Goal: Task Accomplishment & Management: Use online tool/utility

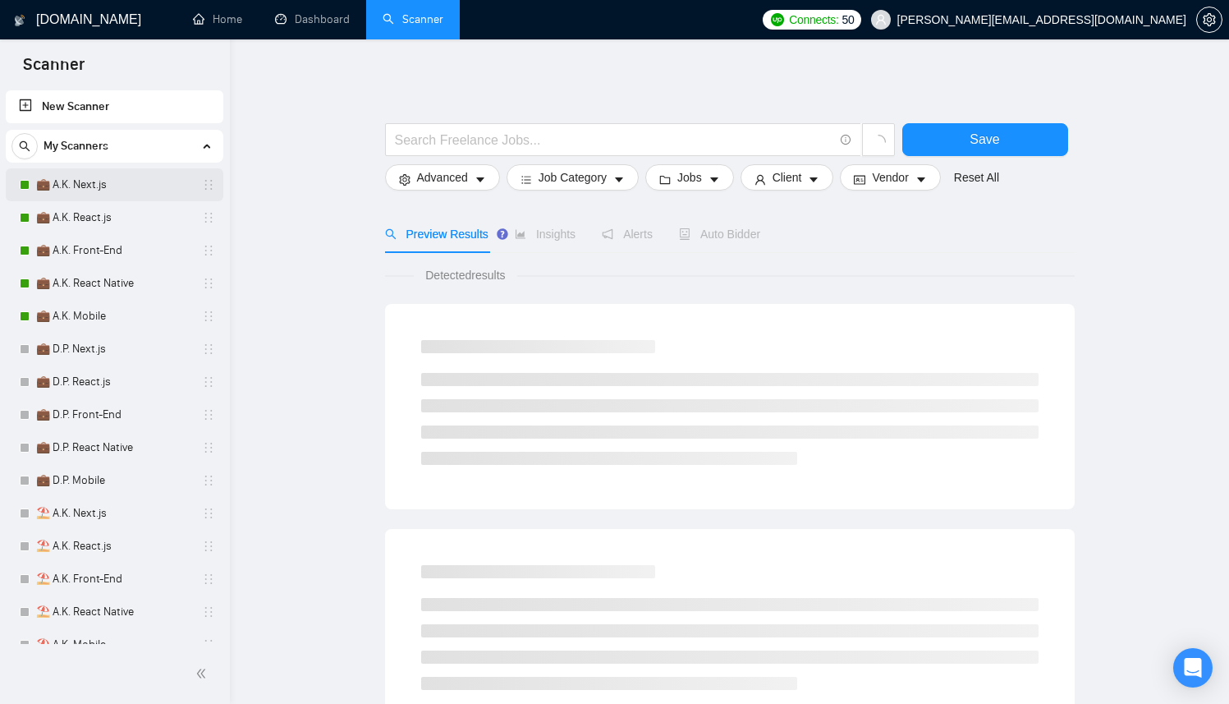
click at [119, 175] on link "💼 A.K. Next.js" at bounding box center [114, 184] width 156 height 33
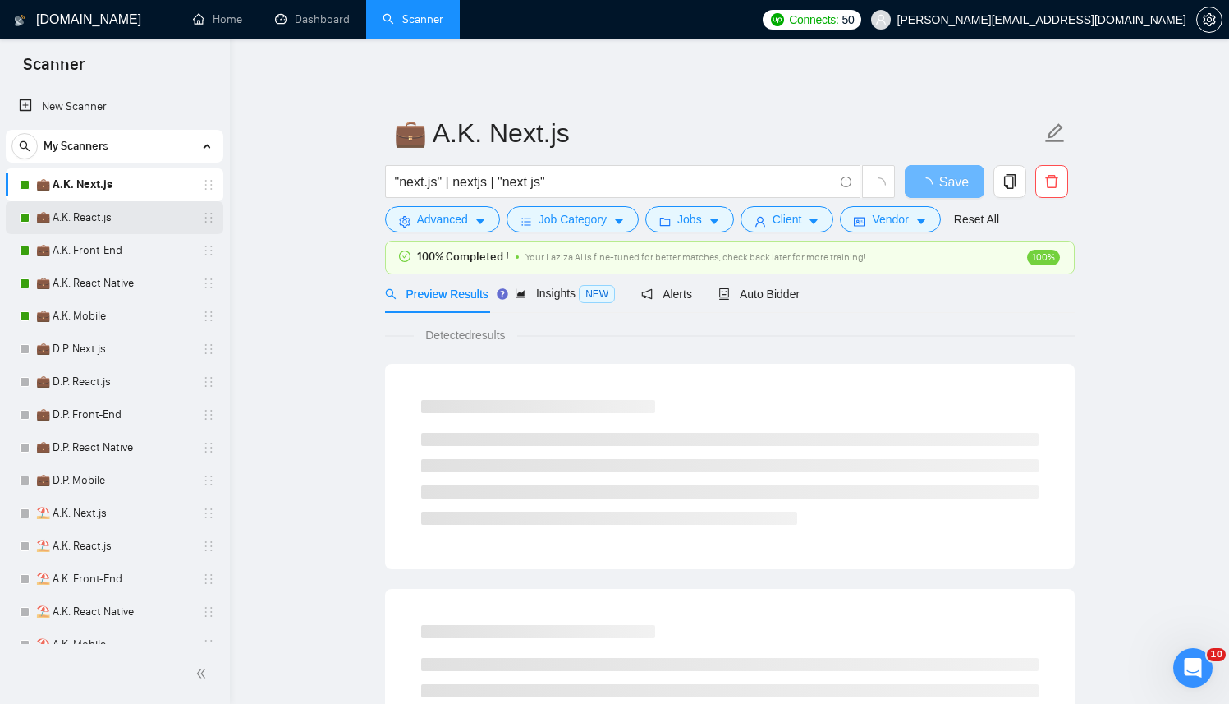
click at [106, 221] on link "💼 A.K. React.js" at bounding box center [114, 217] width 156 height 33
click at [109, 258] on link "💼 A.K. Front-End" at bounding box center [114, 250] width 156 height 33
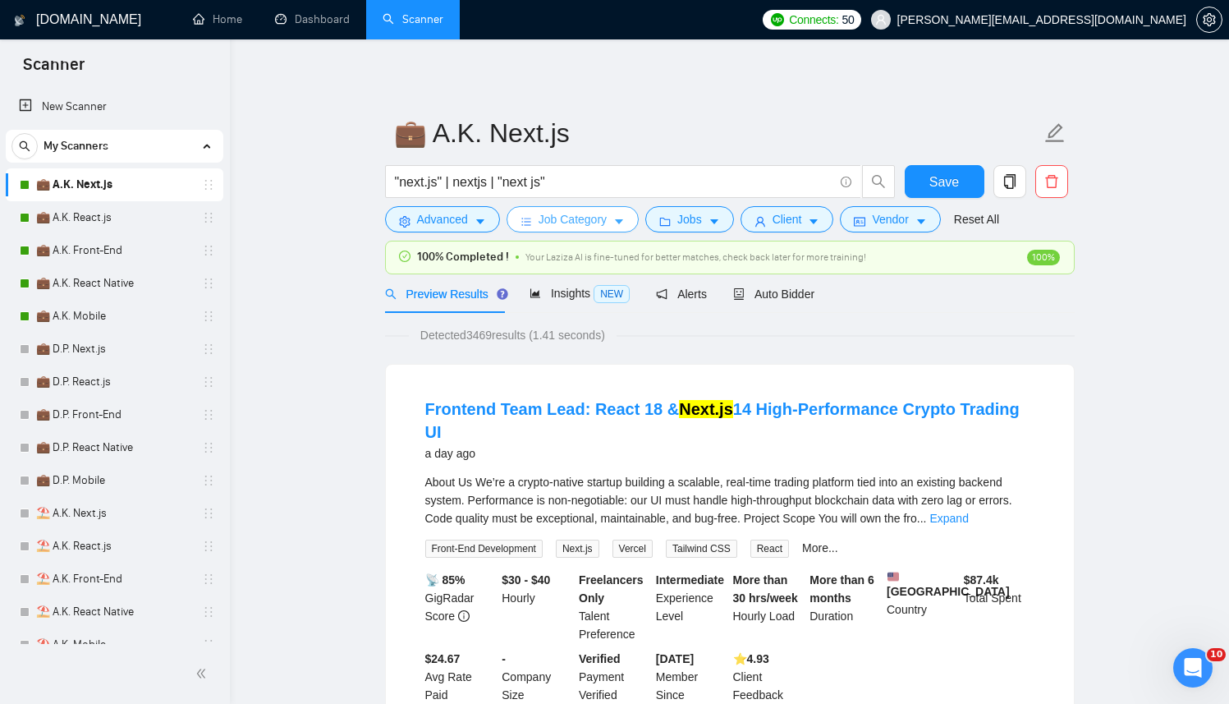
click at [591, 213] on span "Job Category" at bounding box center [573, 219] width 68 height 18
click at [702, 215] on span "Jobs" at bounding box center [689, 219] width 25 height 18
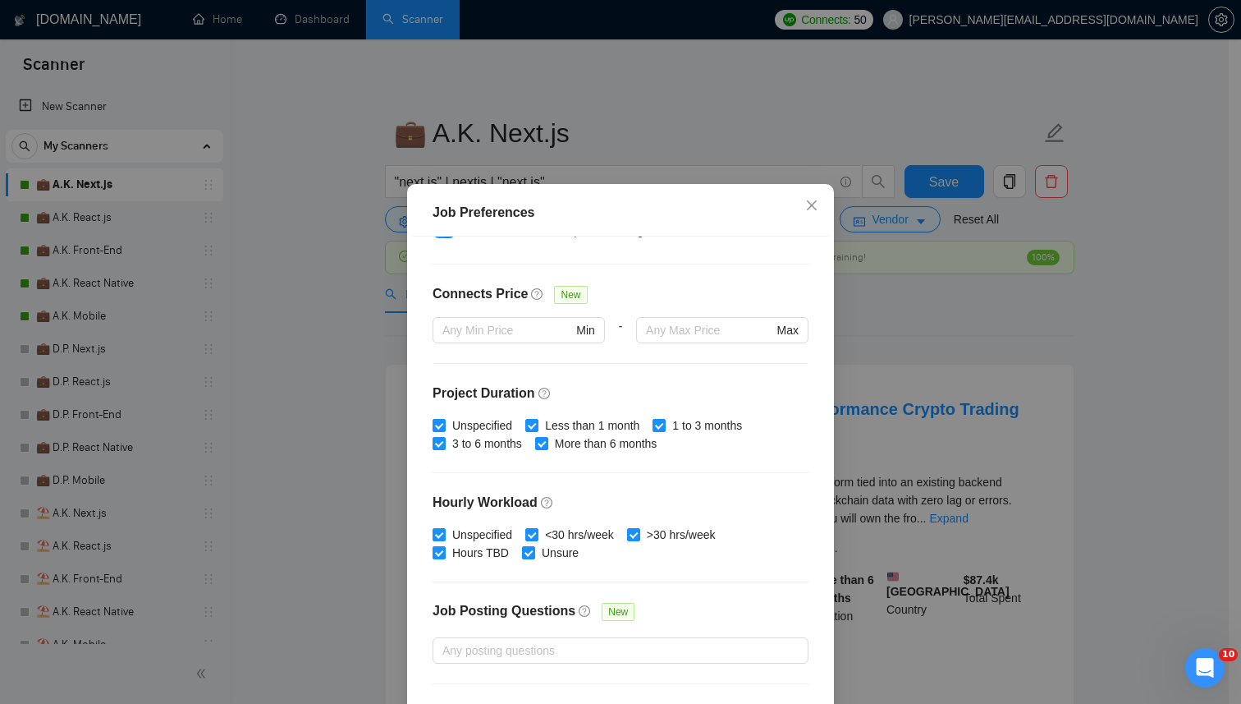
scroll to position [402, 0]
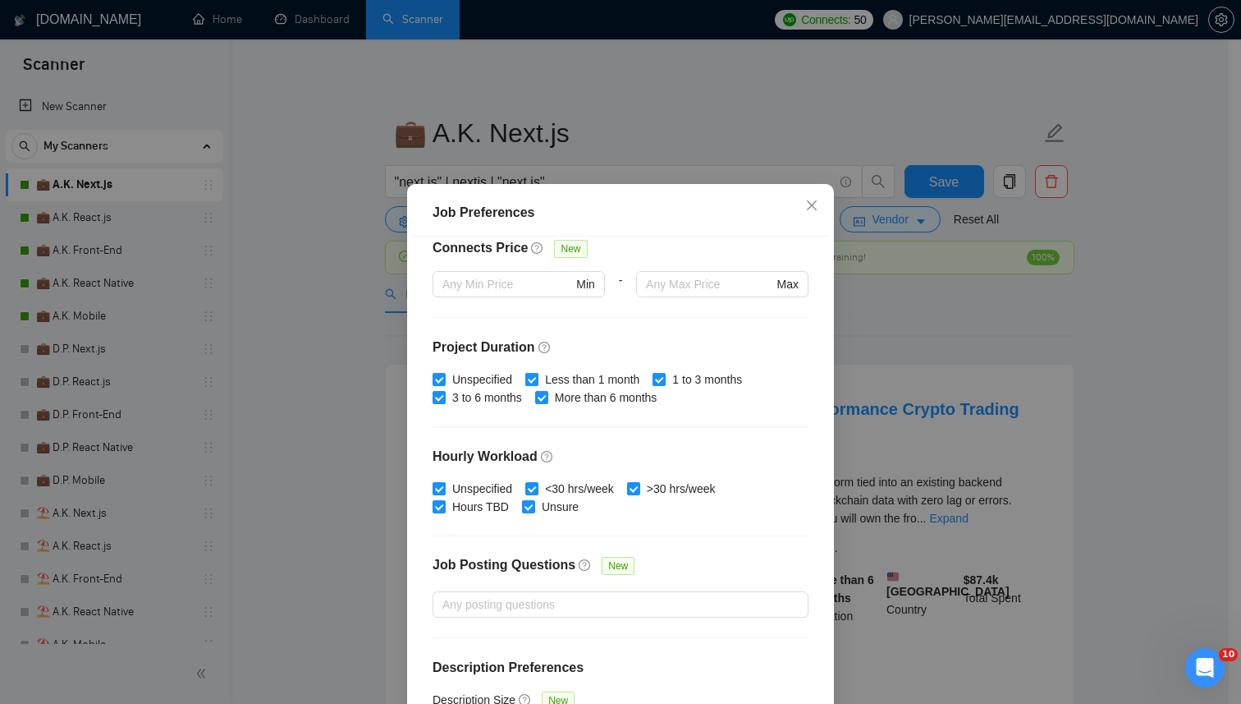
click at [622, 375] on span "Less than 1 month" at bounding box center [593, 379] width 108 height 18
click at [537, 375] on input "Less than 1 month" at bounding box center [530, 378] width 11 height 11
checkbox input "false"
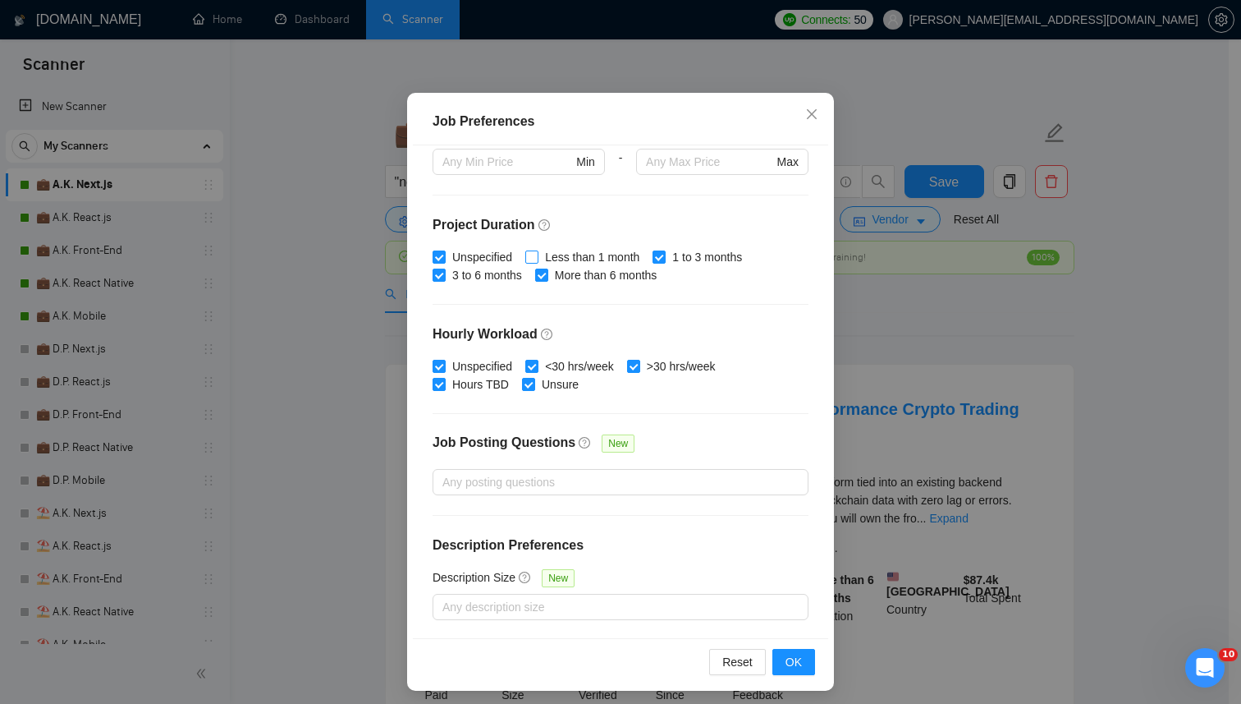
scroll to position [98, 0]
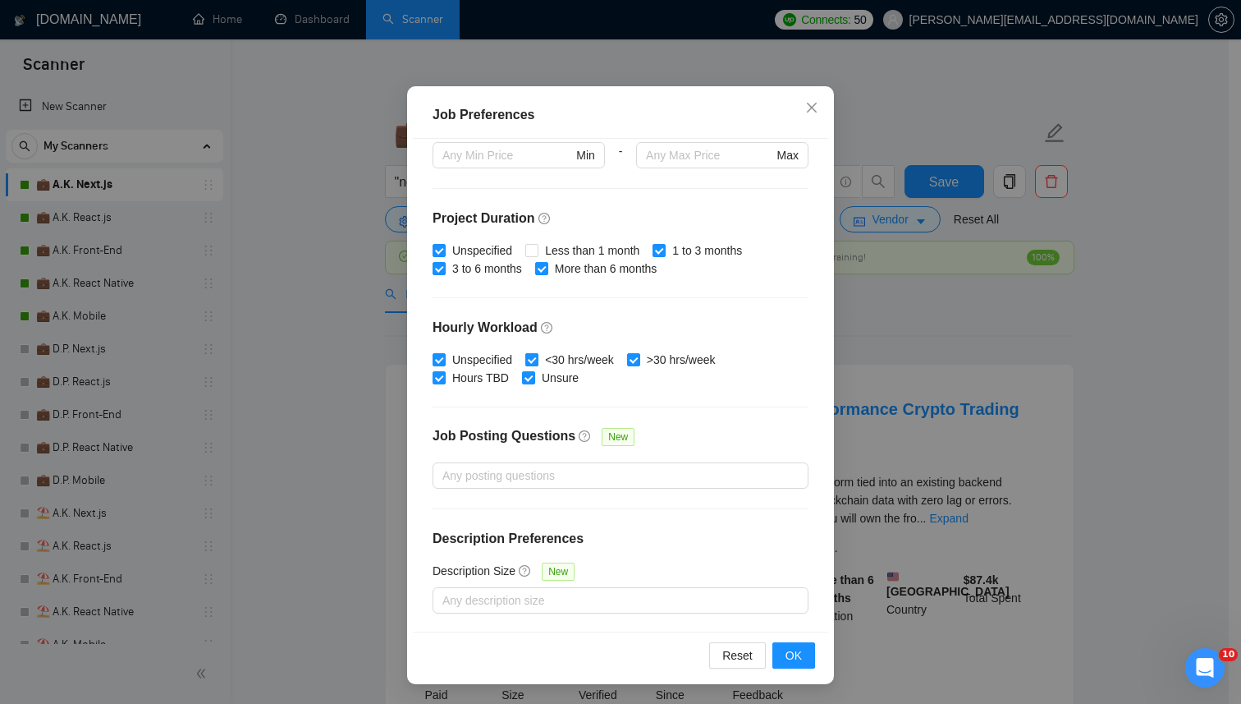
click at [581, 355] on span "<30 hrs/week" at bounding box center [580, 360] width 82 height 18
click at [537, 355] on input "<30 hrs/week" at bounding box center [530, 358] width 11 height 11
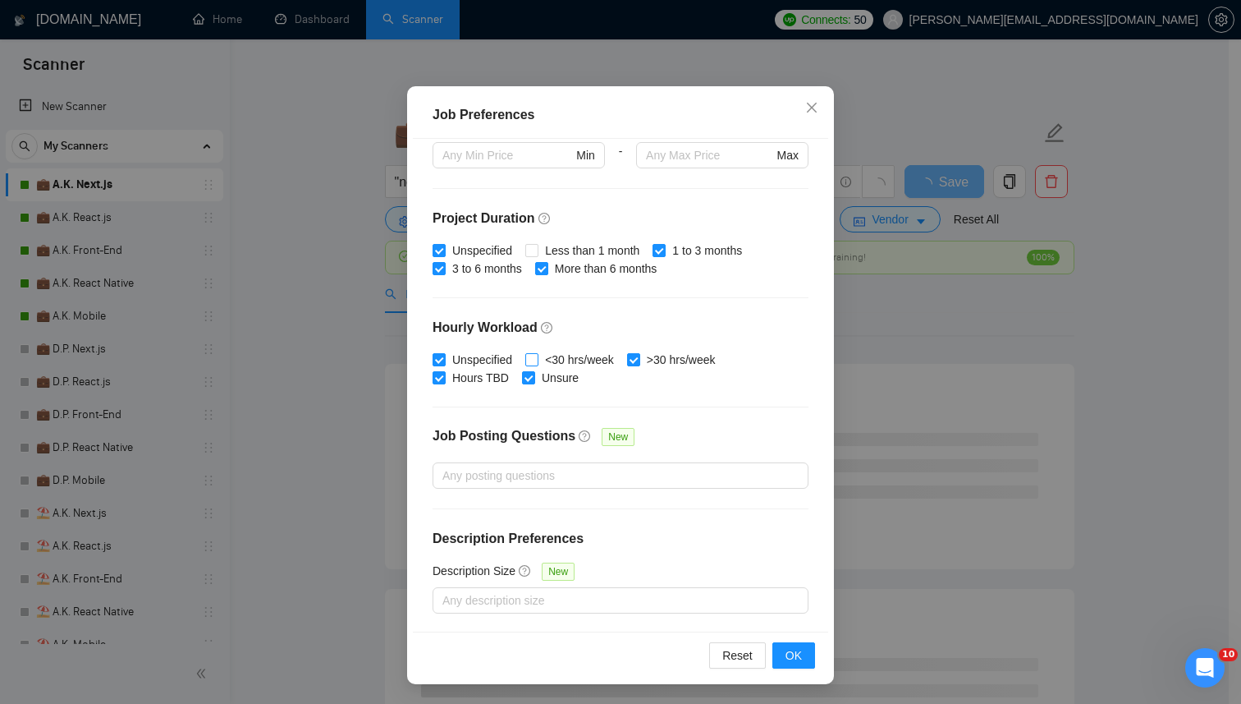
click at [592, 365] on span "<30 hrs/week" at bounding box center [580, 360] width 82 height 18
click at [537, 365] on input "<30 hrs/week" at bounding box center [530, 358] width 11 height 11
checkbox input "true"
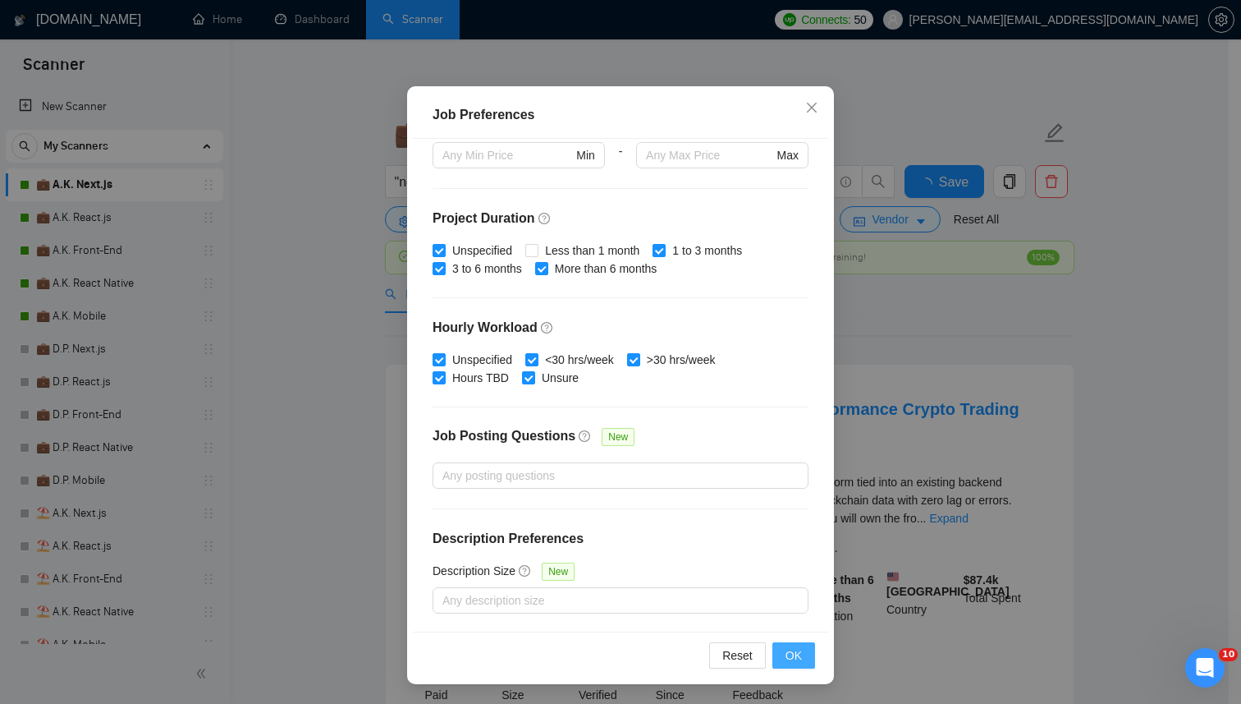
click at [795, 654] on span "OK" at bounding box center [794, 655] width 16 height 18
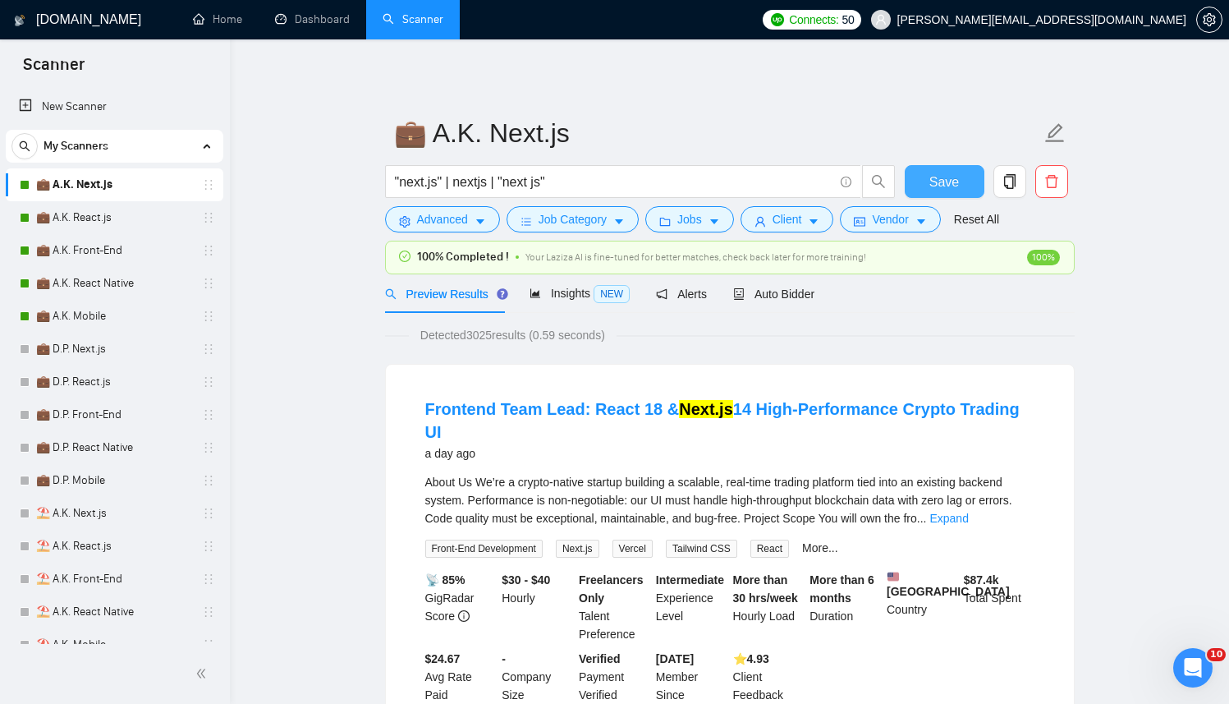
click at [969, 176] on button "Save" at bounding box center [945, 181] width 80 height 33
click at [114, 279] on link "💼 A.K. React Native" at bounding box center [114, 283] width 156 height 33
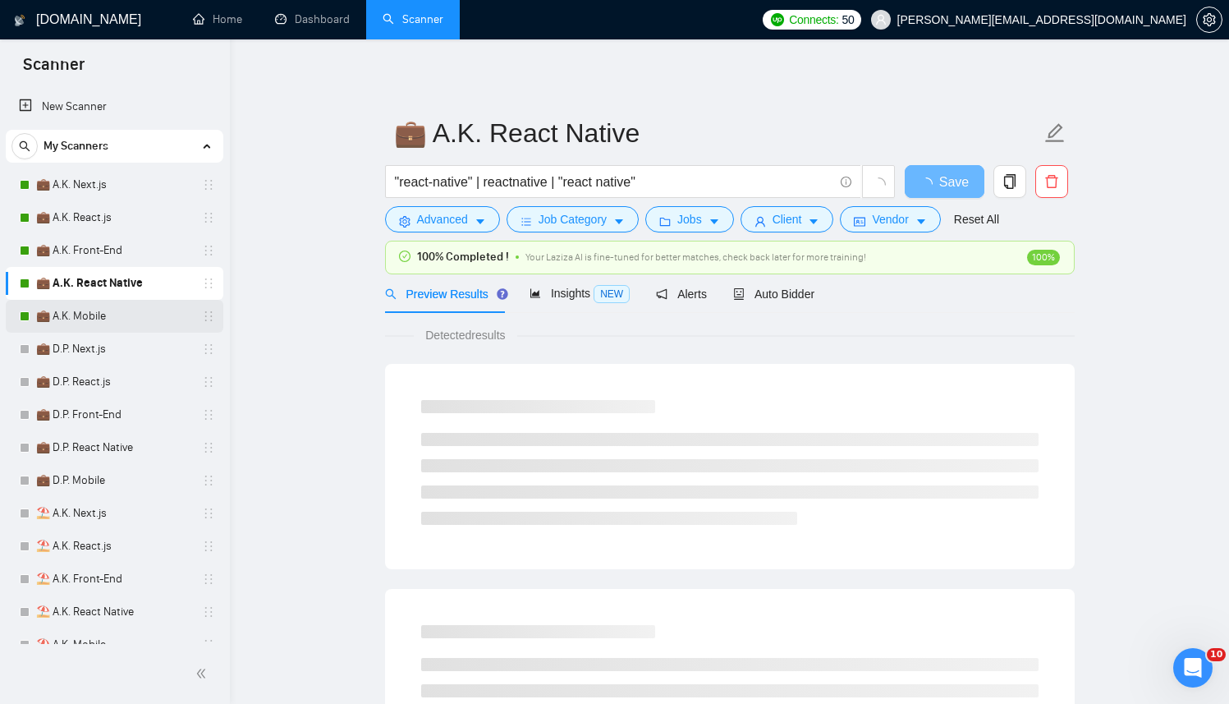
click at [111, 315] on link "💼 A.K. Mobile" at bounding box center [114, 316] width 156 height 33
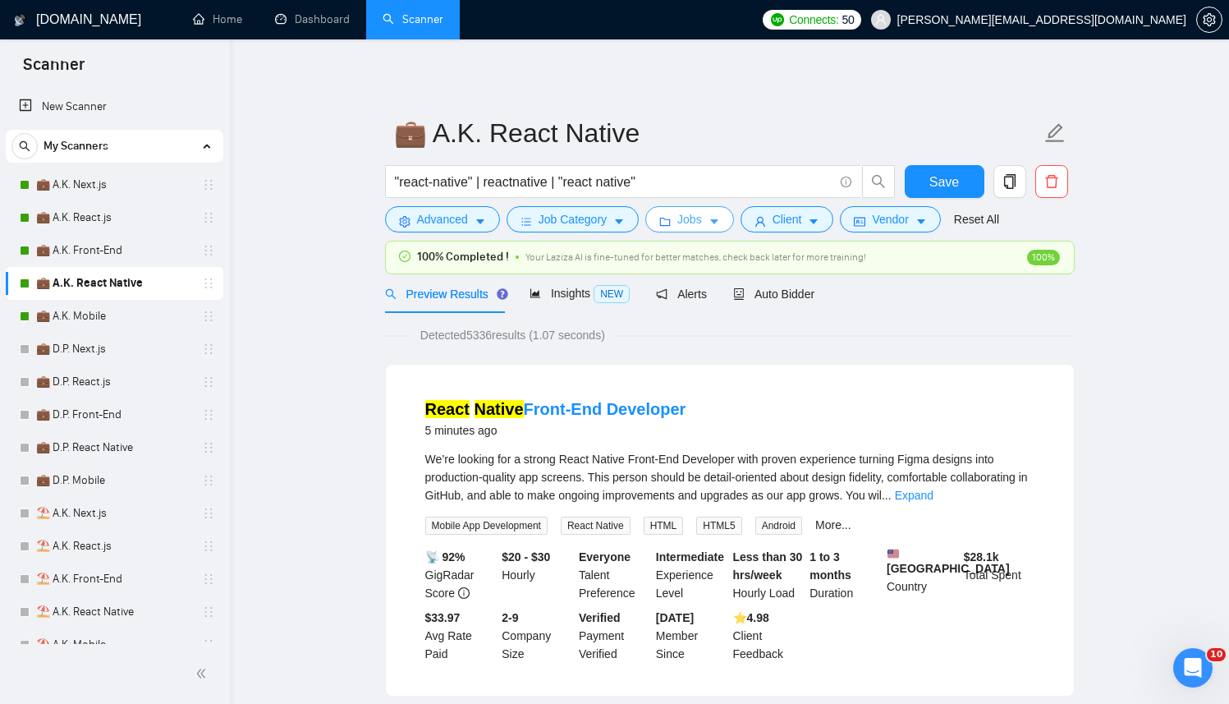
click at [702, 214] on span "Jobs" at bounding box center [689, 219] width 25 height 18
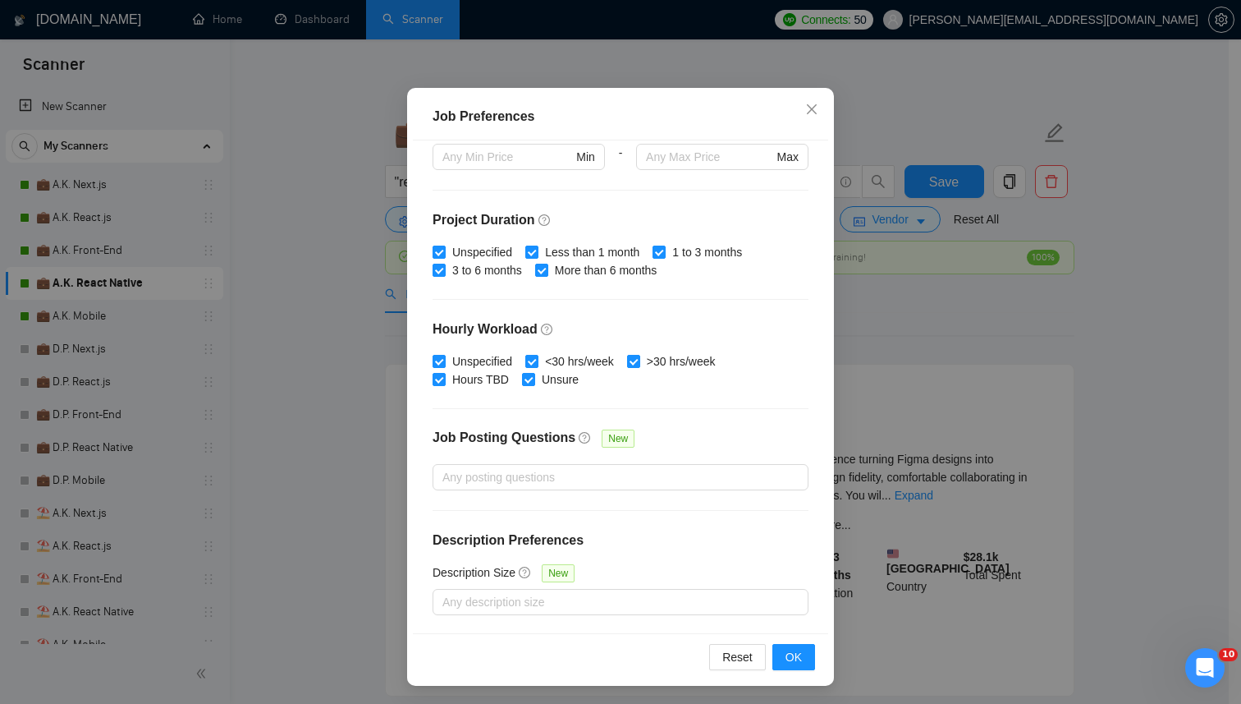
scroll to position [98, 0]
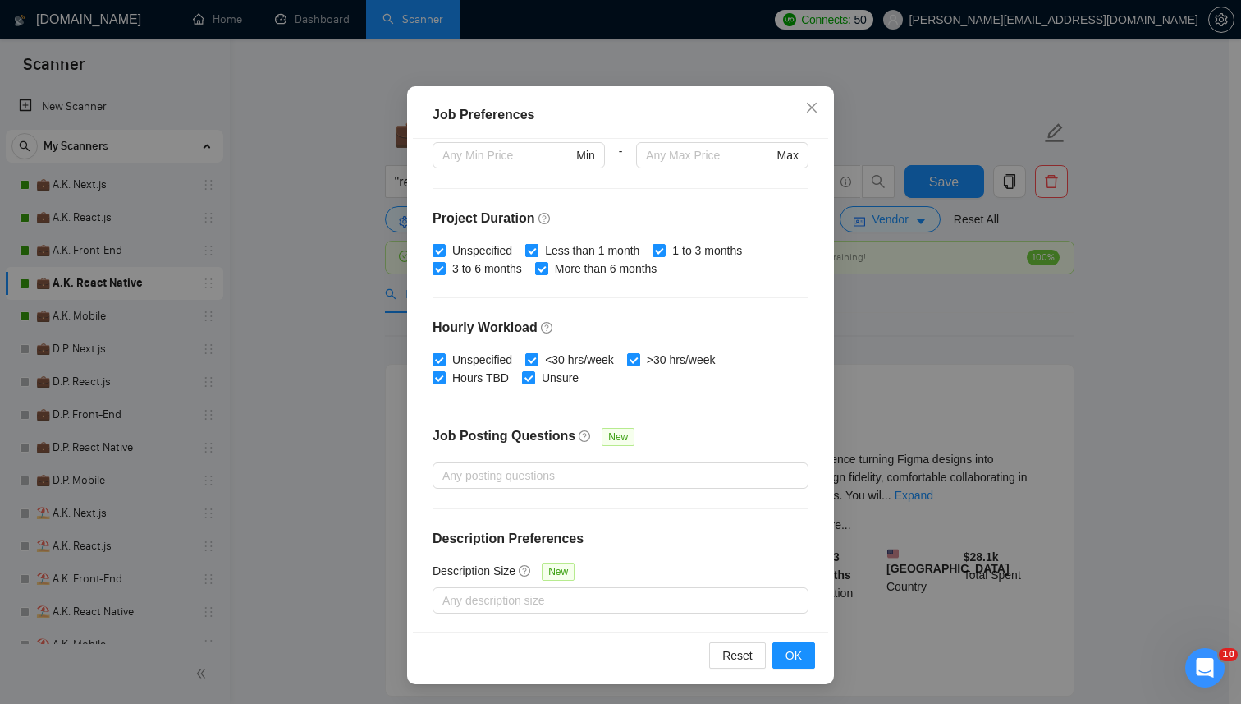
click at [571, 249] on span "Less than 1 month" at bounding box center [593, 250] width 108 height 18
click at [537, 249] on input "Less than 1 month" at bounding box center [530, 249] width 11 height 11
checkbox input "false"
click at [778, 652] on button "OK" at bounding box center [794, 655] width 43 height 26
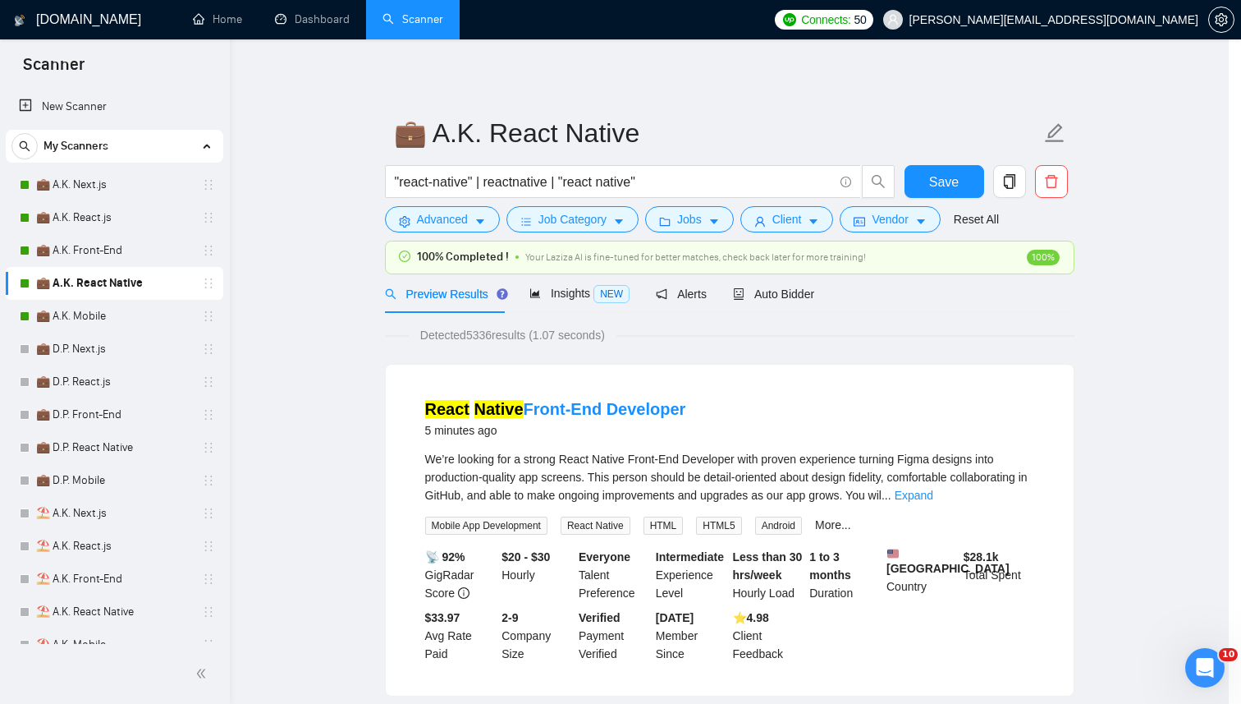
scroll to position [12, 0]
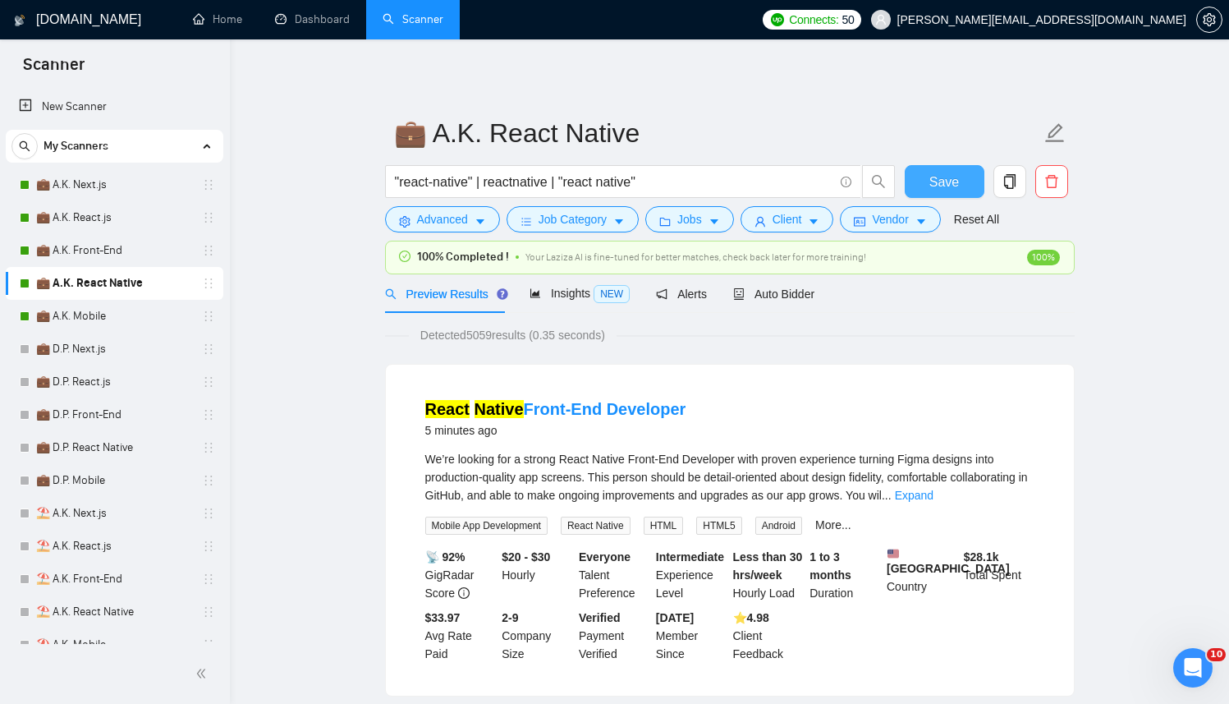
click at [933, 185] on span "Save" at bounding box center [944, 182] width 30 height 21
click at [804, 209] on button "Client" at bounding box center [788, 219] width 94 height 26
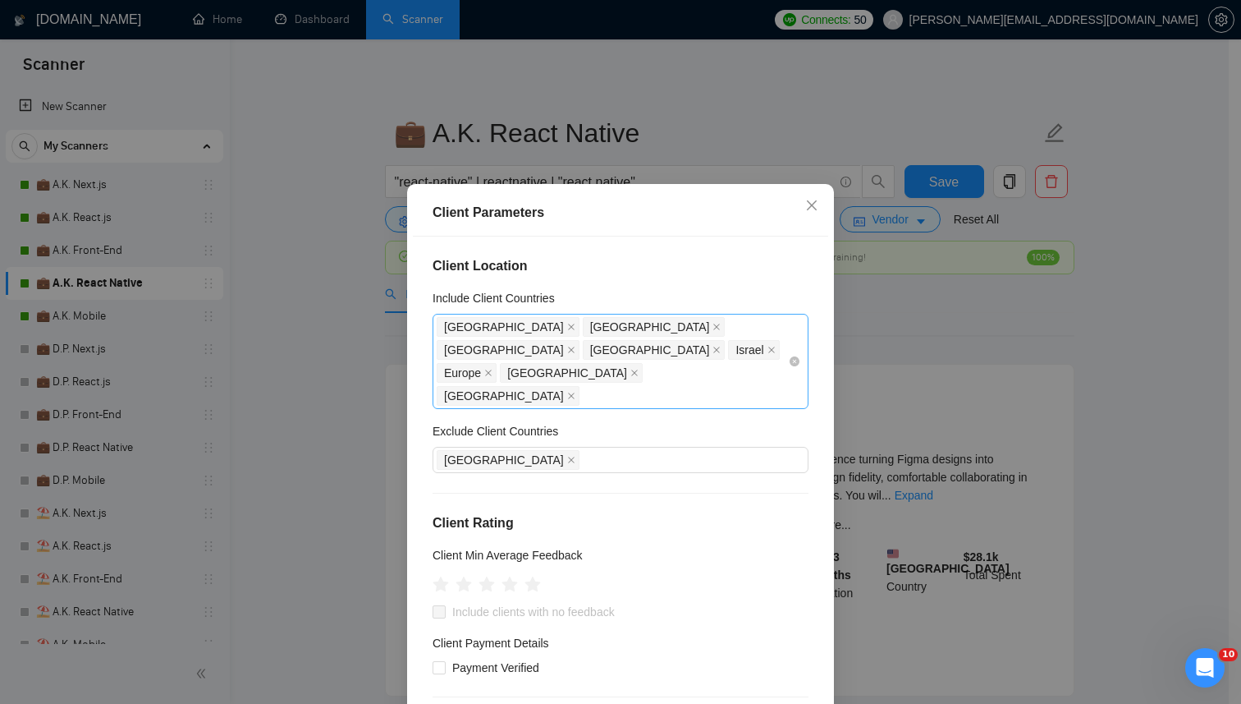
click at [621, 362] on div "United States United Kingdom United Arab Emirates Qatar Israel Europe Australia…" at bounding box center [612, 361] width 351 height 92
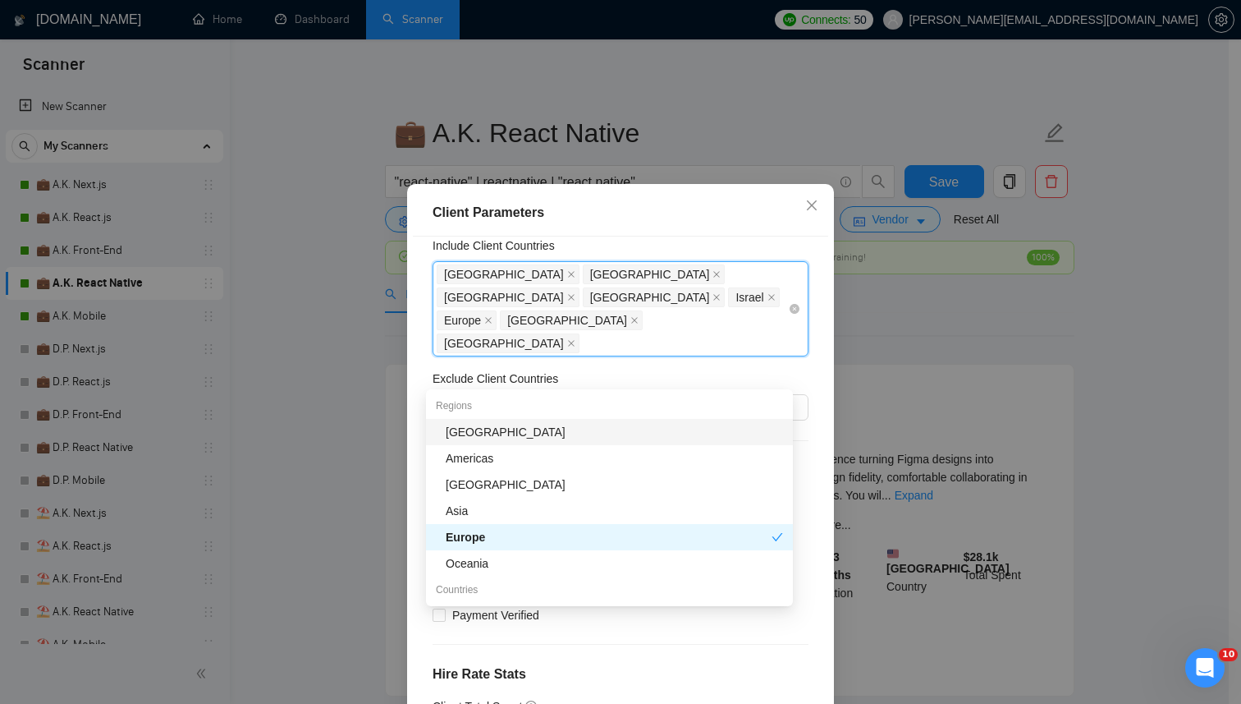
scroll to position [71, 0]
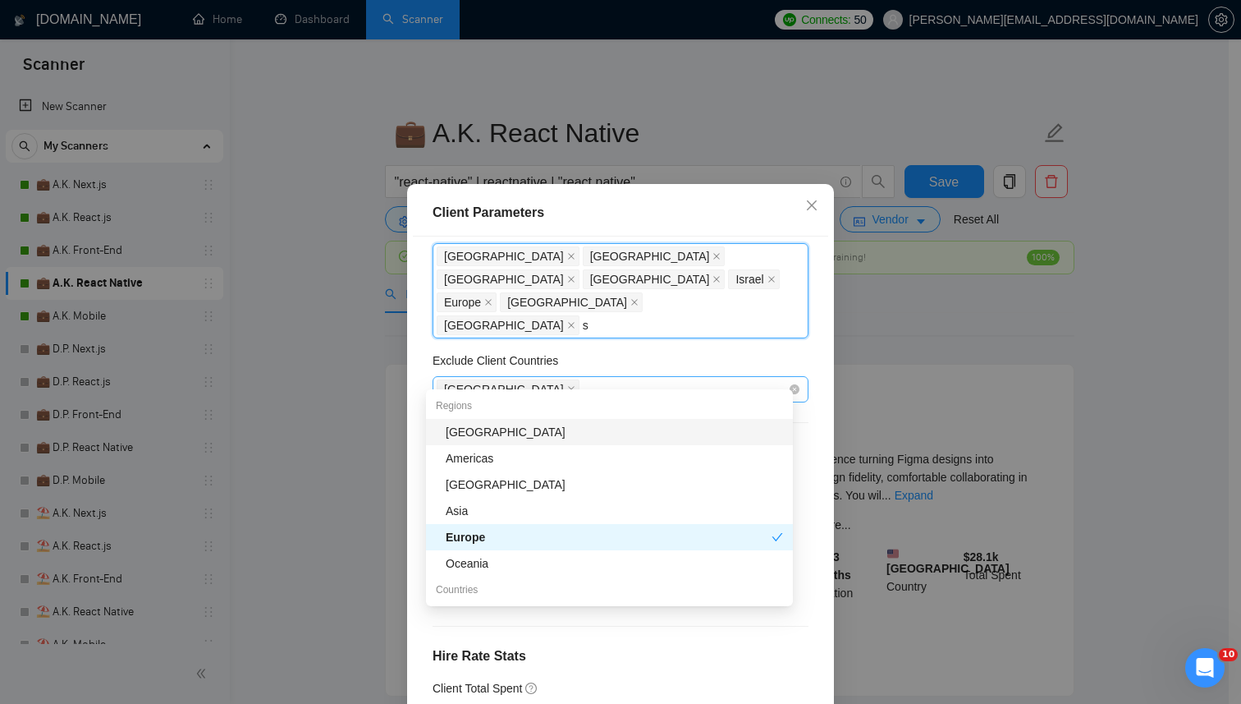
type input "sa"
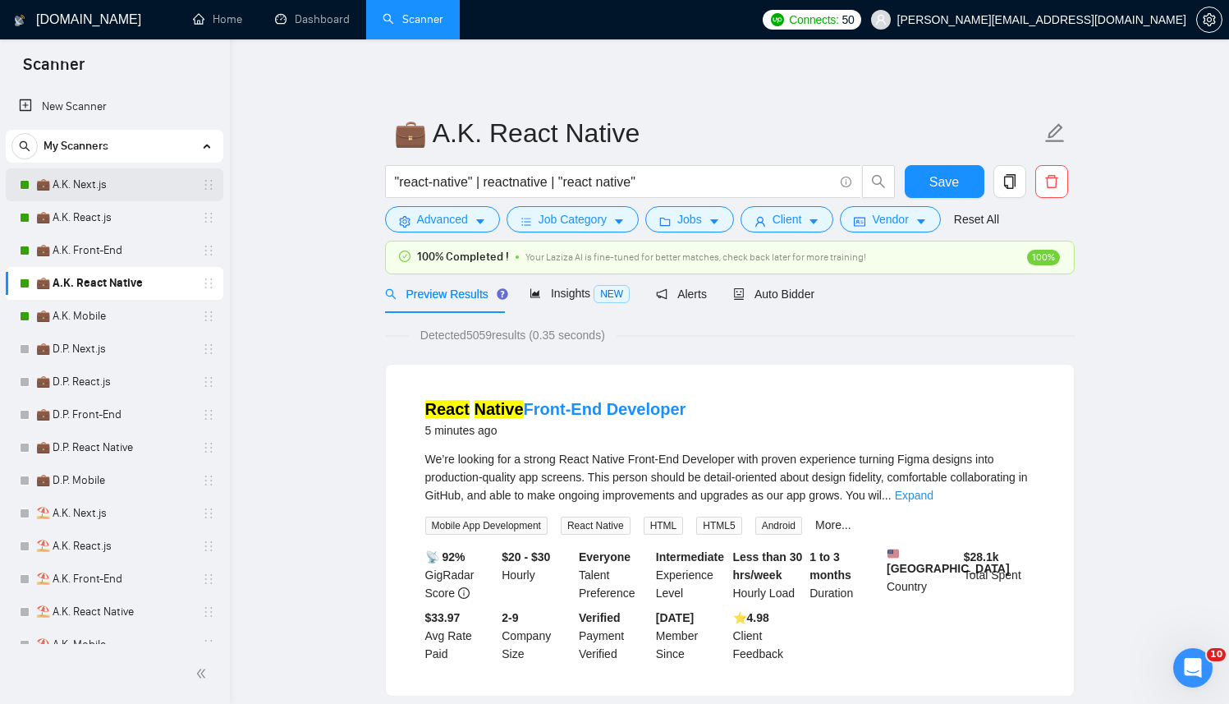
click at [96, 189] on link "💼 A.K. Next.js" at bounding box center [114, 184] width 156 height 33
click at [114, 218] on link "💼 A.K. React.js" at bounding box center [114, 217] width 156 height 33
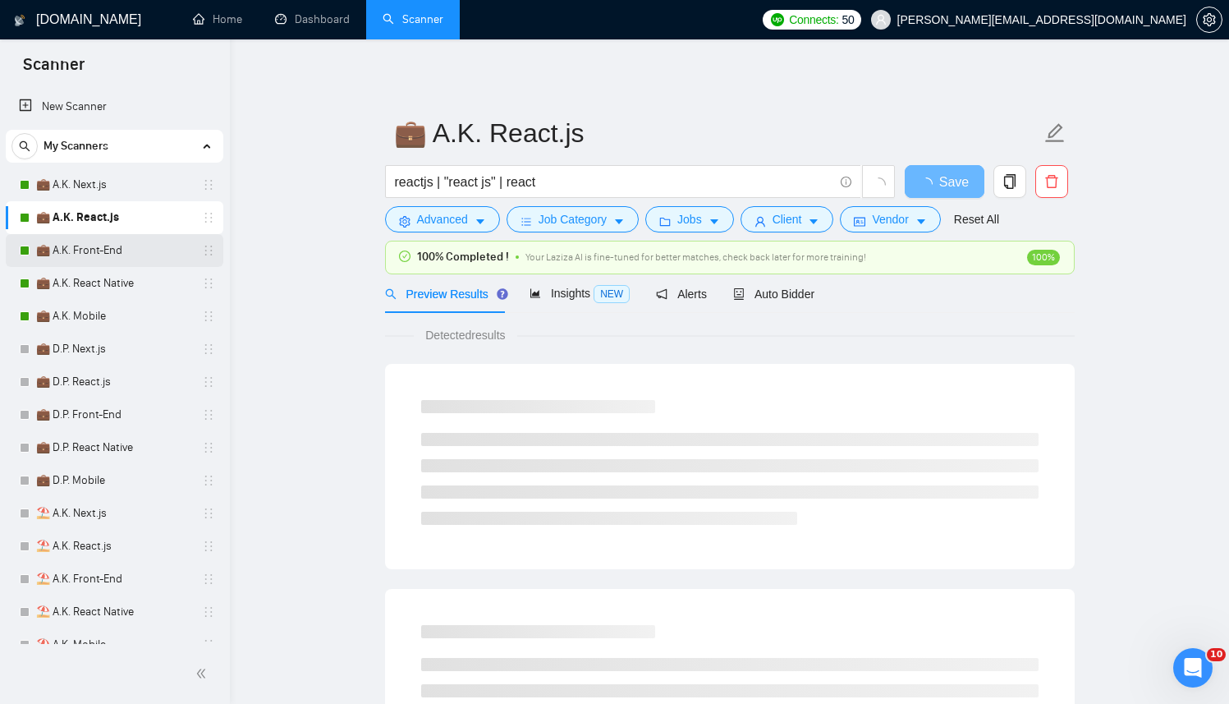
click at [108, 248] on link "💼 A.K. Front-End" at bounding box center [114, 250] width 156 height 33
click at [103, 283] on link "💼 A.K. React Native" at bounding box center [114, 283] width 156 height 33
click at [102, 313] on link "💼 A.K. Mobile" at bounding box center [114, 316] width 156 height 33
click at [782, 229] on button "Client" at bounding box center [788, 219] width 94 height 26
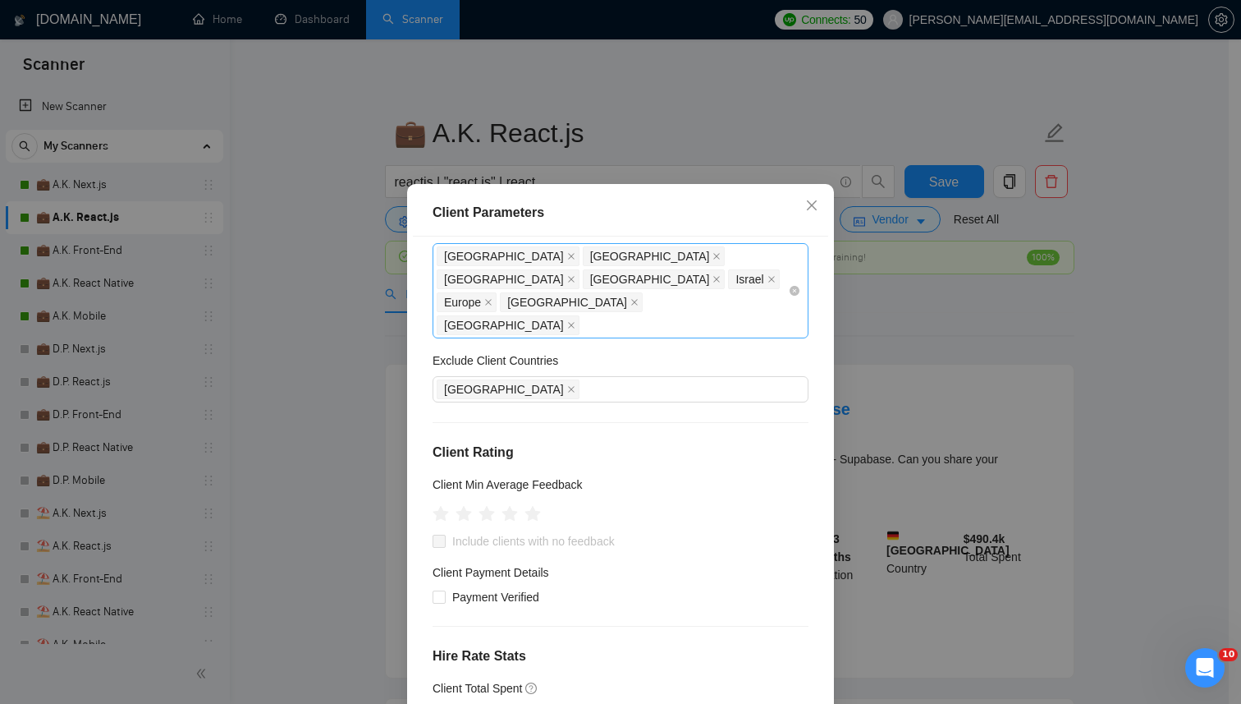
click at [632, 305] on div "United States United Kingdom United Arab Emirates Qatar Israel Europe Australia…" at bounding box center [612, 291] width 351 height 92
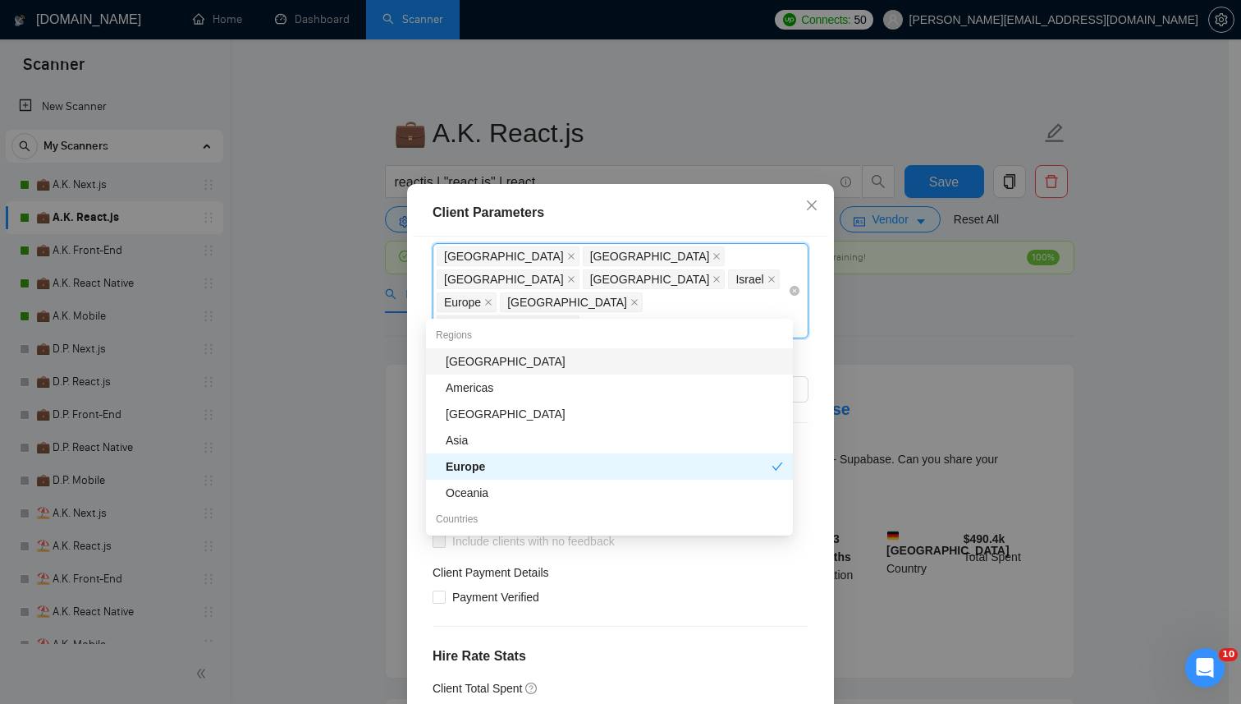
type input "sa"
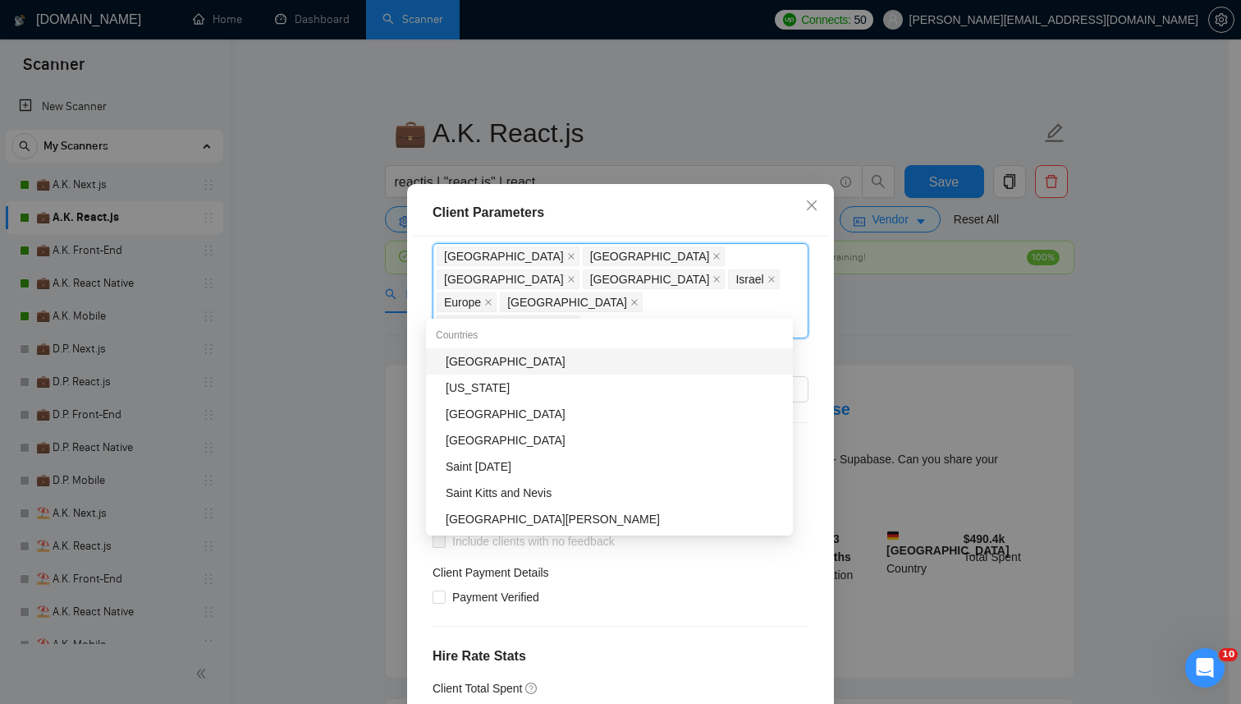
click at [538, 360] on div "[GEOGRAPHIC_DATA]" at bounding box center [614, 361] width 337 height 18
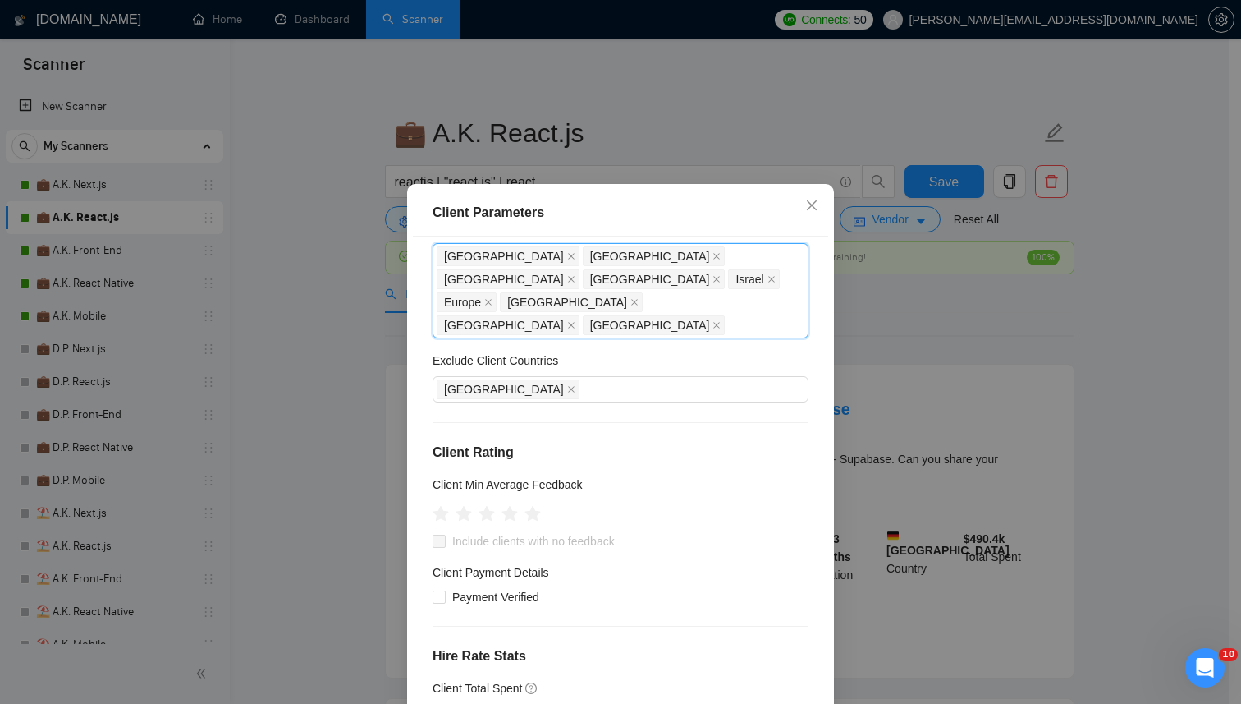
scroll to position [48, 0]
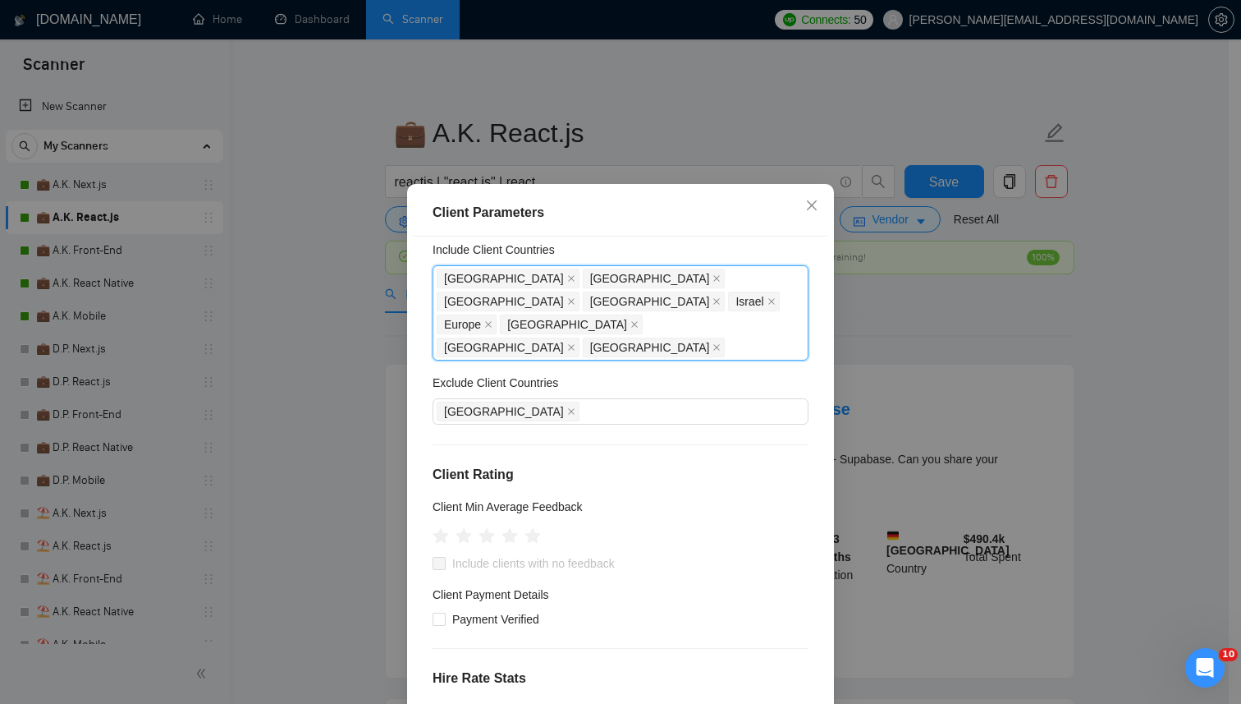
click at [744, 253] on div "Include Client Countries" at bounding box center [621, 253] width 376 height 25
click at [711, 328] on div "United States United Kingdom United Arab Emirates Qatar Israel Europe Australia…" at bounding box center [612, 313] width 351 height 92
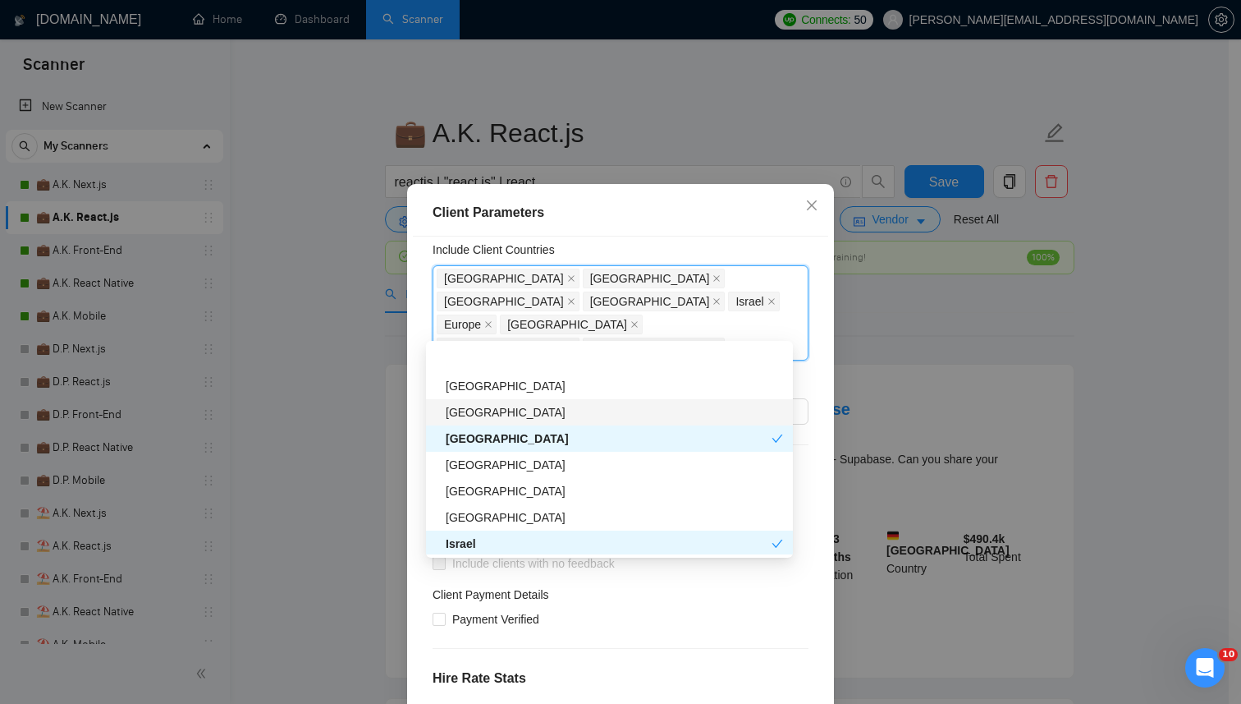
scroll to position [383, 0]
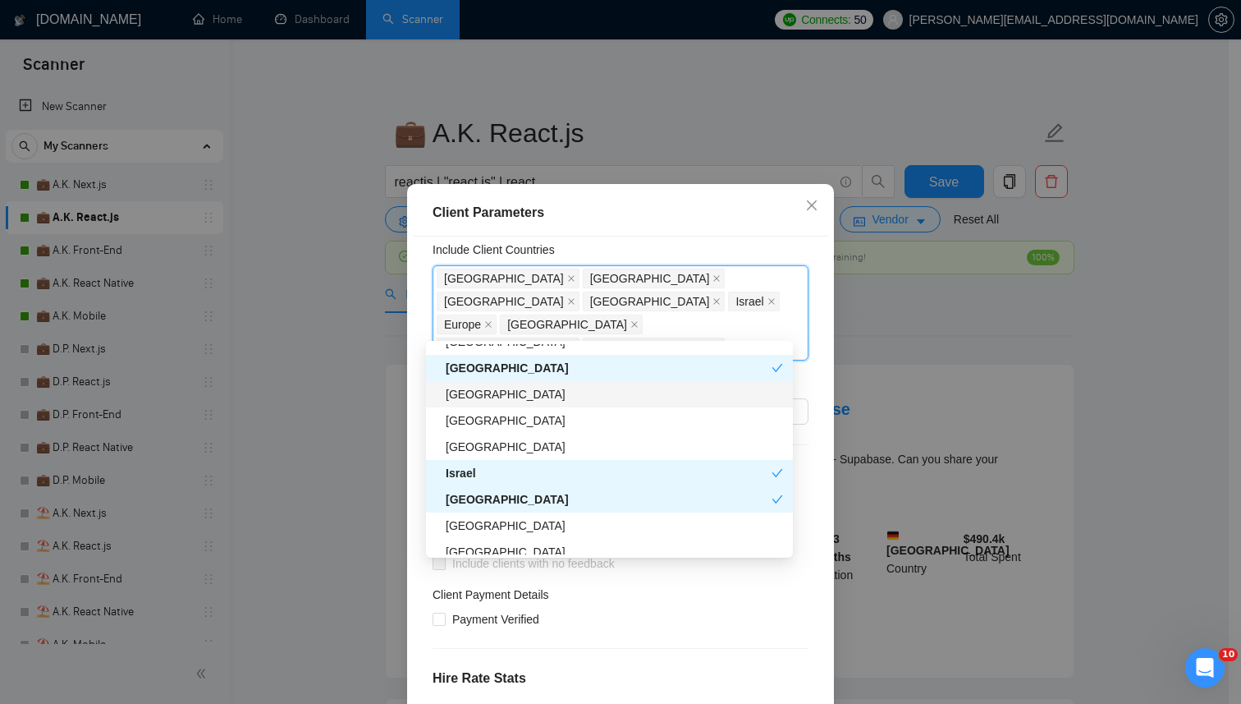
click at [571, 392] on div "[GEOGRAPHIC_DATA]" at bounding box center [614, 394] width 337 height 18
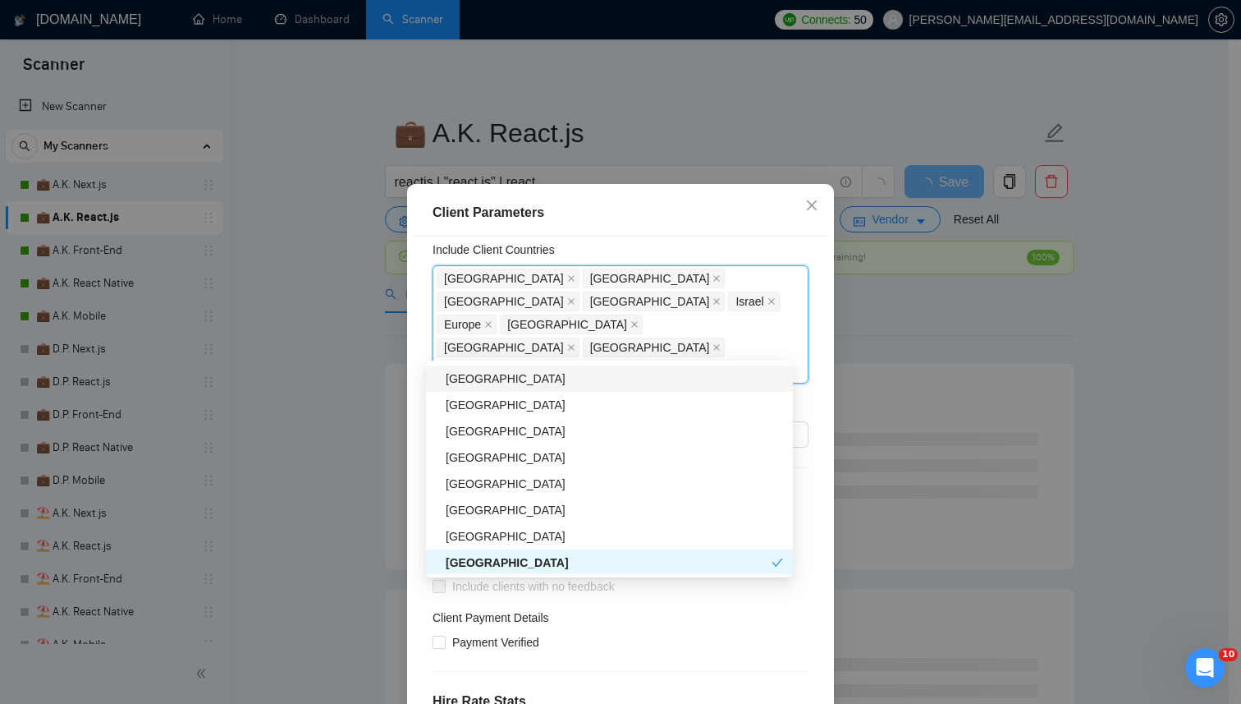
scroll to position [607, 0]
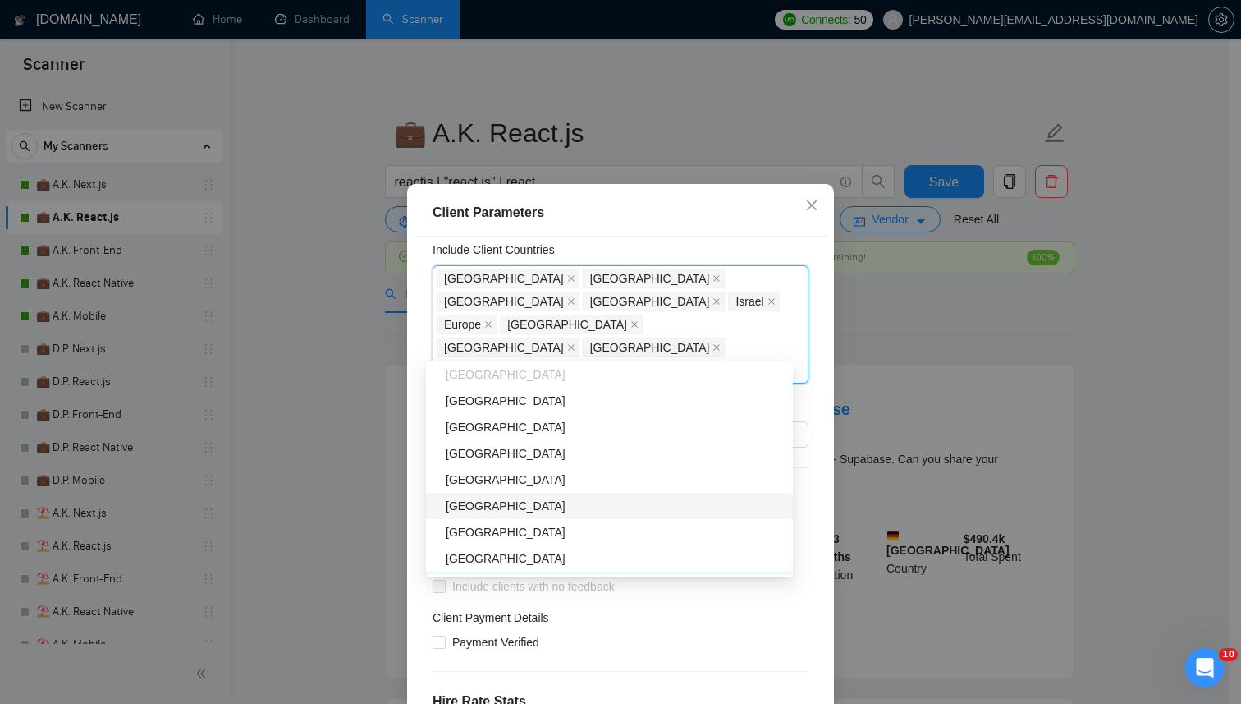
click at [514, 499] on div "[GEOGRAPHIC_DATA]" at bounding box center [614, 506] width 337 height 18
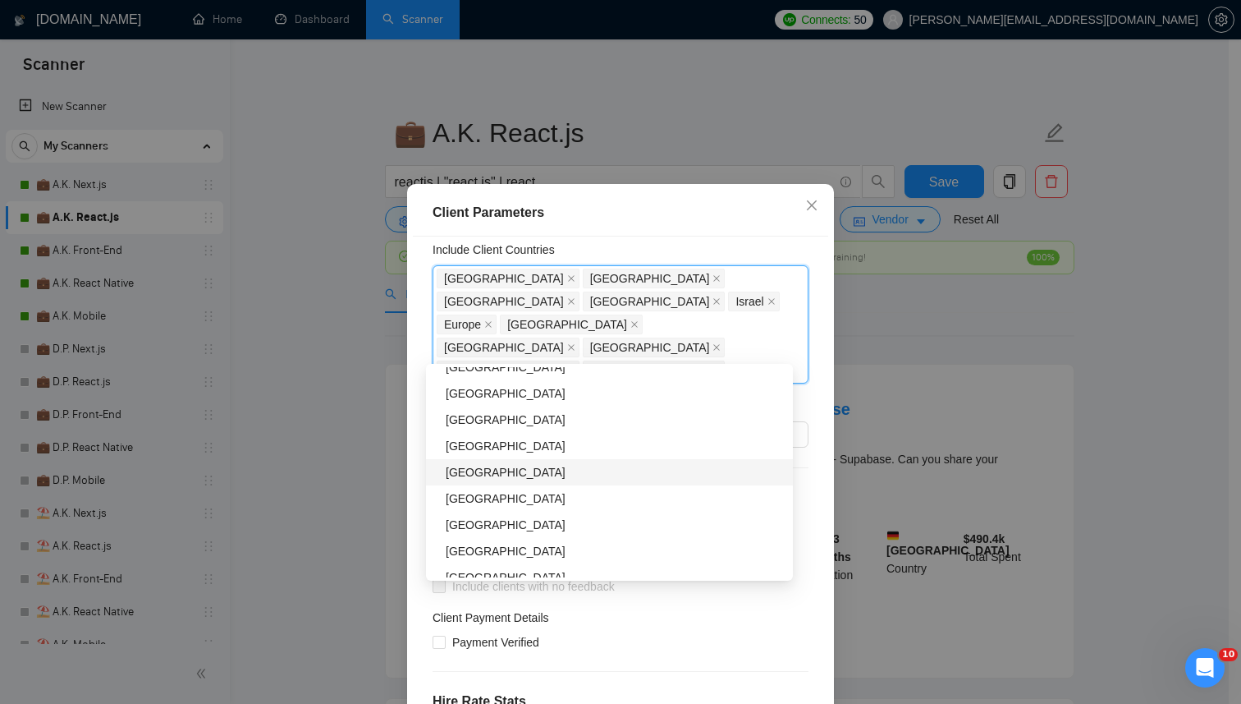
scroll to position [1375, 0]
click at [516, 527] on div "[GEOGRAPHIC_DATA]" at bounding box center [614, 529] width 337 height 18
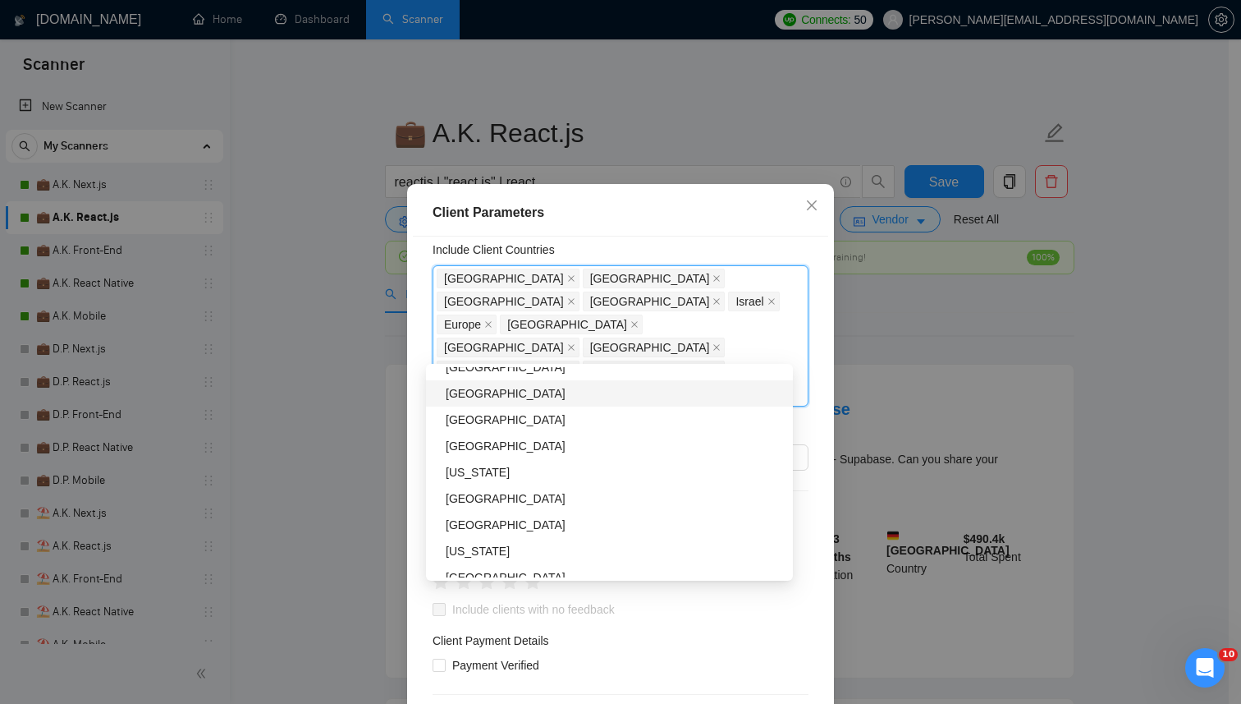
scroll to position [1982, 0]
click at [536, 444] on div "[GEOGRAPHIC_DATA]" at bounding box center [614, 447] width 337 height 18
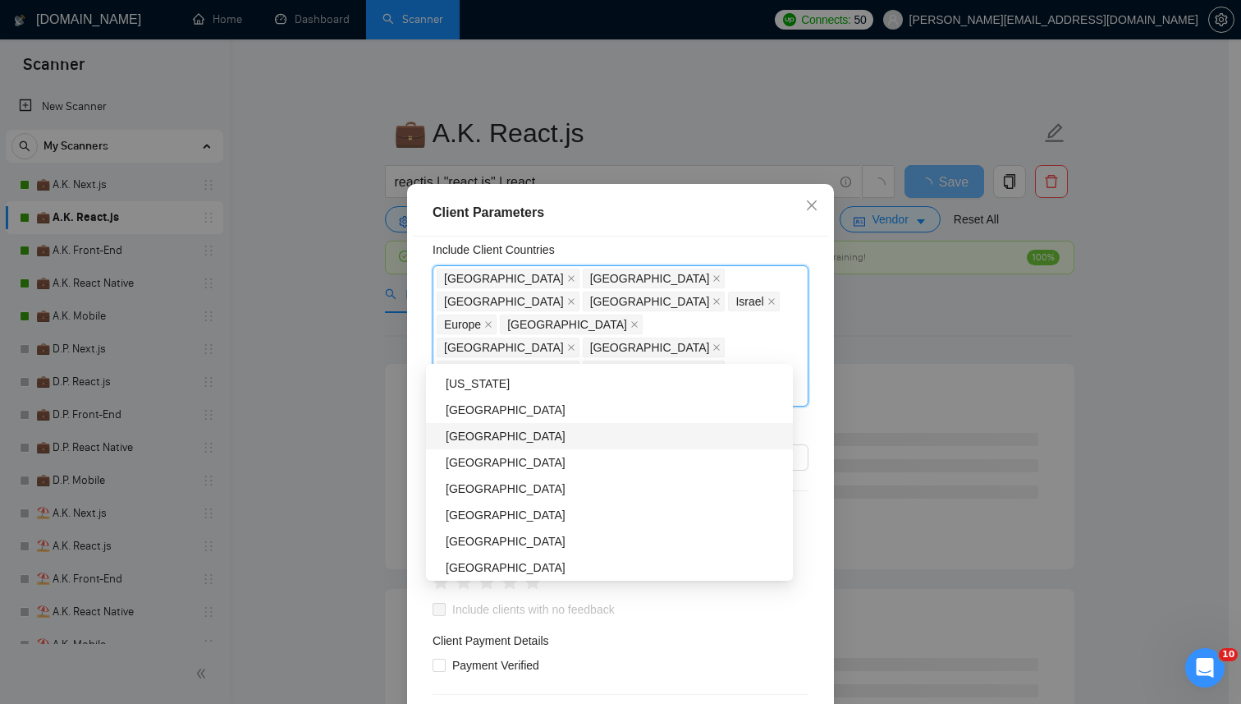
click at [525, 443] on div "[GEOGRAPHIC_DATA]" at bounding box center [614, 436] width 337 height 18
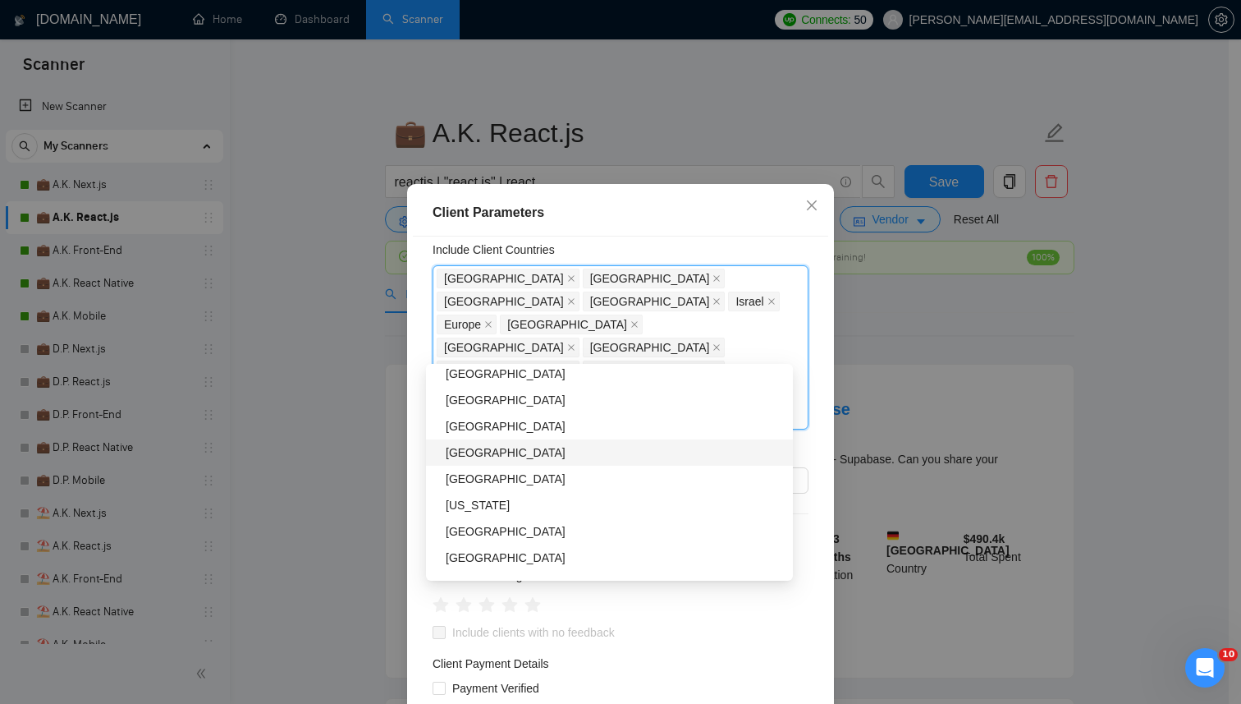
scroll to position [2554, 0]
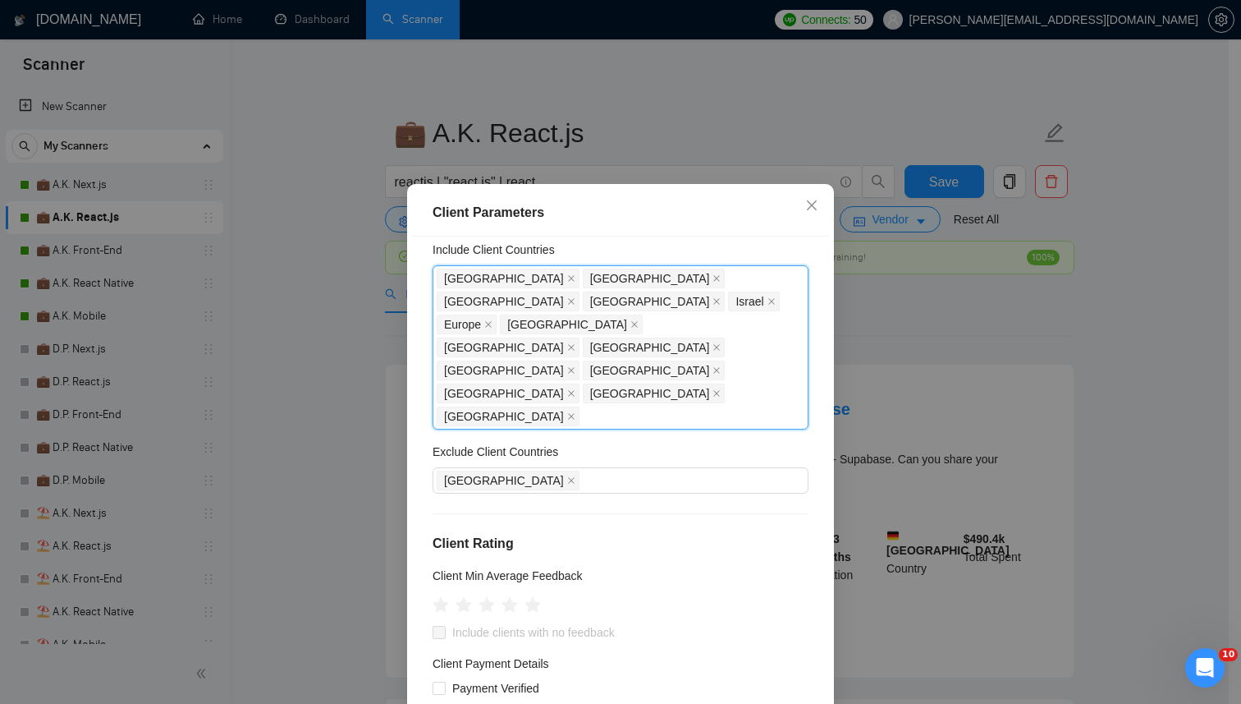
drag, startPoint x: 717, startPoint y: 352, endPoint x: 511, endPoint y: 371, distance: 207.0
click at [511, 371] on div "Client Location Include Client Countries United States, United Kingdom, United …" at bounding box center [620, 482] width 415 height 493
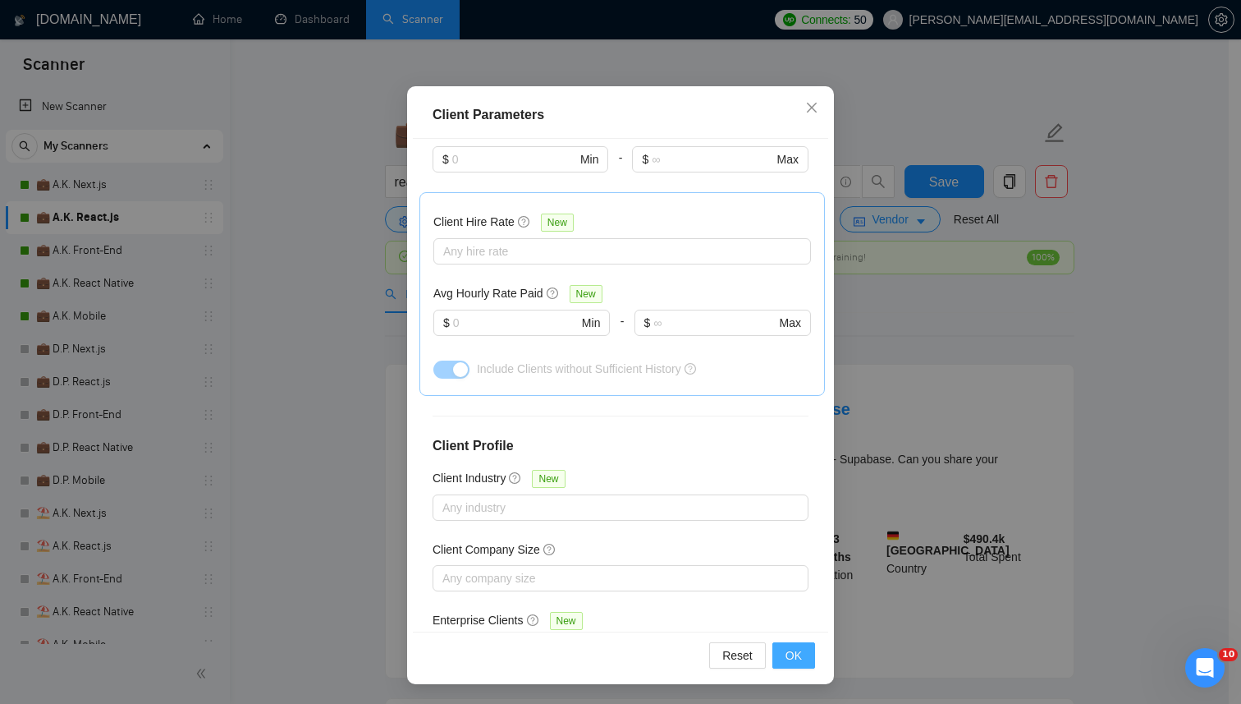
click at [786, 653] on span "OK" at bounding box center [794, 655] width 16 height 18
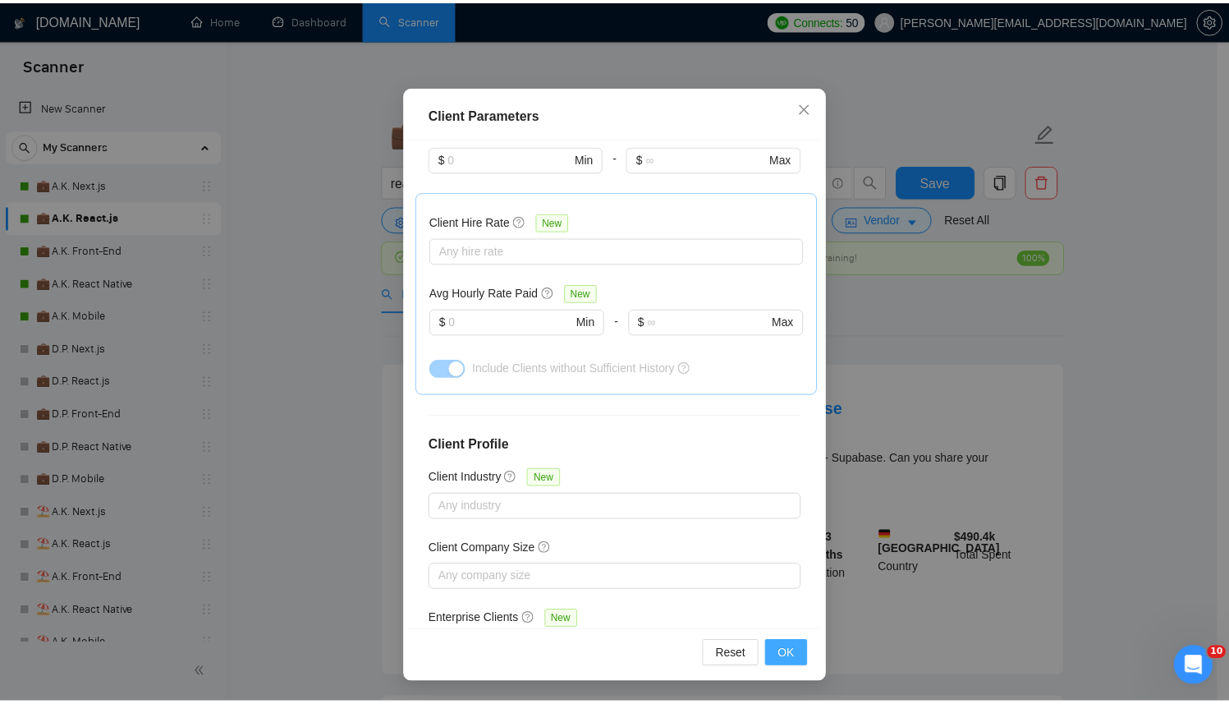
scroll to position [12, 0]
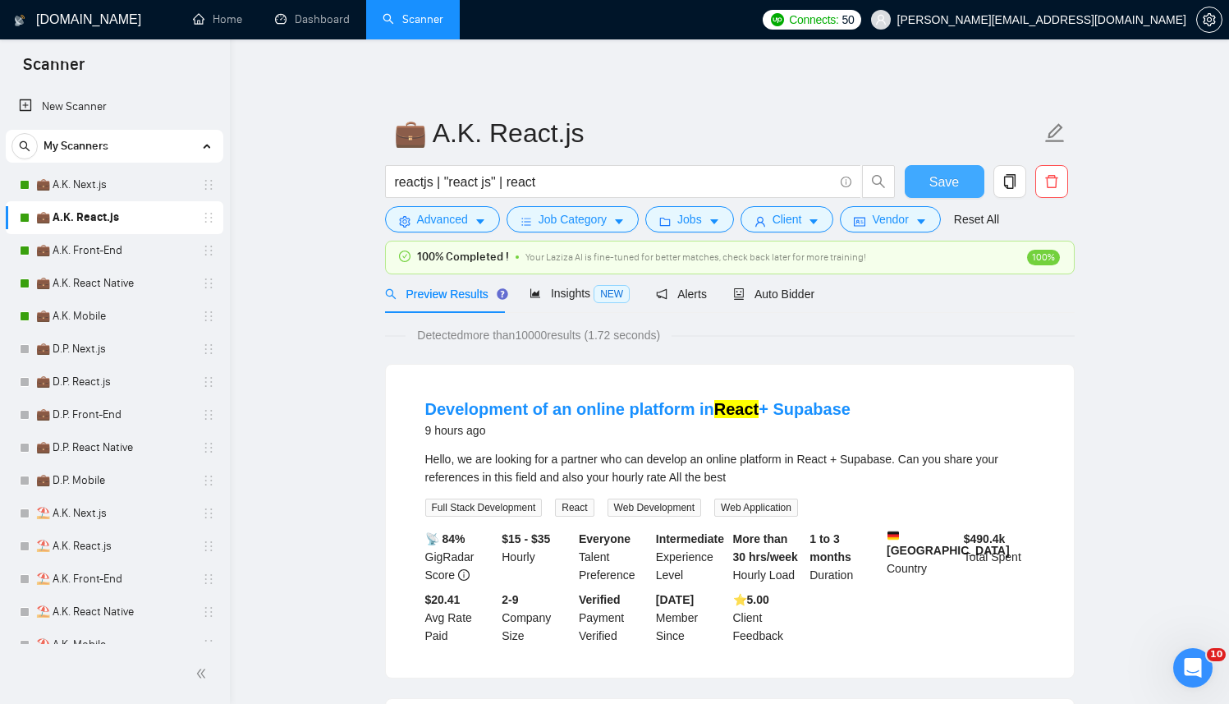
click at [942, 174] on span "Save" at bounding box center [944, 182] width 30 height 21
click at [765, 301] on div "Auto Bidder" at bounding box center [773, 294] width 81 height 18
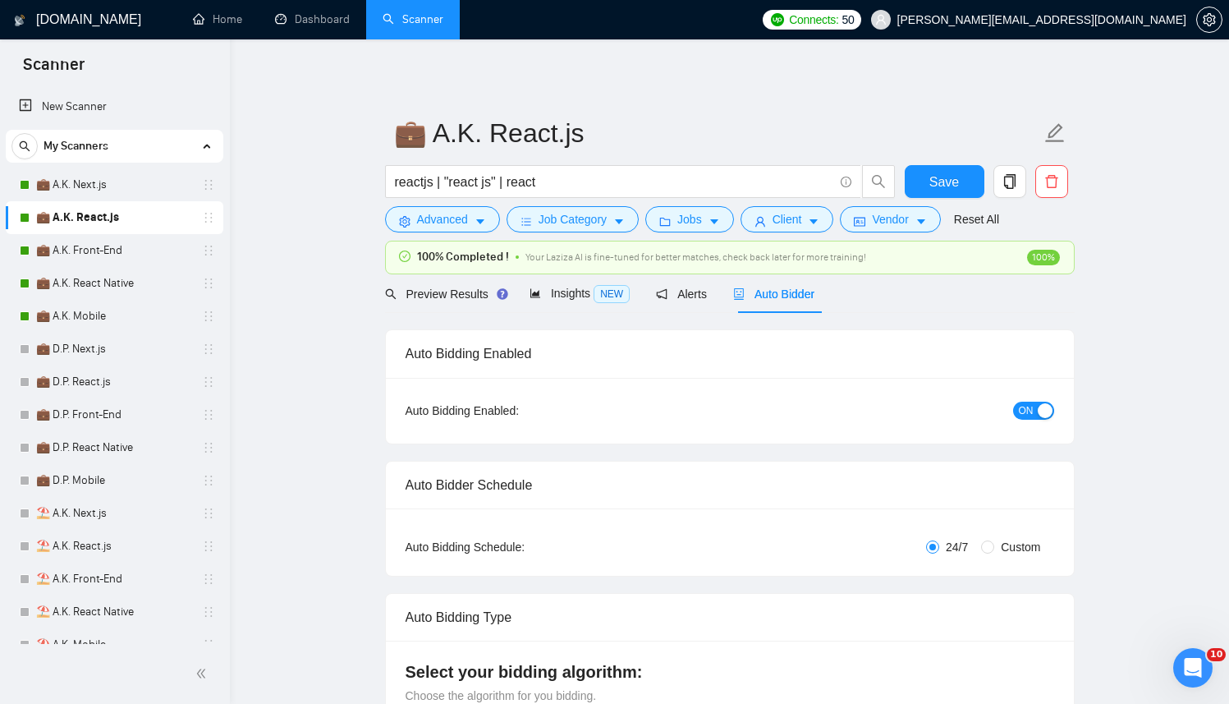
checkbox input "true"
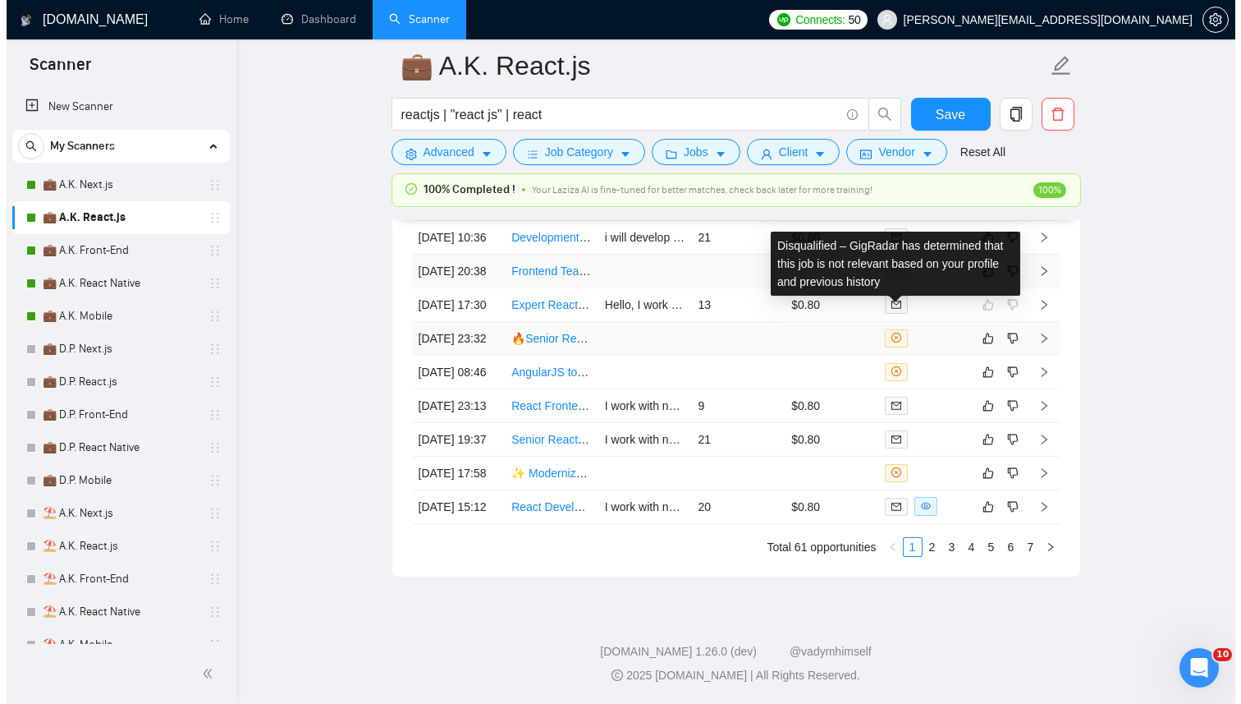
scroll to position [4441, 0]
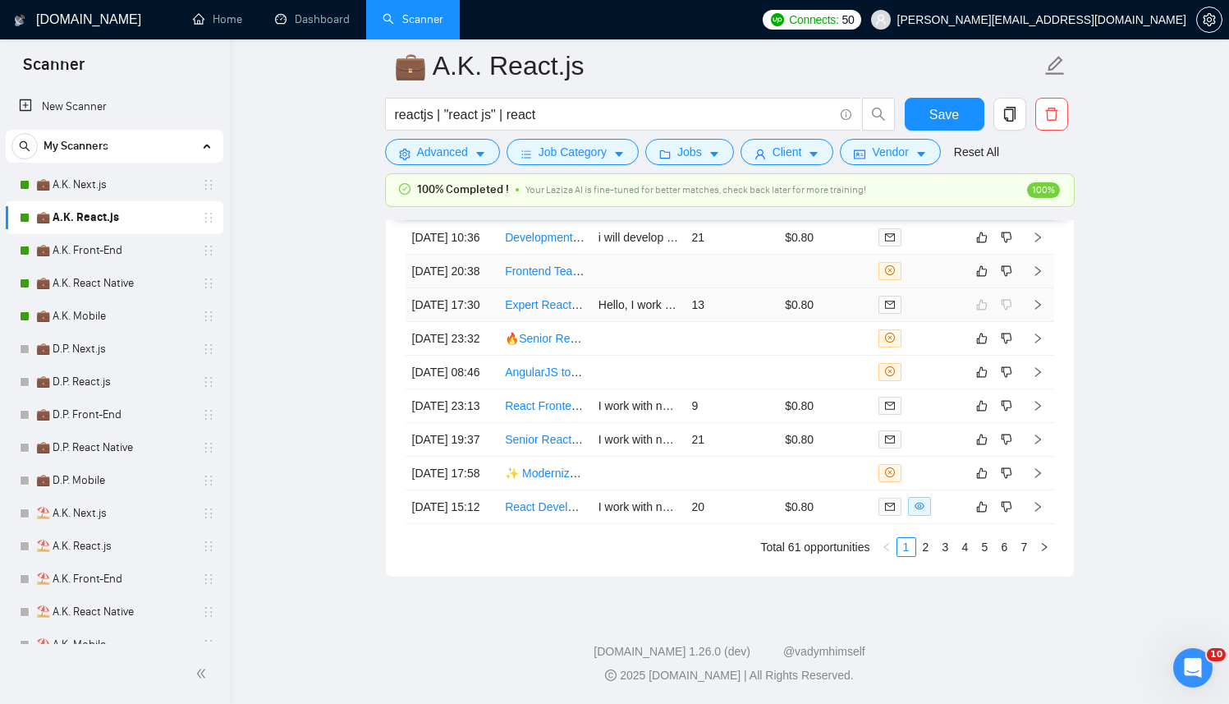
click at [668, 255] on td at bounding box center [639, 272] width 94 height 34
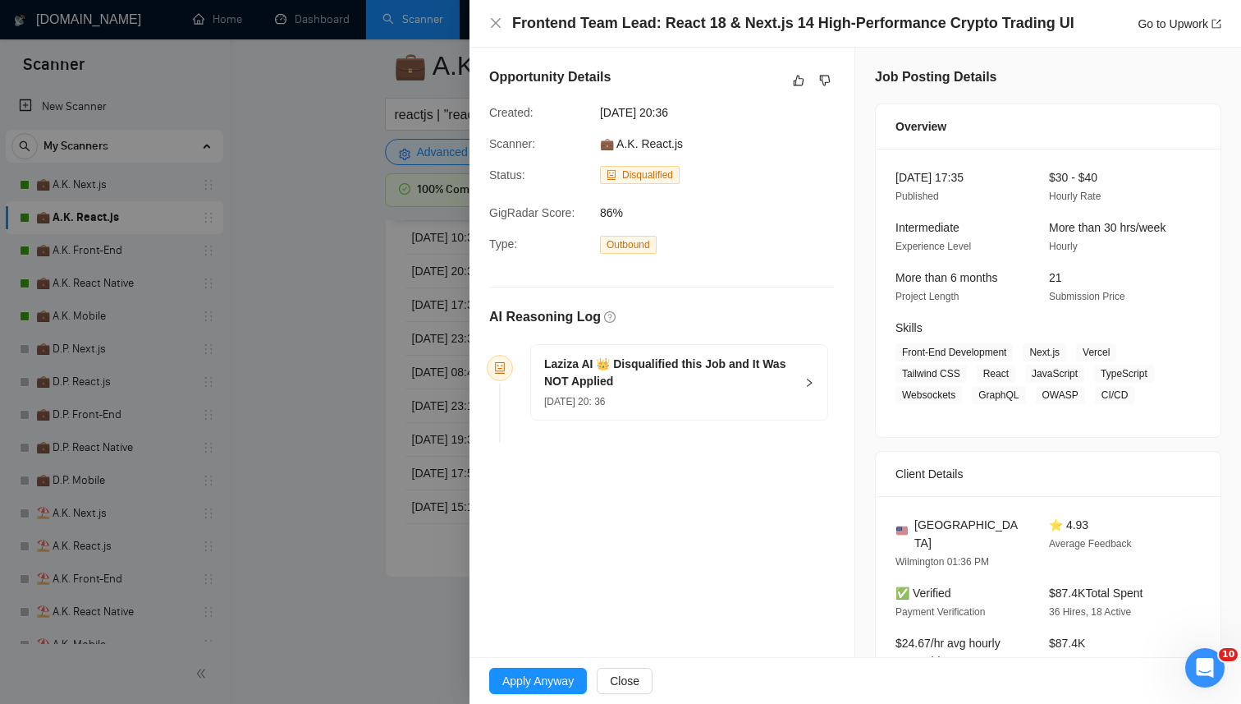
click at [746, 374] on h5 "Laziza AI 👑 Disqualified this Job and It Was NOT Applied" at bounding box center [669, 373] width 250 height 34
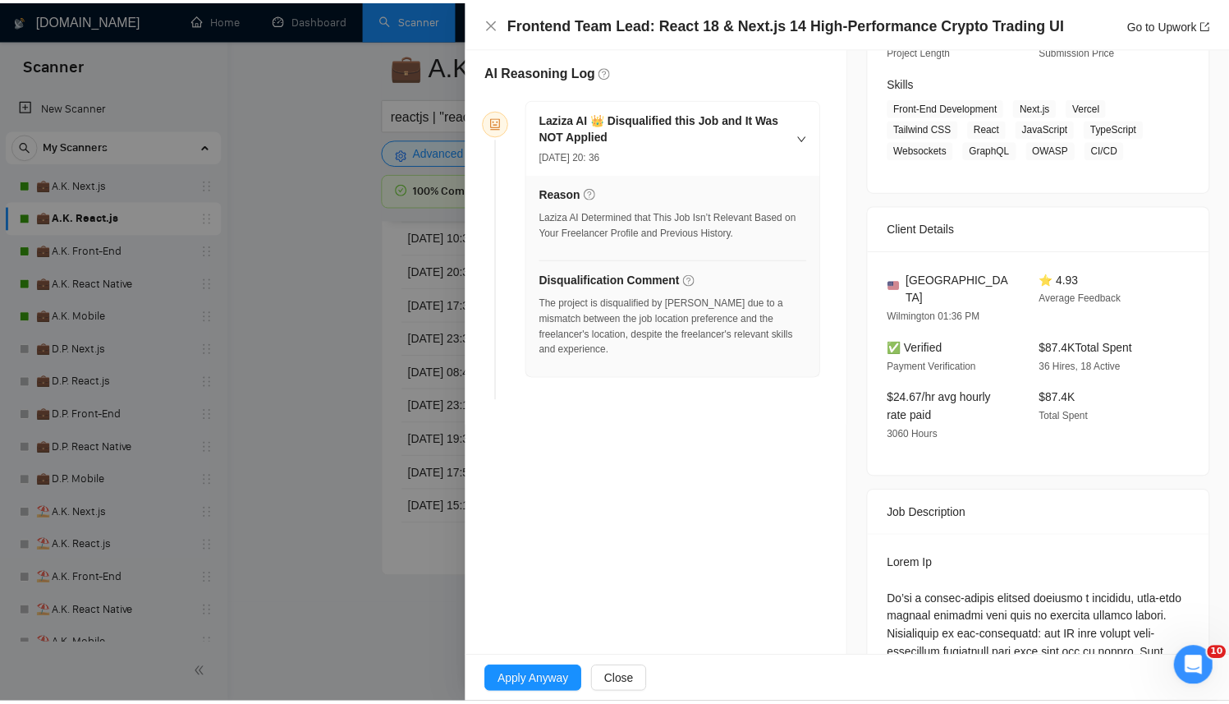
scroll to position [316, 0]
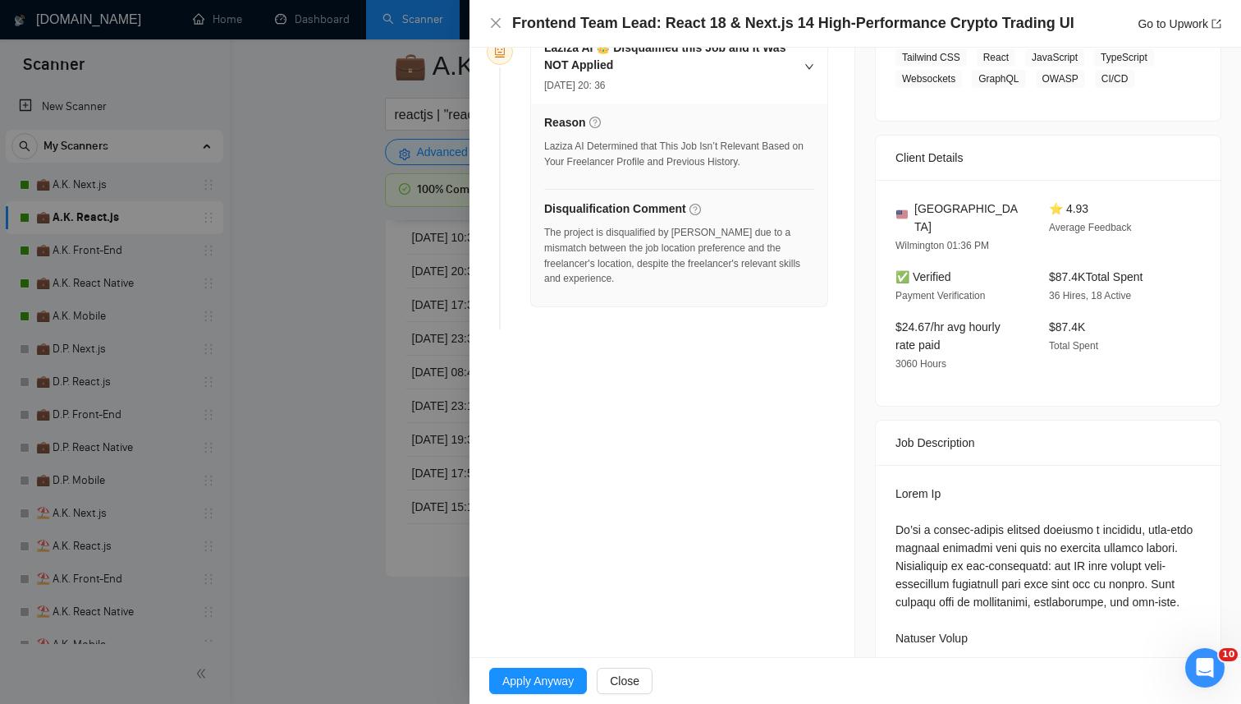
click at [364, 437] on div at bounding box center [620, 352] width 1241 height 704
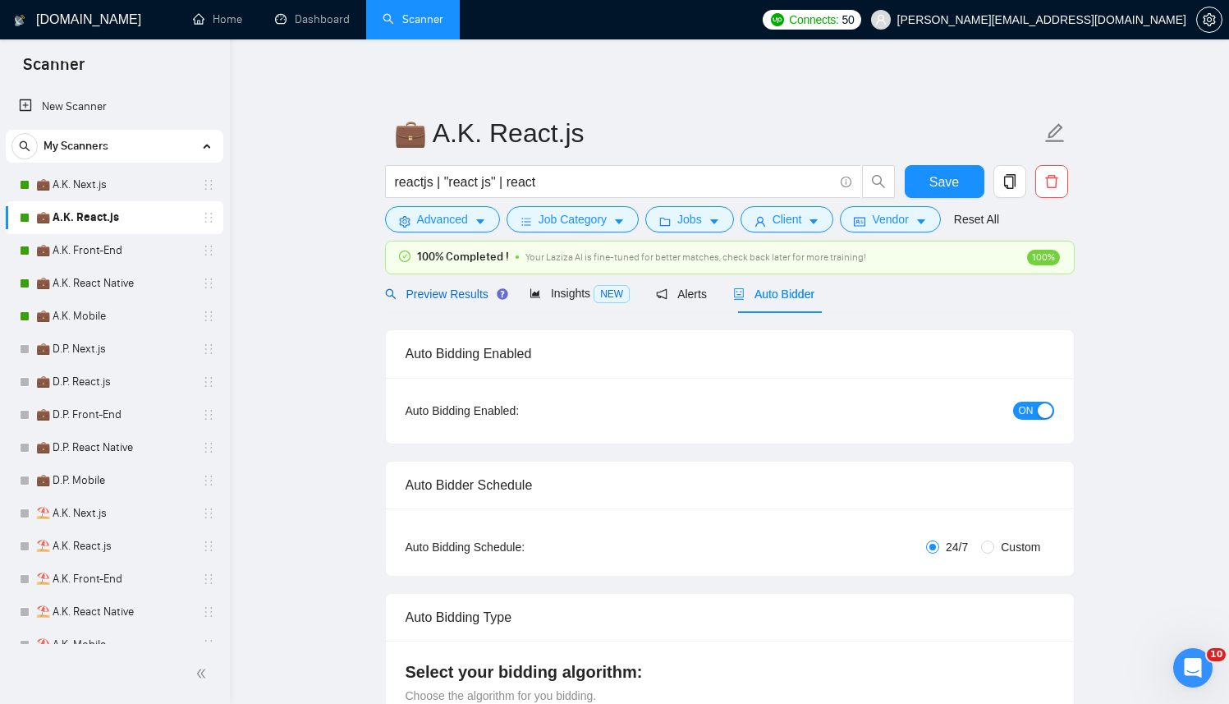
click at [439, 289] on span "Preview Results" at bounding box center [444, 293] width 118 height 13
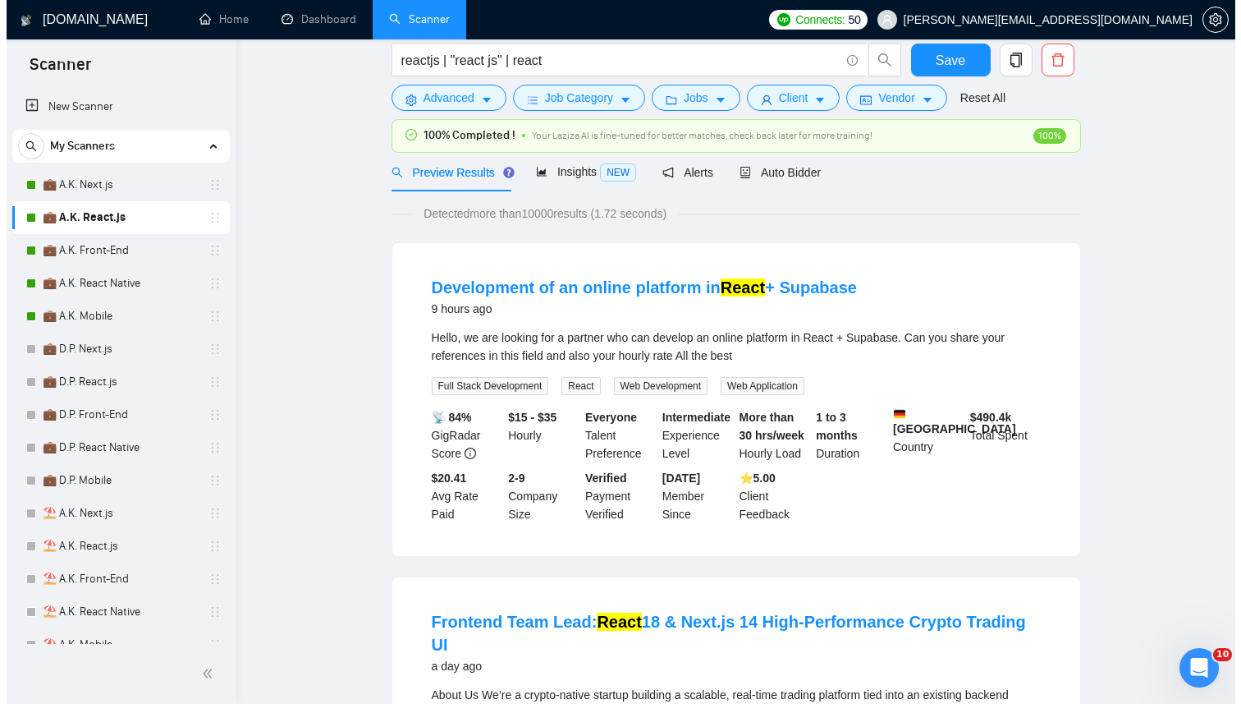
scroll to position [154, 0]
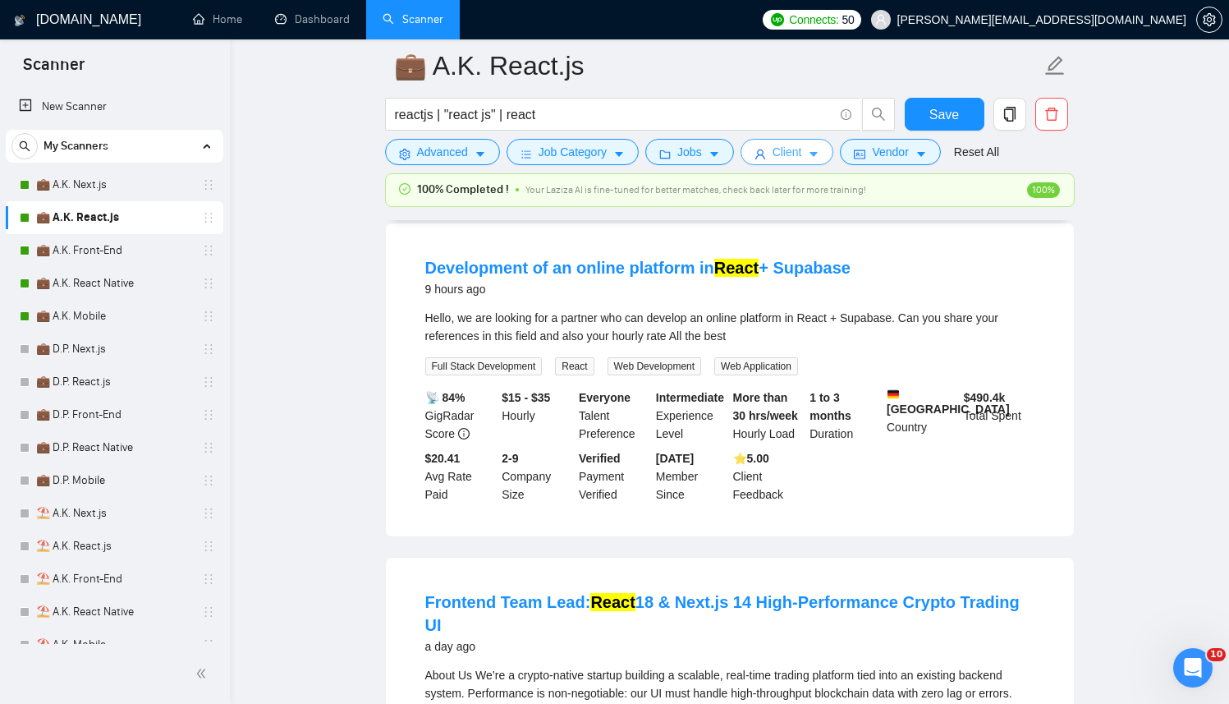
click at [784, 150] on span "Client" at bounding box center [788, 152] width 30 height 18
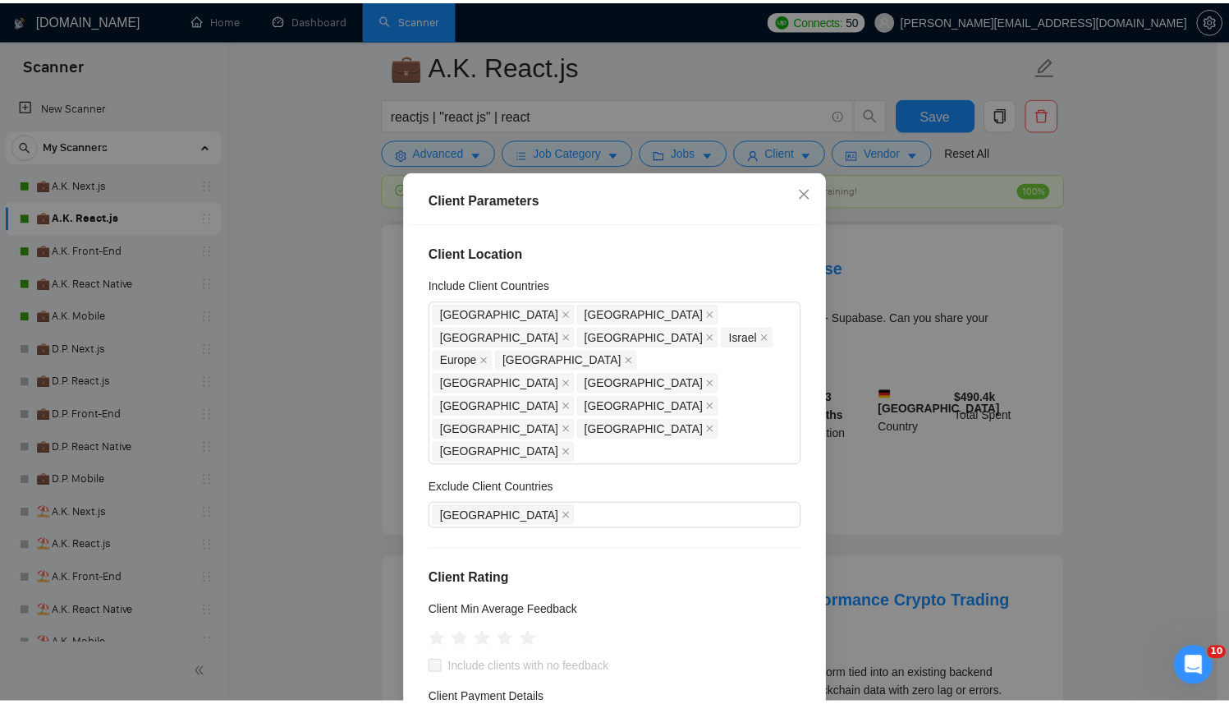
scroll to position [586, 0]
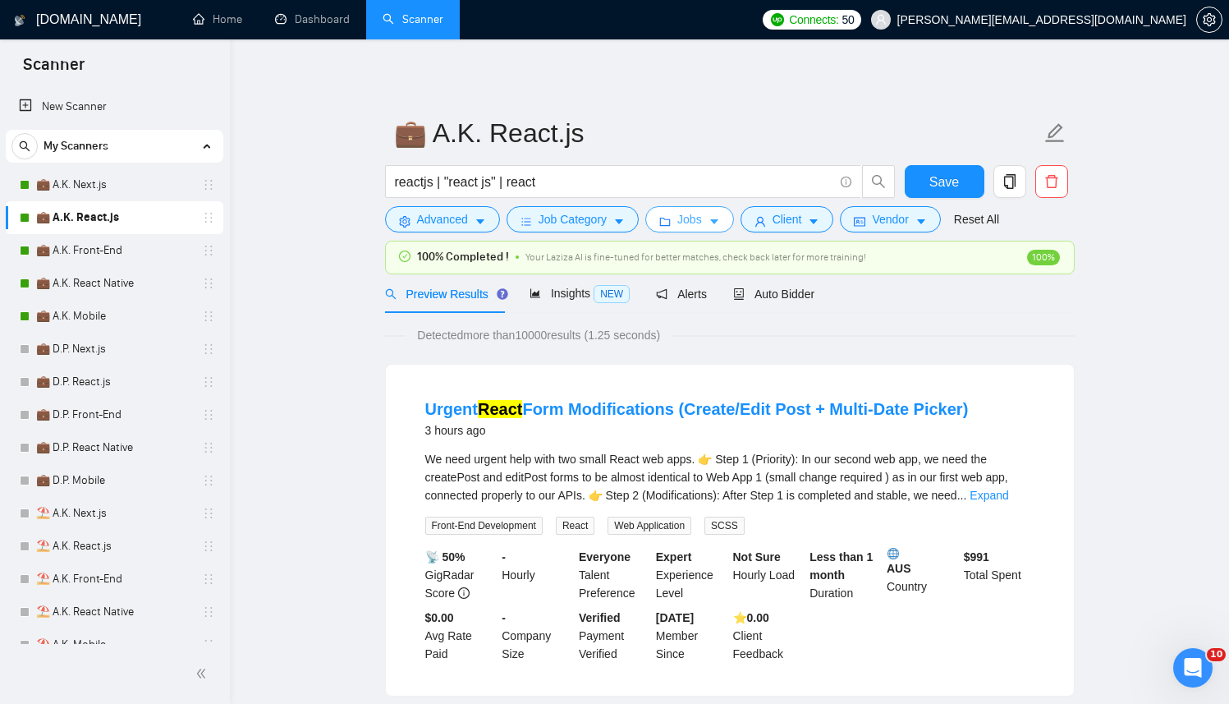
click at [684, 223] on span "Jobs" at bounding box center [689, 219] width 25 height 18
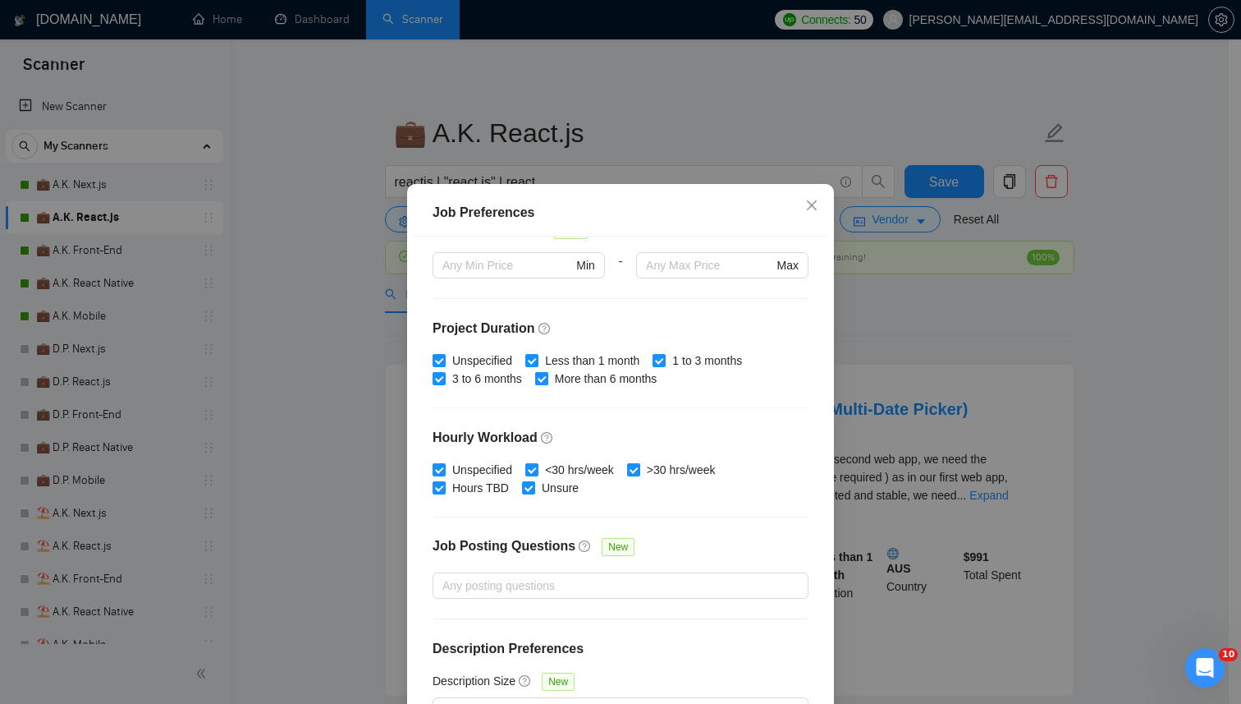
click at [571, 359] on span "Less than 1 month" at bounding box center [593, 360] width 108 height 18
click at [537, 359] on input "Less than 1 month" at bounding box center [530, 359] width 11 height 11
checkbox input "false"
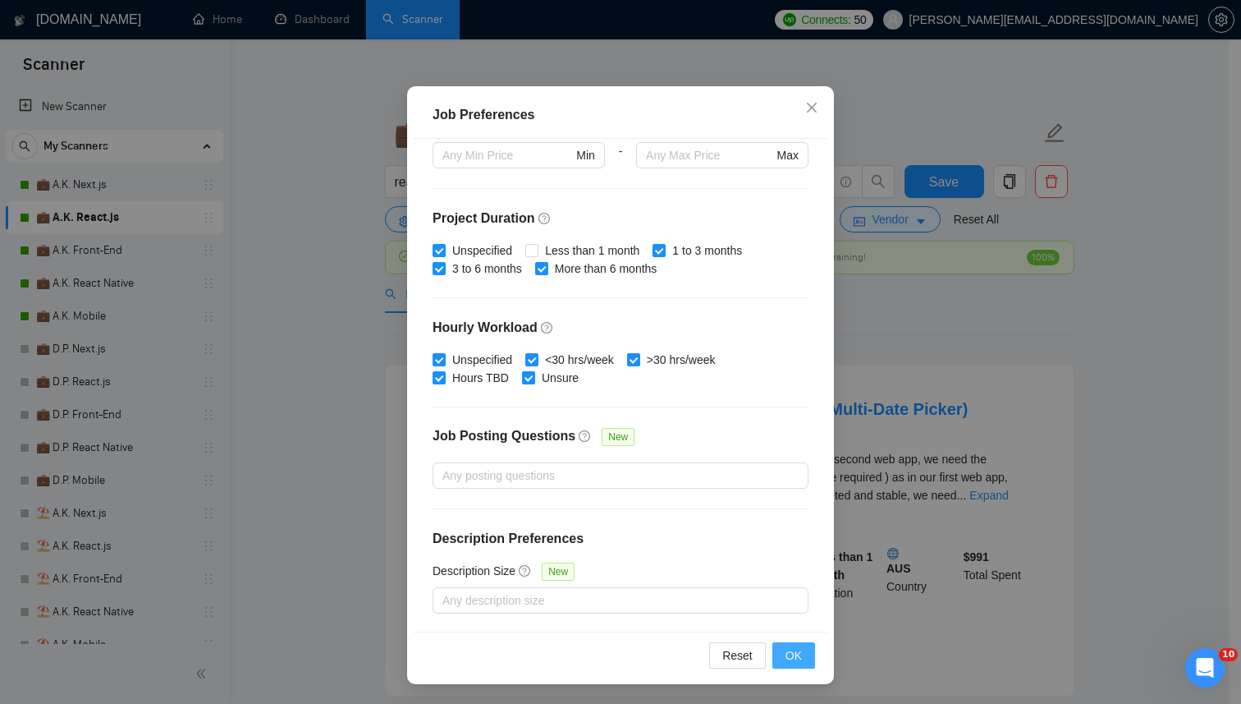
click at [775, 646] on button "OK" at bounding box center [794, 655] width 43 height 26
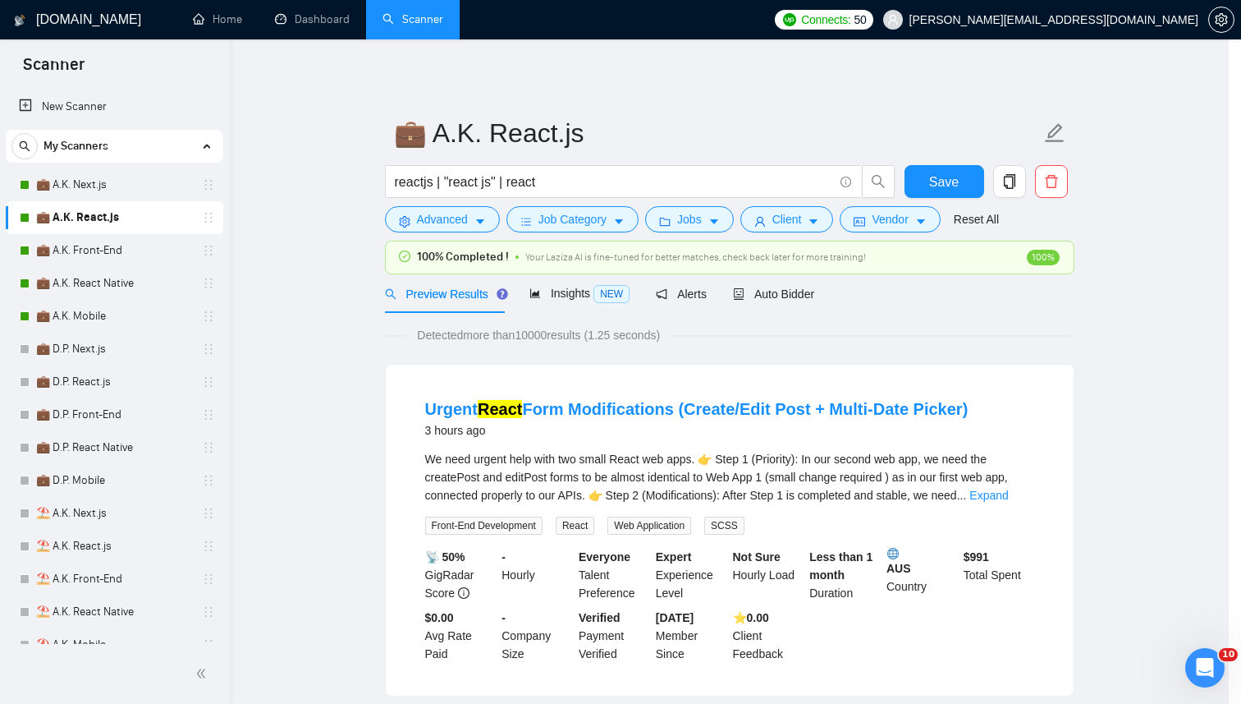
scroll to position [12, 0]
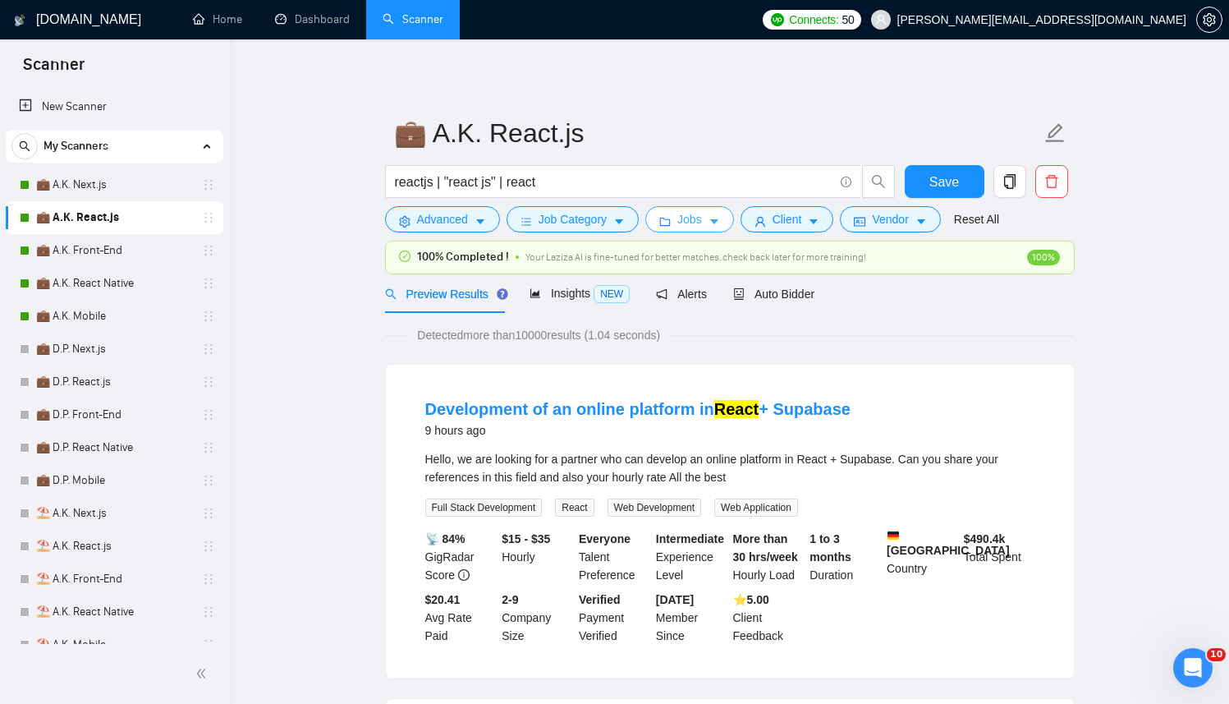
click at [700, 224] on span "Jobs" at bounding box center [689, 219] width 25 height 18
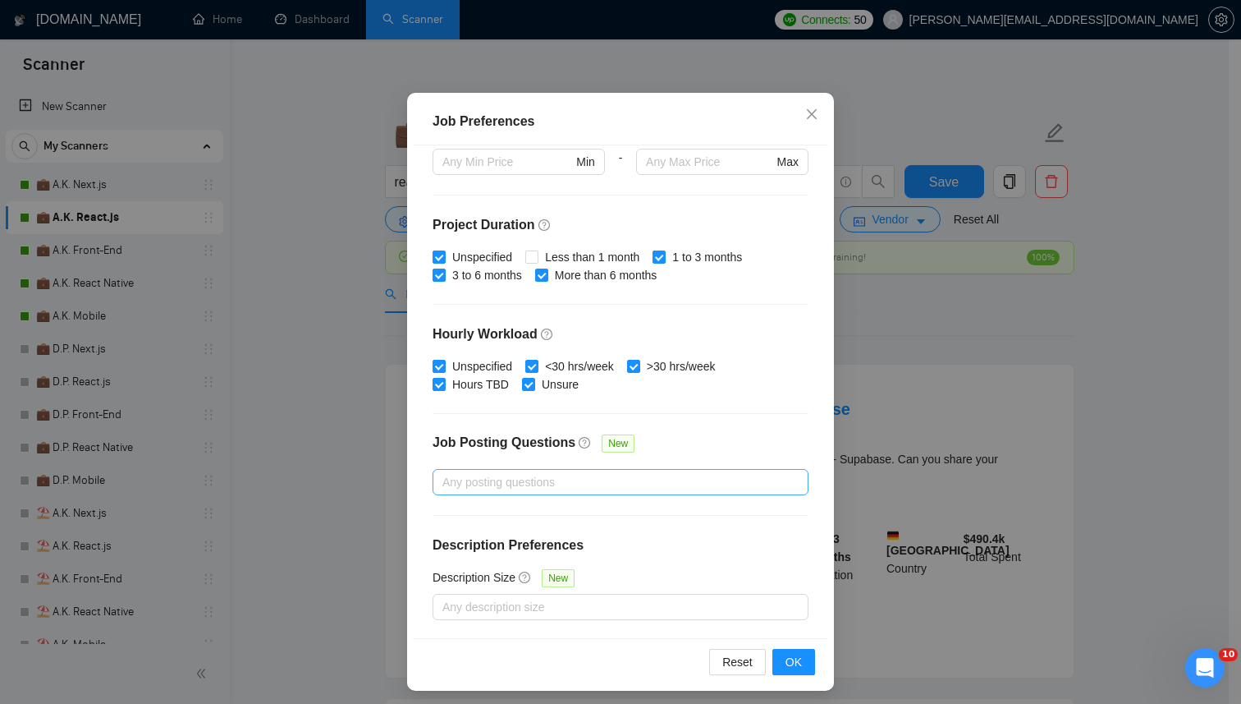
scroll to position [98, 0]
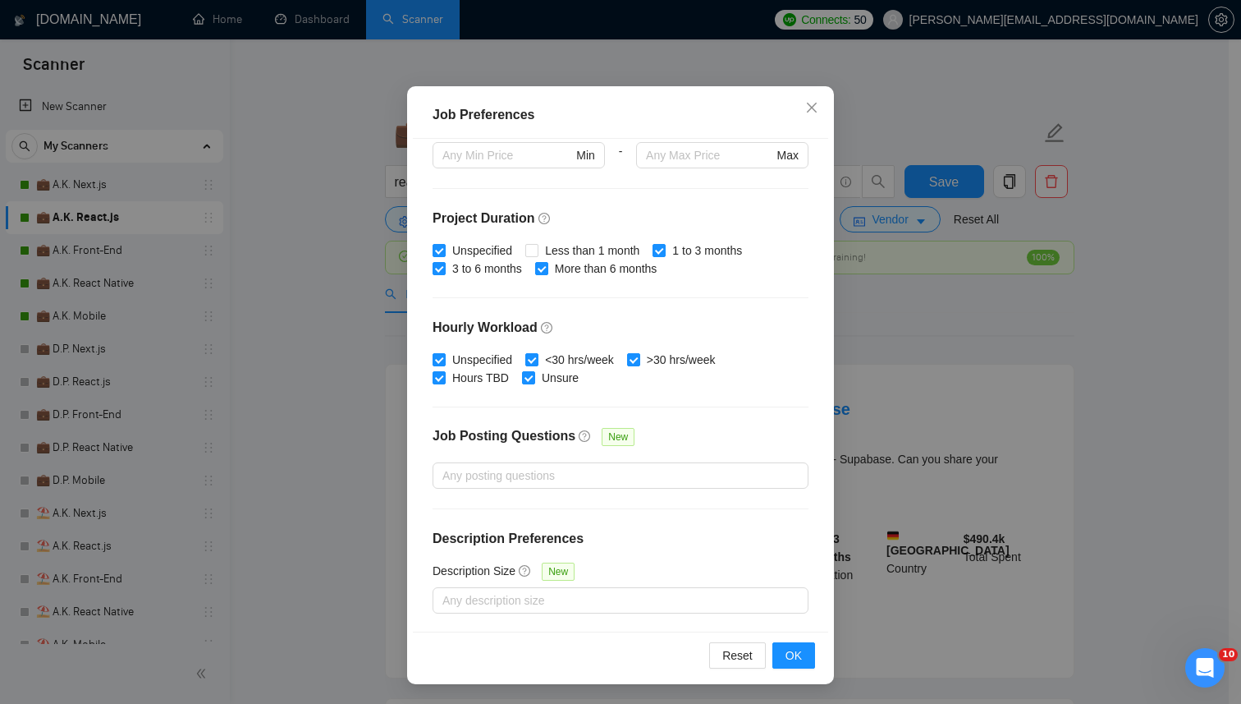
click at [796, 641] on div "Reset OK" at bounding box center [620, 654] width 415 height 47
click at [796, 646] on span "OK" at bounding box center [794, 655] width 16 height 18
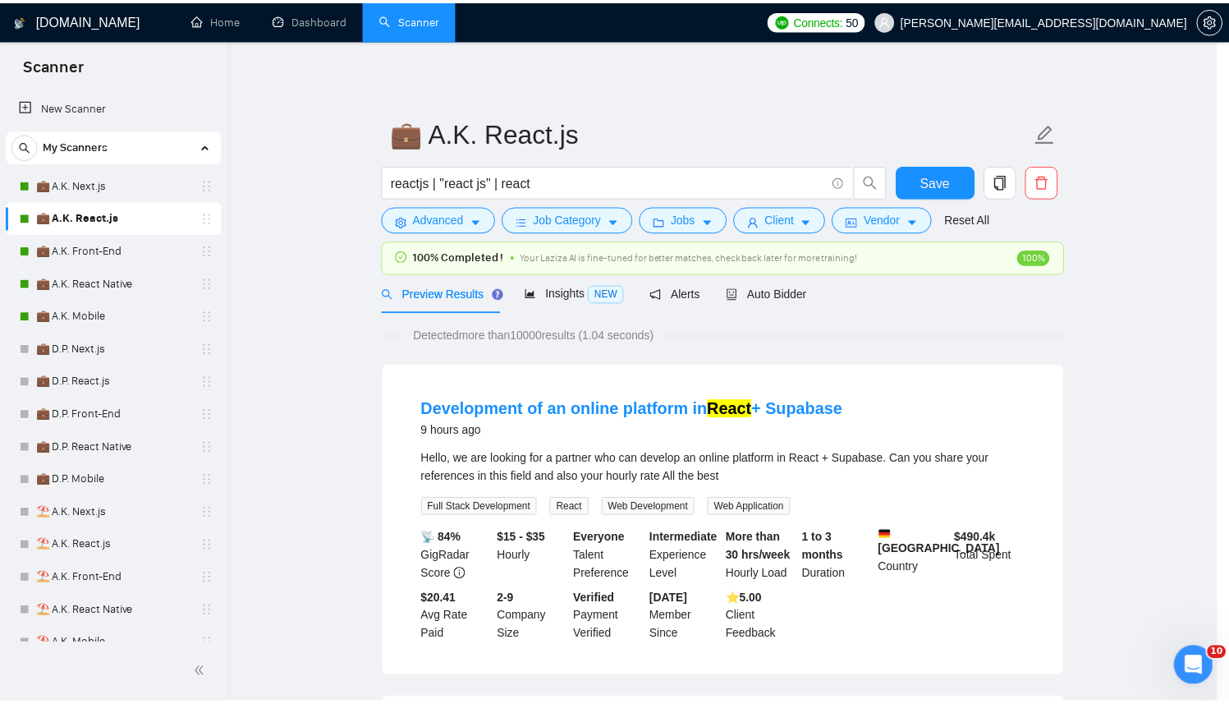
scroll to position [12, 0]
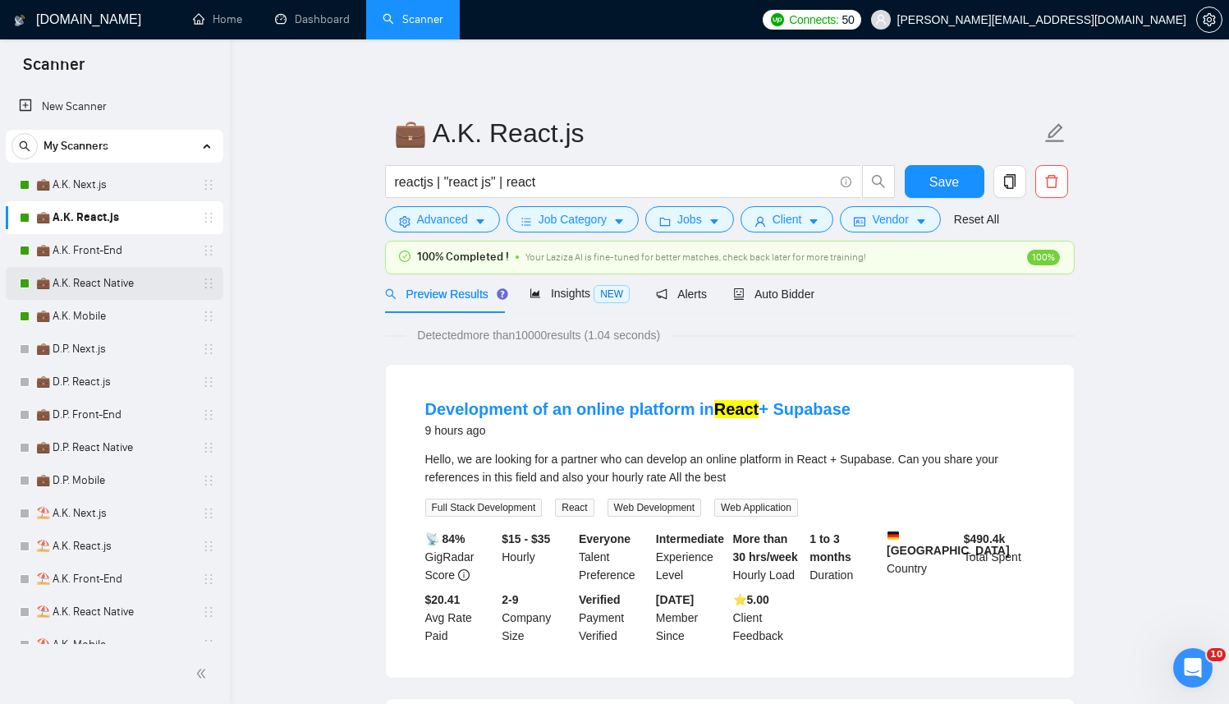
click at [108, 278] on link "💼 A.K. React Native" at bounding box center [114, 283] width 156 height 33
click at [972, 174] on button "Save" at bounding box center [945, 181] width 80 height 33
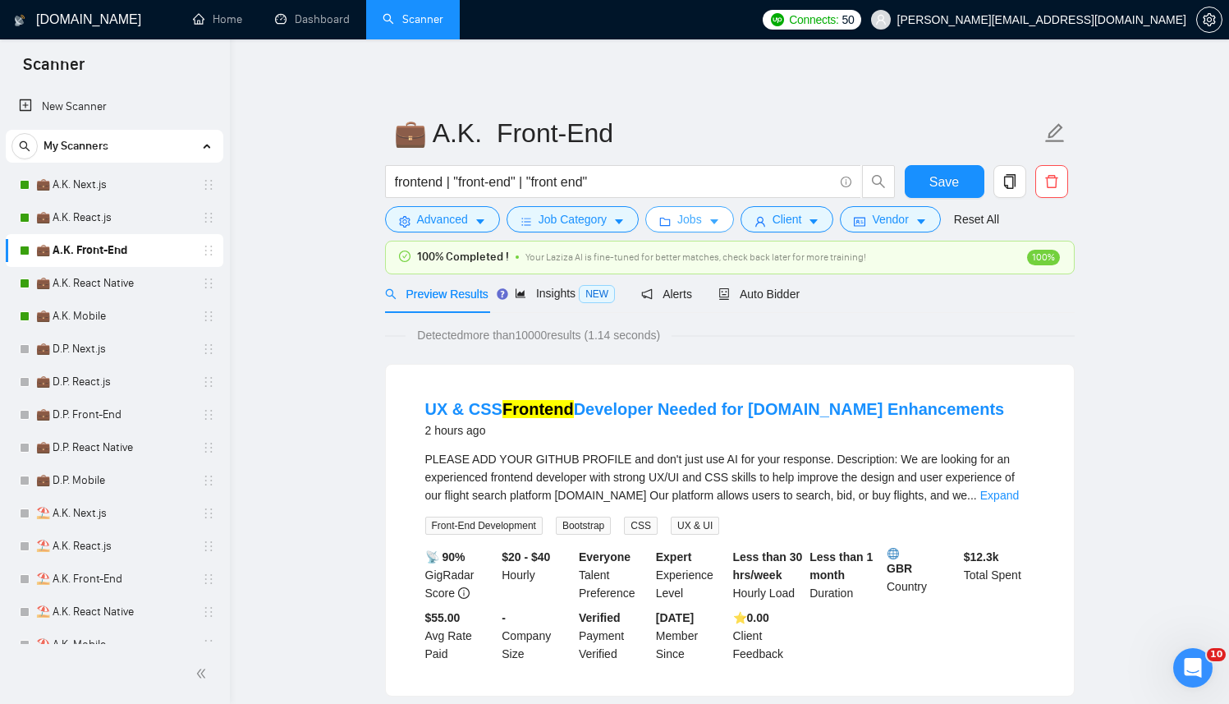
click at [730, 218] on button "Jobs" at bounding box center [689, 219] width 89 height 26
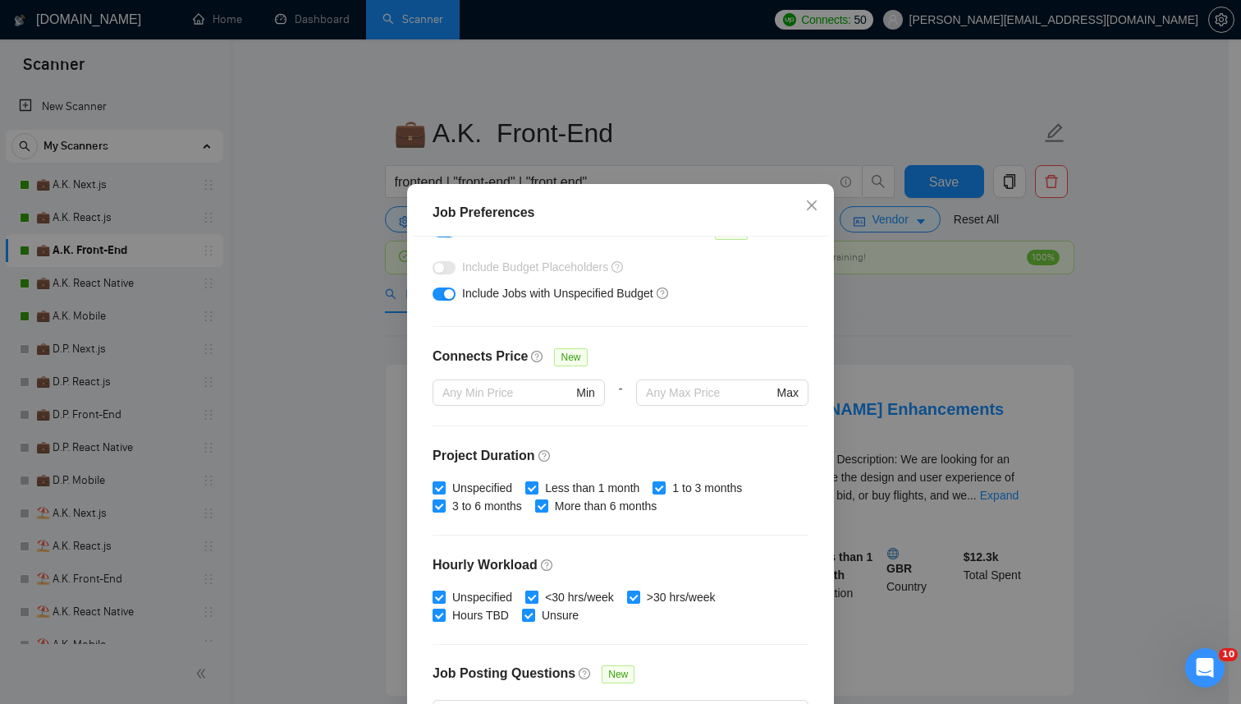
scroll to position [433, 0]
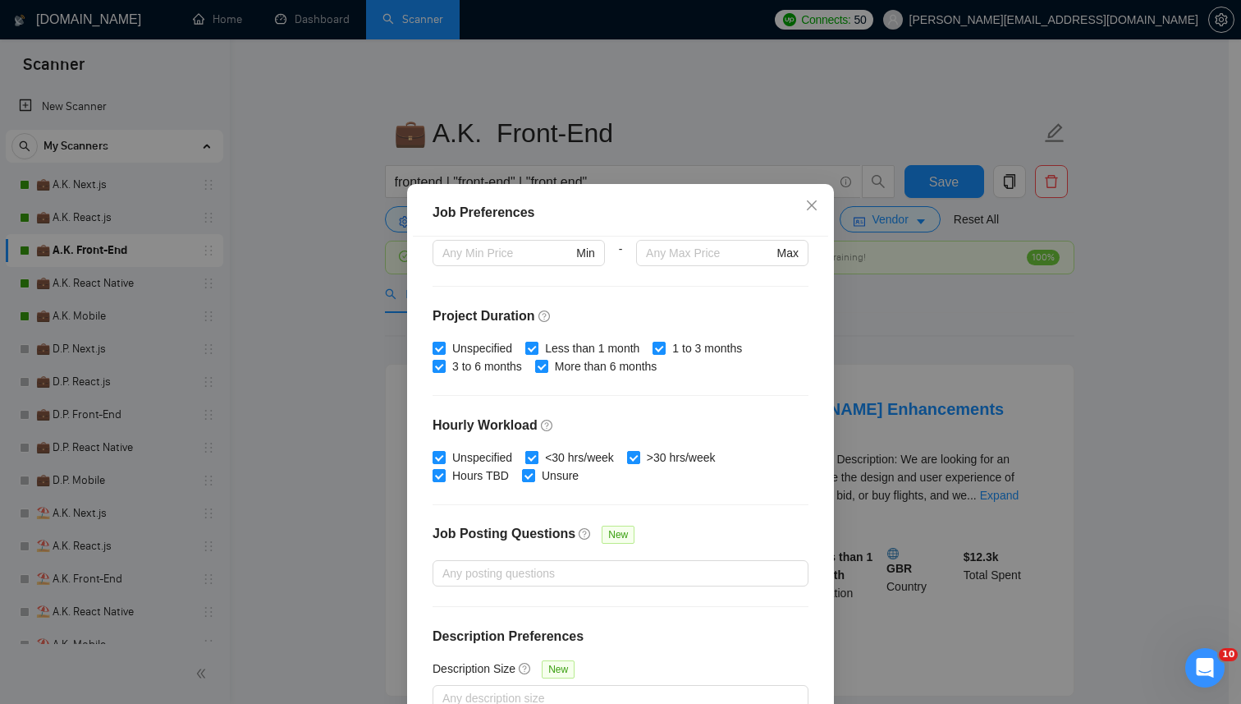
click at [566, 452] on span "<30 hrs/week" at bounding box center [580, 457] width 82 height 18
click at [537, 452] on input "<30 hrs/week" at bounding box center [530, 456] width 11 height 11
click at [568, 453] on span "<30 hrs/week" at bounding box center [580, 457] width 82 height 18
click at [537, 453] on input "<30 hrs/week" at bounding box center [530, 456] width 11 height 11
checkbox input "true"
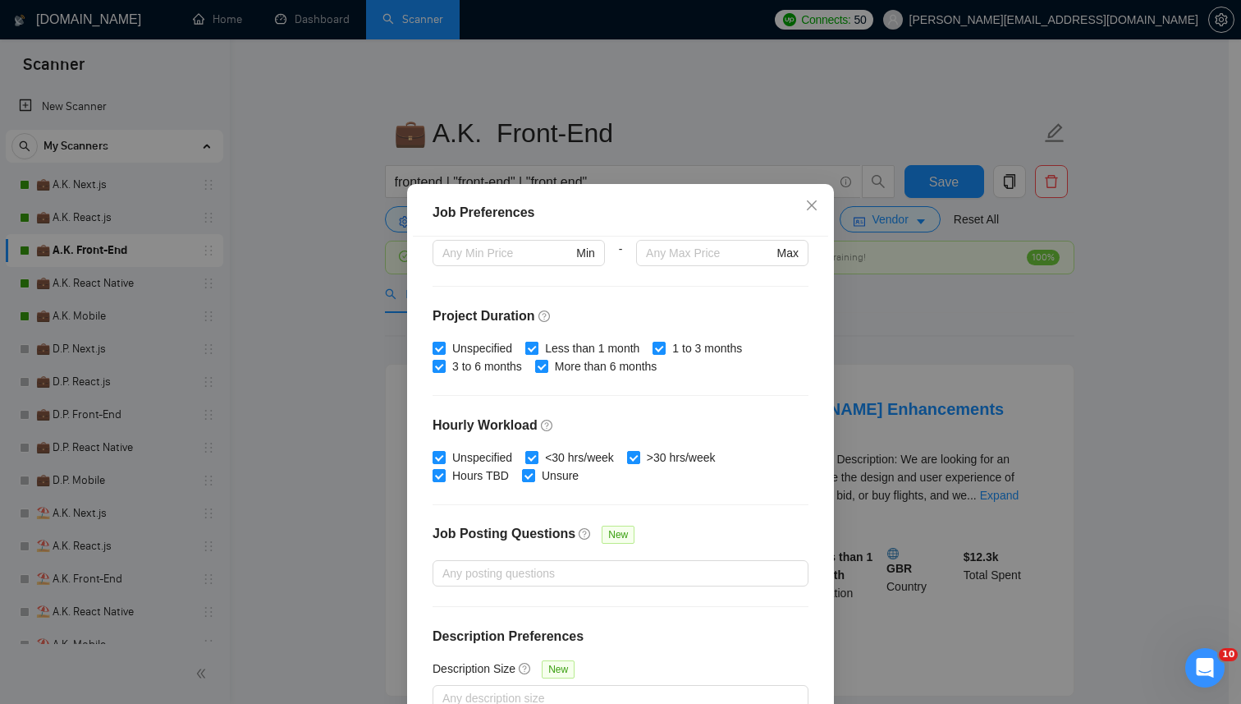
click at [576, 346] on span "Less than 1 month" at bounding box center [593, 348] width 108 height 18
click at [537, 346] on input "Less than 1 month" at bounding box center [530, 347] width 11 height 11
checkbox input "false"
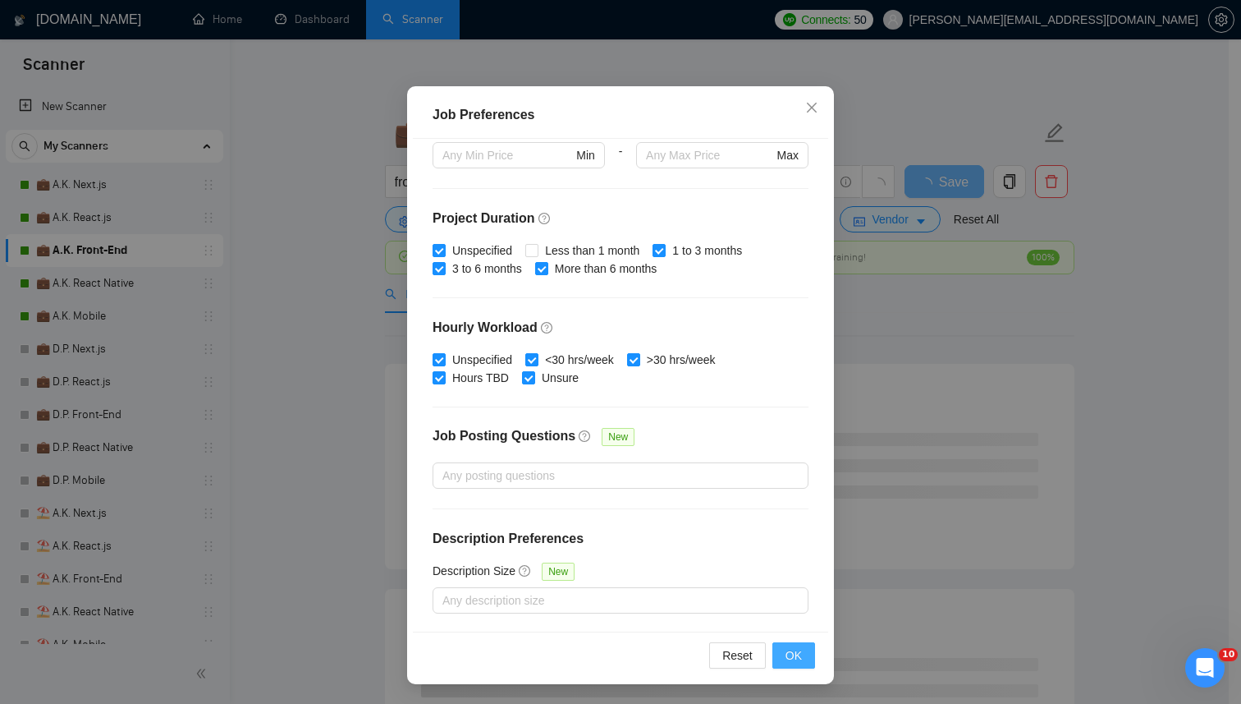
click at [786, 652] on span "OK" at bounding box center [794, 655] width 16 height 18
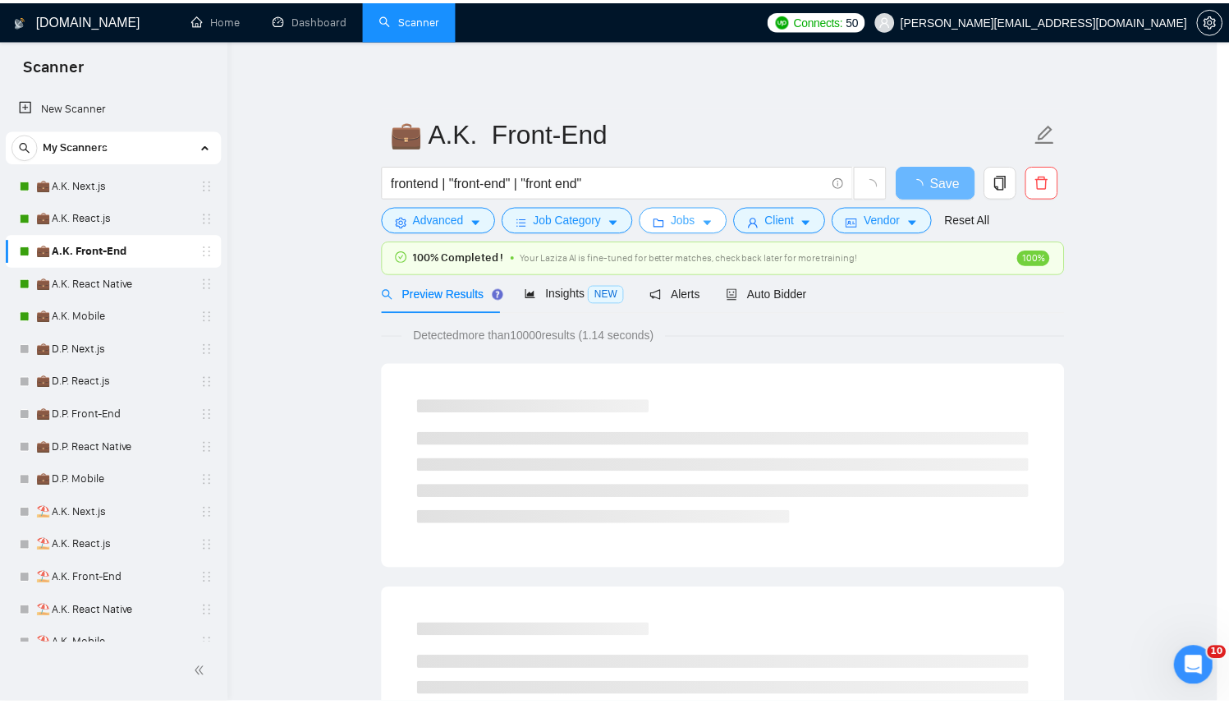
scroll to position [9, 0]
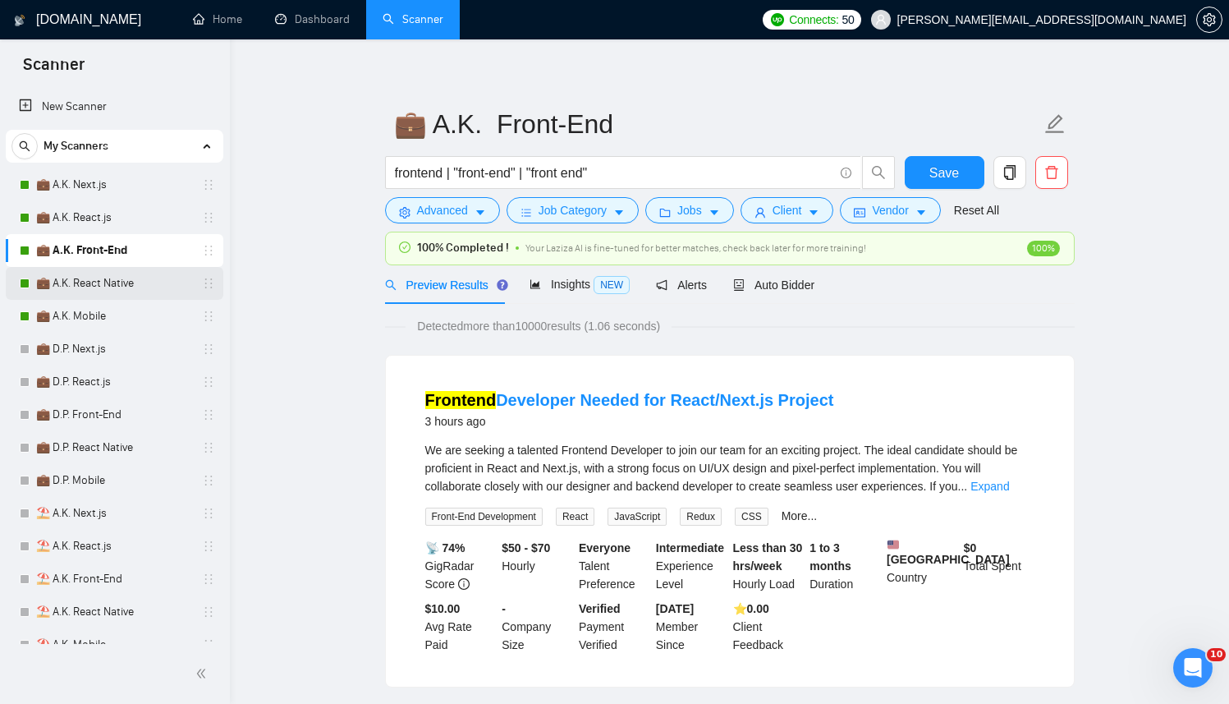
click at [98, 275] on link "💼 A.K. React Native" at bounding box center [114, 283] width 156 height 33
click at [966, 188] on button "Save" at bounding box center [945, 172] width 80 height 33
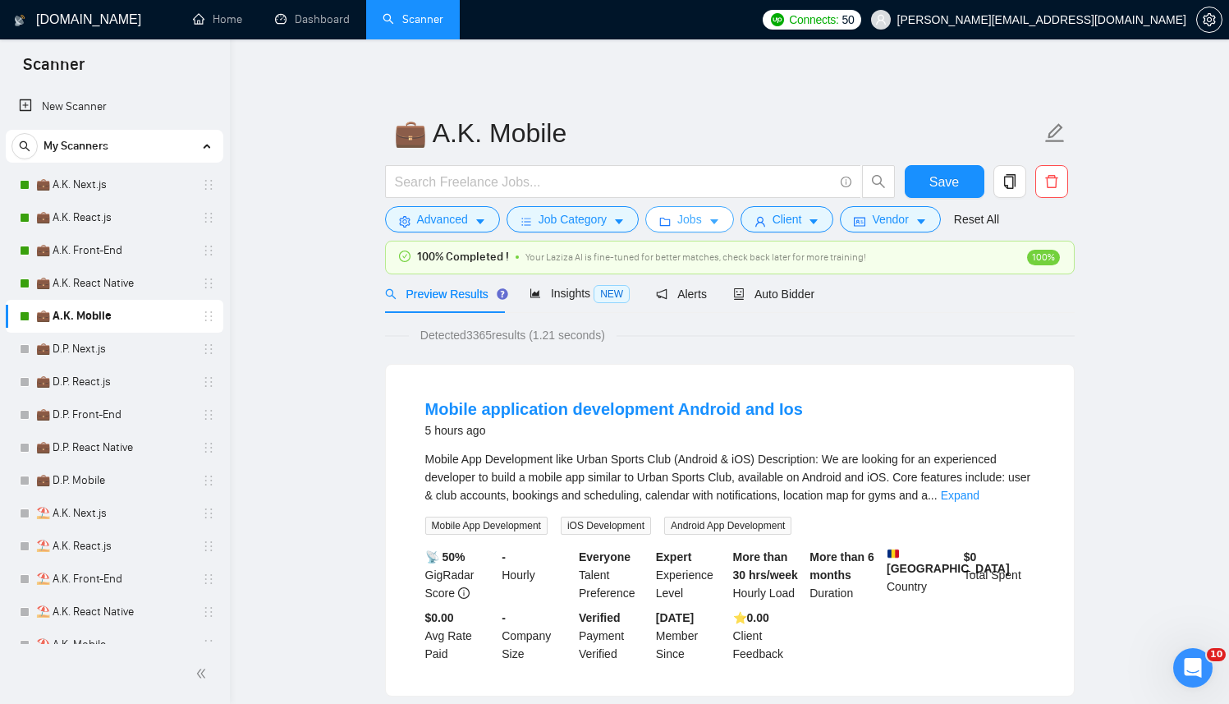
click at [702, 225] on span "Jobs" at bounding box center [689, 219] width 25 height 18
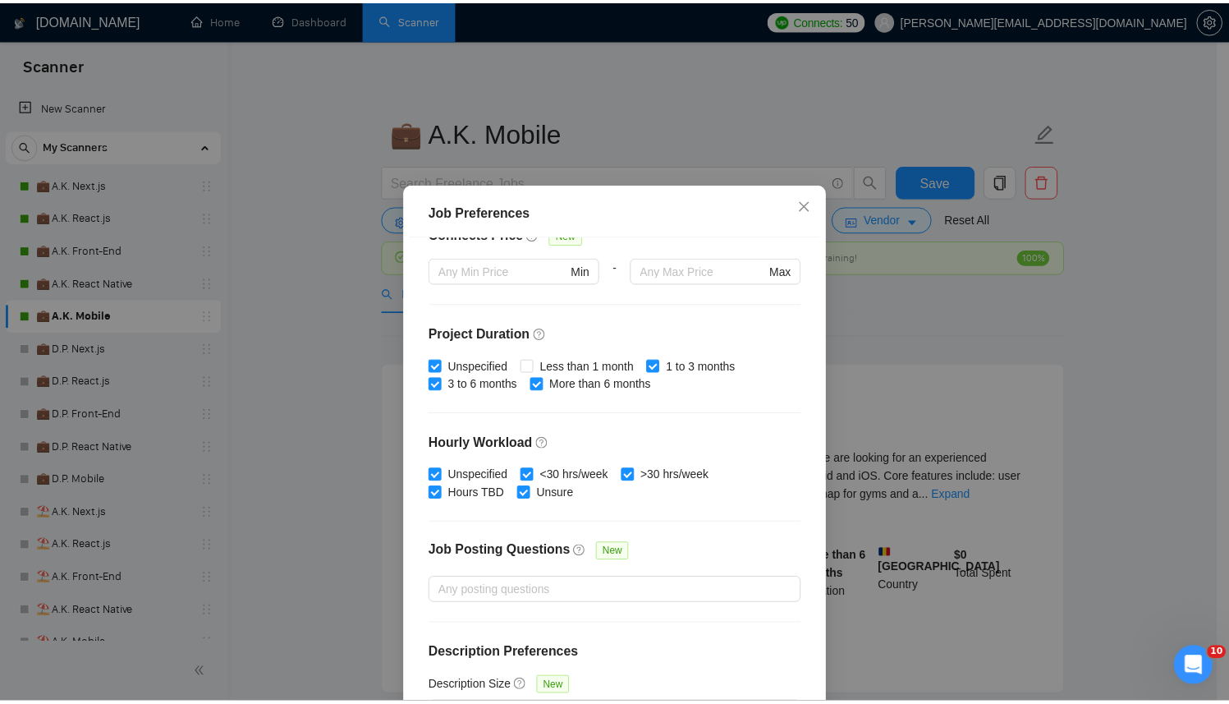
scroll to position [409, 0]
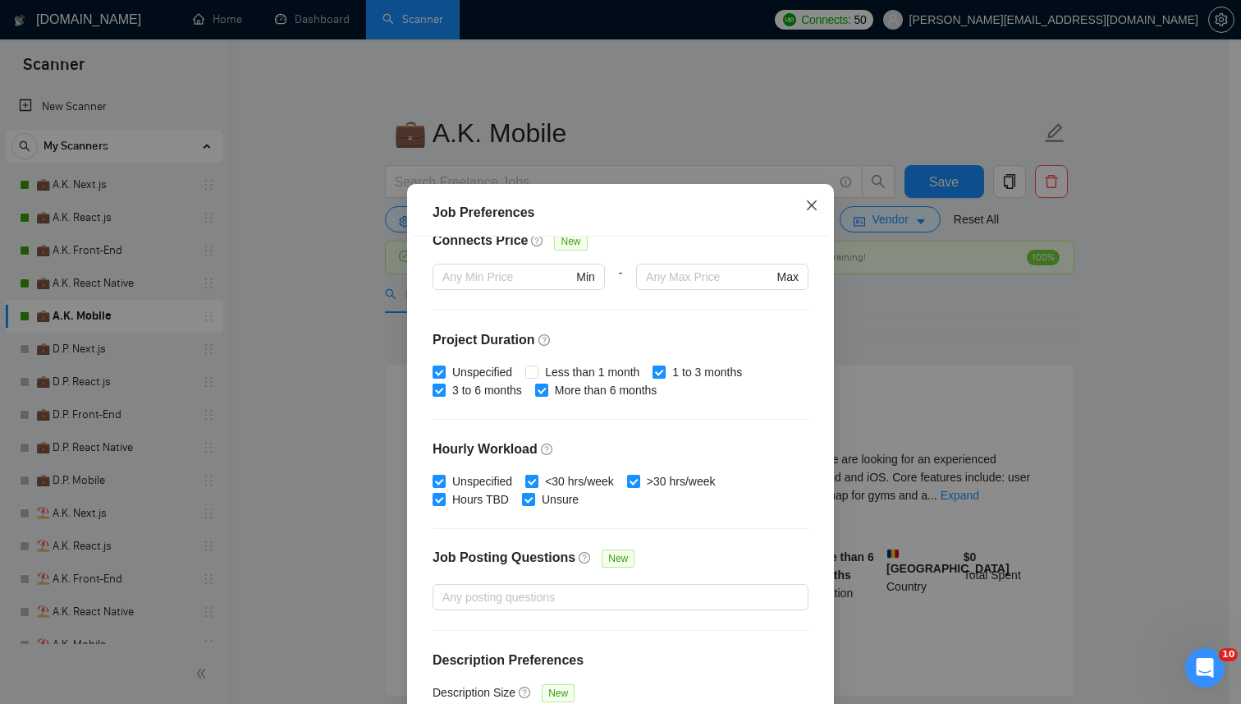
click at [805, 210] on icon "close" at bounding box center [811, 205] width 13 height 13
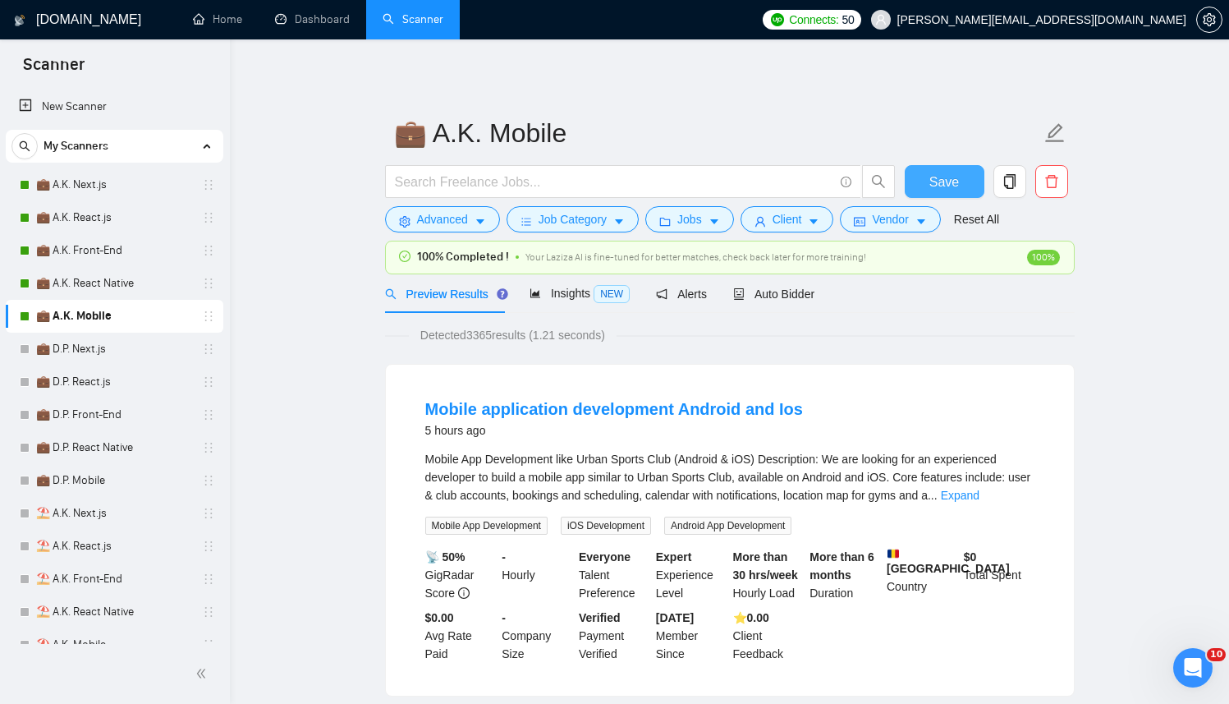
click at [952, 181] on span "Save" at bounding box center [944, 182] width 30 height 21
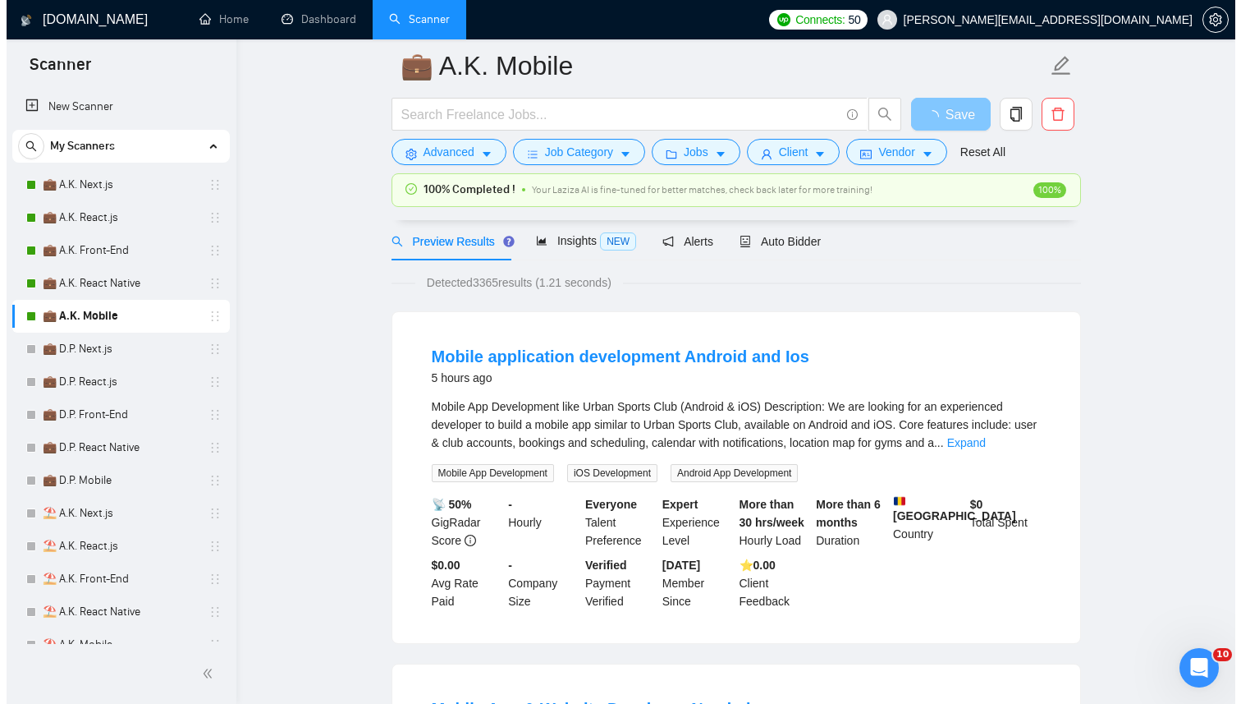
scroll to position [71, 0]
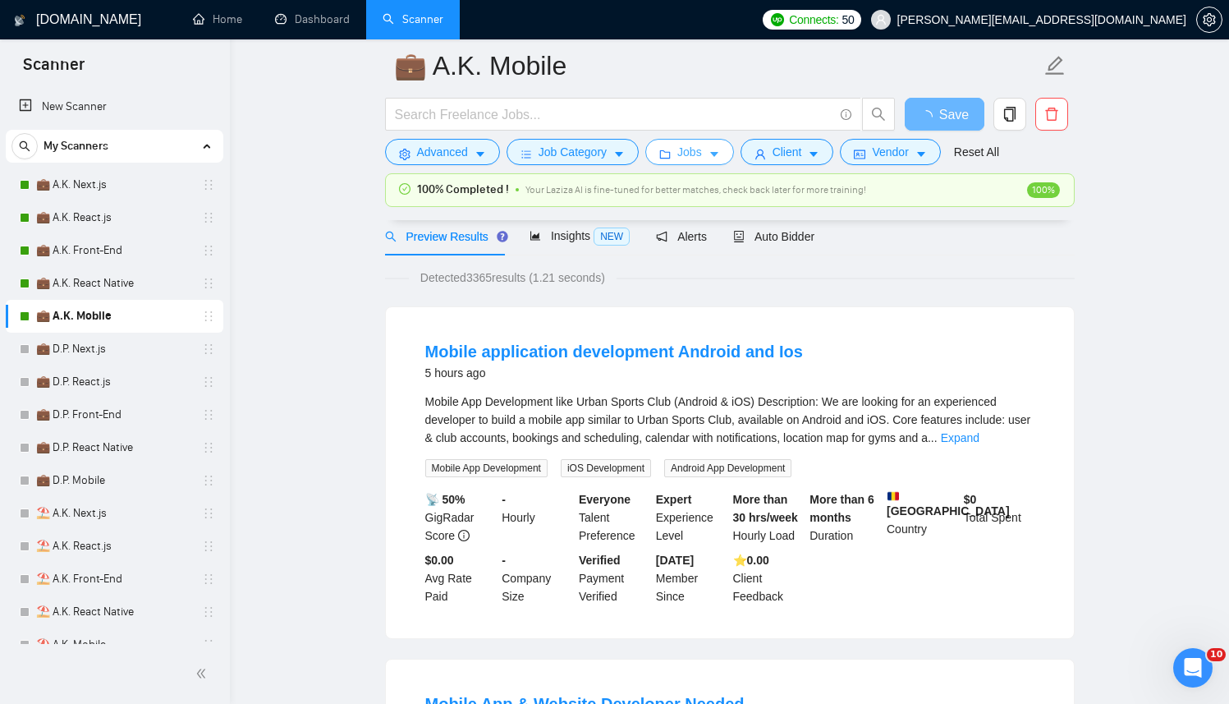
click at [695, 153] on span "Jobs" at bounding box center [689, 152] width 25 height 18
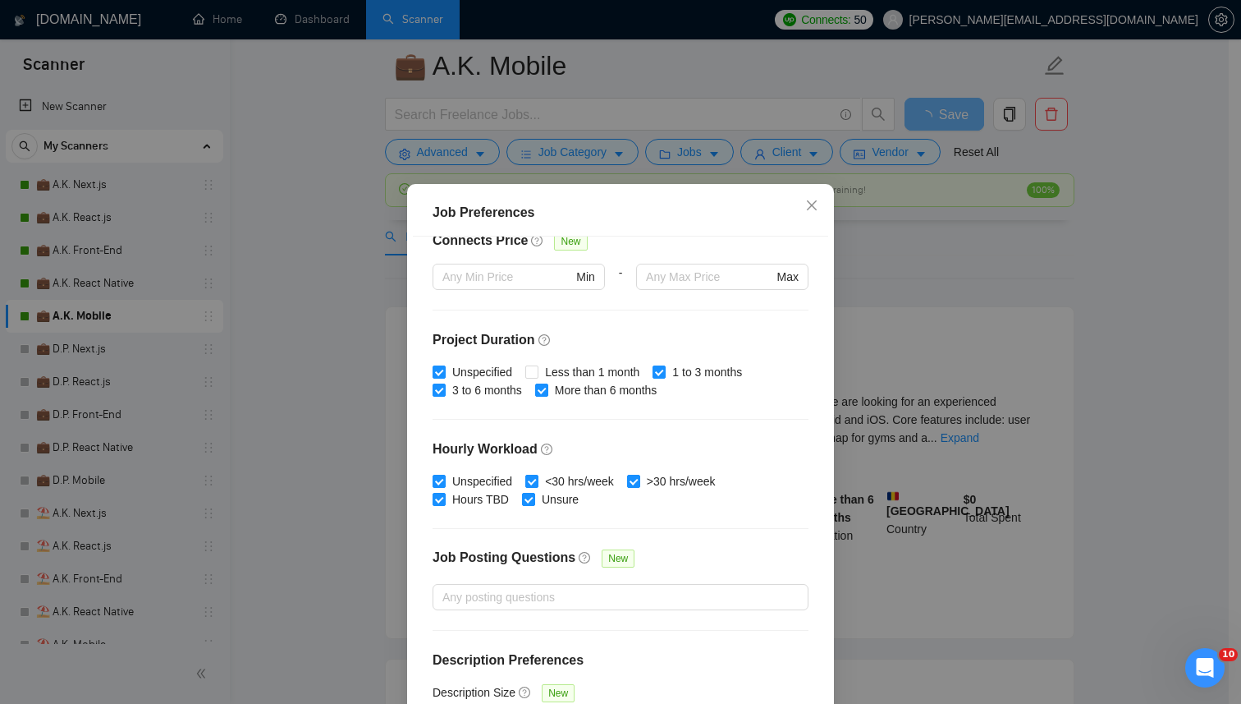
drag, startPoint x: 673, startPoint y: 110, endPoint x: 750, endPoint y: 174, distance: 100.3
click at [673, 110] on div "Job Preferences Budget Project Type All Fixed Price Hourly Rate Fixed Price Bud…" at bounding box center [620, 352] width 1241 height 704
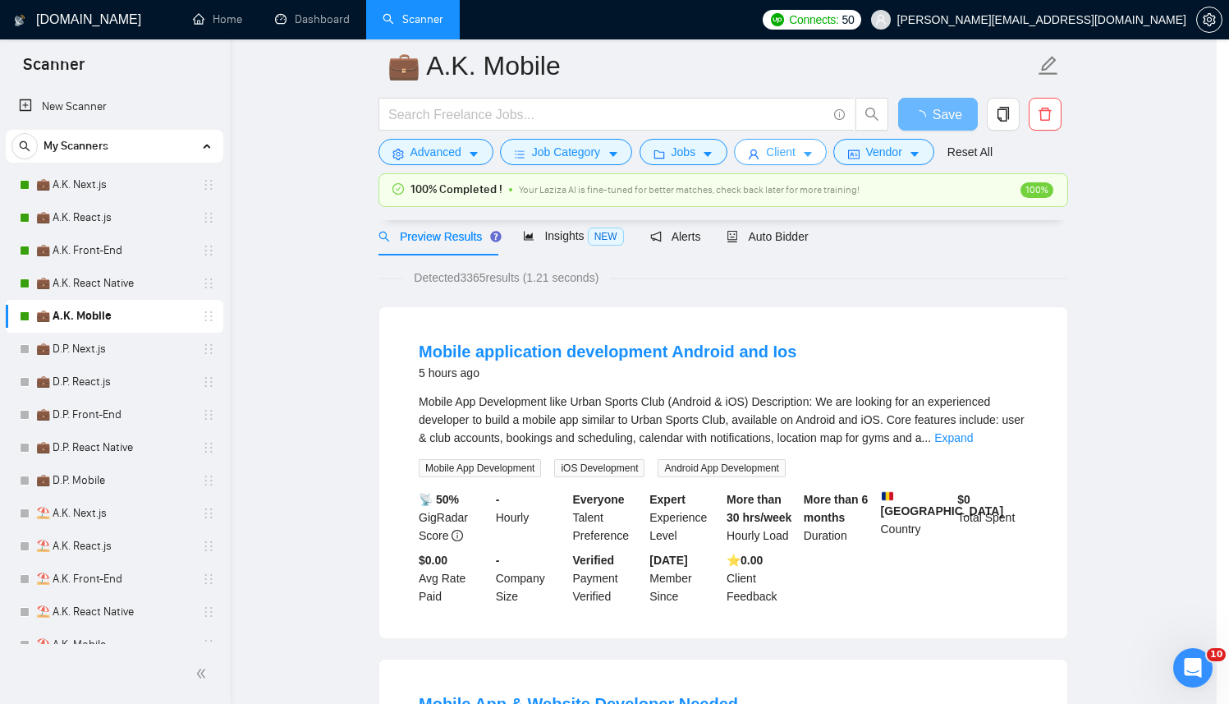
click at [828, 152] on button "Client" at bounding box center [781, 152] width 94 height 26
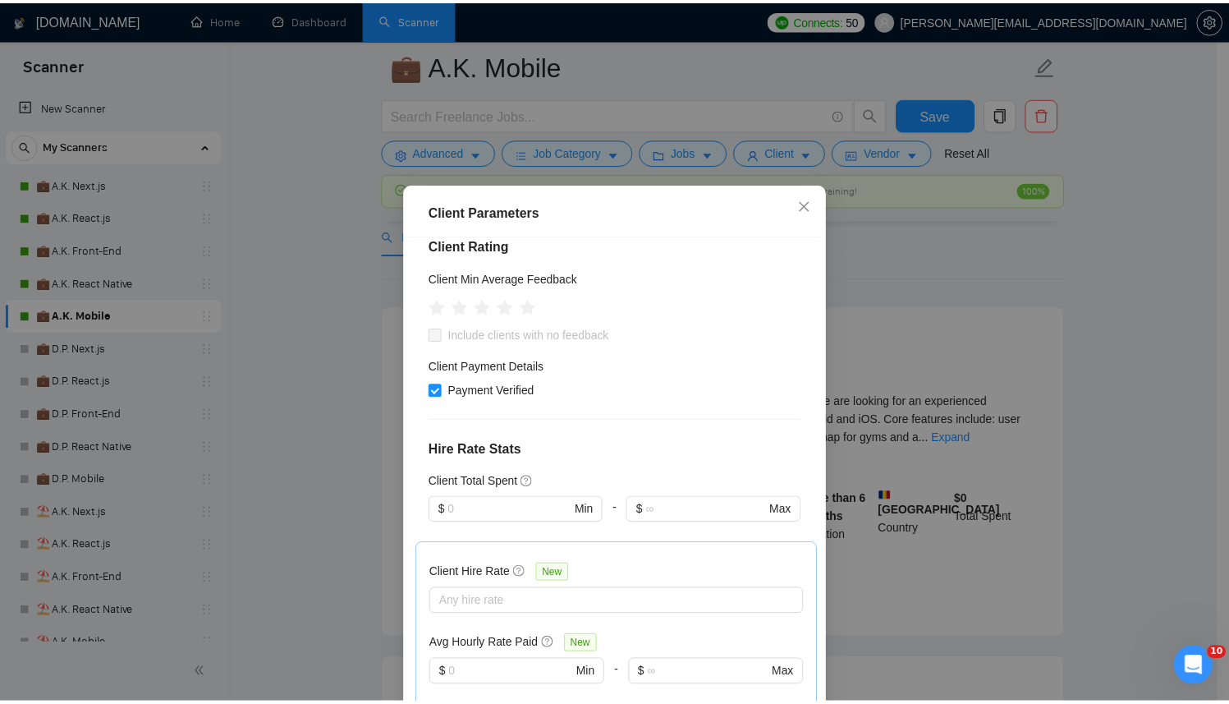
scroll to position [0, 0]
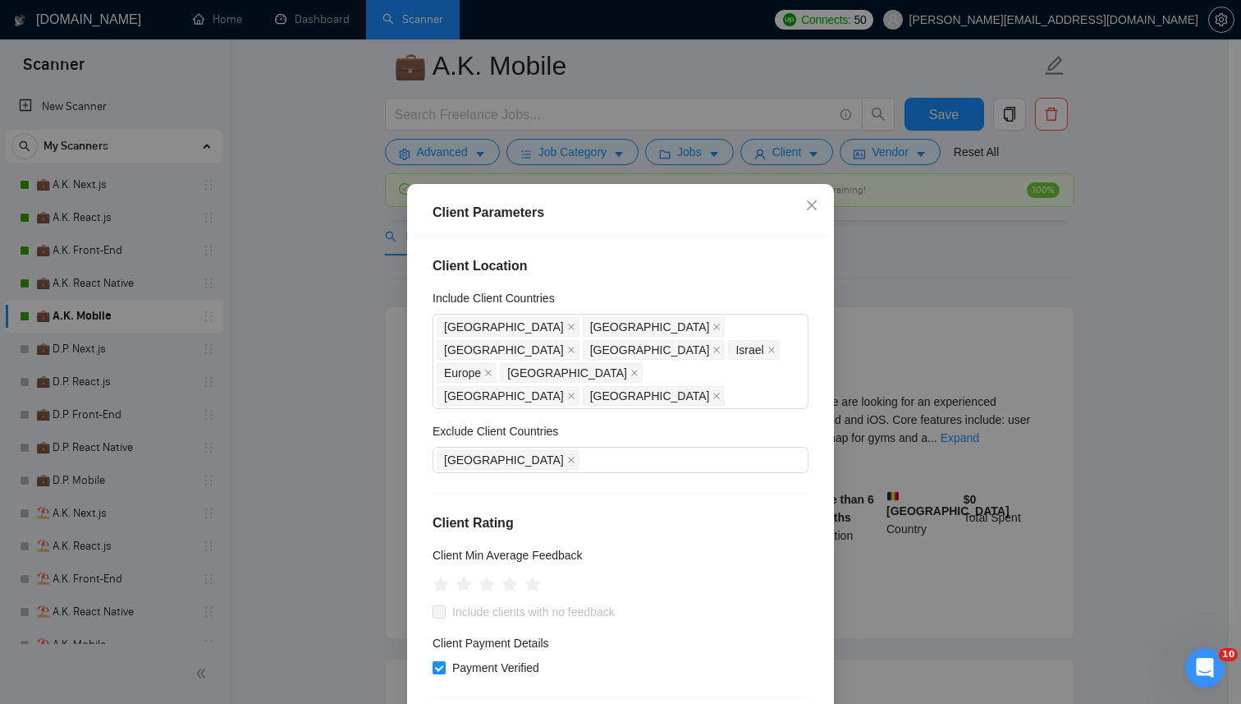
click at [856, 245] on div "Client Parameters Client Location Include Client Countries United States United…" at bounding box center [620, 352] width 1241 height 704
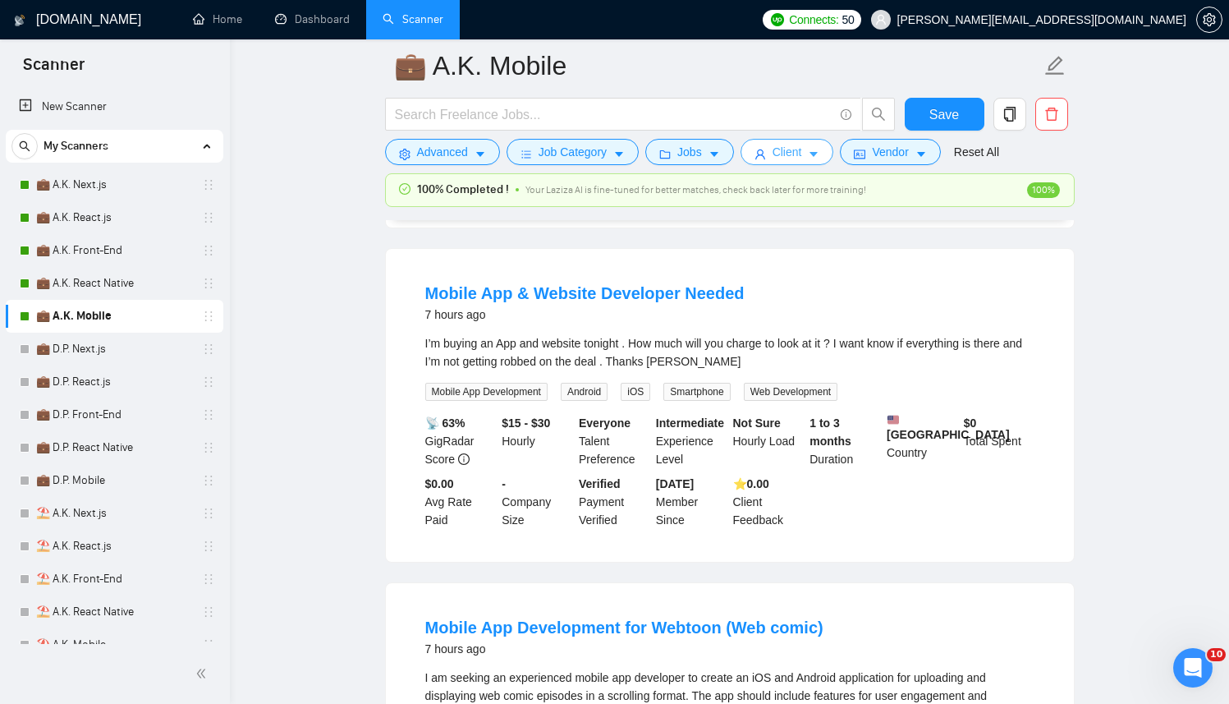
scroll to position [491, 0]
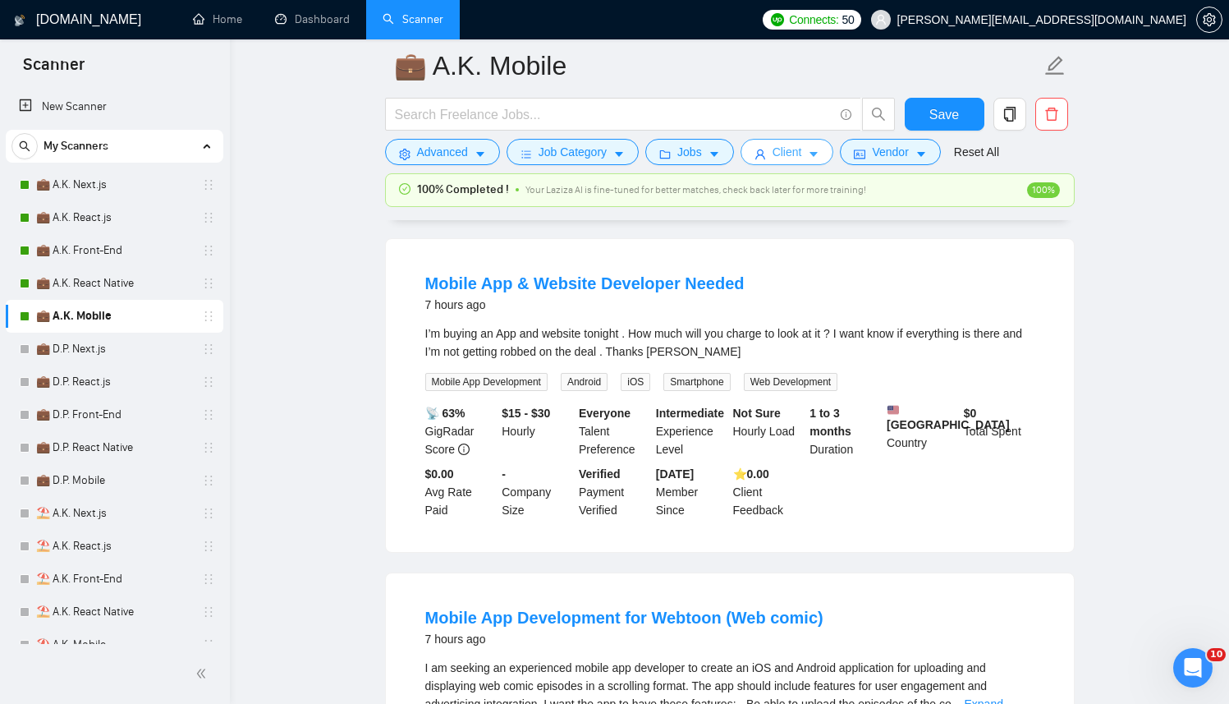
click at [792, 142] on button "Client" at bounding box center [788, 152] width 94 height 26
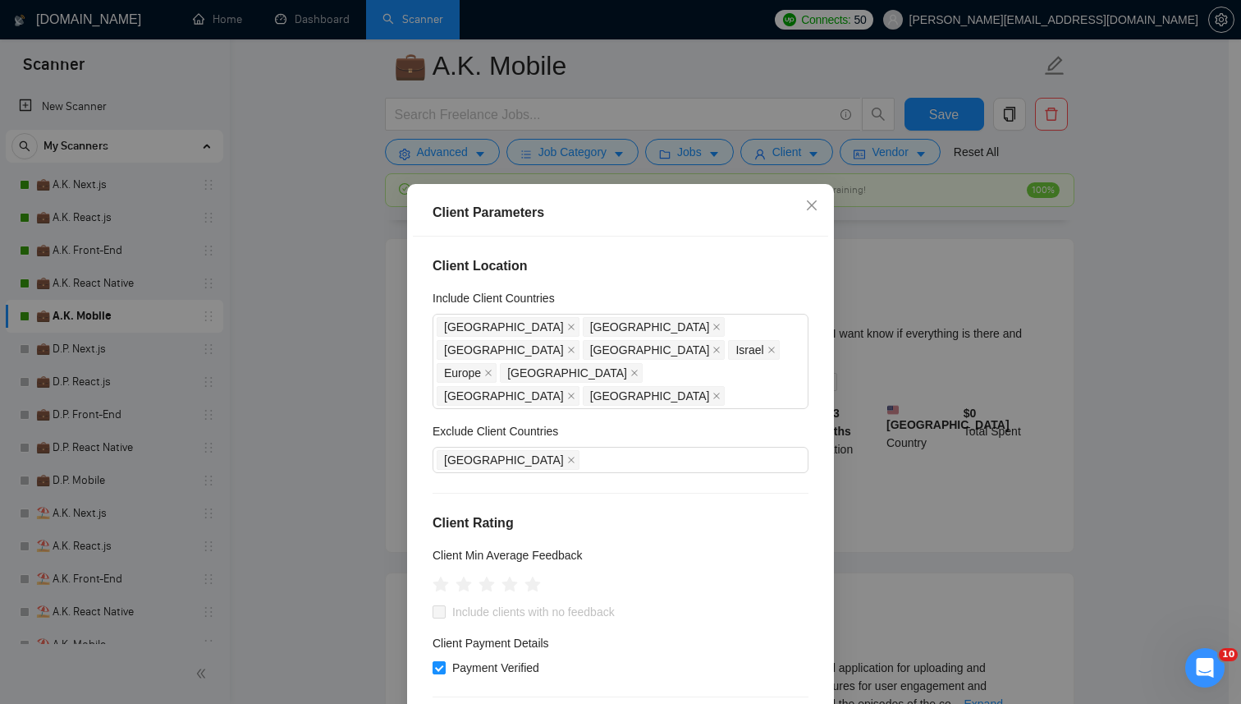
click at [971, 338] on div "Client Parameters Client Location Include Client Countries United States United…" at bounding box center [620, 352] width 1241 height 704
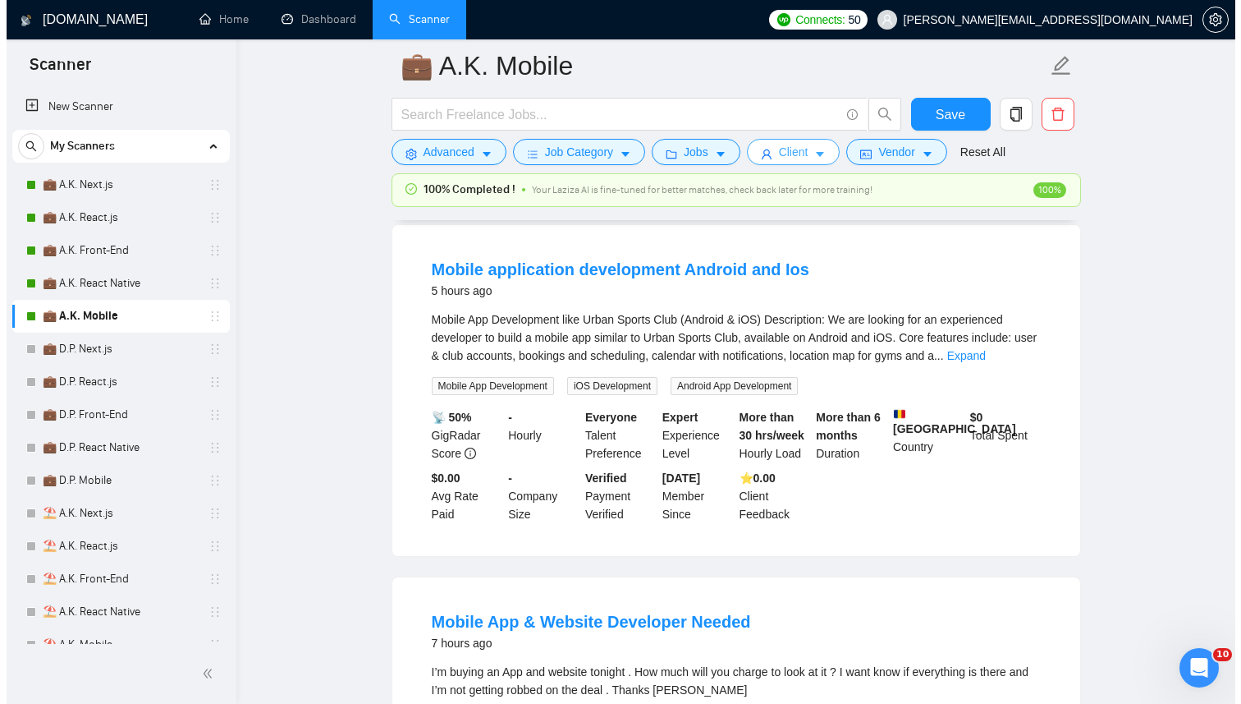
scroll to position [0, 0]
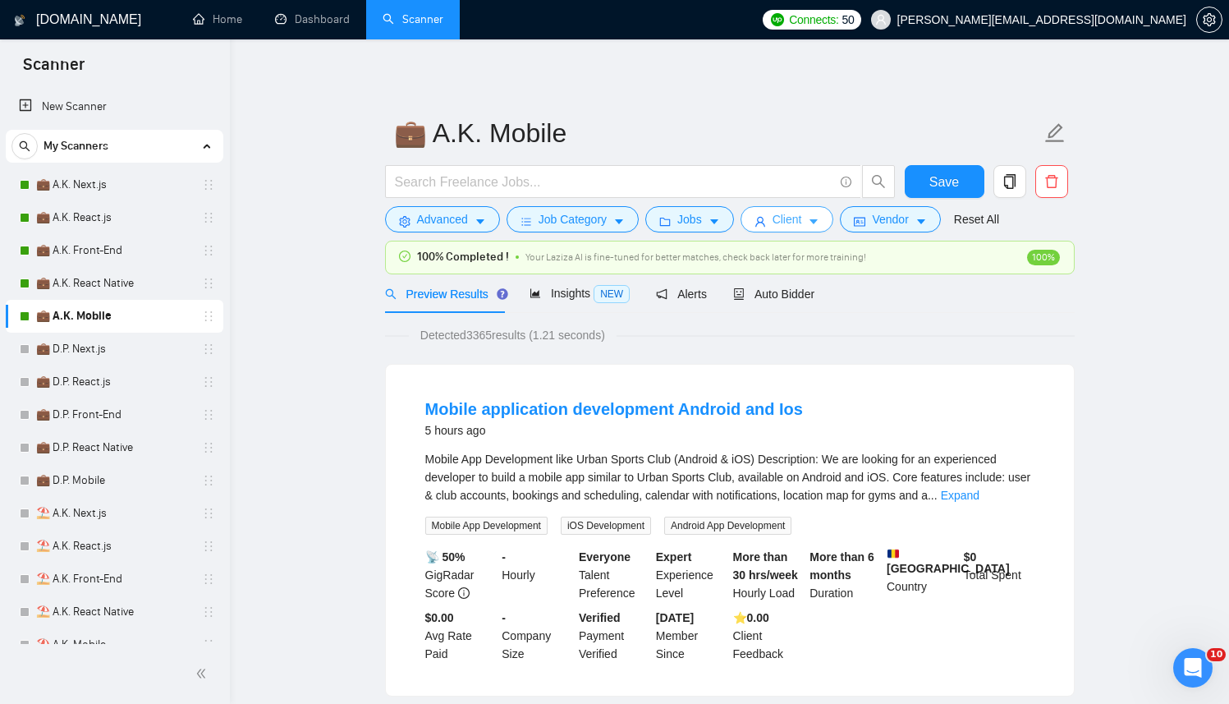
click at [766, 217] on icon "user" at bounding box center [760, 221] width 11 height 11
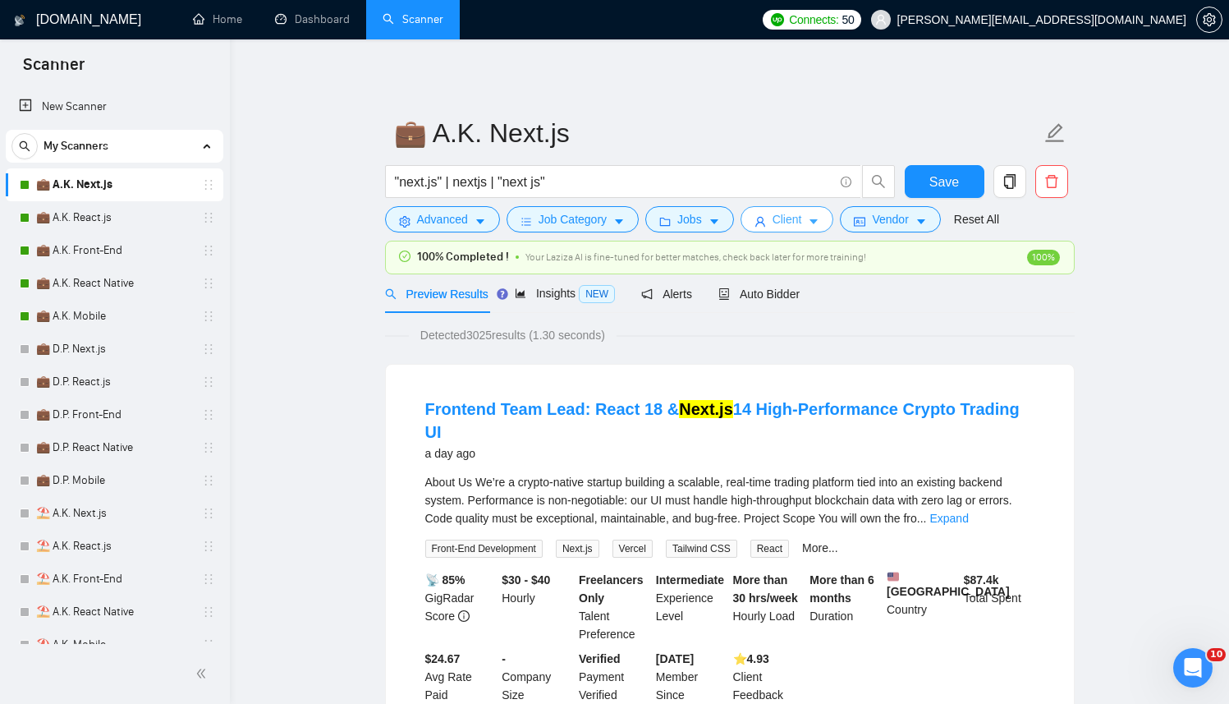
click at [790, 227] on span "Client" at bounding box center [788, 219] width 30 height 18
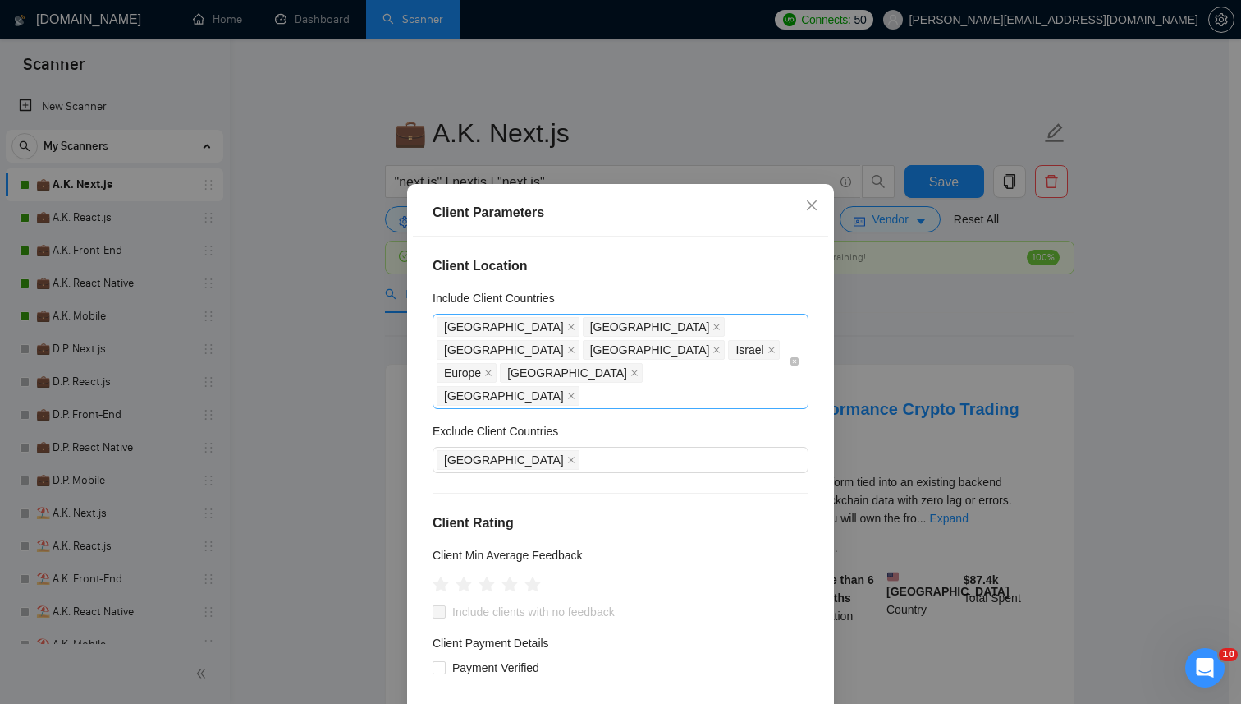
click at [662, 374] on div "[GEOGRAPHIC_DATA] [GEOGRAPHIC_DATA] [GEOGRAPHIC_DATA] [GEOGRAPHIC_DATA] [GEOGRA…" at bounding box center [612, 361] width 351 height 92
type input "sa"
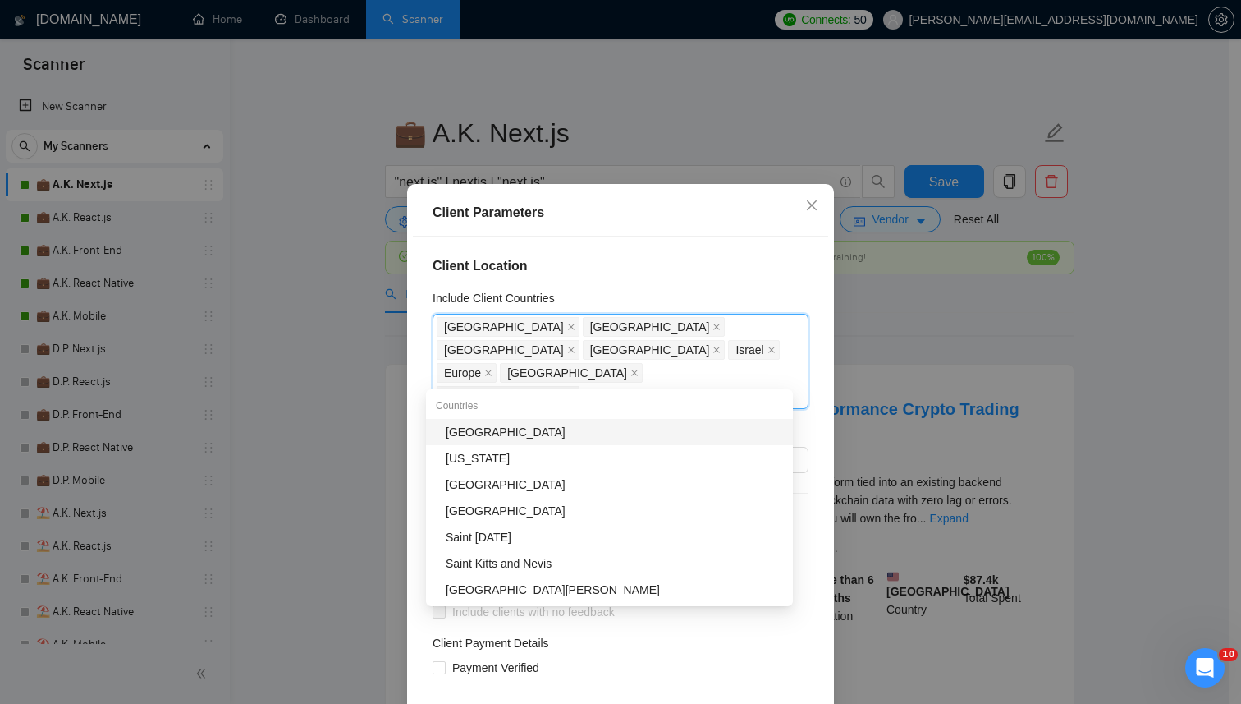
click at [512, 429] on div "[GEOGRAPHIC_DATA]" at bounding box center [614, 432] width 337 height 18
type input "sing"
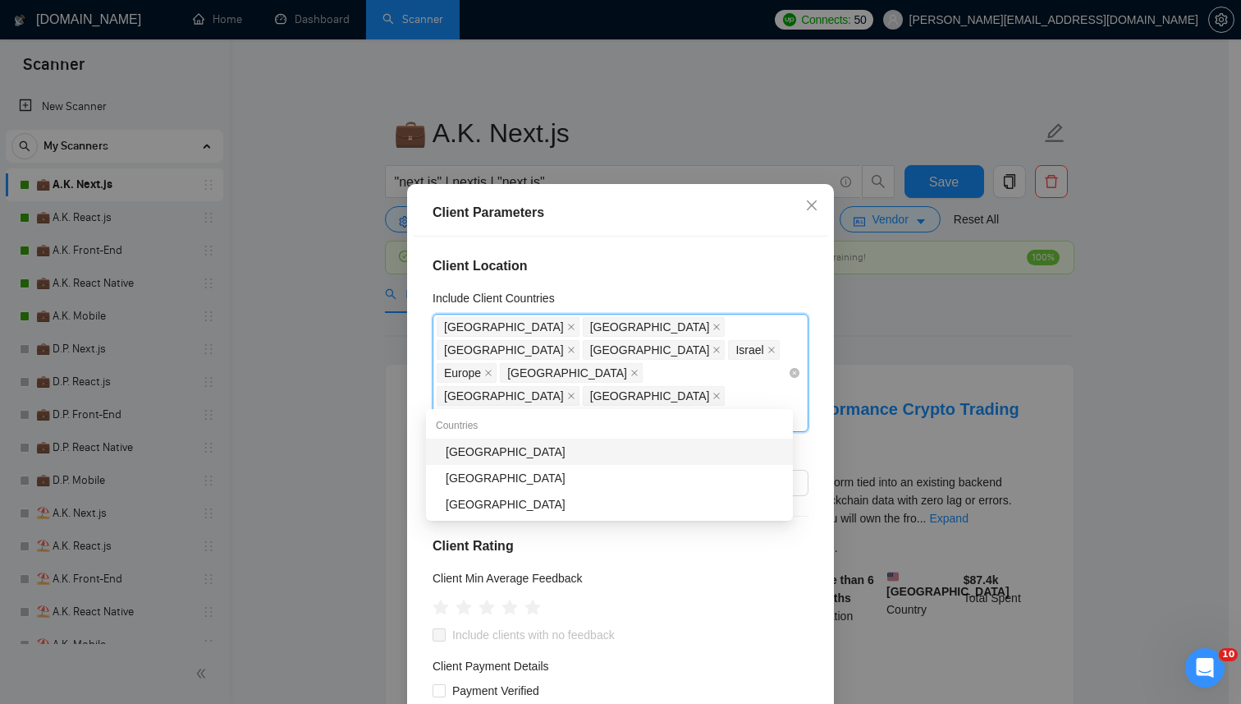
type input "oman"
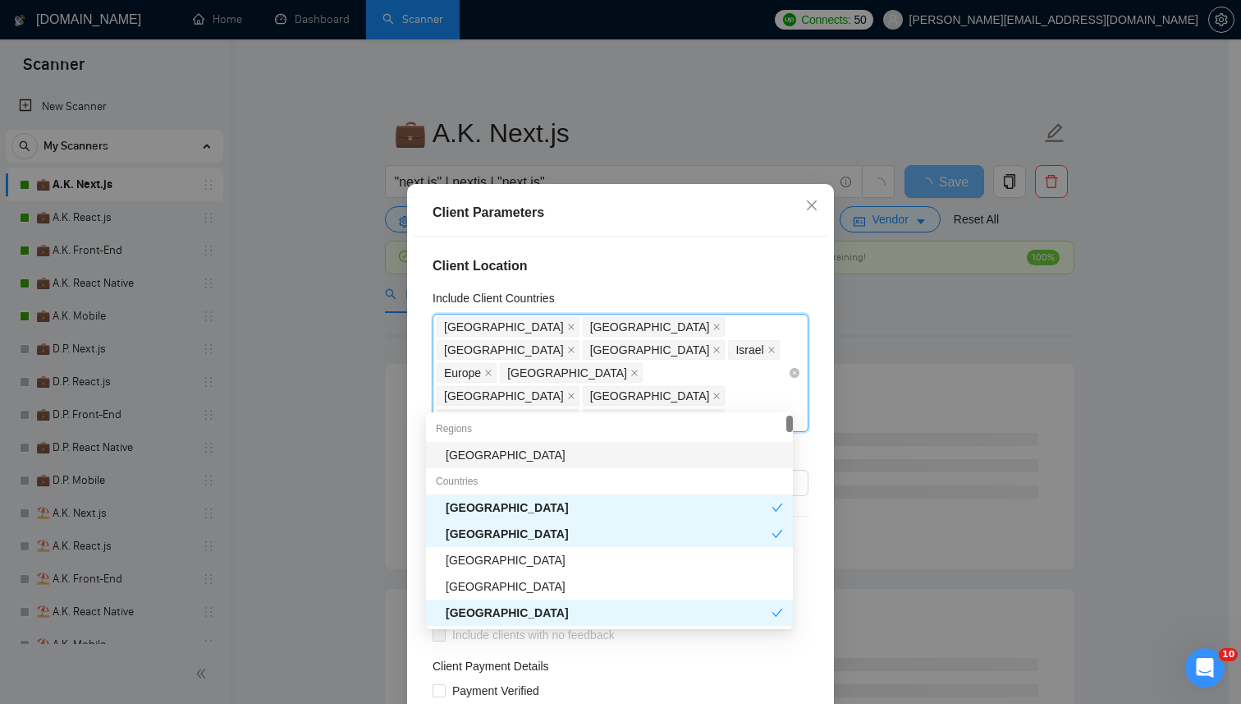
type input "taiw"
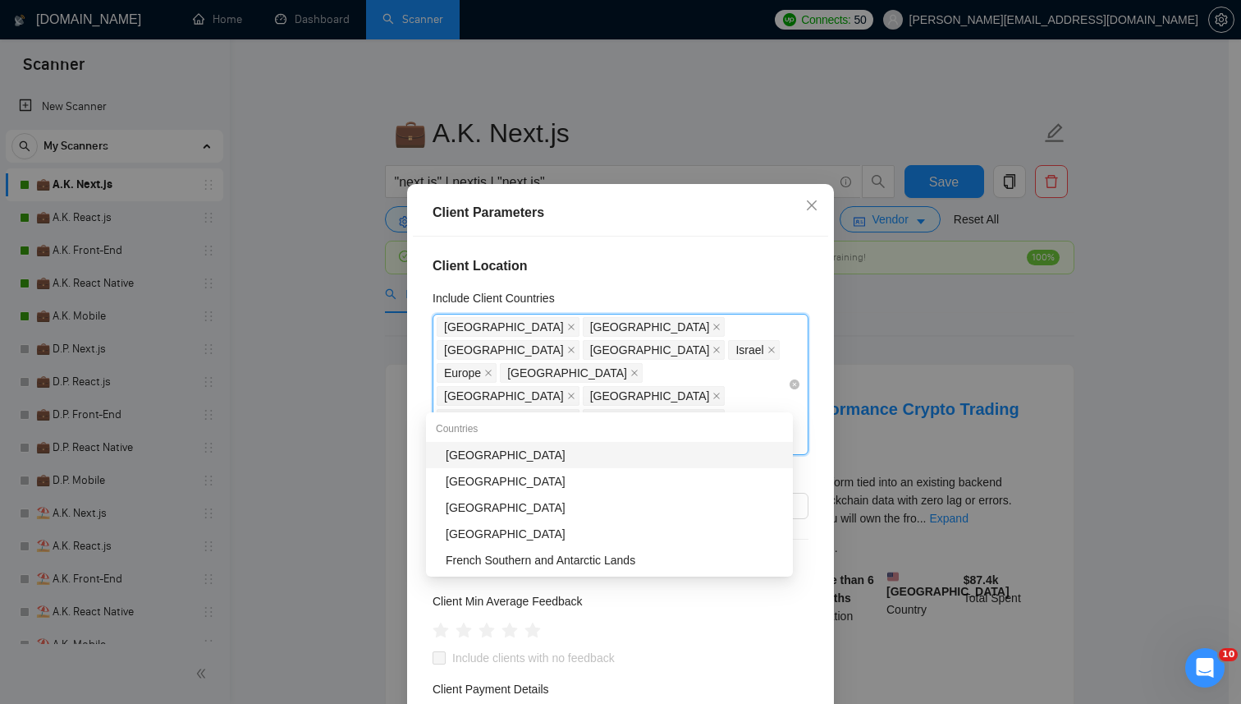
type input "sout"
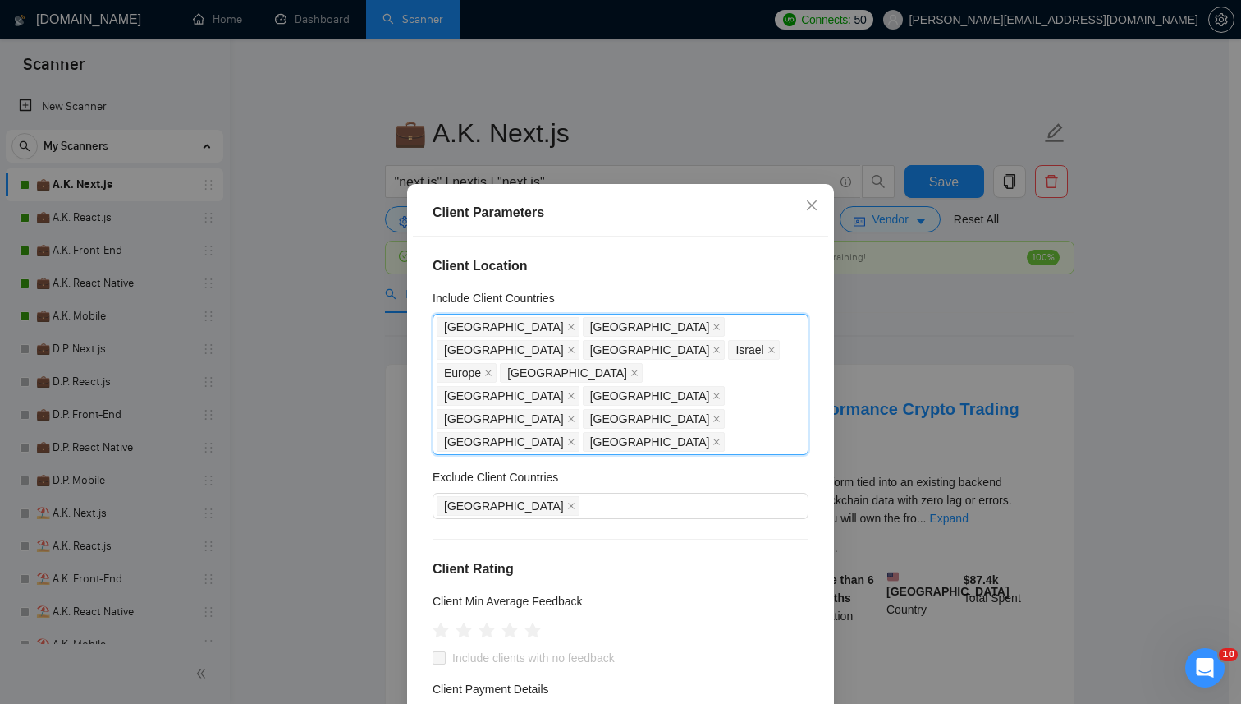
scroll to position [599, 0]
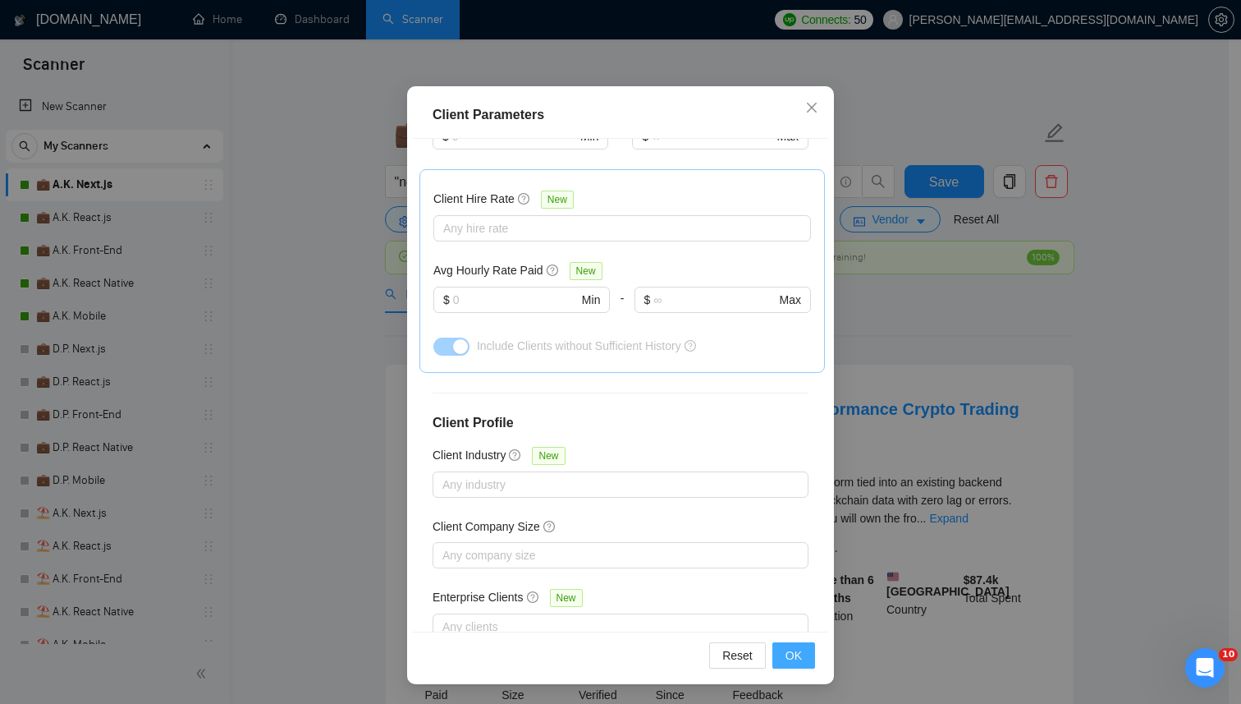
click at [786, 648] on span "OK" at bounding box center [794, 655] width 16 height 18
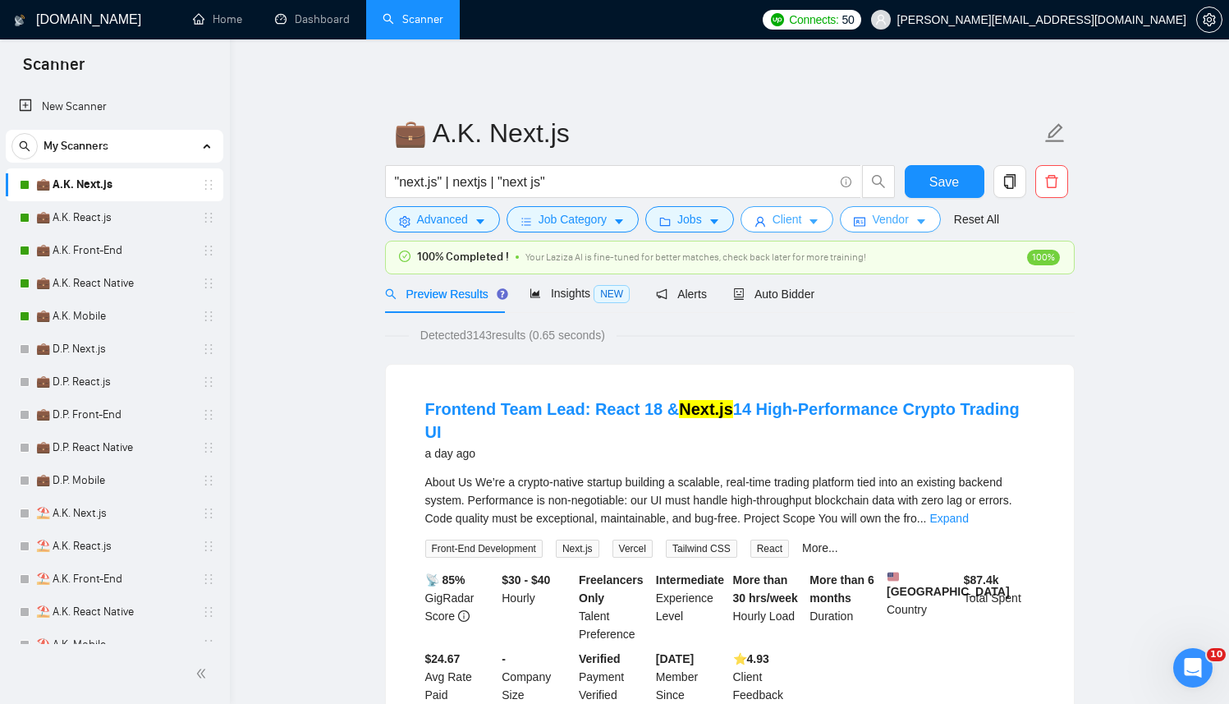
scroll to position [71, 0]
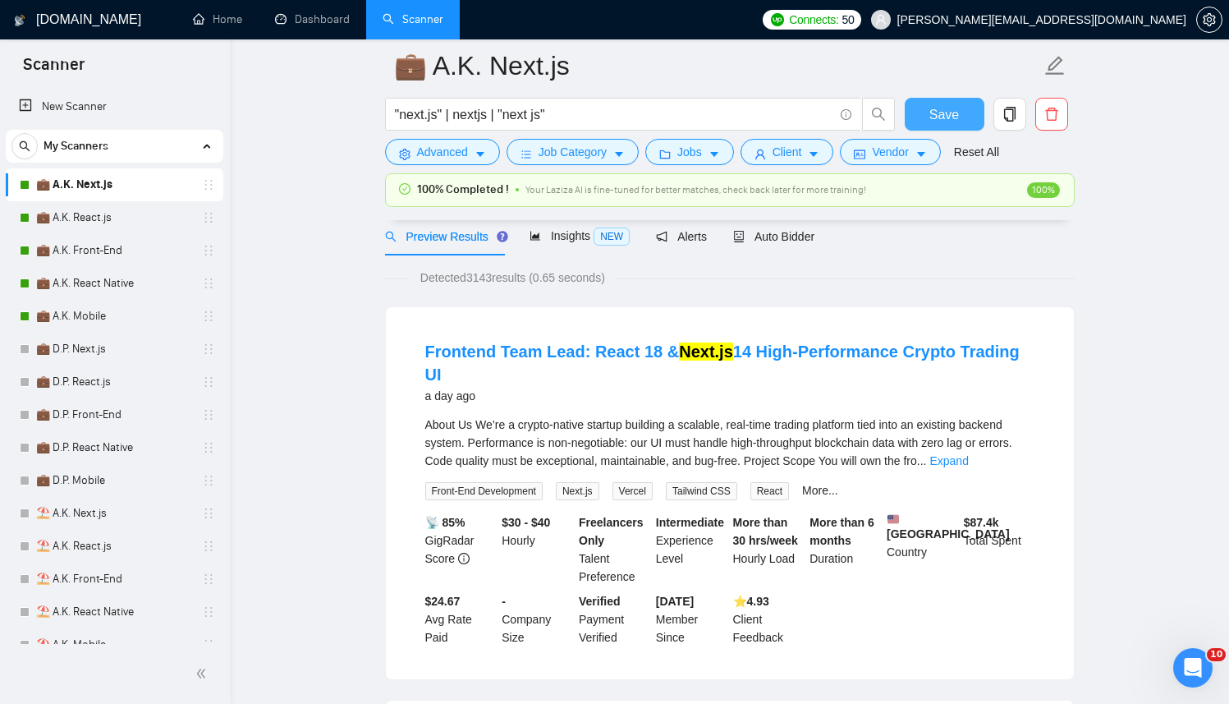
click at [947, 113] on span "Save" at bounding box center [944, 114] width 30 height 21
click at [857, 233] on div "Preview Results Insights NEW Alerts Auto Bidder" at bounding box center [730, 236] width 690 height 39
click at [775, 224] on div "Auto Bidder" at bounding box center [773, 236] width 81 height 39
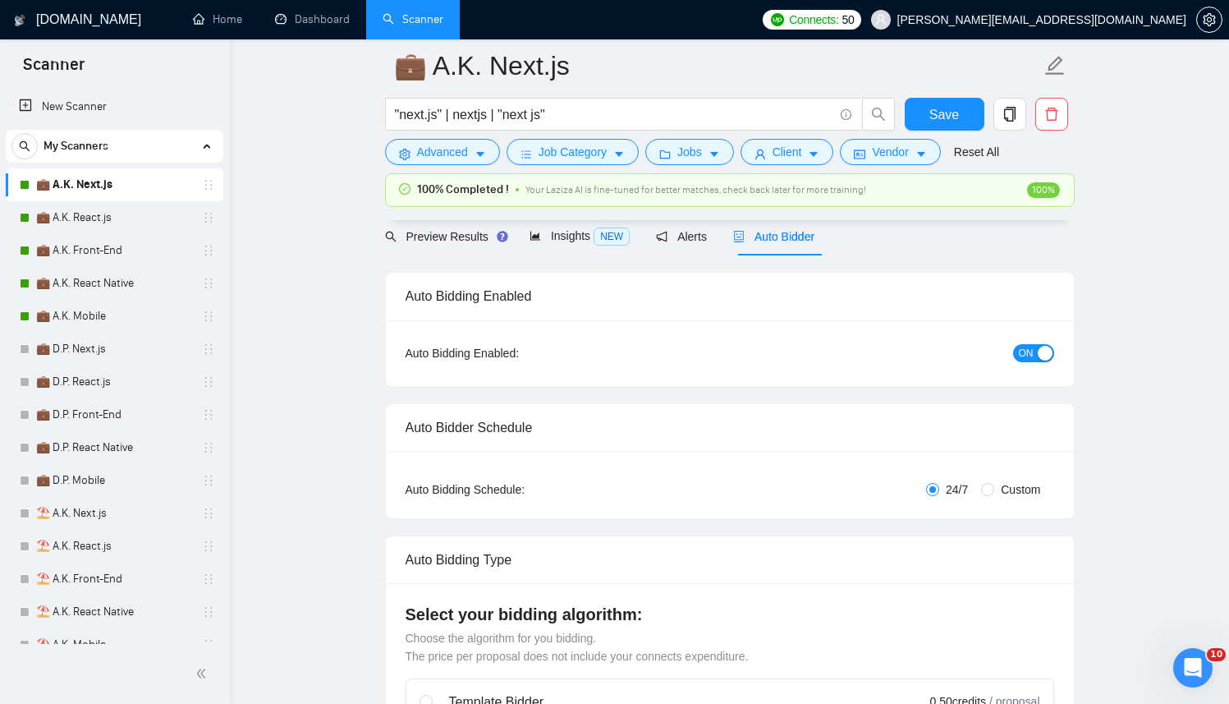
checkbox input "true"
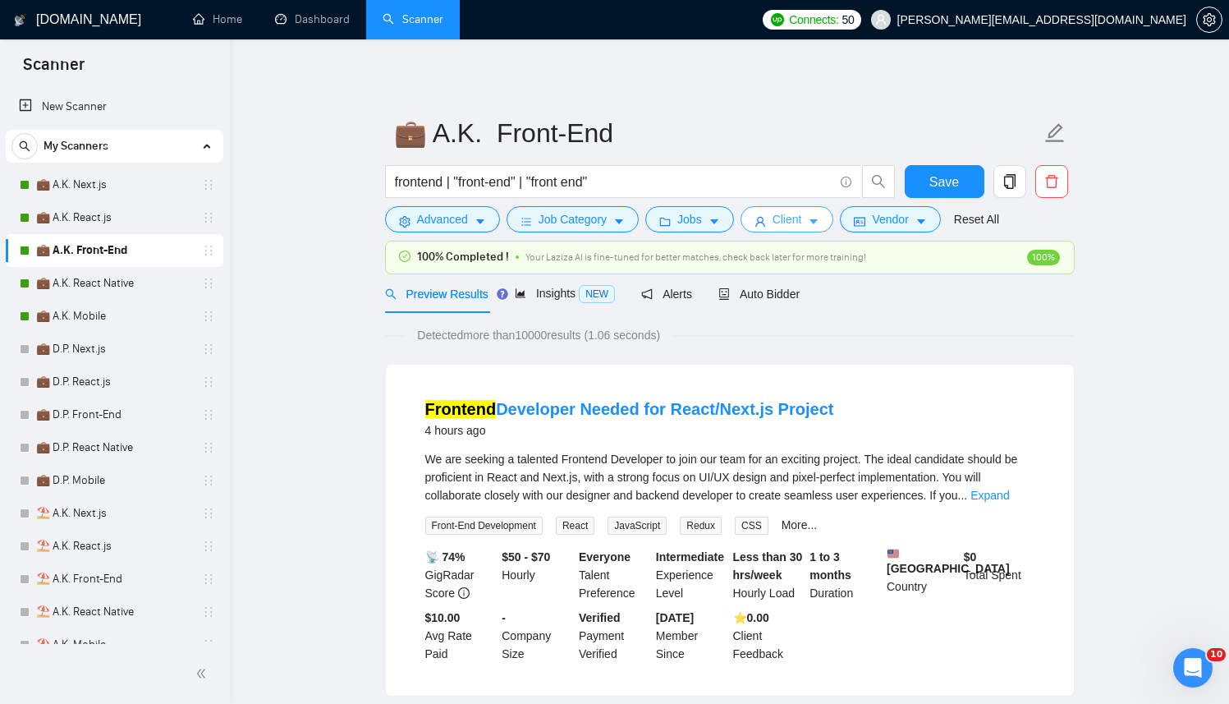
click at [790, 218] on span "Client" at bounding box center [788, 219] width 30 height 18
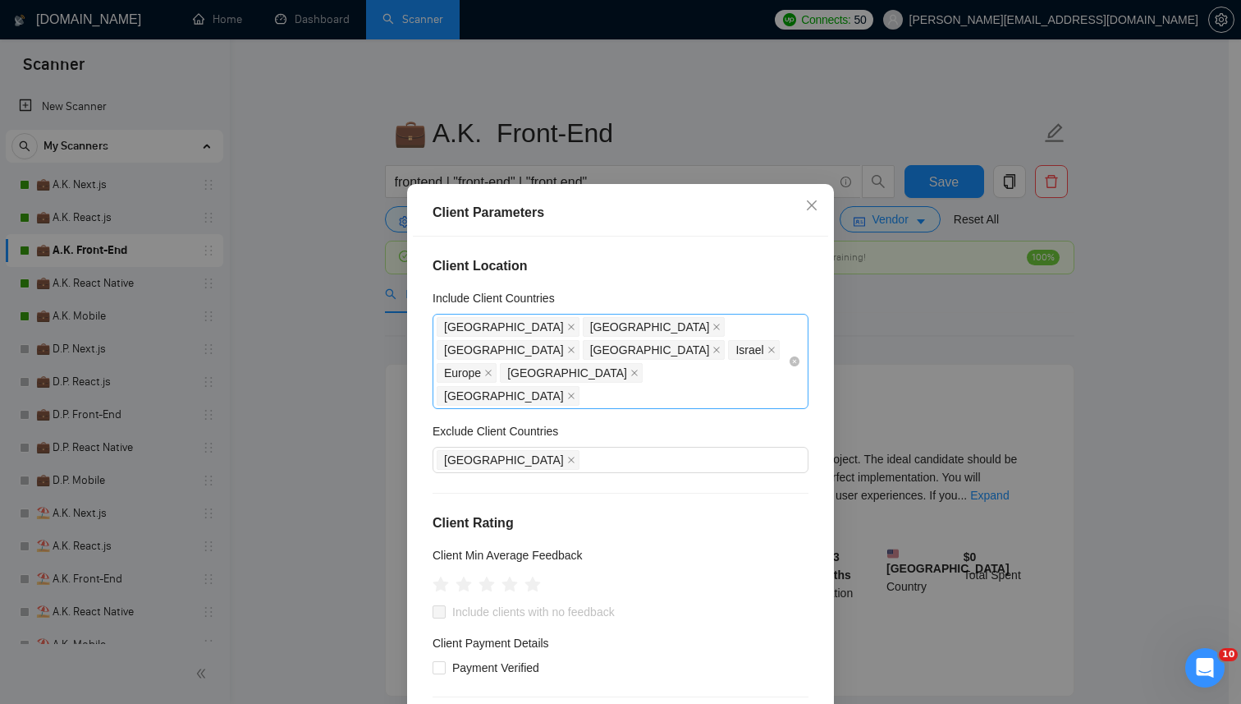
click at [704, 369] on div "[GEOGRAPHIC_DATA] [GEOGRAPHIC_DATA] [GEOGRAPHIC_DATA] [GEOGRAPHIC_DATA] [GEOGRA…" at bounding box center [612, 361] width 351 height 92
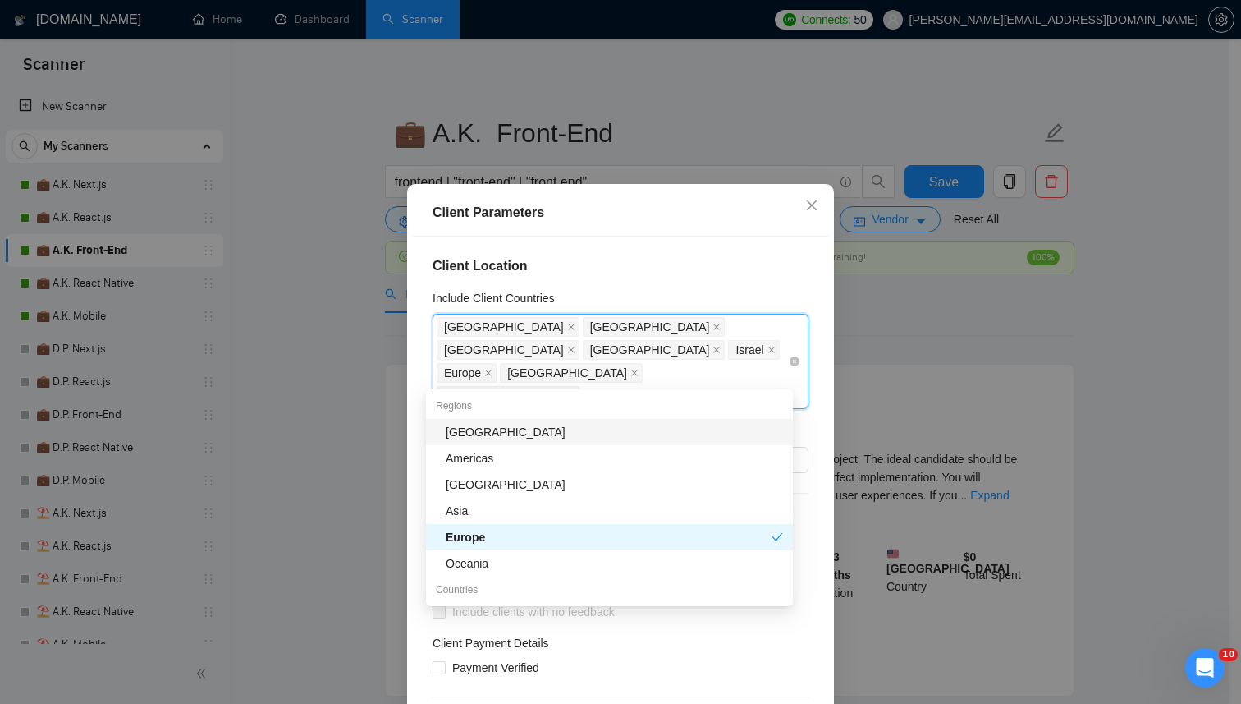
type input "sa"
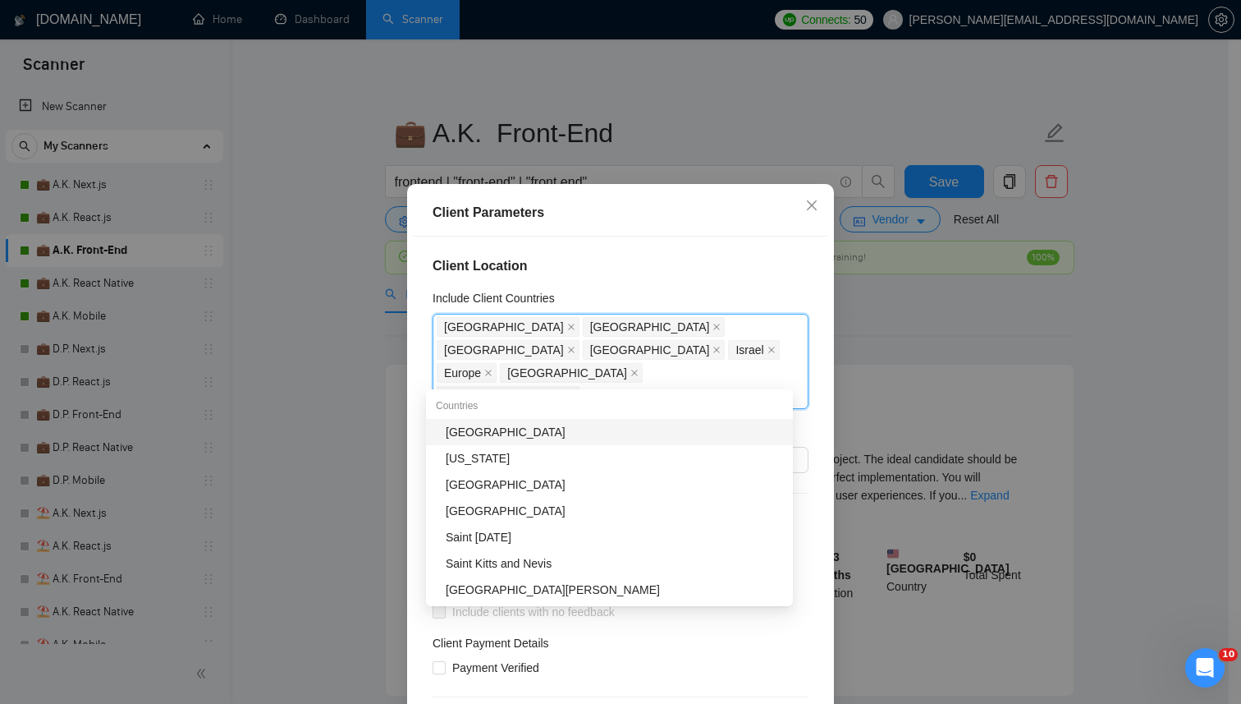
click at [535, 423] on div "[GEOGRAPHIC_DATA]" at bounding box center [614, 432] width 337 height 18
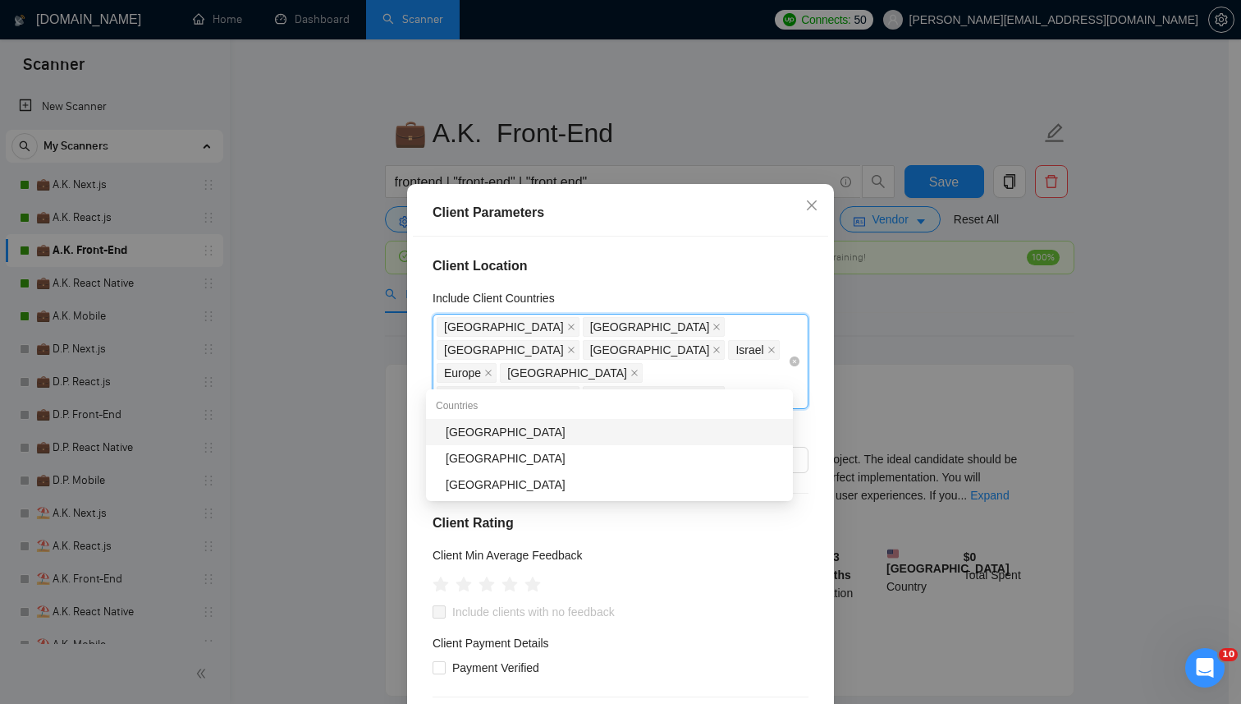
type input "oman"
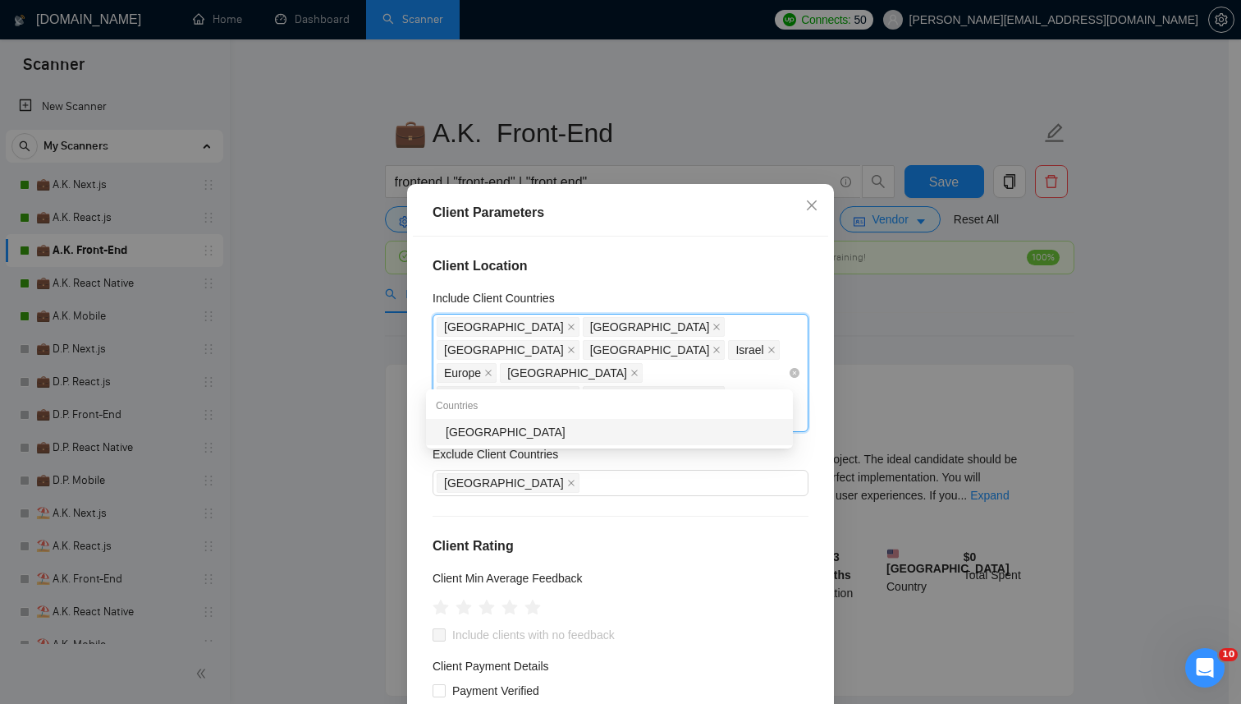
type input "taiw"
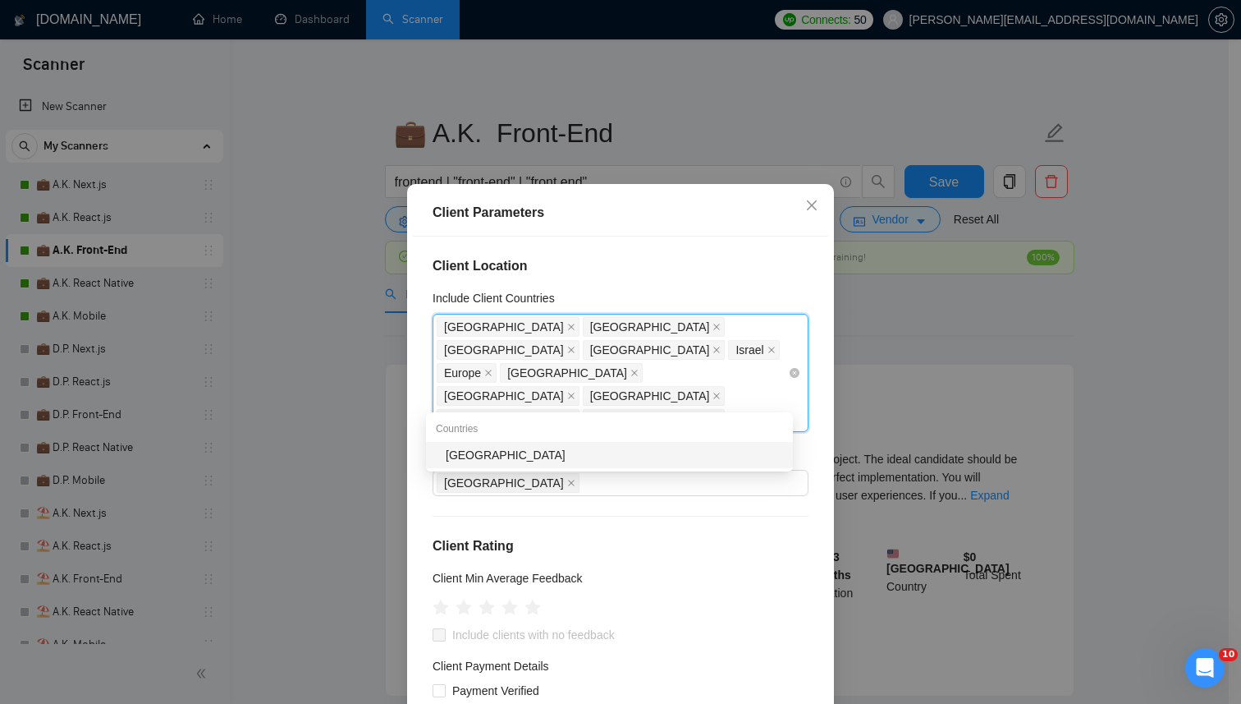
type input "south ko"
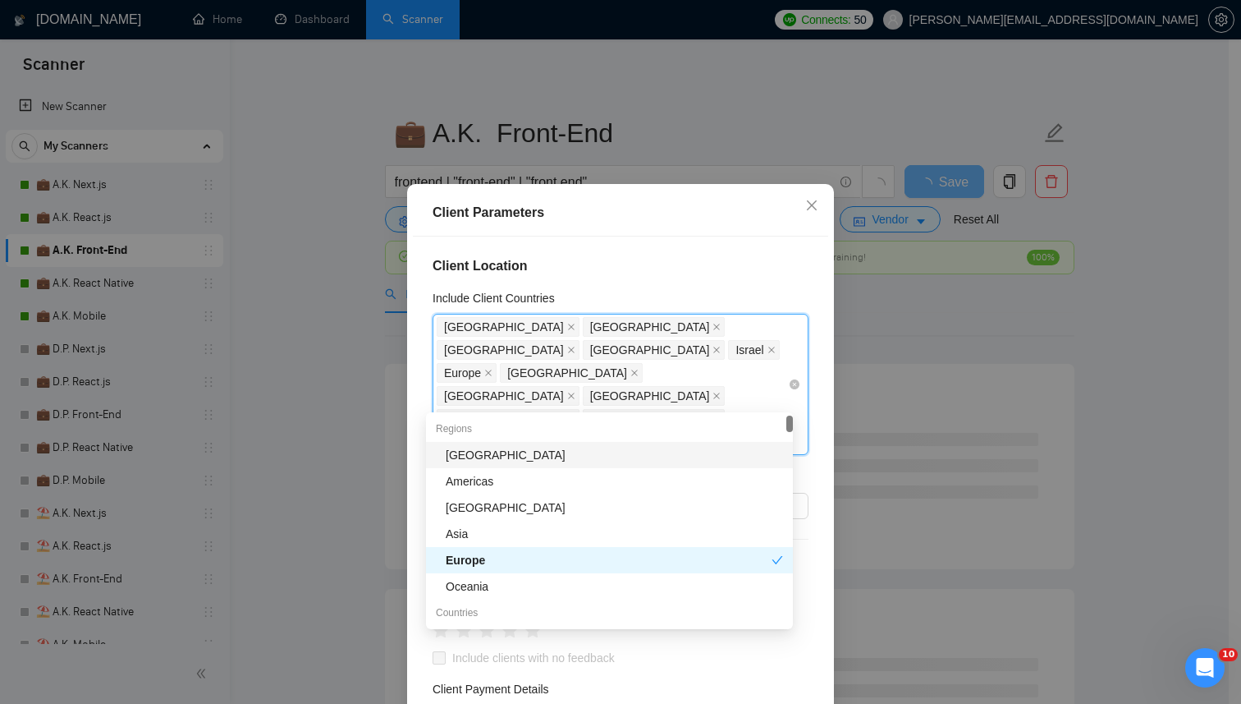
type input "sing"
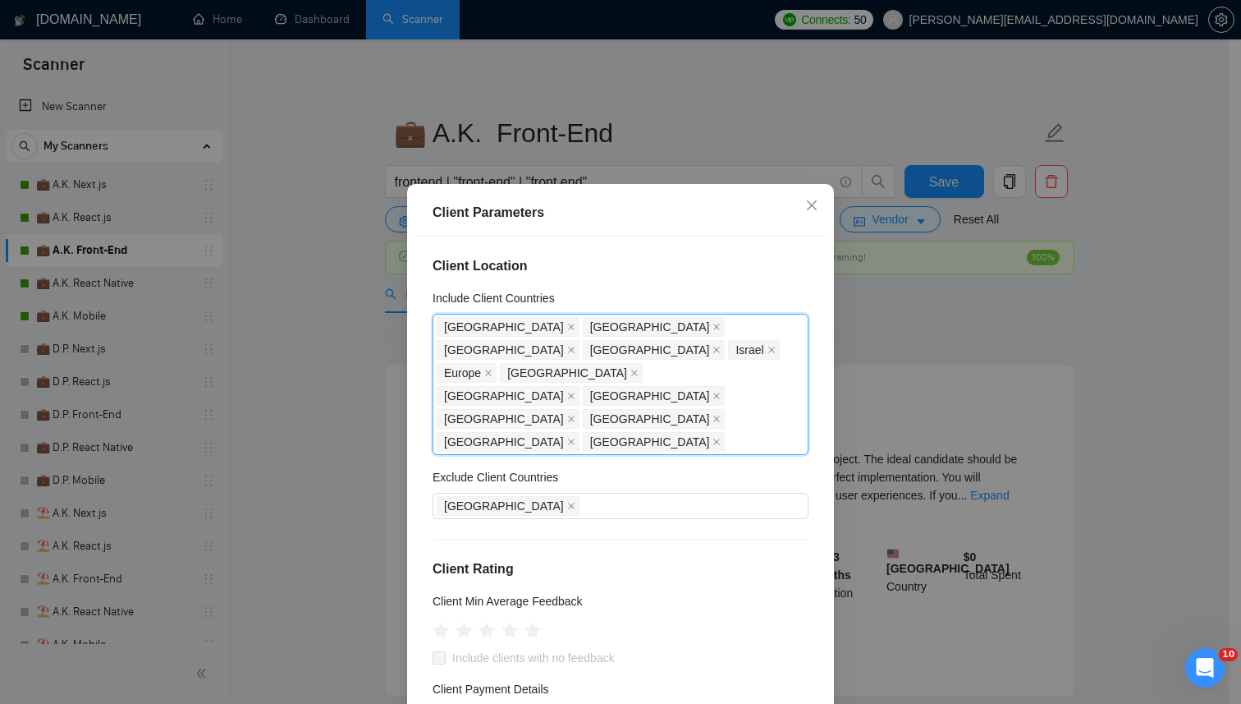
scroll to position [599, 0]
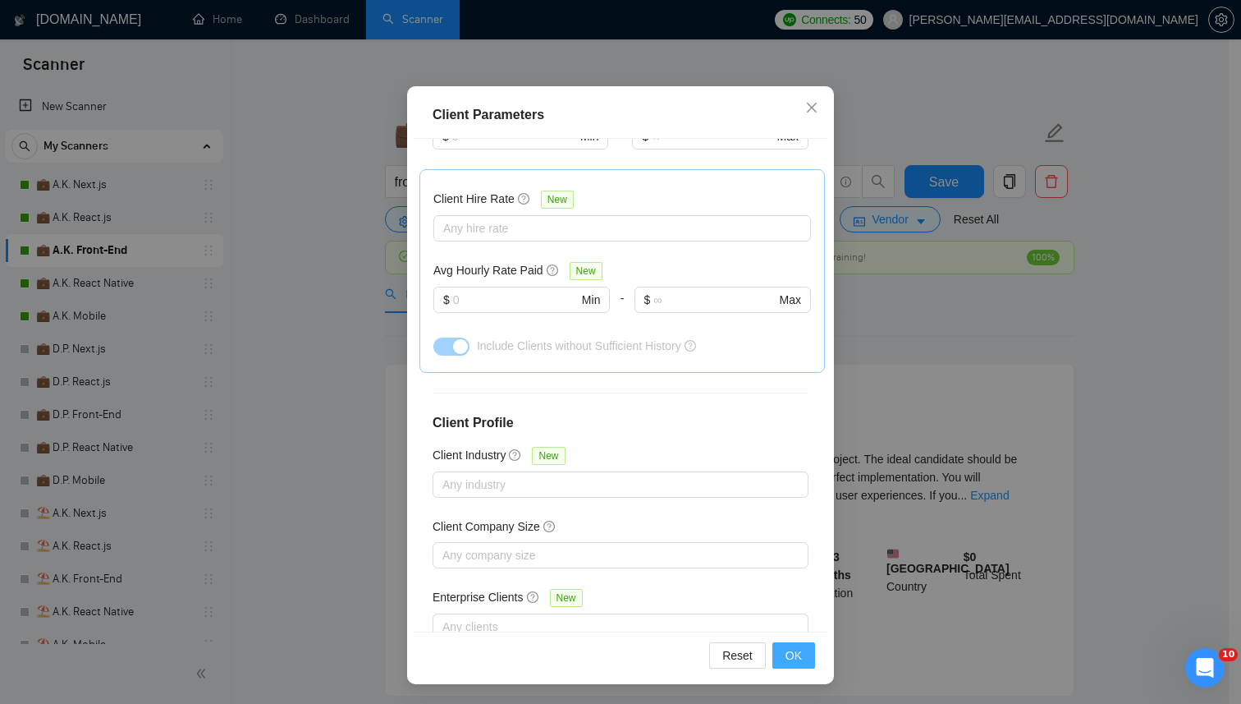
click at [788, 648] on span "OK" at bounding box center [794, 655] width 16 height 18
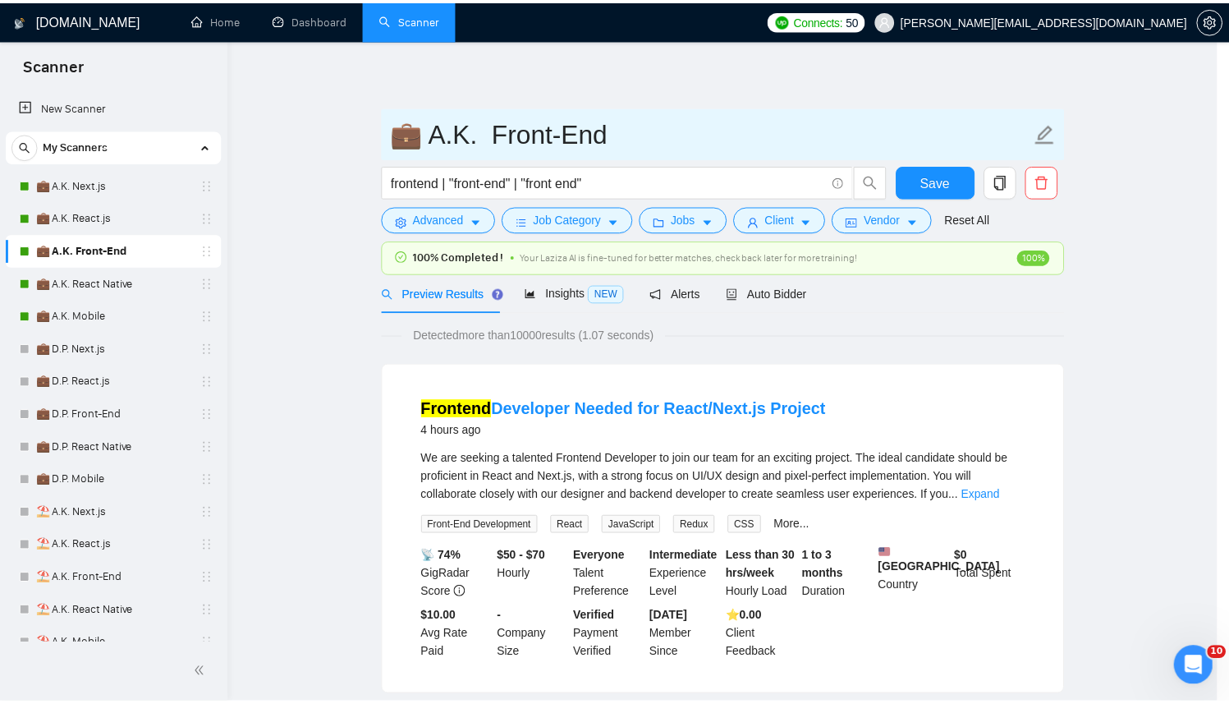
scroll to position [12, 0]
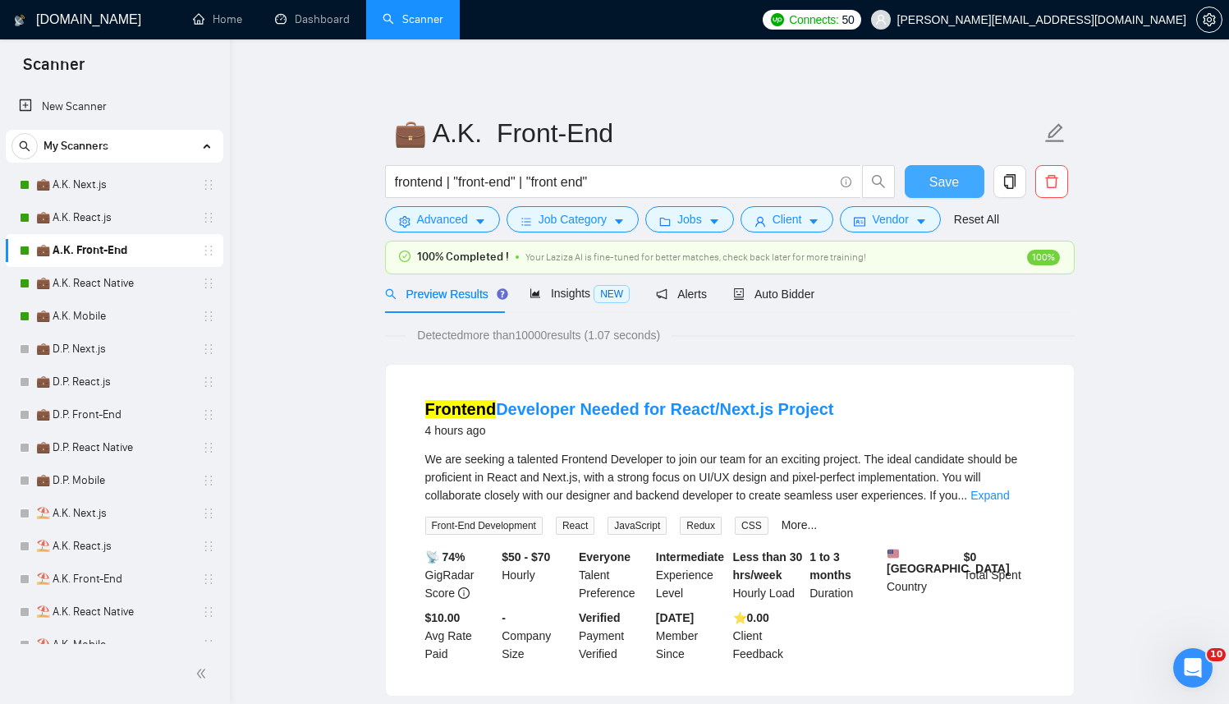
click at [946, 186] on span "Save" at bounding box center [944, 182] width 30 height 21
click at [760, 282] on div "Auto Bidder" at bounding box center [773, 293] width 81 height 39
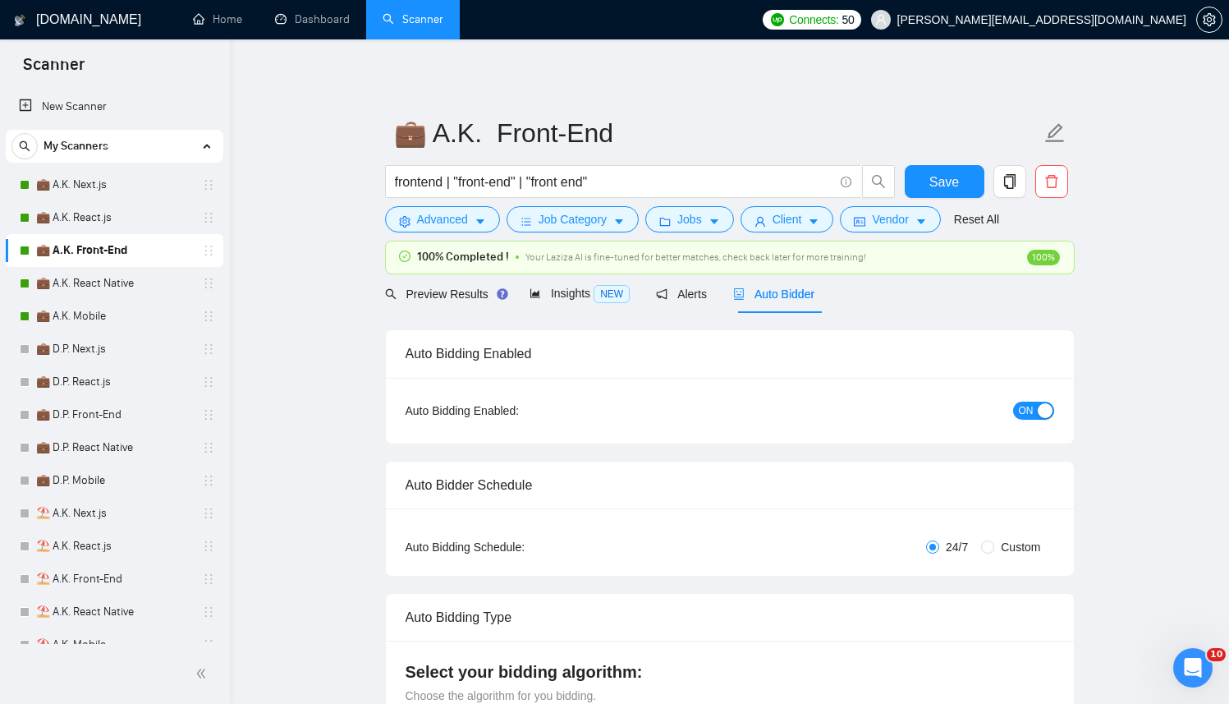
checkbox input "true"
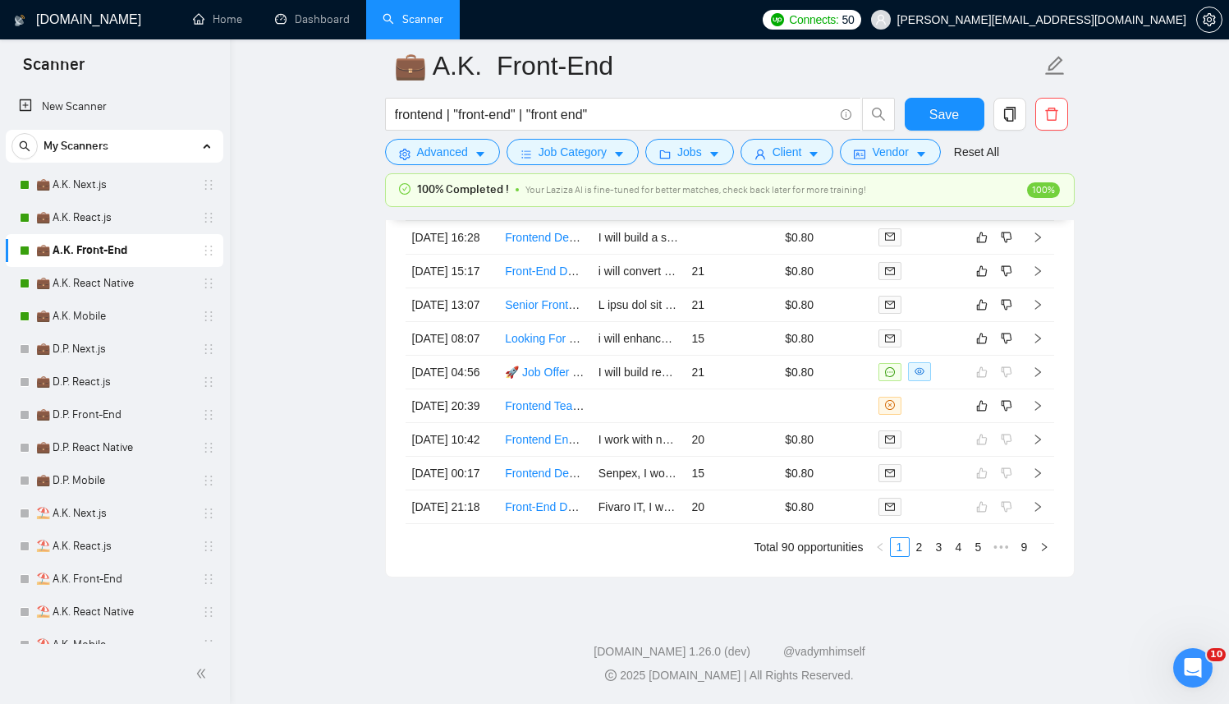
scroll to position [4548, 0]
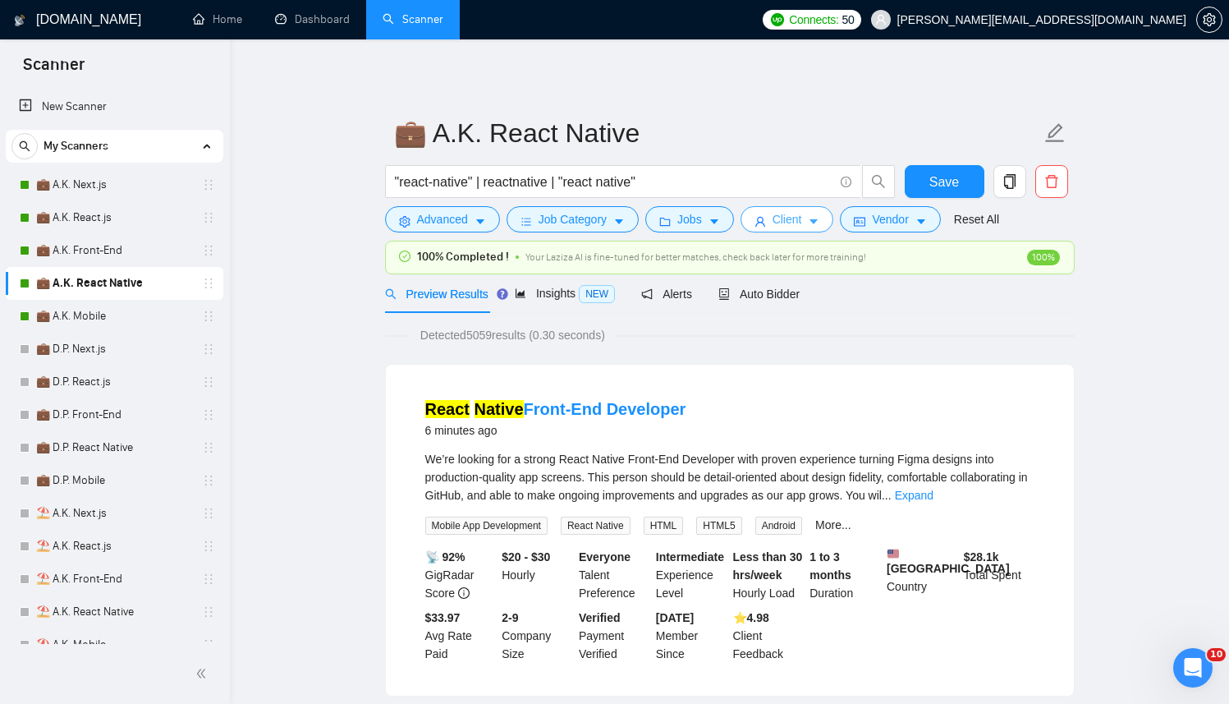
click at [772, 223] on button "Client" at bounding box center [788, 219] width 94 height 26
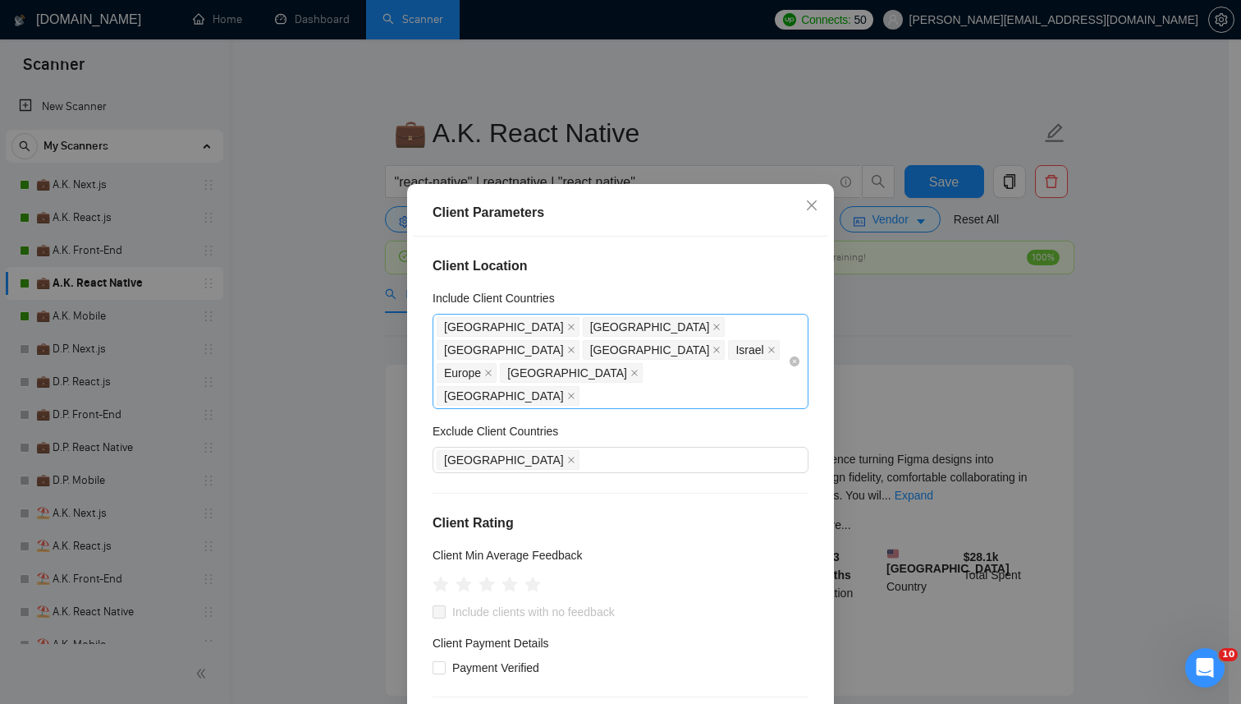
click at [695, 372] on div "United States United Kingdom United Arab Emirates Qatar Israel Europe Australia…" at bounding box center [612, 361] width 351 height 92
type input "sa"
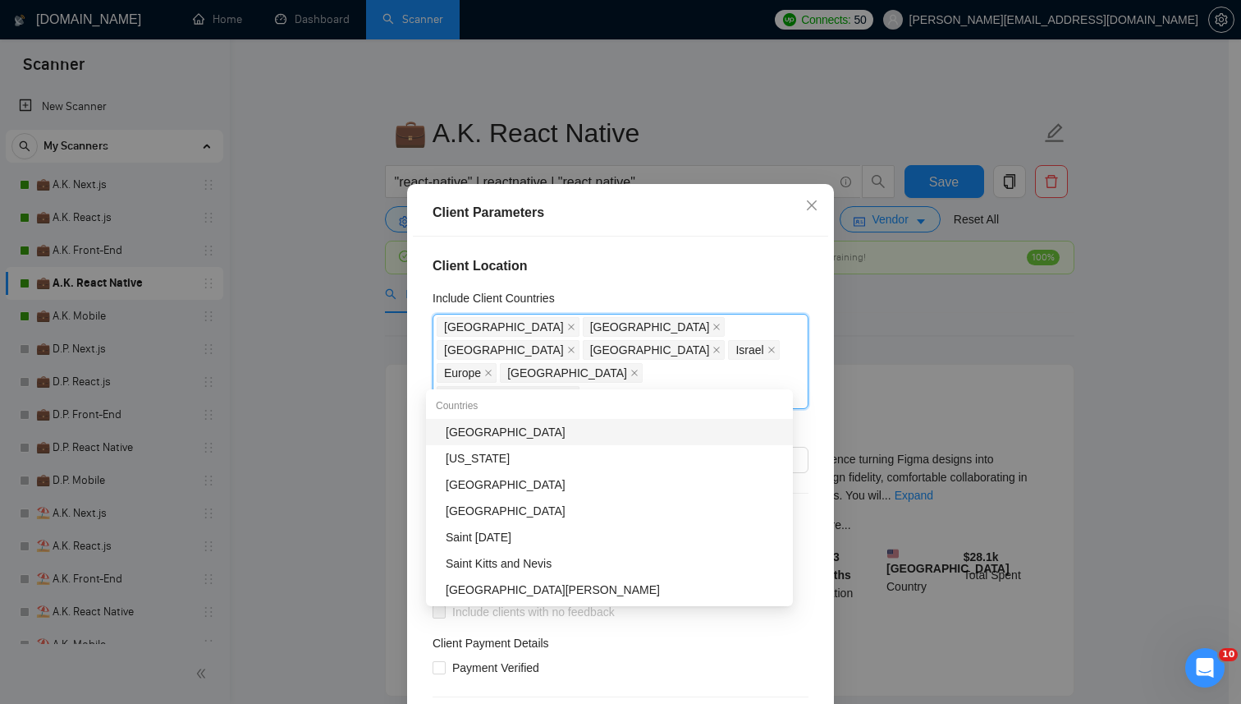
click at [556, 420] on div "[GEOGRAPHIC_DATA]" at bounding box center [609, 432] width 367 height 26
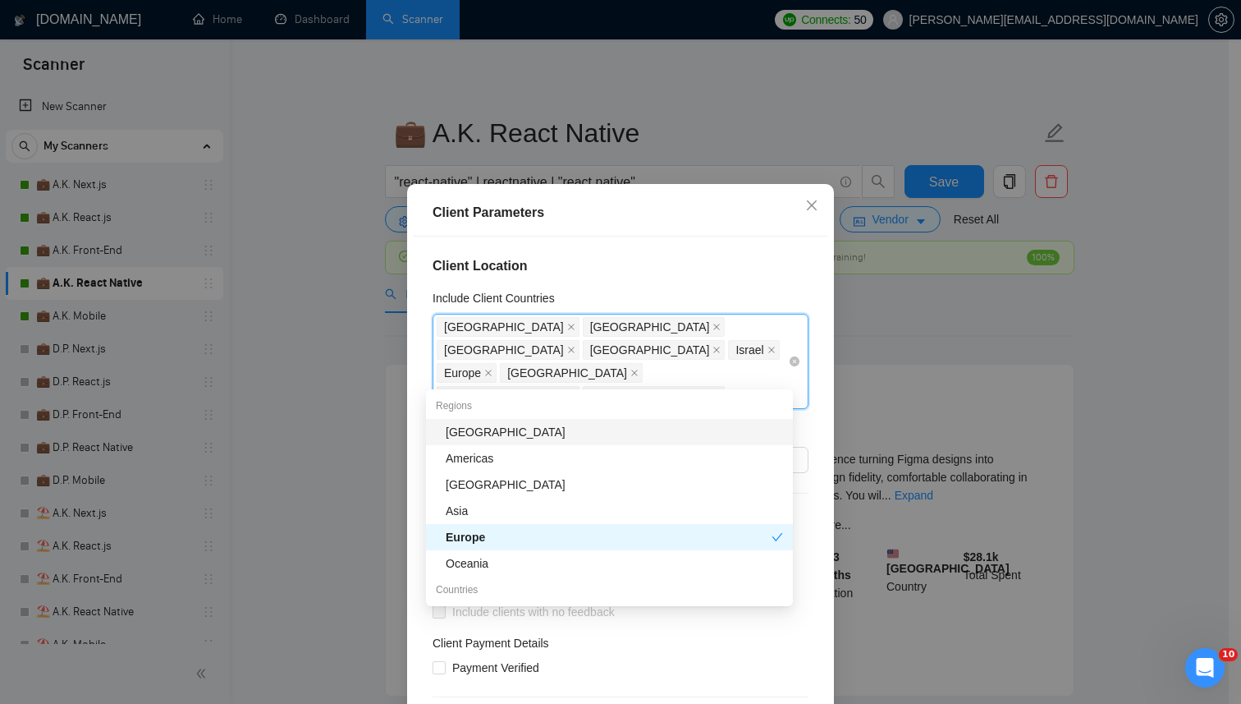
type input "sing"
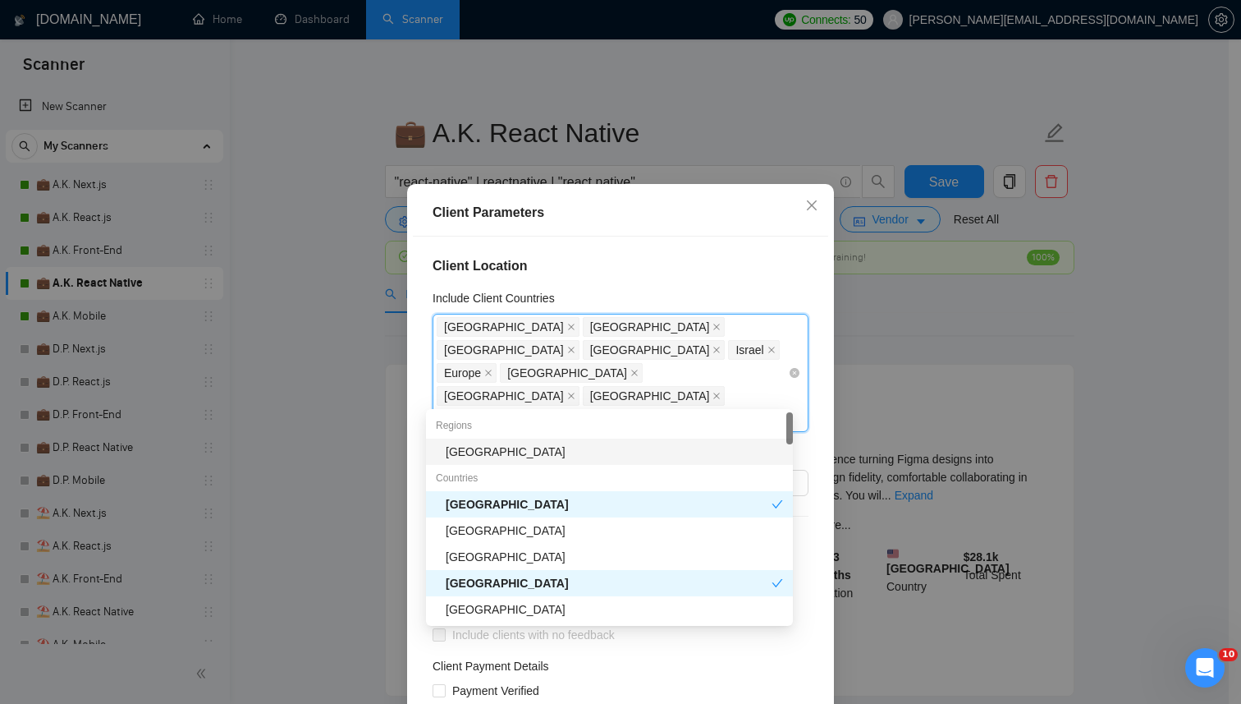
type input "taiw"
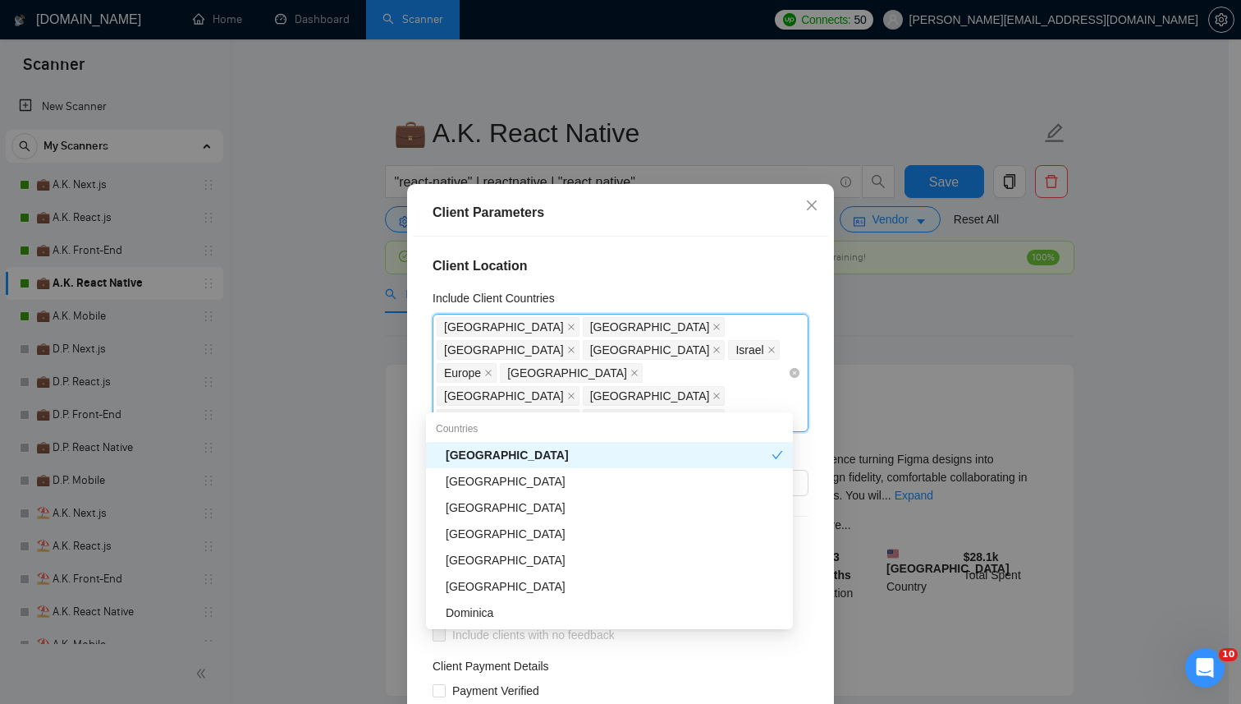
type input "oman"
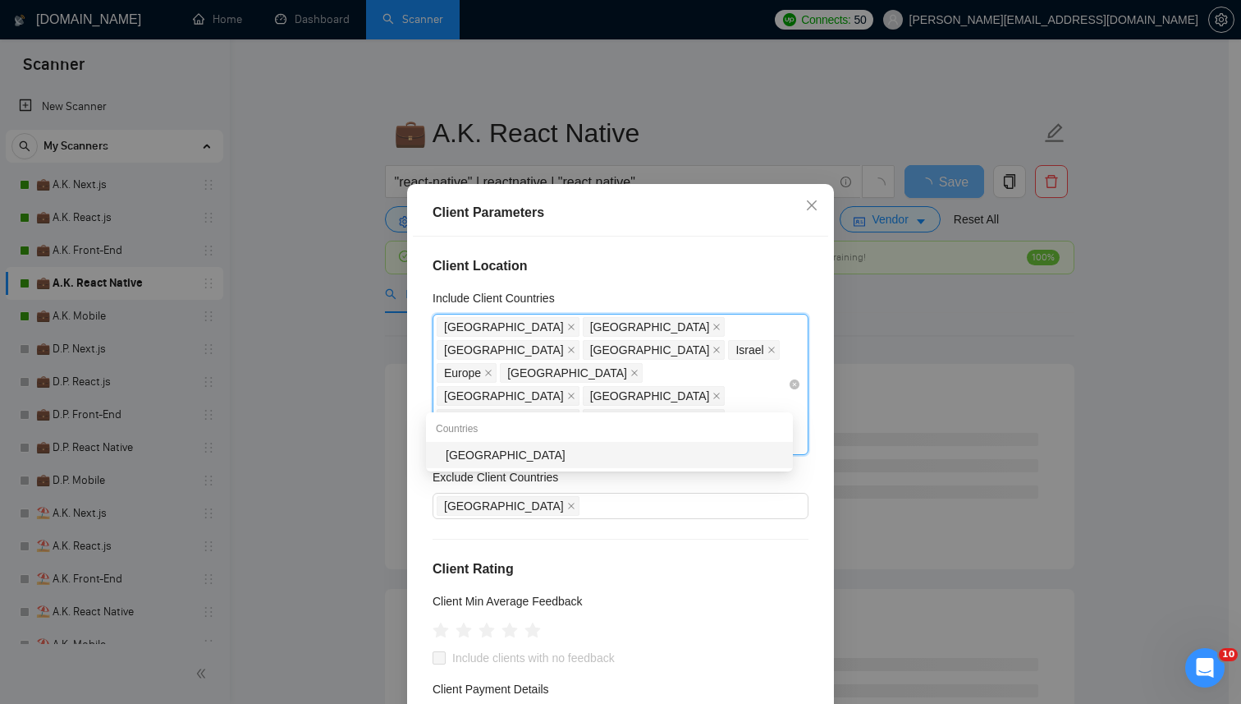
type input "south ko"
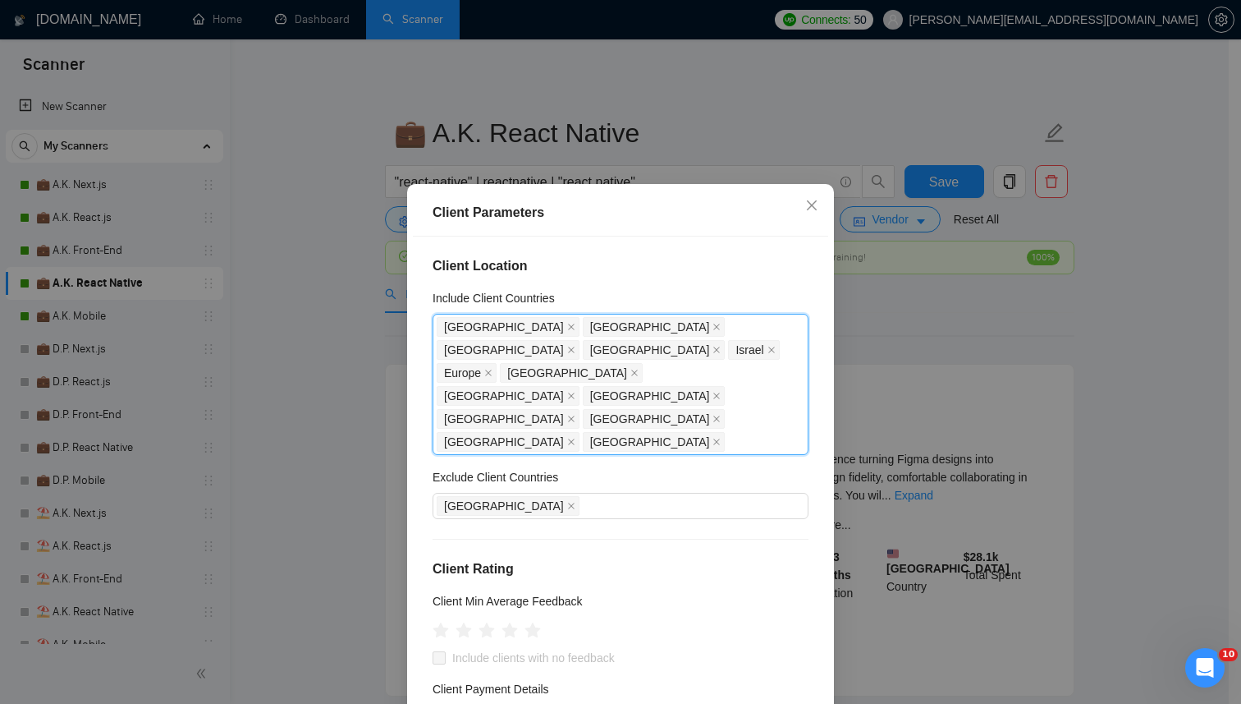
scroll to position [599, 0]
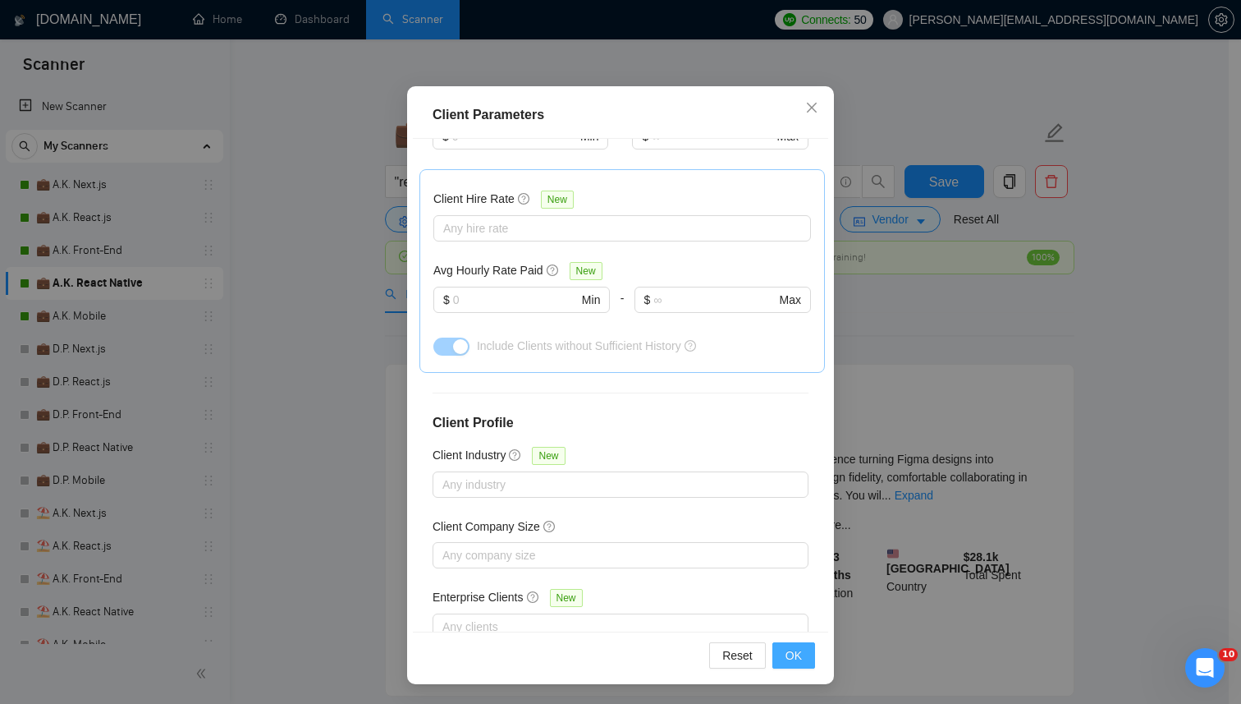
click at [795, 650] on span "OK" at bounding box center [794, 655] width 16 height 18
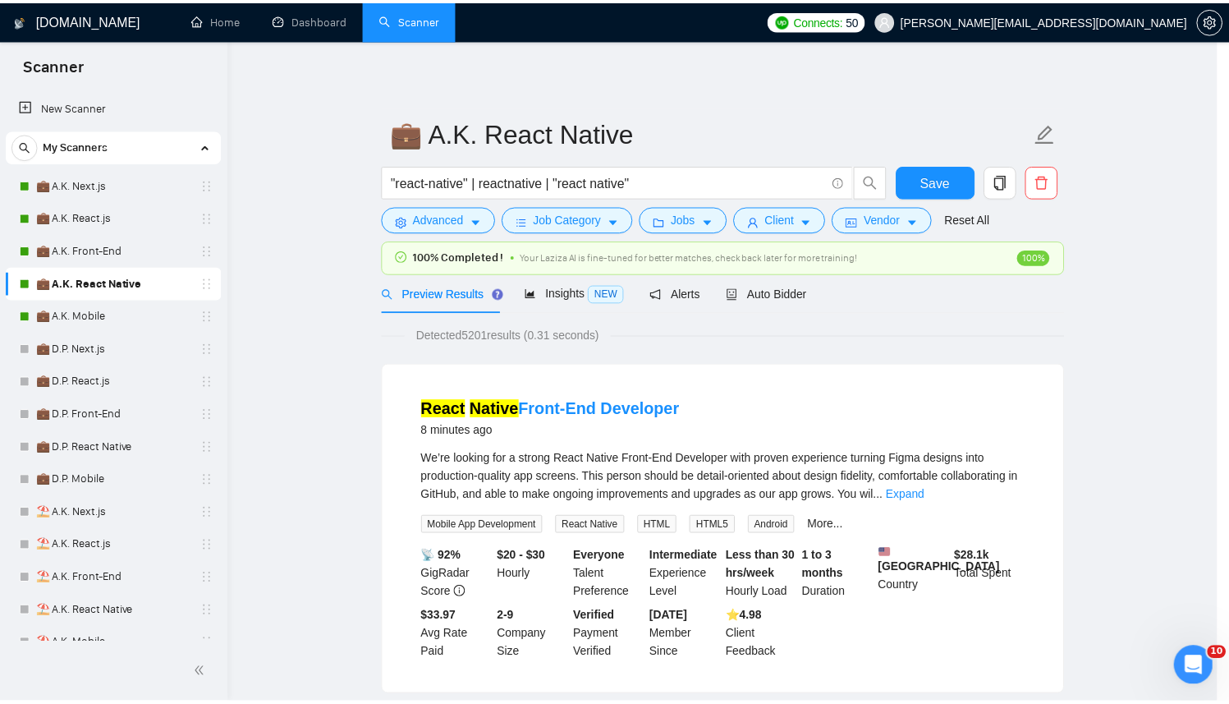
scroll to position [12, 0]
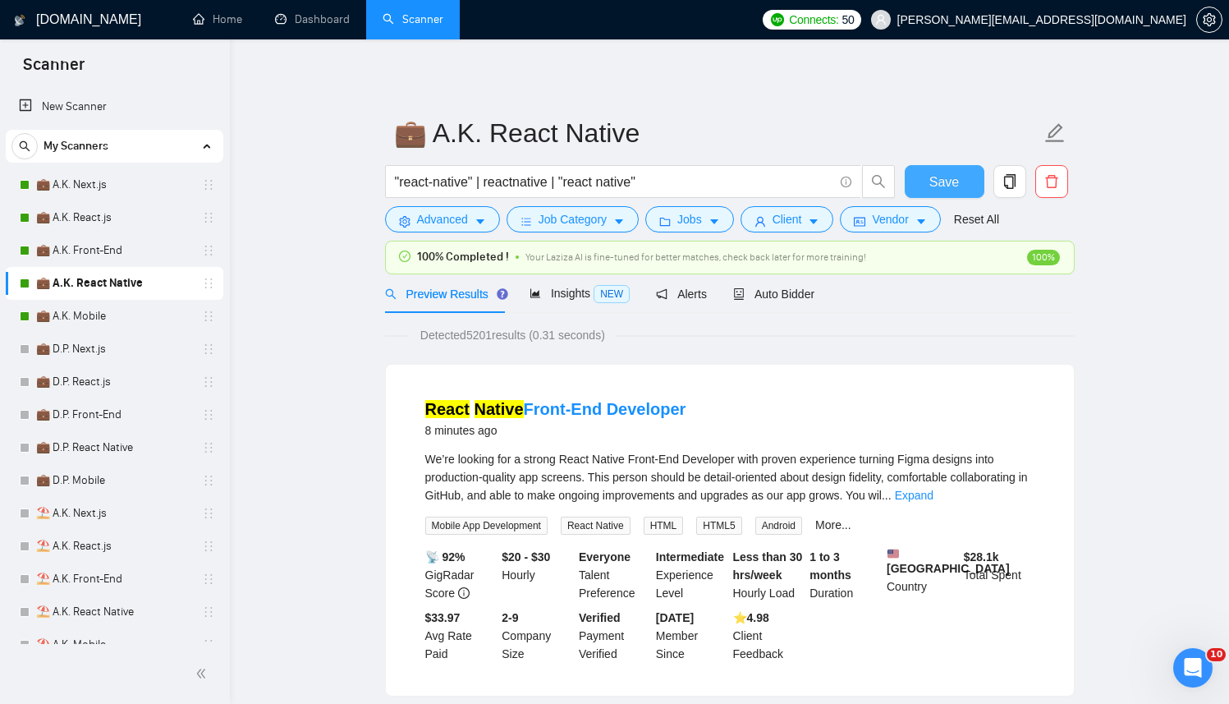
click at [949, 188] on span "Save" at bounding box center [944, 182] width 30 height 21
click at [796, 297] on span "Auto Bidder" at bounding box center [773, 293] width 81 height 13
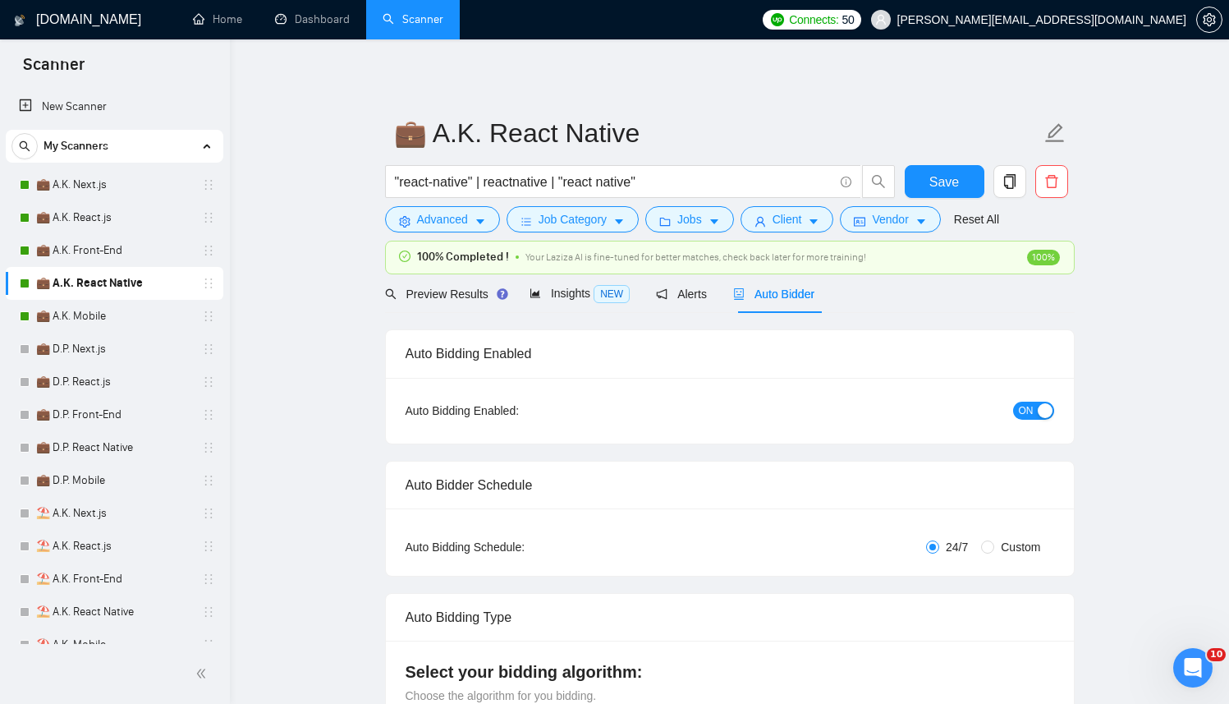
checkbox input "true"
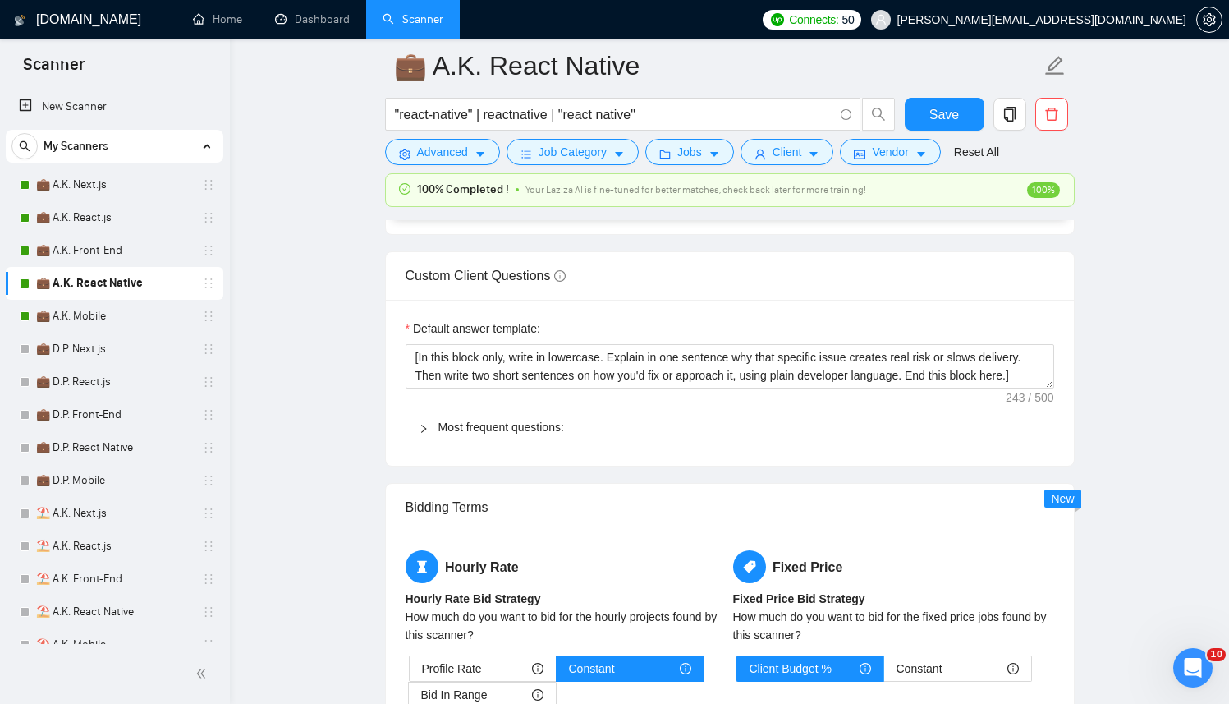
scroll to position [2142, 0]
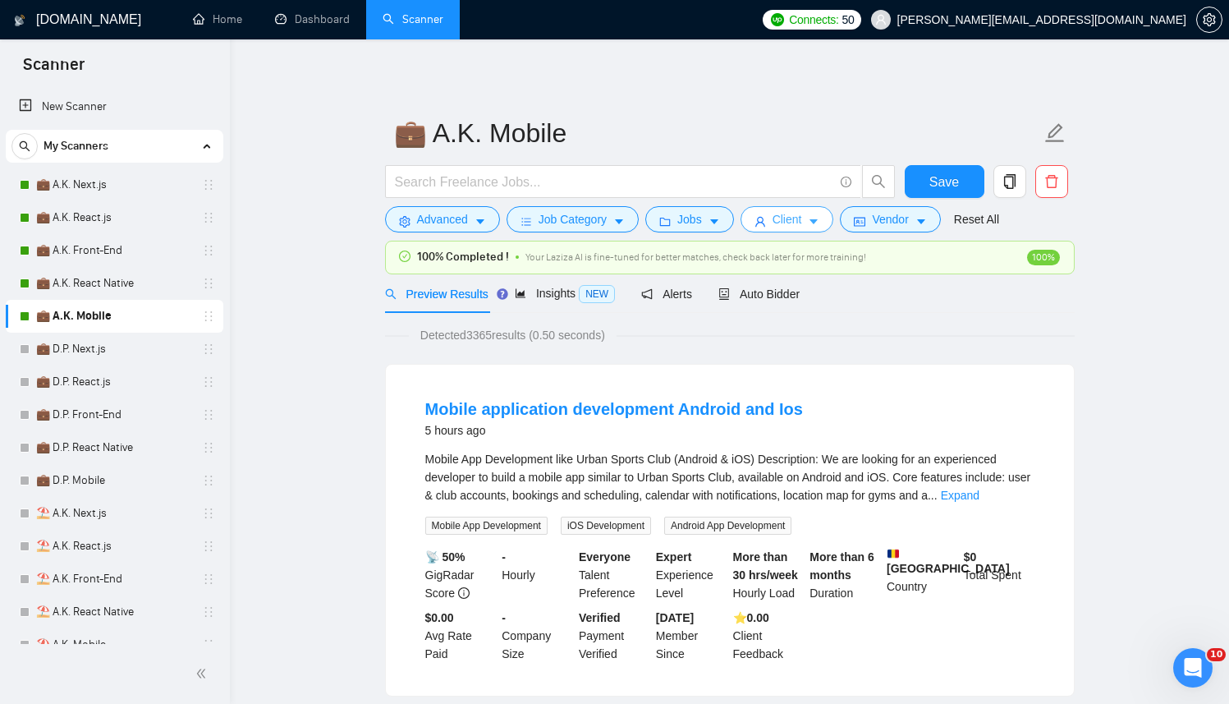
click at [802, 228] on span "Client" at bounding box center [788, 219] width 30 height 18
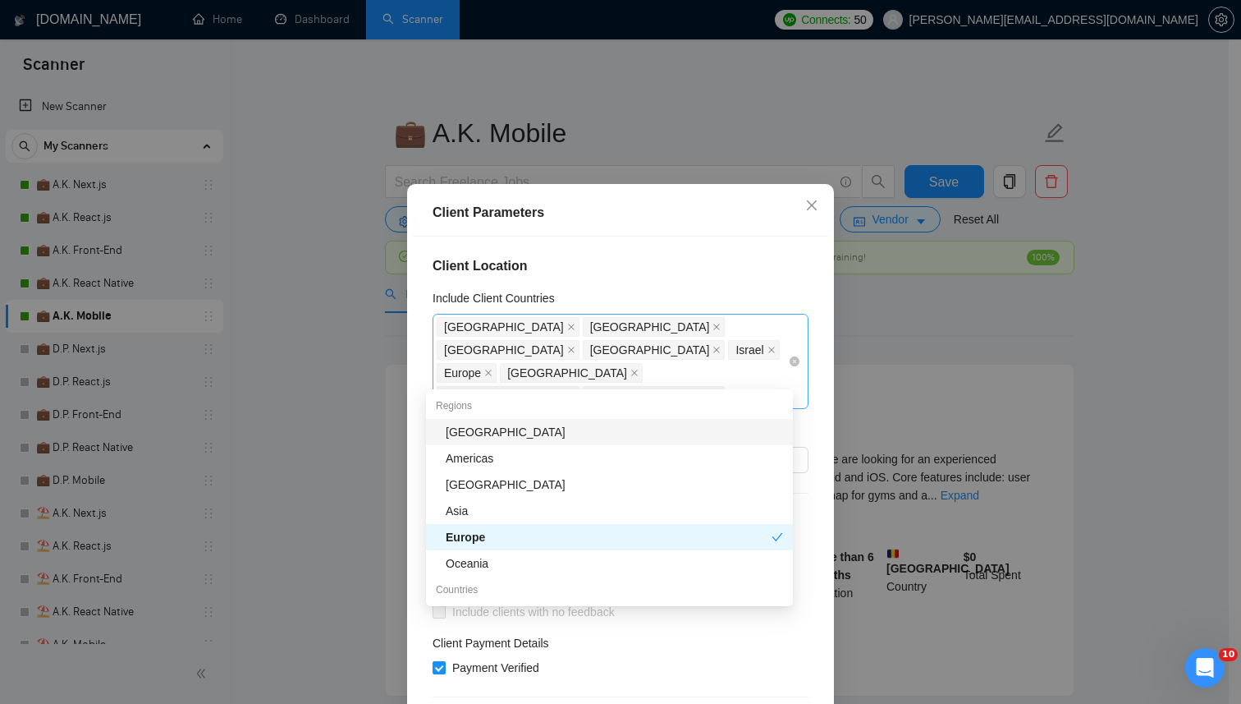
click at [697, 379] on div "[GEOGRAPHIC_DATA] [GEOGRAPHIC_DATA] [GEOGRAPHIC_DATA] [GEOGRAPHIC_DATA] [GEOGRA…" at bounding box center [612, 361] width 351 height 92
type input "sa"
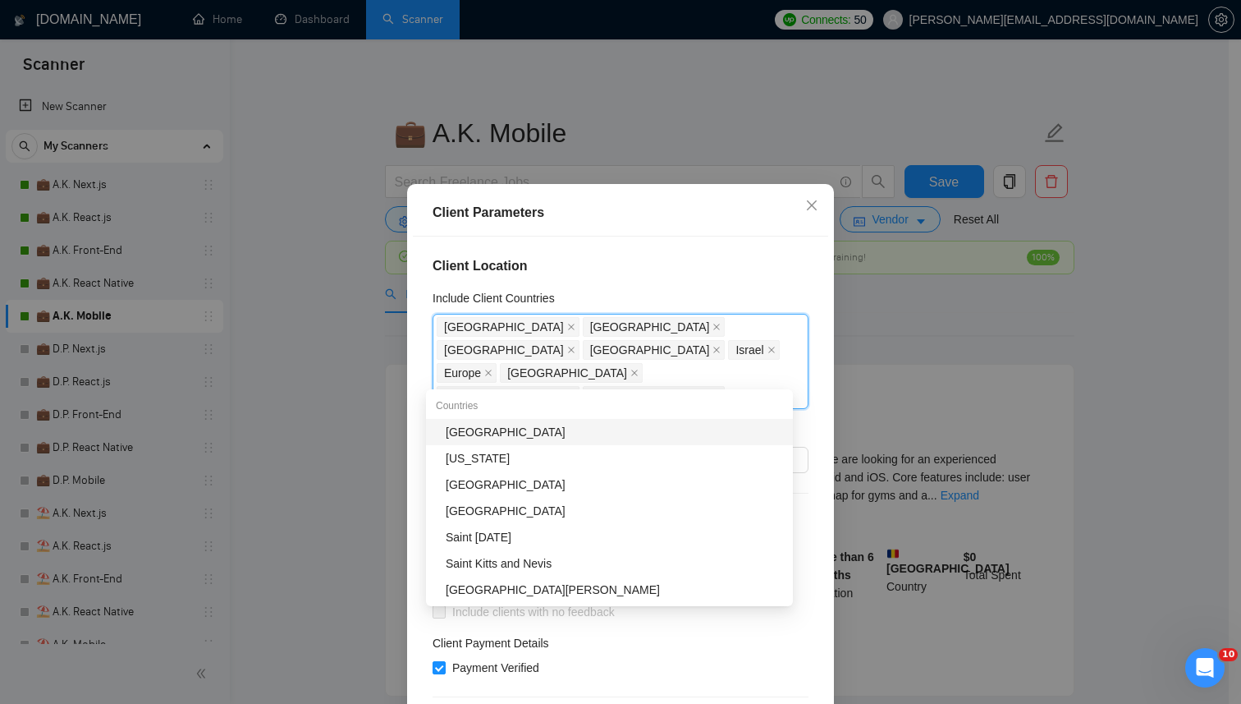
click at [535, 431] on div "[GEOGRAPHIC_DATA]" at bounding box center [614, 432] width 337 height 18
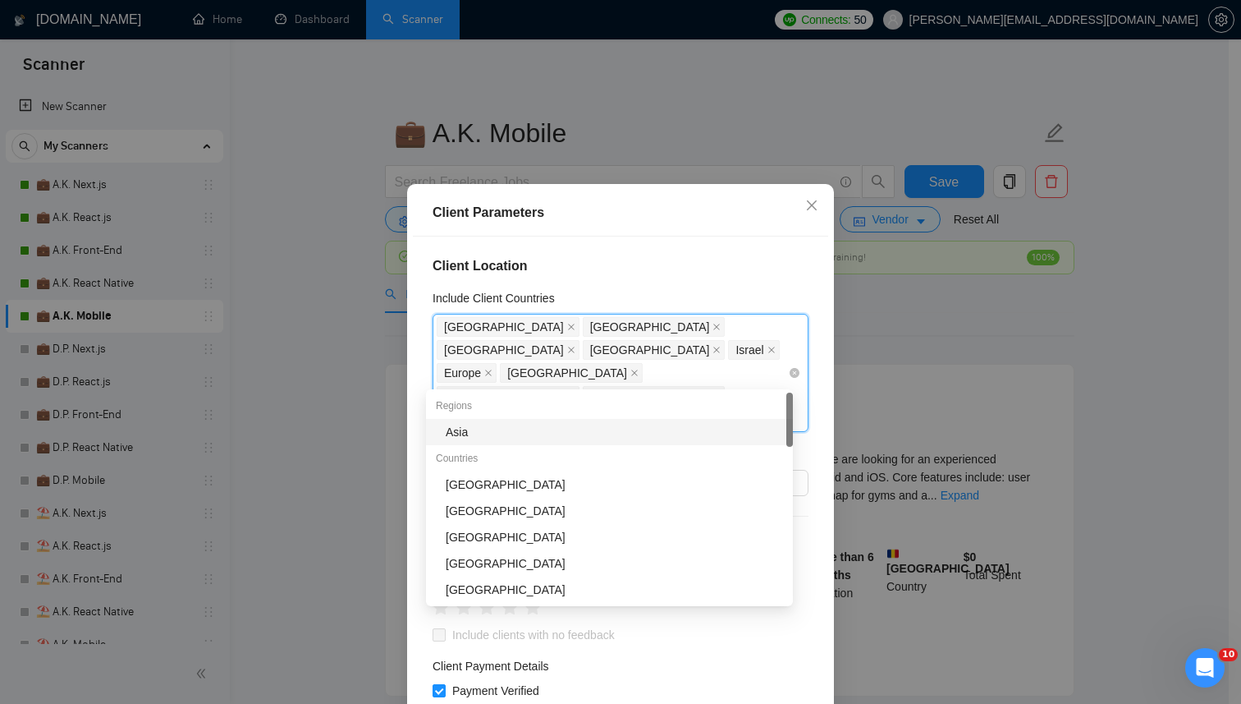
type input "singa"
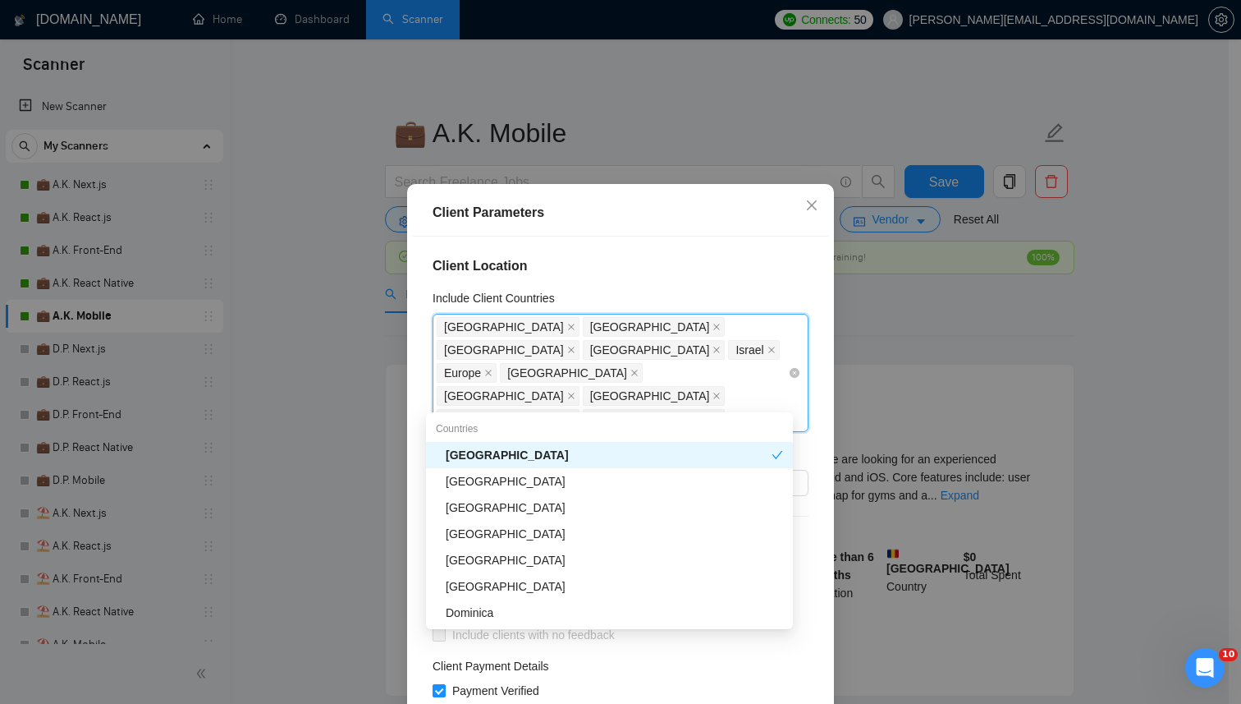
type input "oman"
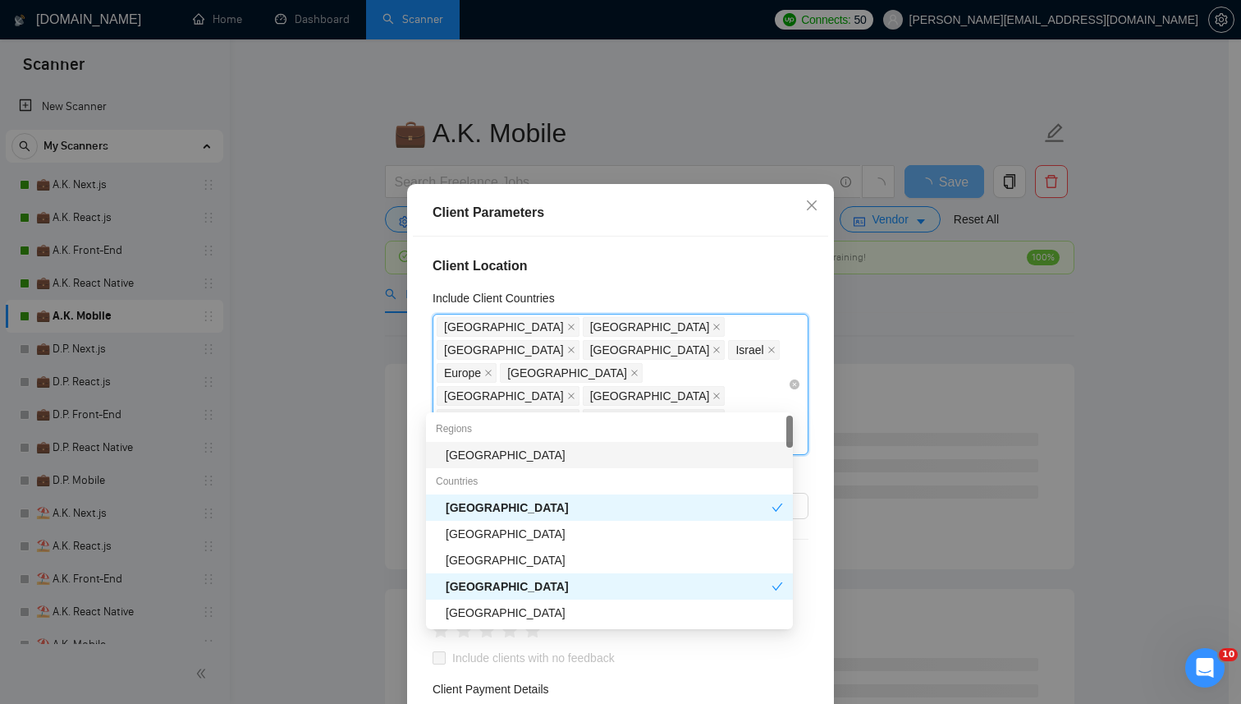
type input "taiw"
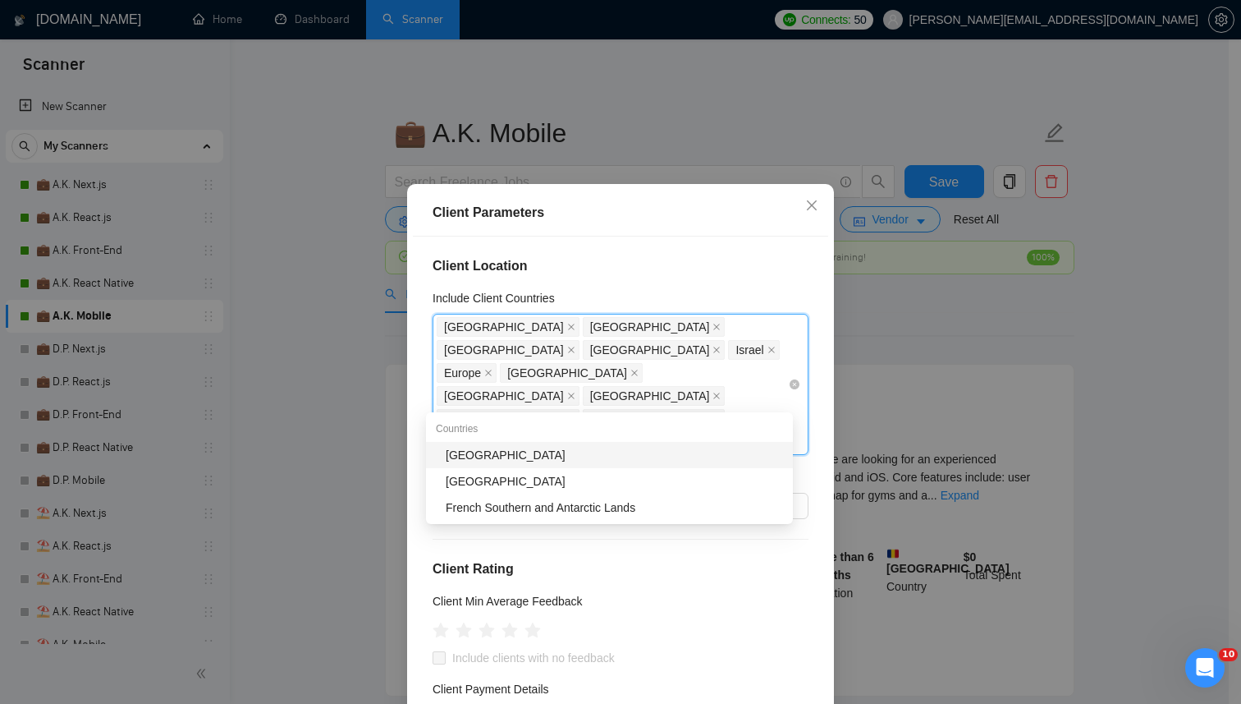
type input "south k"
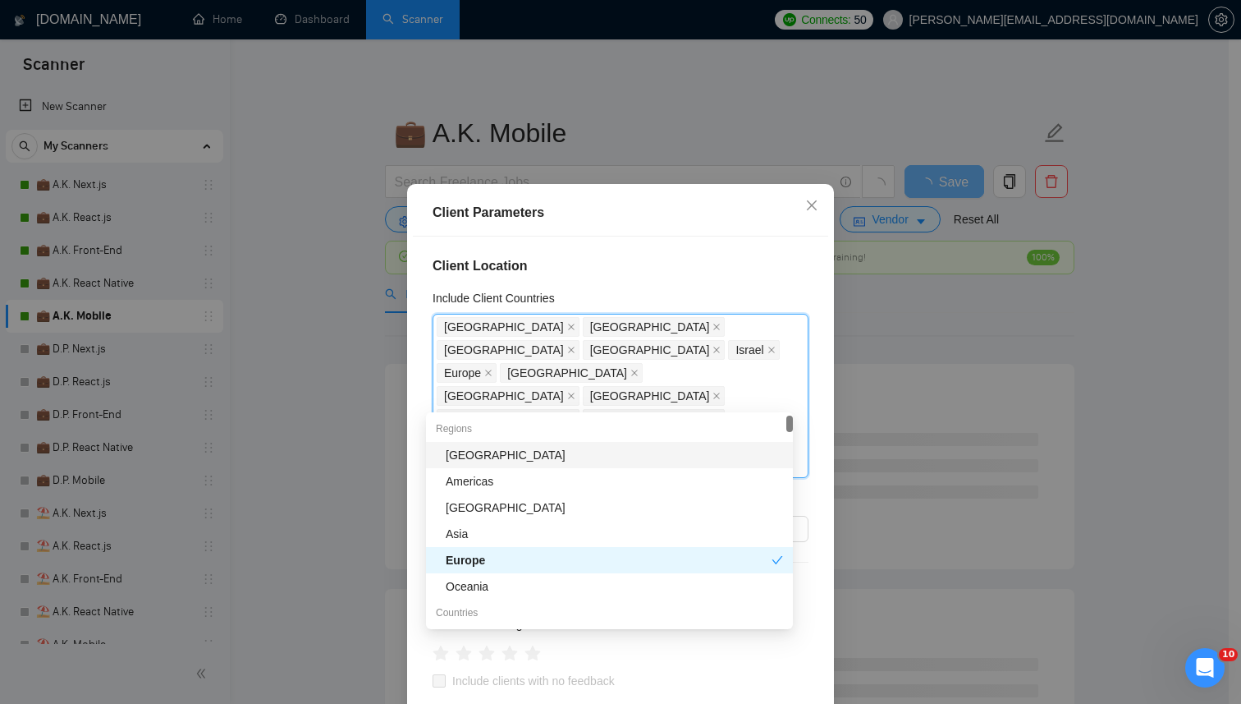
click at [704, 252] on div "Client Location Include Client Countries United States United Kingdom United Ar…" at bounding box center [620, 482] width 415 height 493
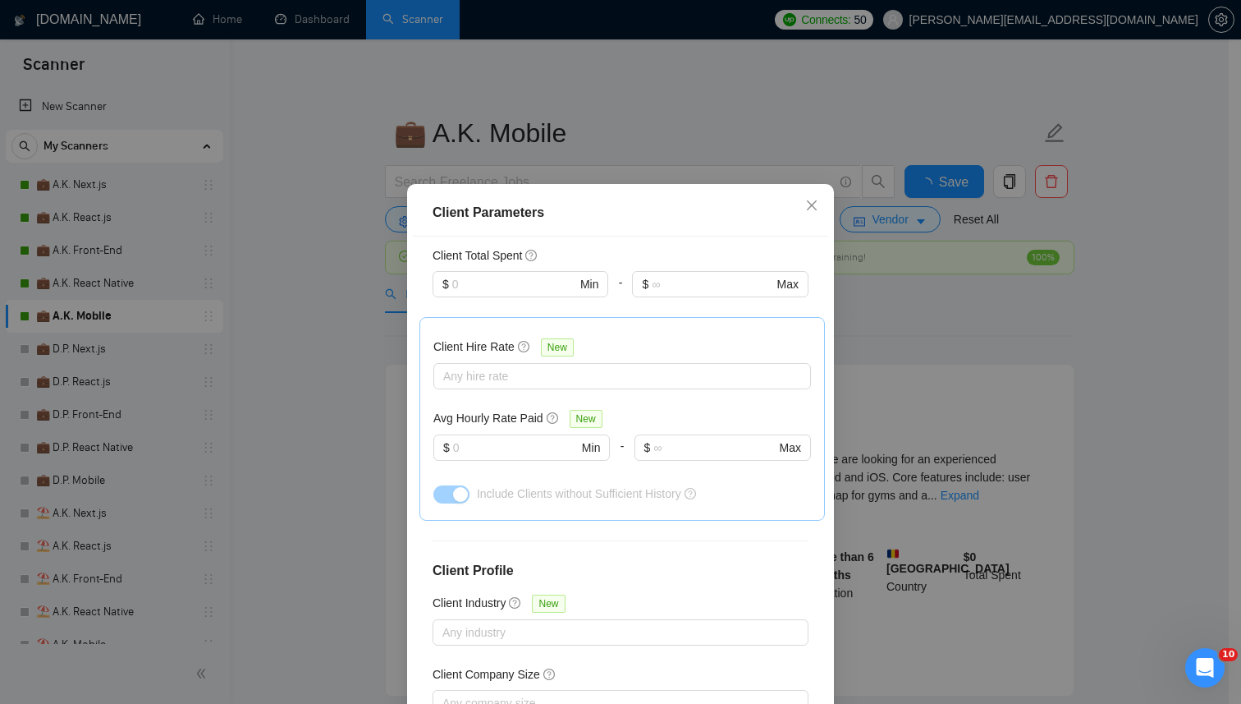
scroll to position [599, 0]
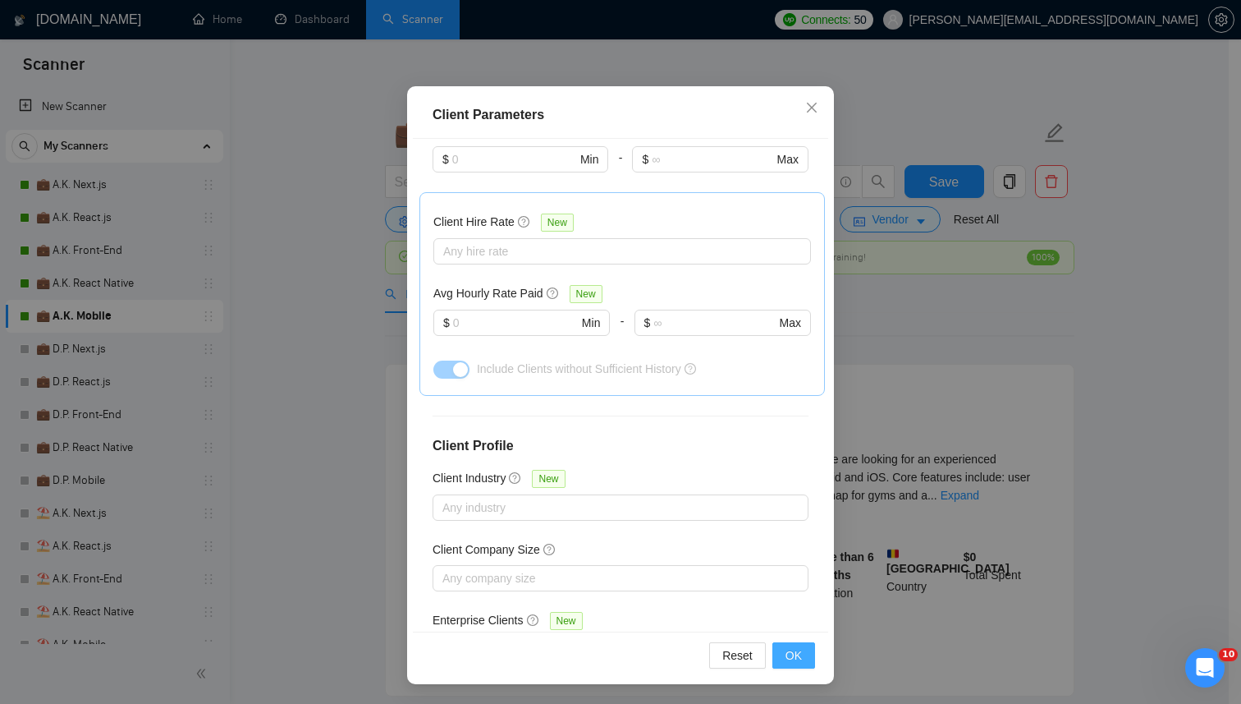
click at [775, 655] on button "OK" at bounding box center [794, 655] width 43 height 26
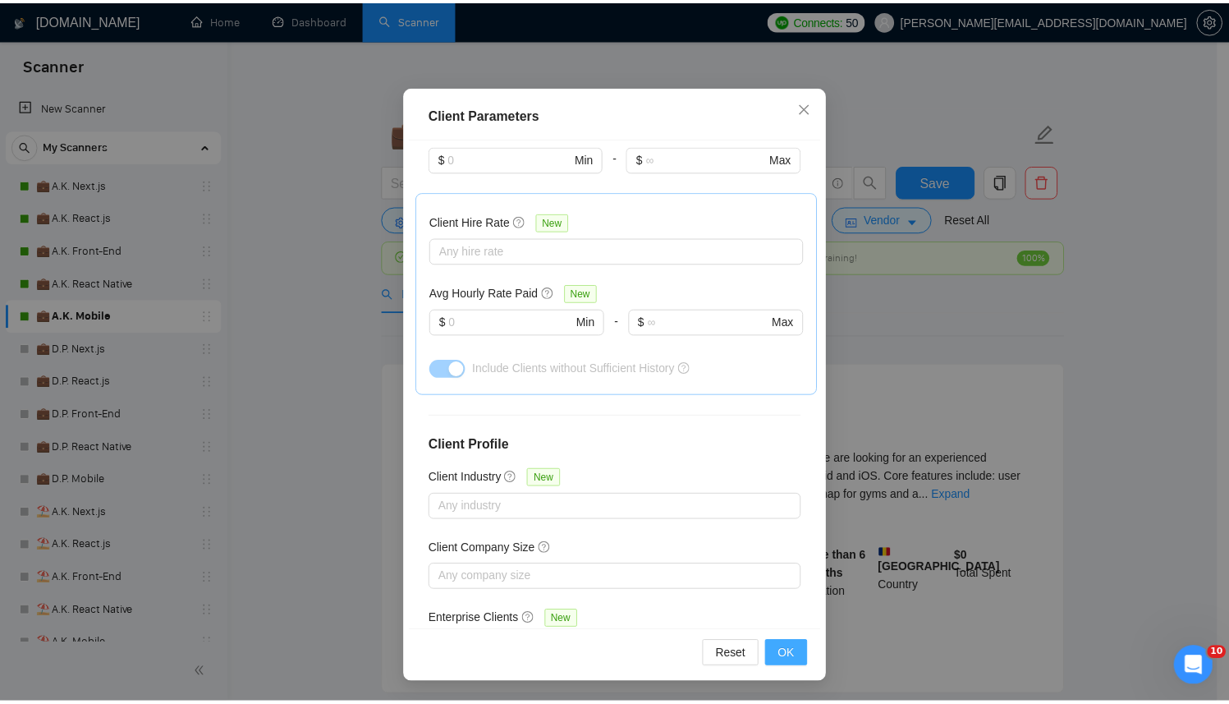
scroll to position [12, 0]
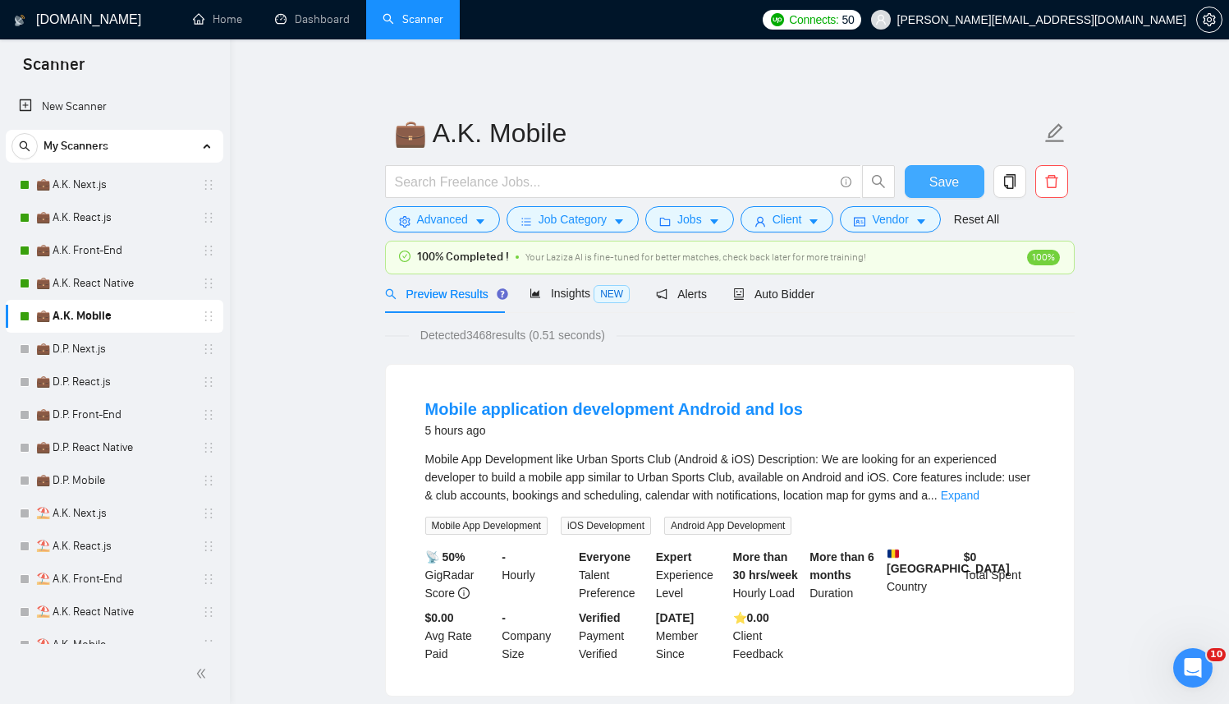
click at [955, 187] on span "Save" at bounding box center [944, 182] width 30 height 21
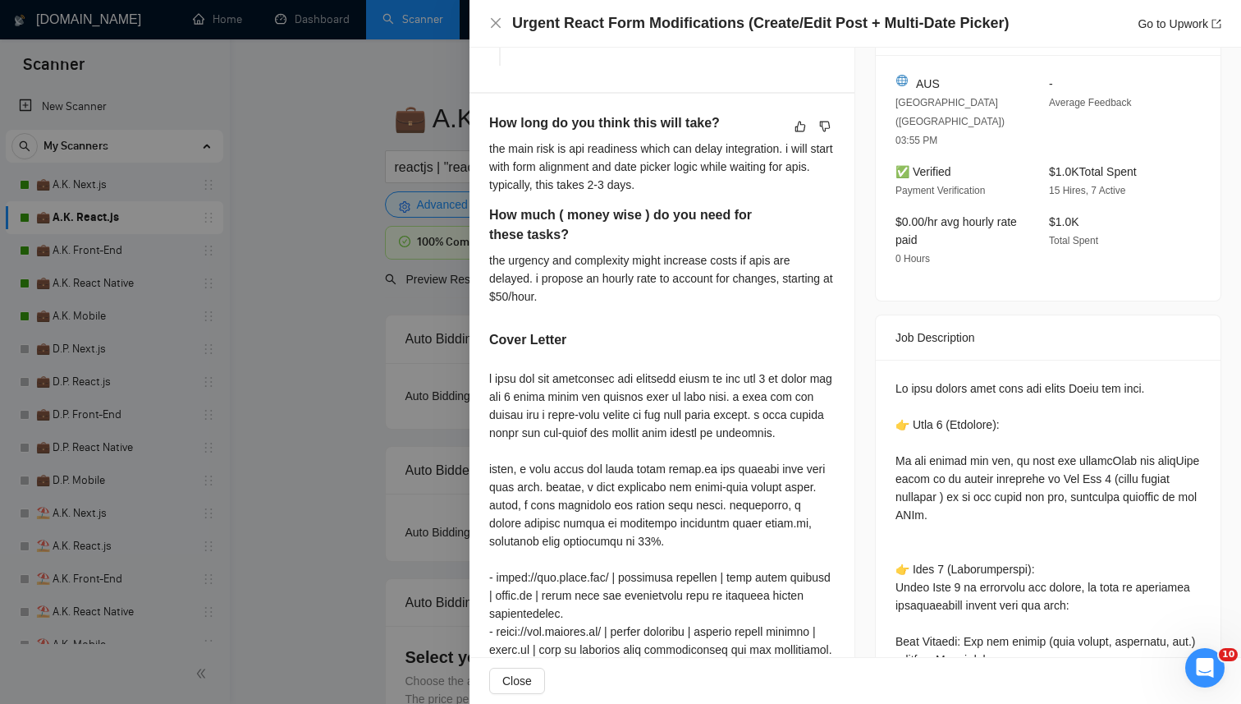
scroll to position [423, 0]
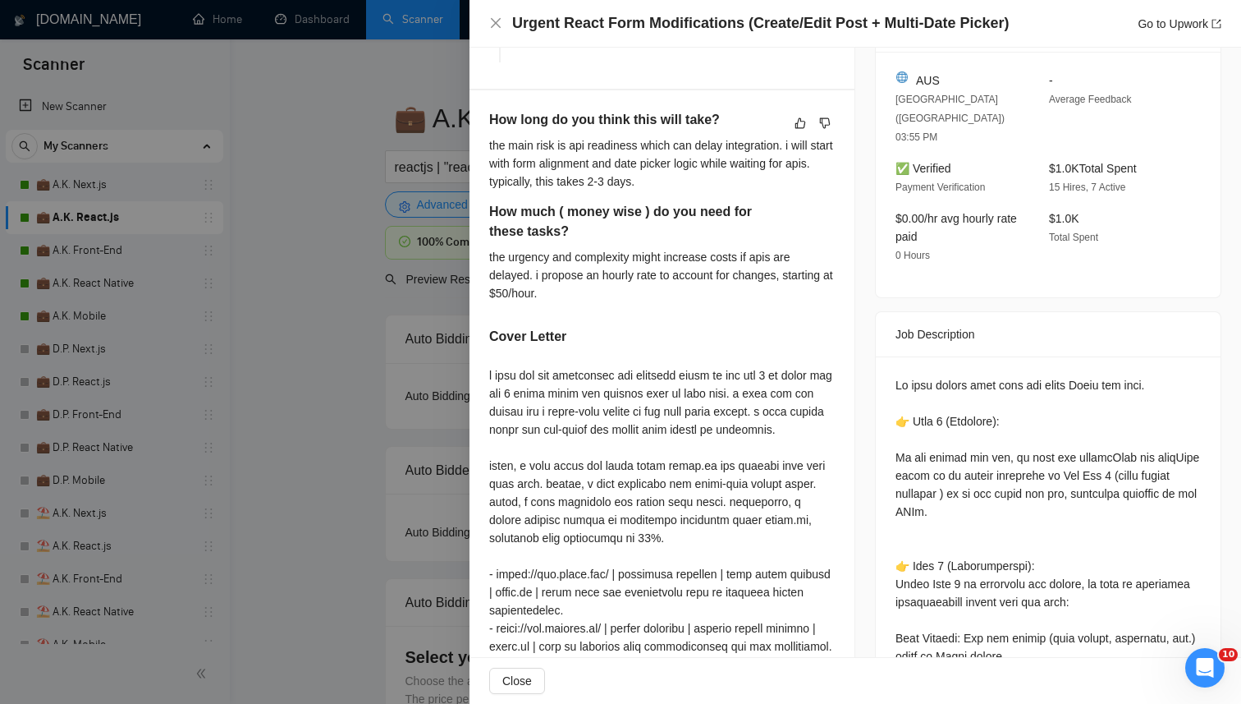
drag, startPoint x: 583, startPoint y: 278, endPoint x: 637, endPoint y: 289, distance: 55.4
click at [637, 289] on div "the urgency and complexity might increase costs if apis are delayed. i propose …" at bounding box center [662, 275] width 346 height 54
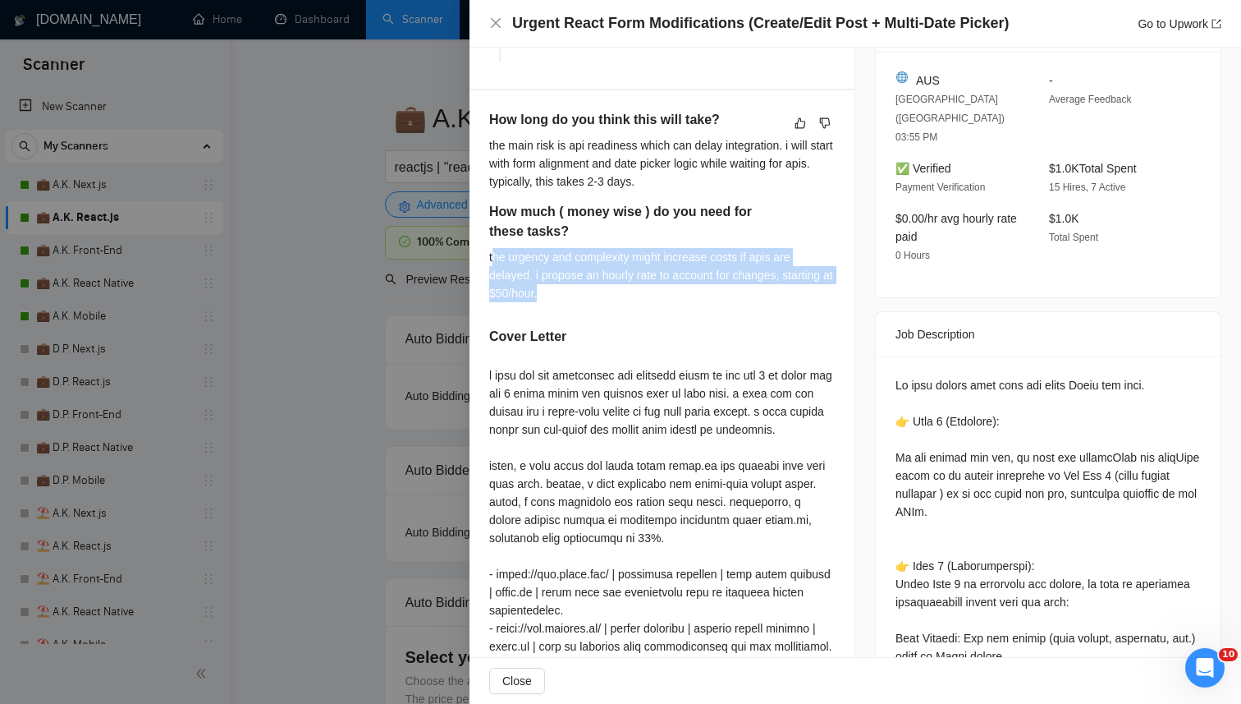
drag, startPoint x: 631, startPoint y: 296, endPoint x: 491, endPoint y: 257, distance: 145.8
click at [491, 257] on div "the urgency and complexity might increase costs if apis are delayed. i propose …" at bounding box center [662, 275] width 346 height 54
click at [505, 264] on div "the urgency and complexity might increase costs if apis are delayed. i propose …" at bounding box center [662, 275] width 346 height 54
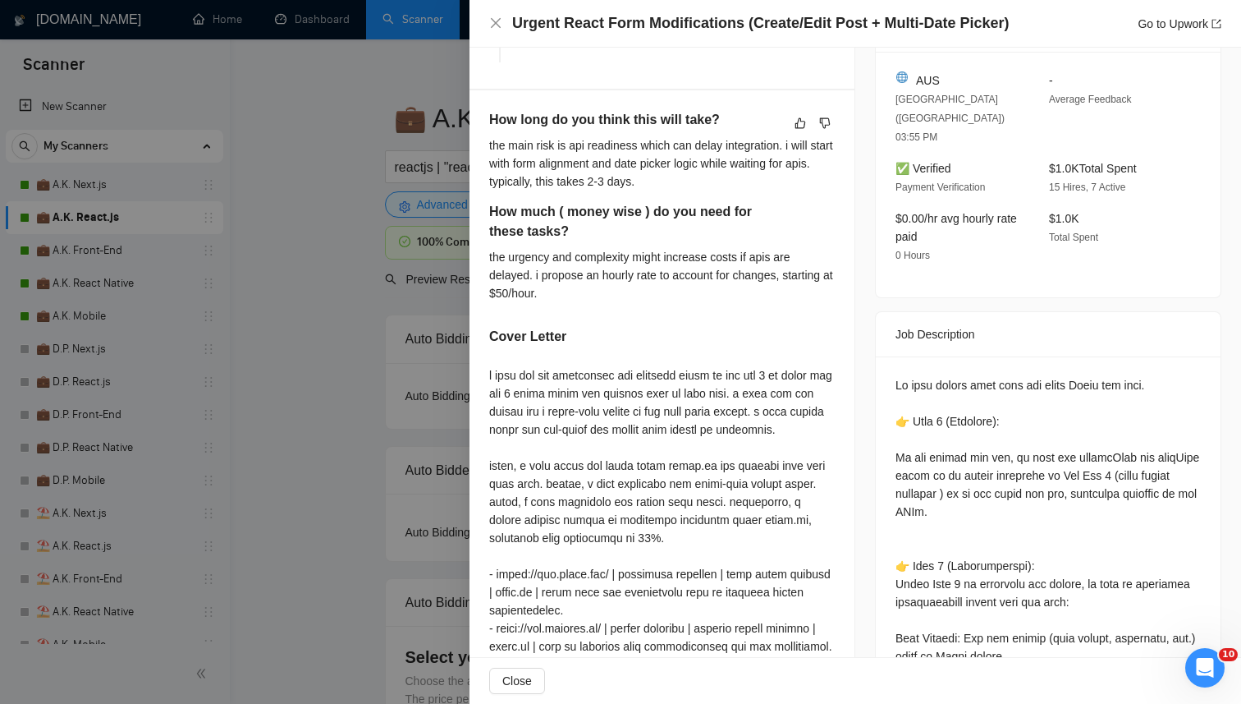
click at [486, 256] on div "How long do you think this will take? the main risk is api readiness which can …" at bounding box center [662, 440] width 385 height 700
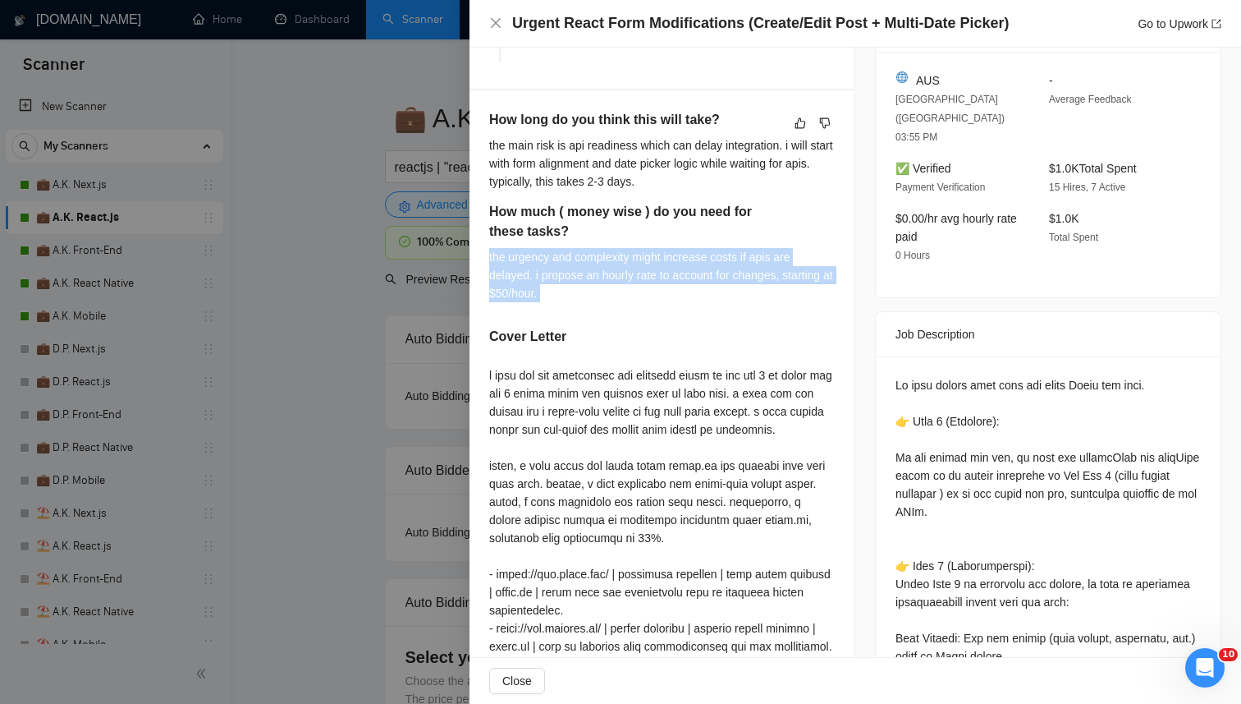
drag, startPoint x: 486, startPoint y: 256, endPoint x: 603, endPoint y: 292, distance: 122.8
click at [603, 292] on div "How long do you think this will take? the main risk is api readiness which can …" at bounding box center [662, 440] width 385 height 700
click at [606, 298] on div "the urgency and complexity might increase costs if apis are delayed. i propose …" at bounding box center [662, 275] width 346 height 54
drag, startPoint x: 606, startPoint y: 298, endPoint x: 476, endPoint y: 255, distance: 136.6
click at [476, 255] on div "How long do you think this will take? the main risk is api readiness which can …" at bounding box center [662, 440] width 385 height 700
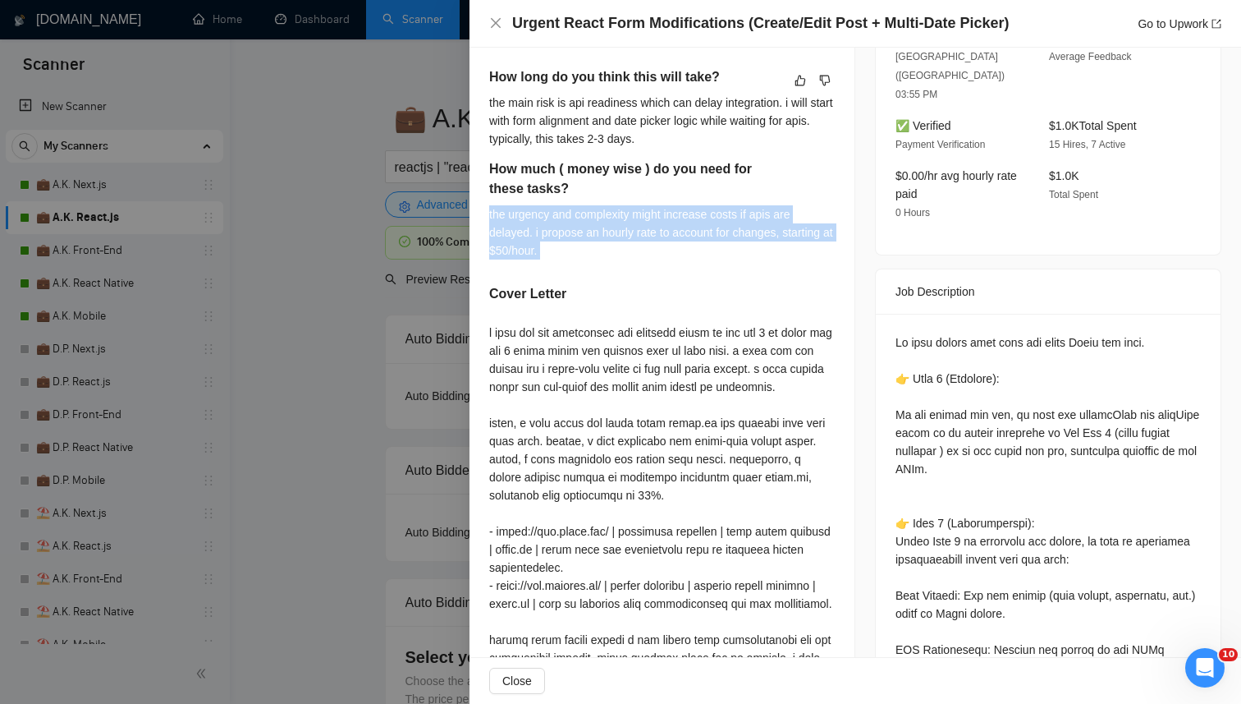
scroll to position [445, 0]
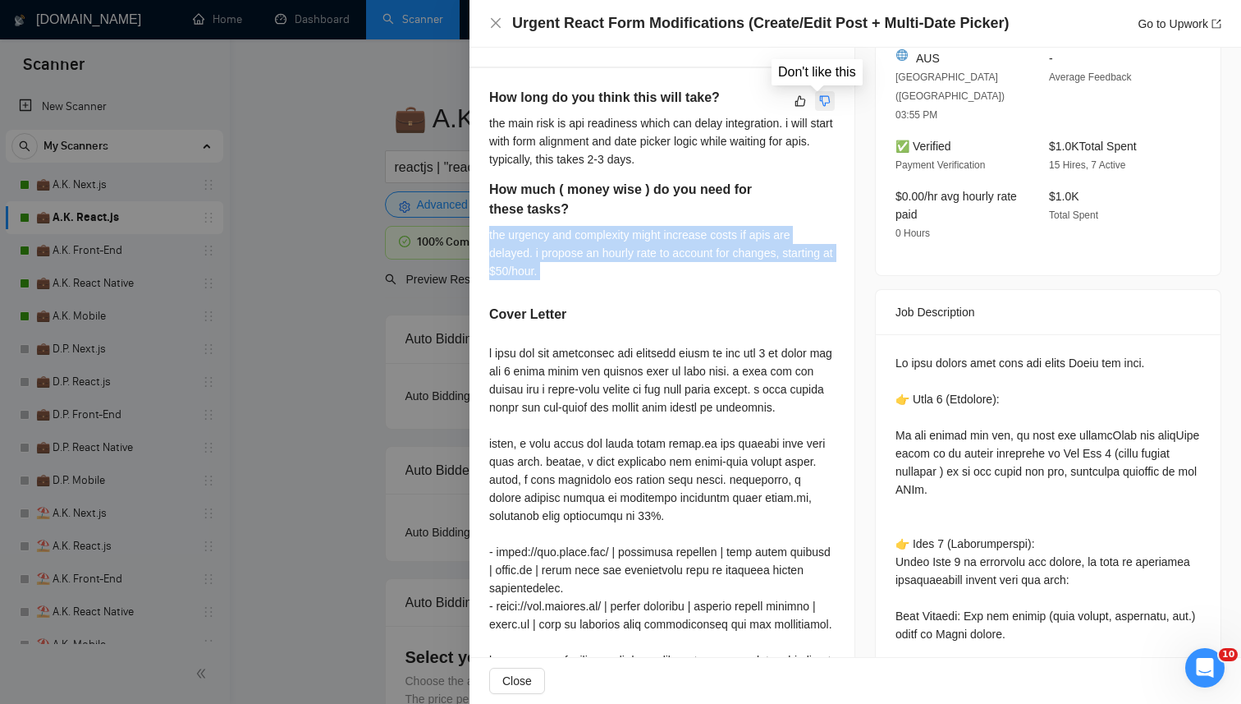
click at [819, 99] on icon "dislike" at bounding box center [824, 100] width 11 height 13
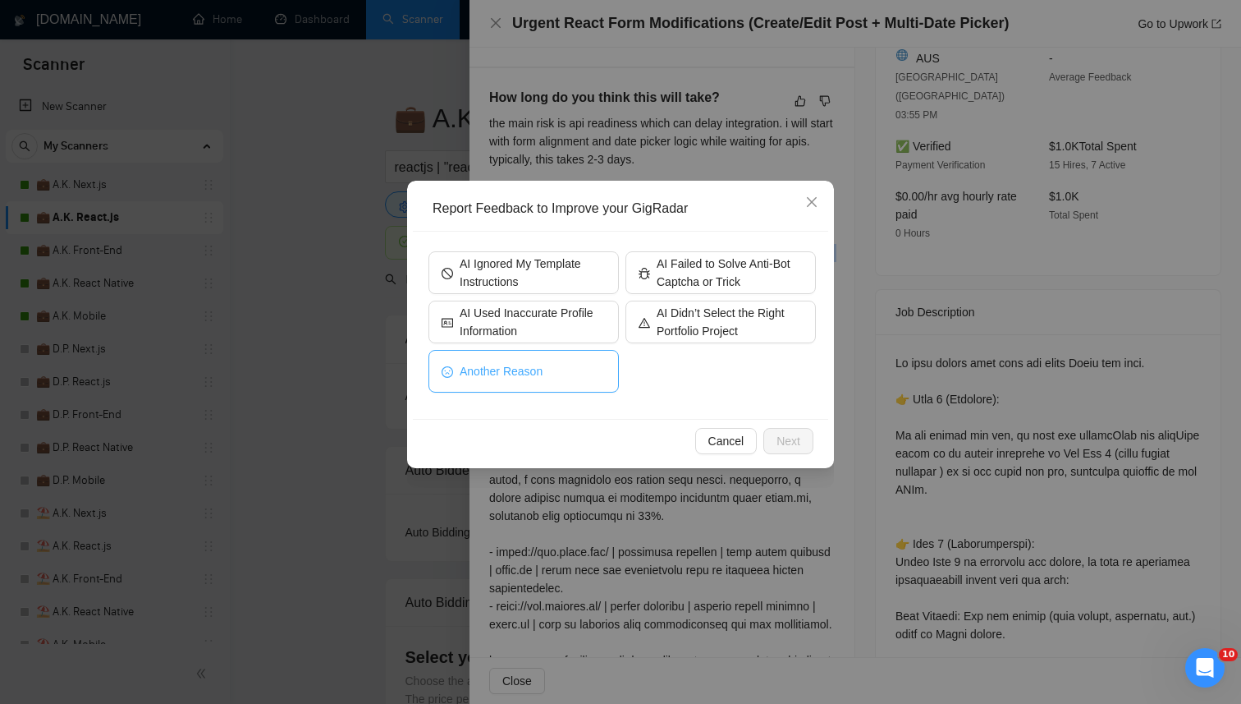
click at [546, 365] on button "Another Reason" at bounding box center [524, 371] width 190 height 43
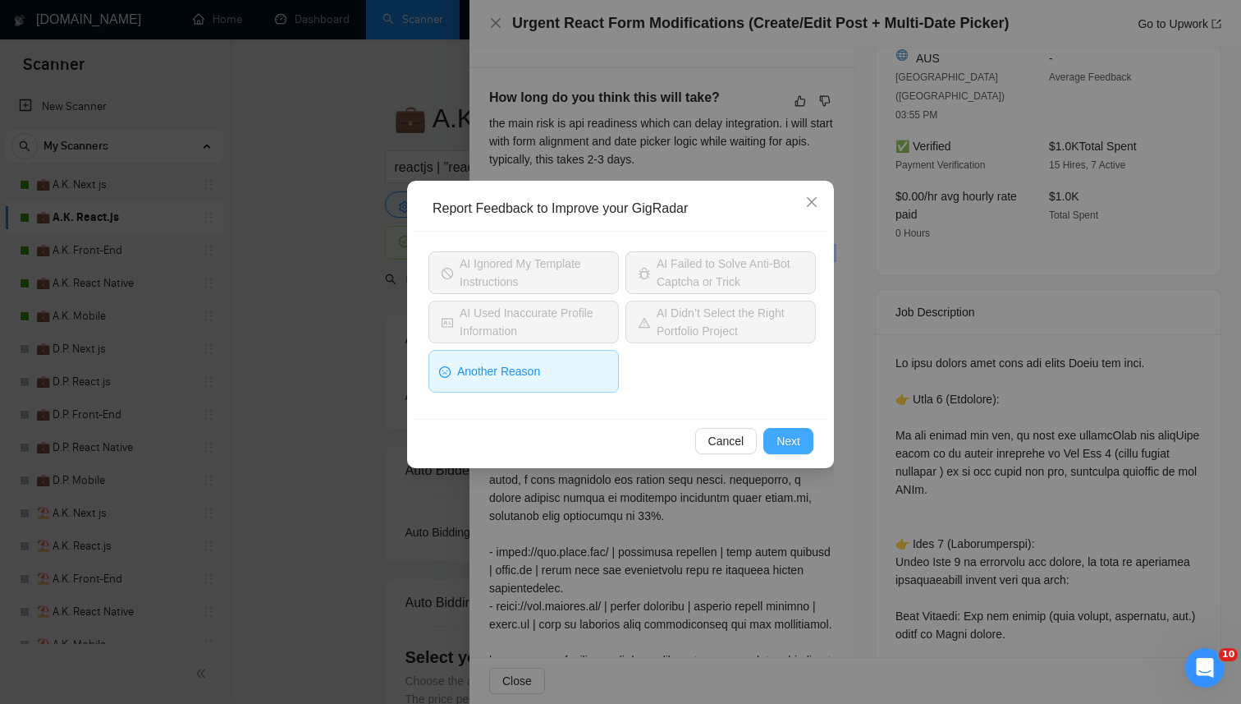
click at [784, 443] on span "Next" at bounding box center [789, 441] width 24 height 18
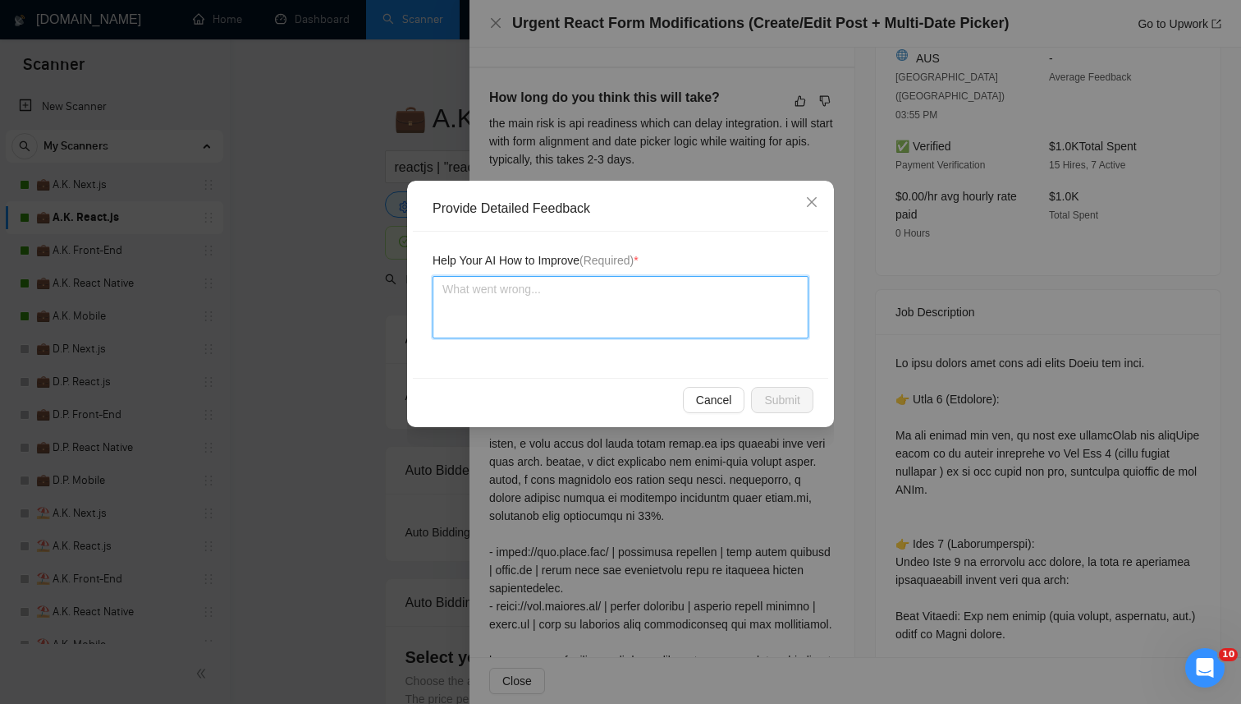
click at [544, 282] on textarea at bounding box center [621, 307] width 376 height 62
paste textarea "This cover letter should be disqualified because the autobidder inserted an inc…"
type textarea "This cover letter should be disqualified because the autobidder inserted an inc…"
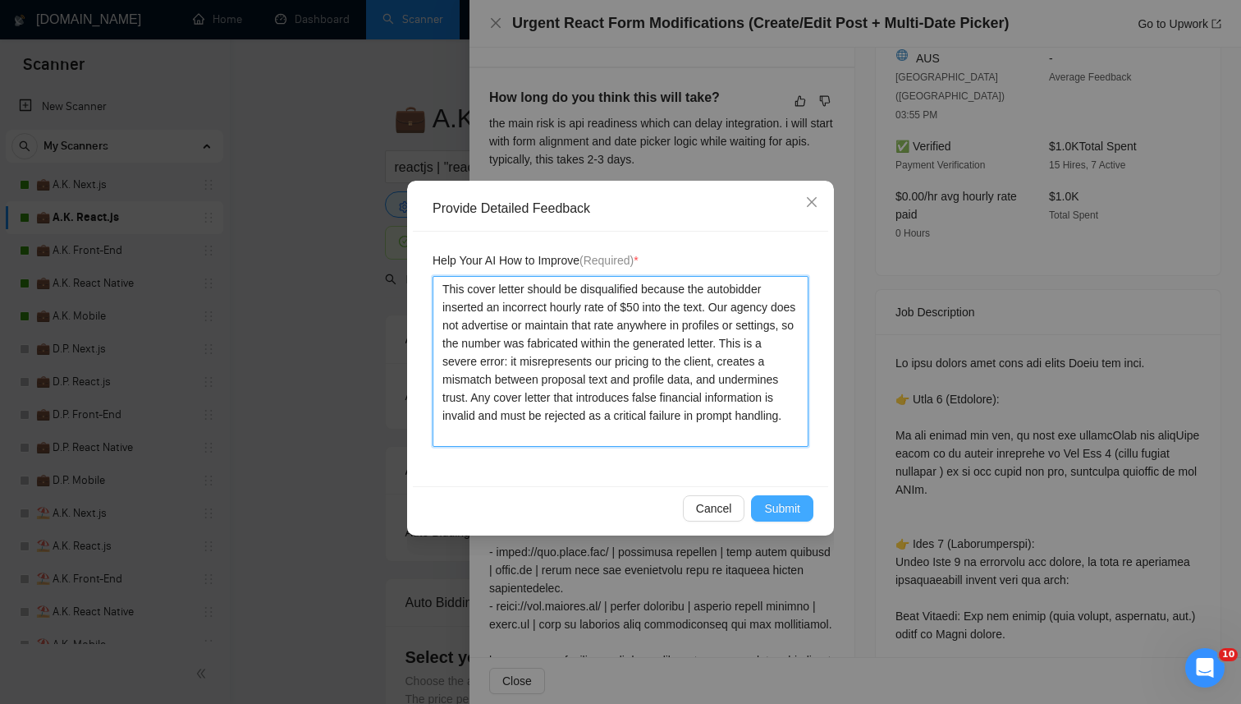
type textarea "This cover letter should be disqualified because the autobidder inserted an inc…"
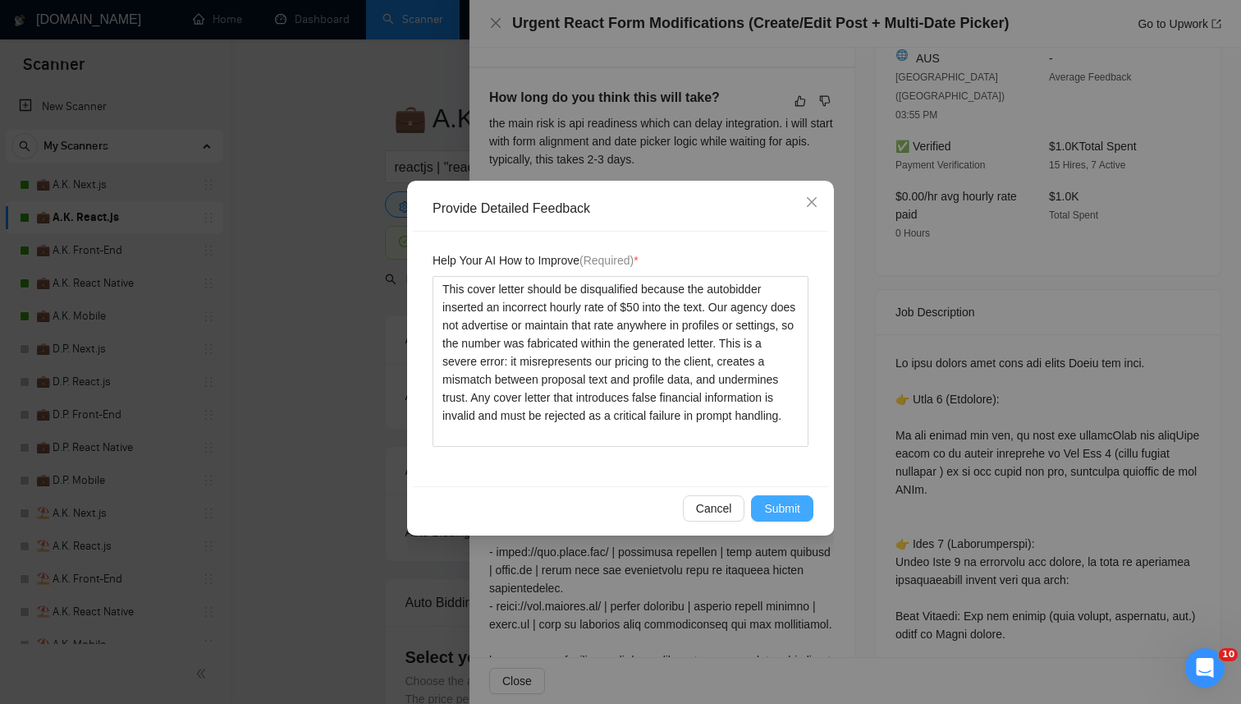
click at [780, 508] on span "Submit" at bounding box center [782, 508] width 36 height 18
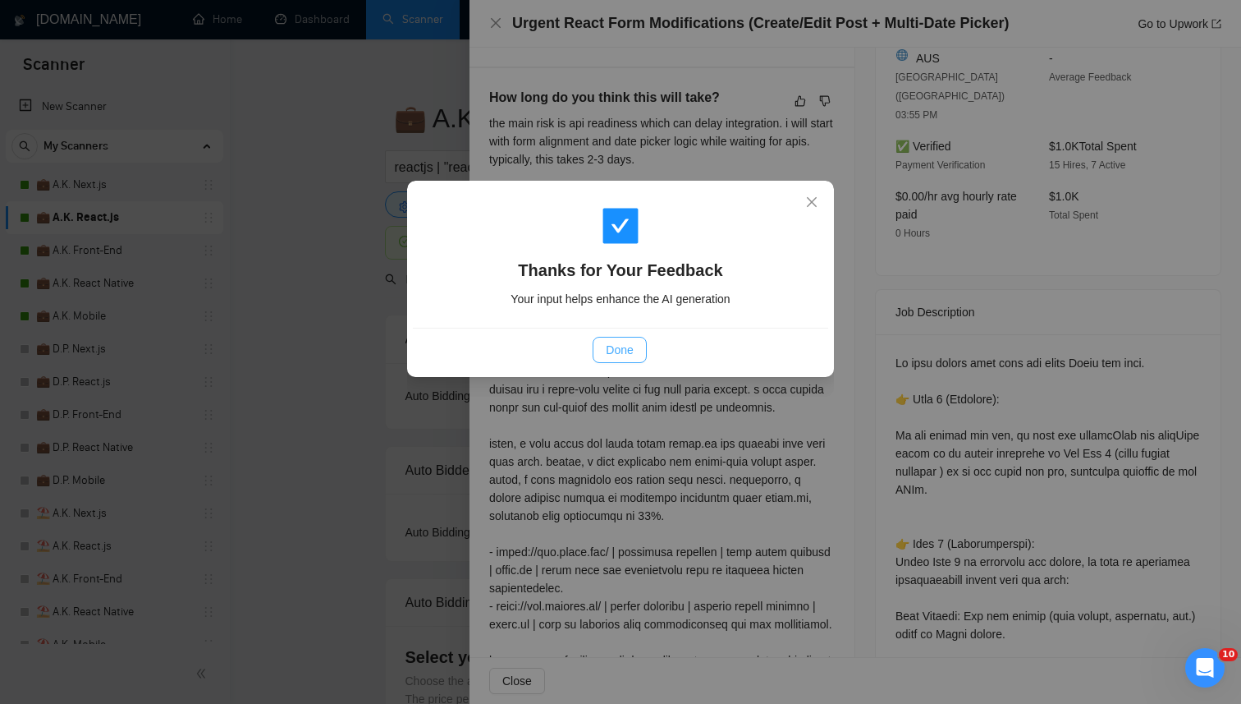
click at [616, 346] on span "Done" at bounding box center [619, 350] width 27 height 18
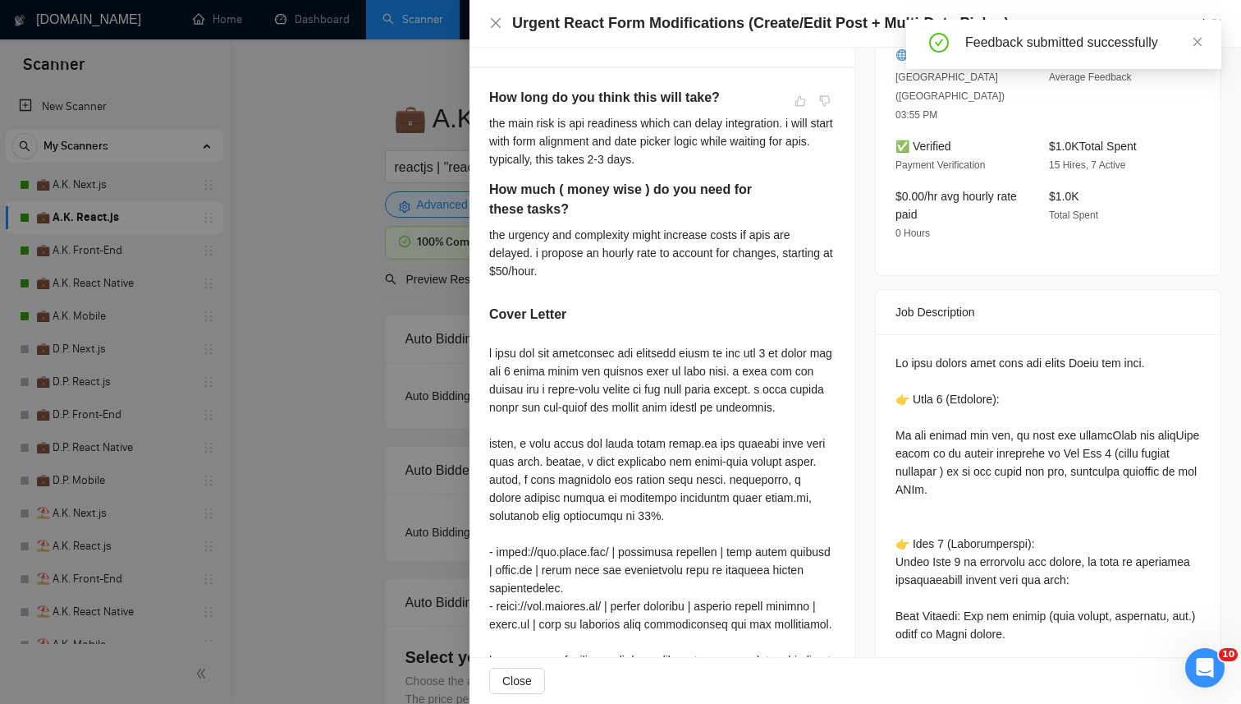
drag, startPoint x: 1190, startPoint y: 44, endPoint x: 1142, endPoint y: 75, distance: 56.9
click at [1190, 44] on div "Feedback submitted successfully" at bounding box center [1084, 43] width 236 height 20
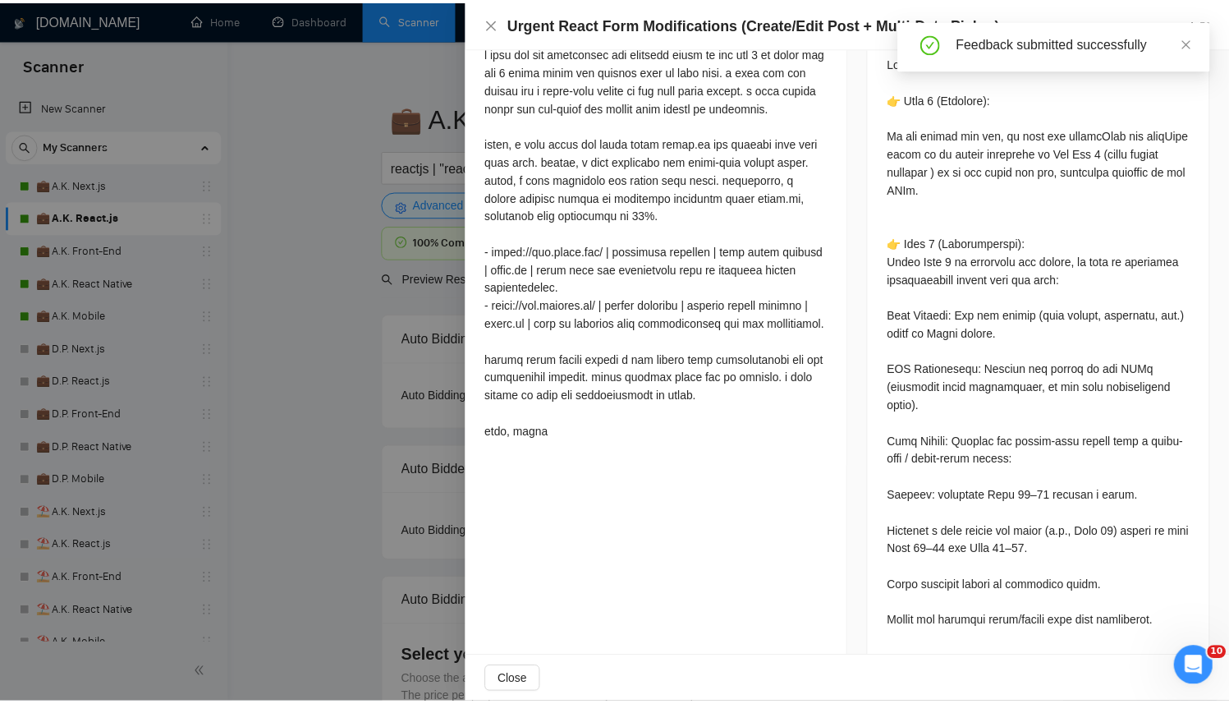
scroll to position [778, 0]
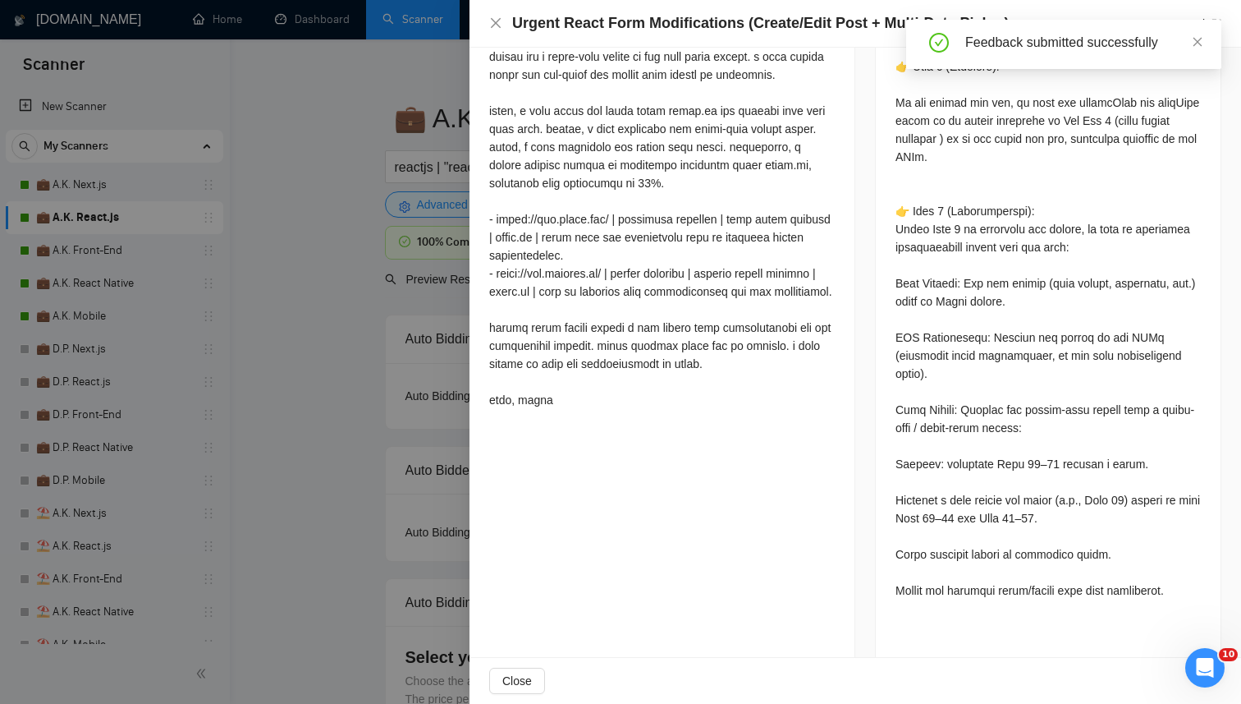
click at [419, 362] on div at bounding box center [620, 352] width 1241 height 704
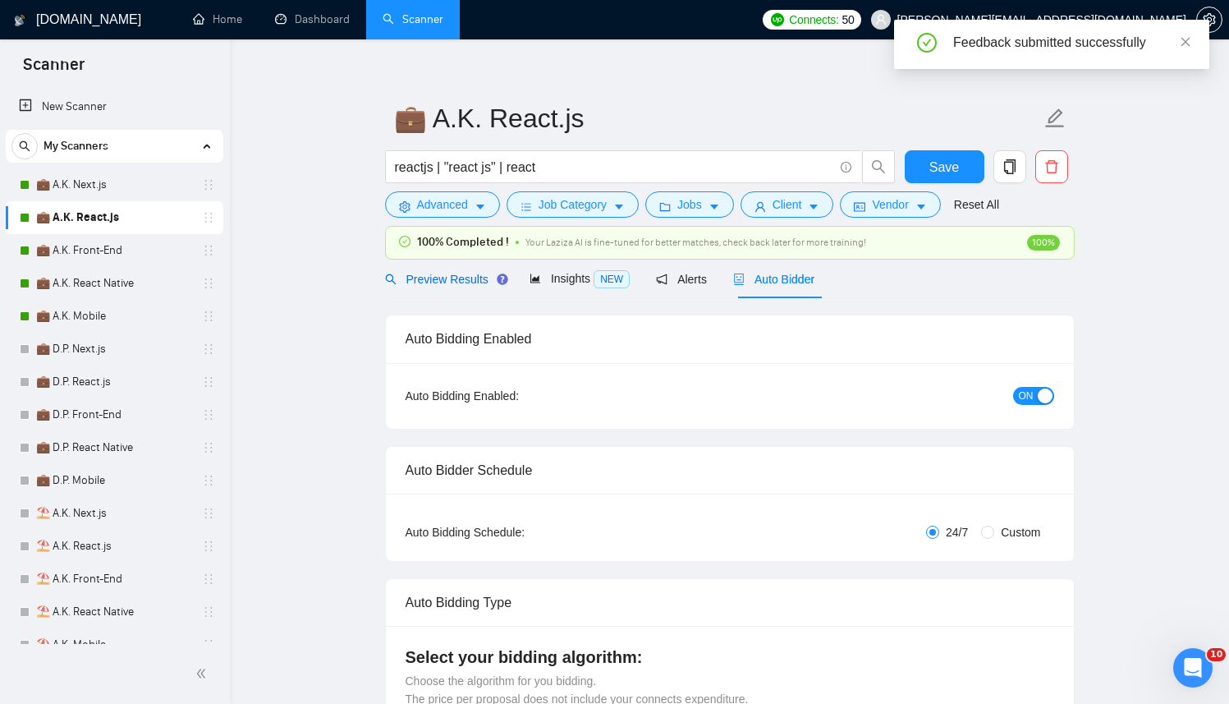
click at [435, 285] on span "Preview Results" at bounding box center [444, 279] width 118 height 13
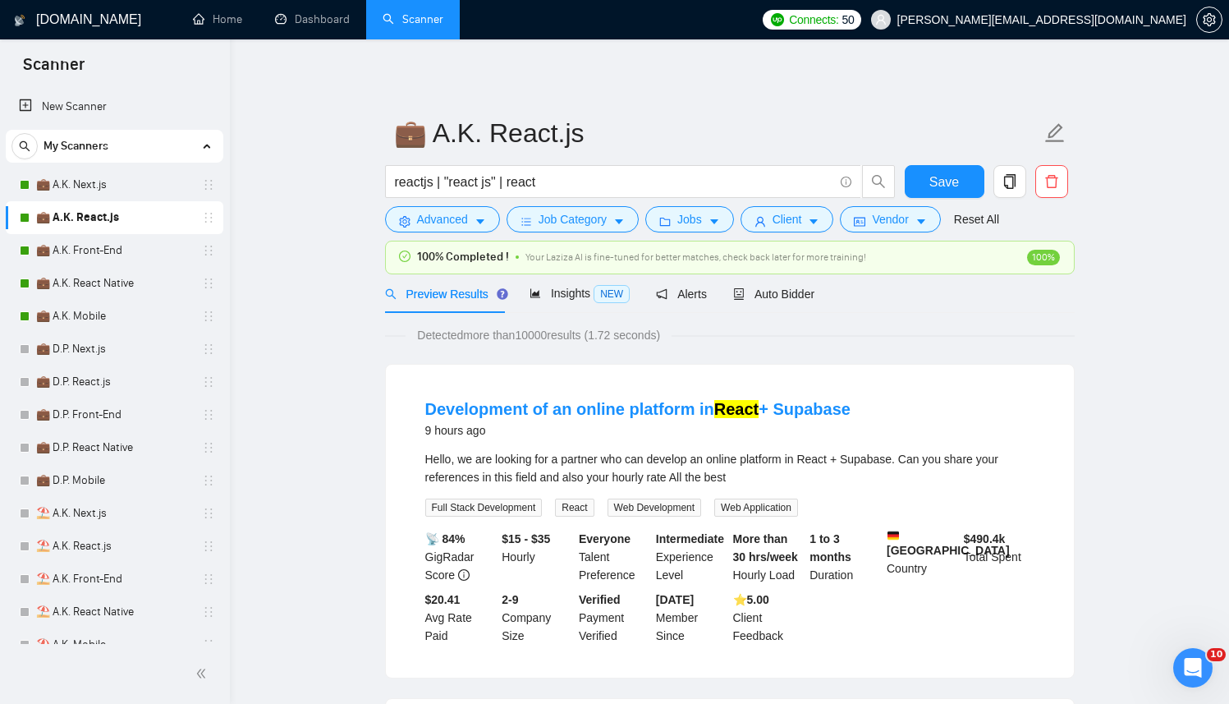
click at [420, 292] on span "Preview Results" at bounding box center [444, 293] width 118 height 13
click at [761, 284] on div "Auto Bidder" at bounding box center [773, 293] width 81 height 39
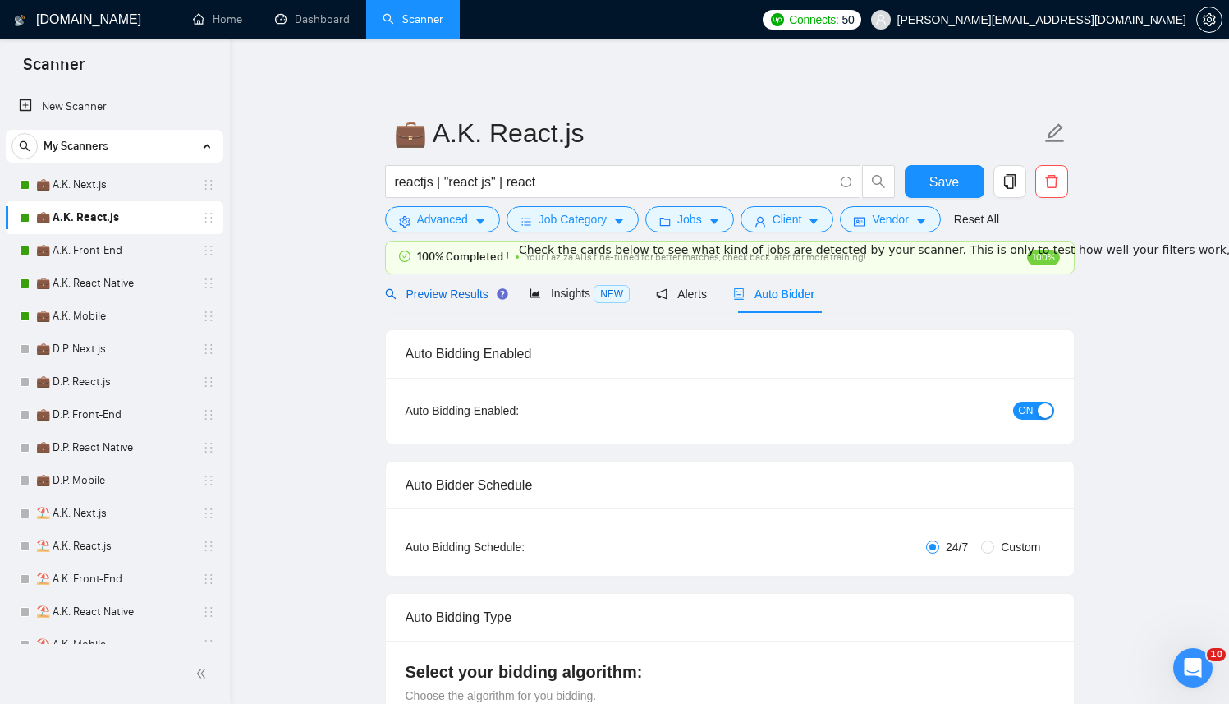
click at [461, 297] on span "Preview Results" at bounding box center [444, 293] width 118 height 13
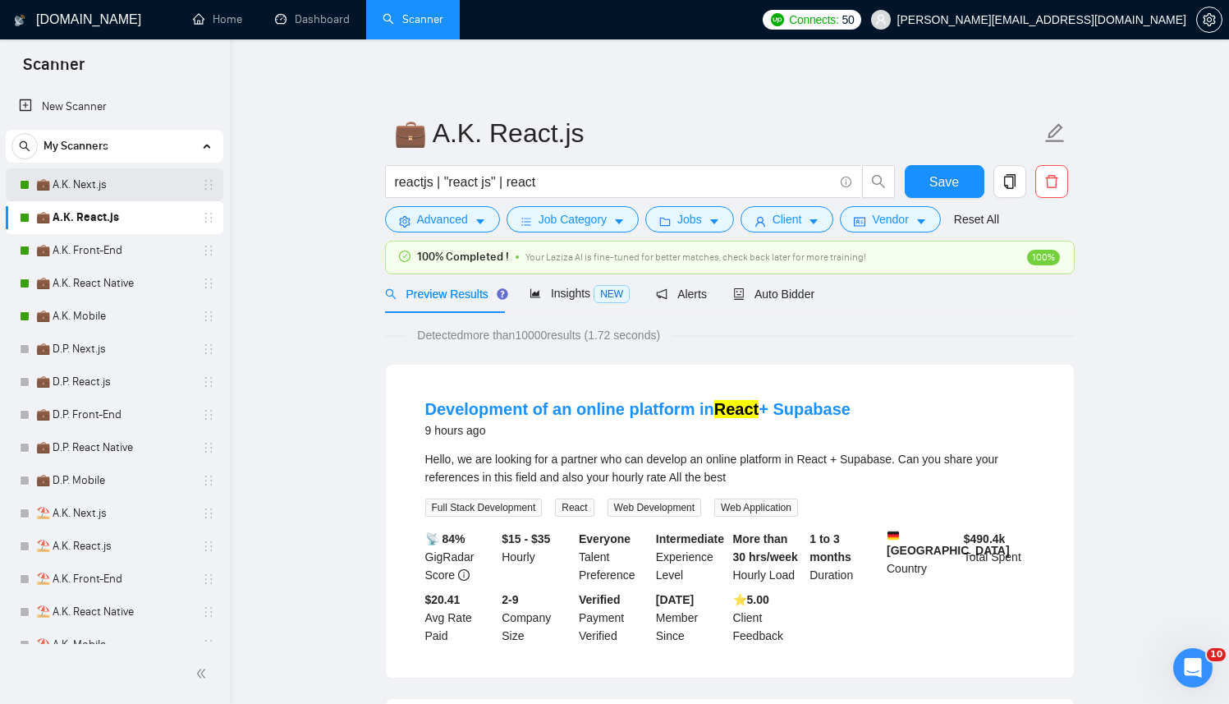
click at [106, 186] on link "💼 A.K. Next.js" at bounding box center [114, 184] width 156 height 33
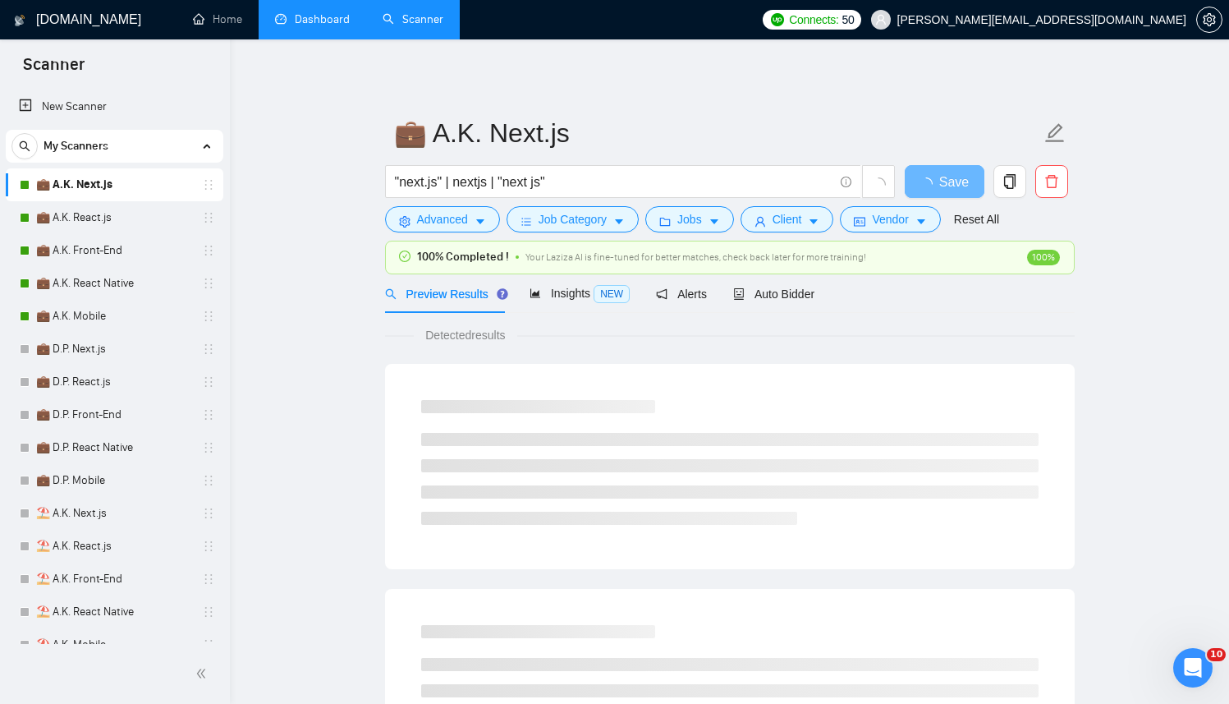
click at [332, 22] on link "Dashboard" at bounding box center [312, 19] width 75 height 14
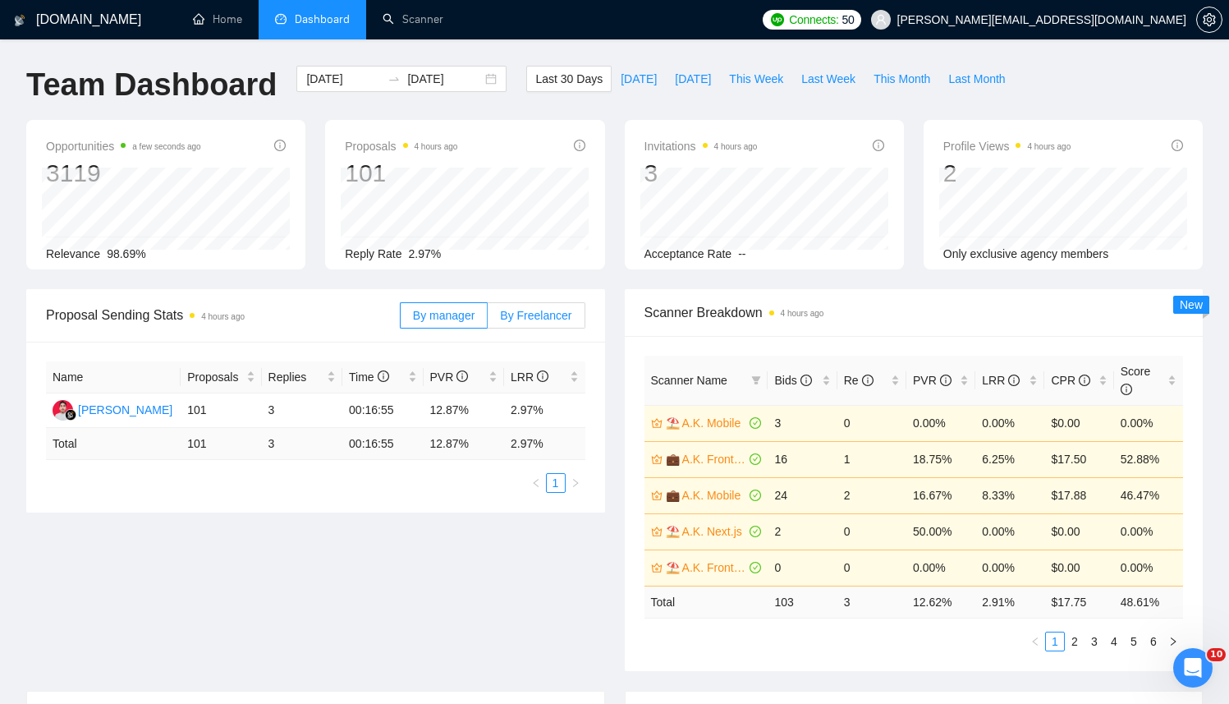
click at [539, 318] on span "By Freelancer" at bounding box center [535, 315] width 71 height 13
click at [488, 319] on input "By Freelancer" at bounding box center [488, 319] width 0 height 0
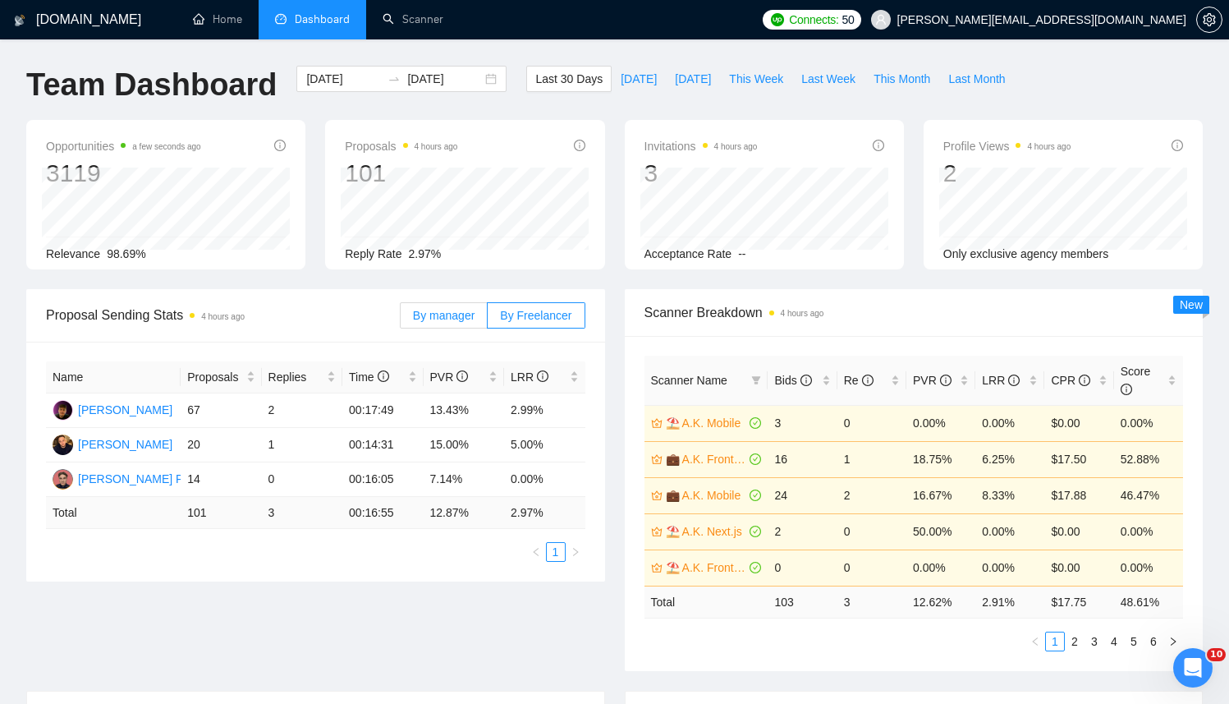
click at [435, 317] on span "By manager" at bounding box center [444, 315] width 62 height 13
click at [401, 319] on input "By manager" at bounding box center [401, 319] width 0 height 0
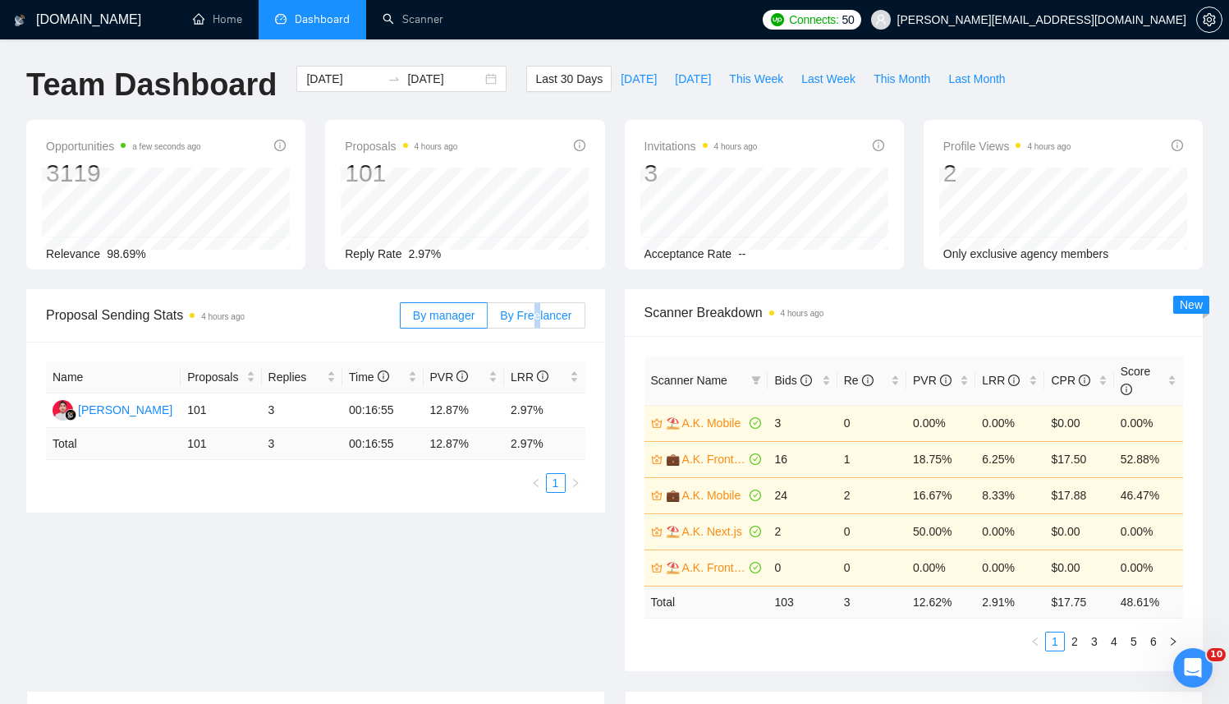
click at [536, 314] on span "By Freelancer" at bounding box center [535, 315] width 71 height 13
click at [598, 316] on div "Proposal Sending Stats 4 hours ago By manager By Freelancer" at bounding box center [315, 315] width 579 height 53
click at [547, 318] on span "By Freelancer" at bounding box center [535, 315] width 71 height 13
click at [488, 319] on input "By Freelancer" at bounding box center [488, 319] width 0 height 0
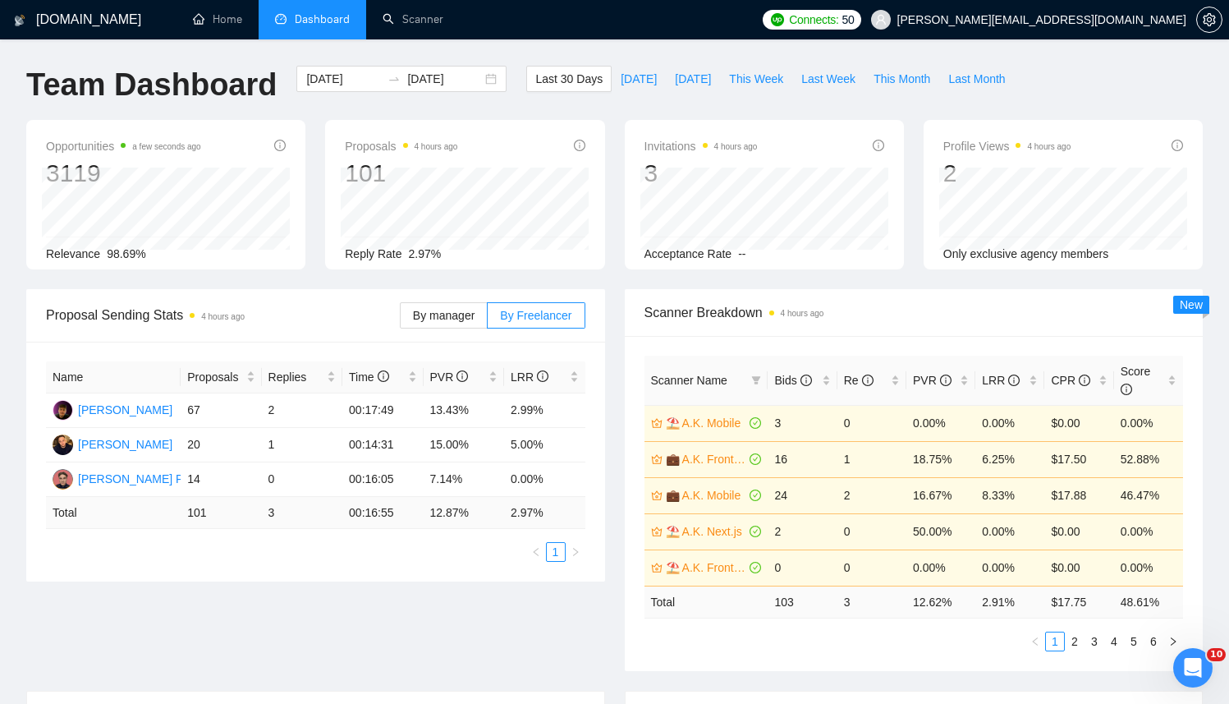
click at [328, 322] on span "Proposal Sending Stats 4 hours ago" at bounding box center [223, 315] width 354 height 21
click at [455, 302] on label "By manager" at bounding box center [444, 315] width 88 height 26
click at [401, 319] on input "By manager" at bounding box center [401, 319] width 0 height 0
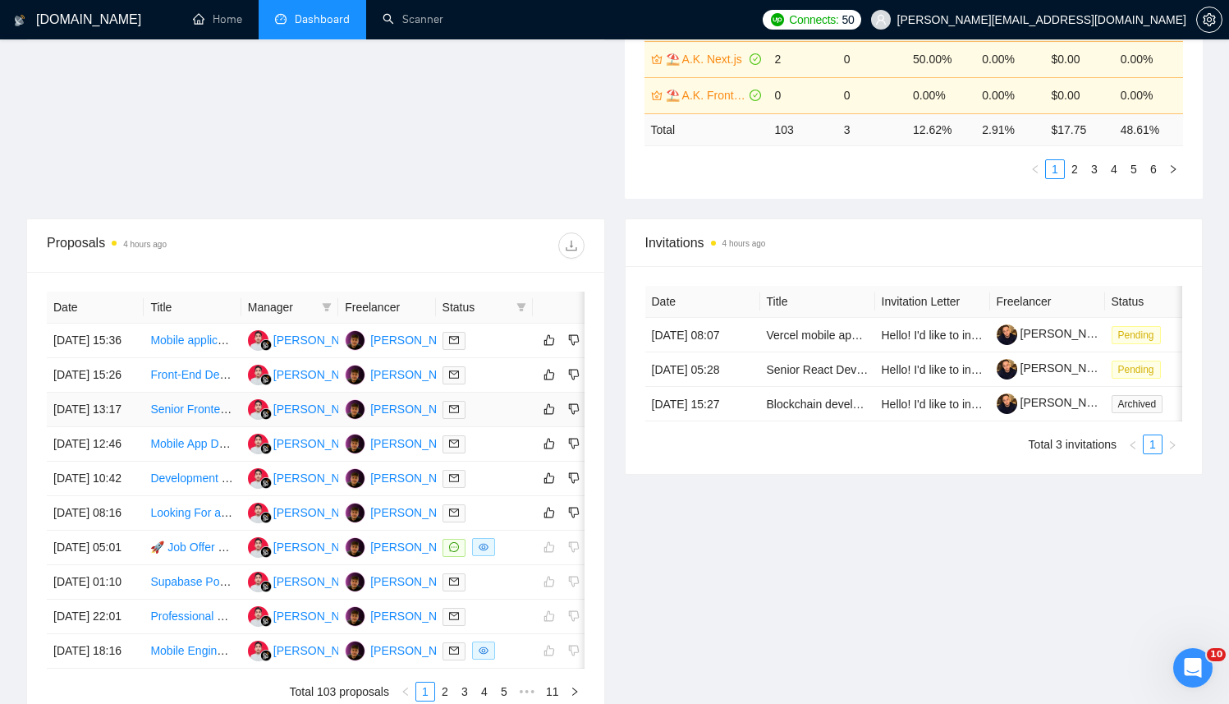
scroll to position [510, 0]
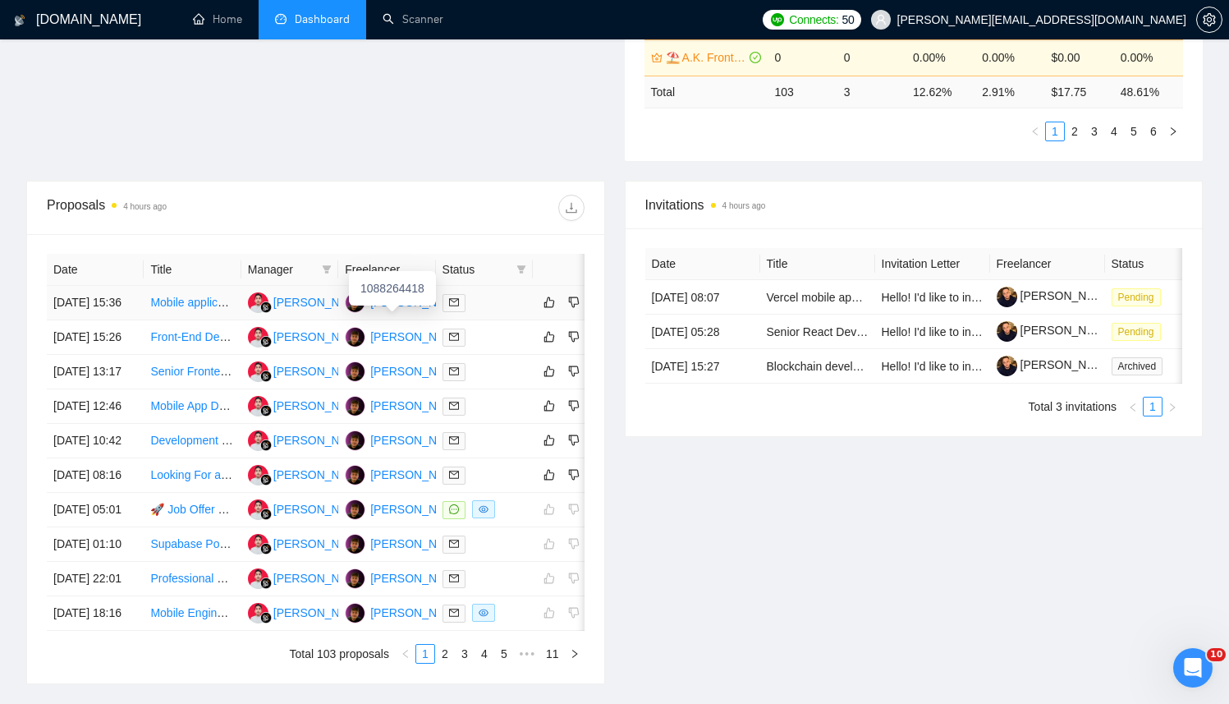
click at [392, 306] on div "[PERSON_NAME]" at bounding box center [417, 302] width 94 height 18
